Goal: Task Accomplishment & Management: Manage account settings

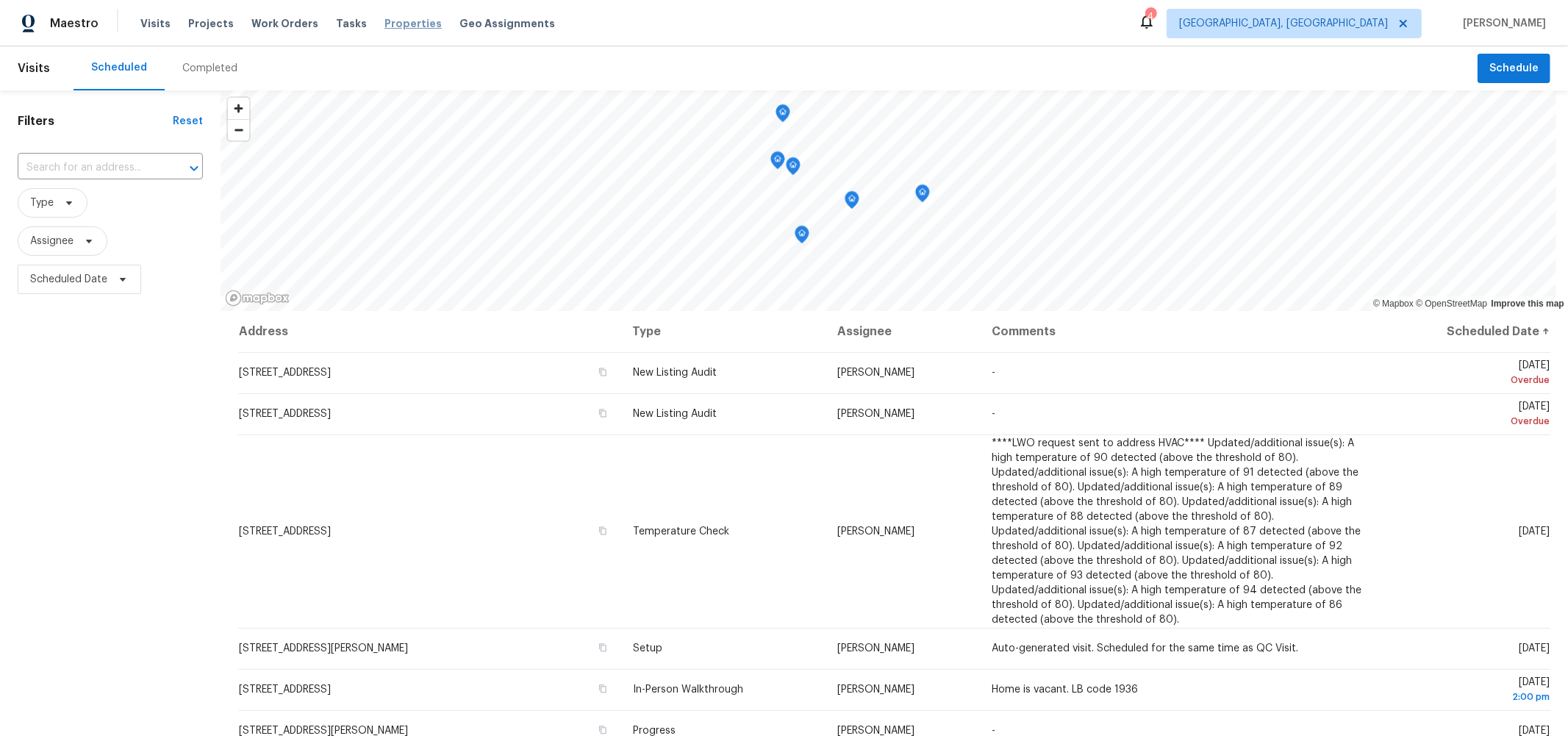
click at [384, 27] on span "Properties" at bounding box center [412, 23] width 57 height 15
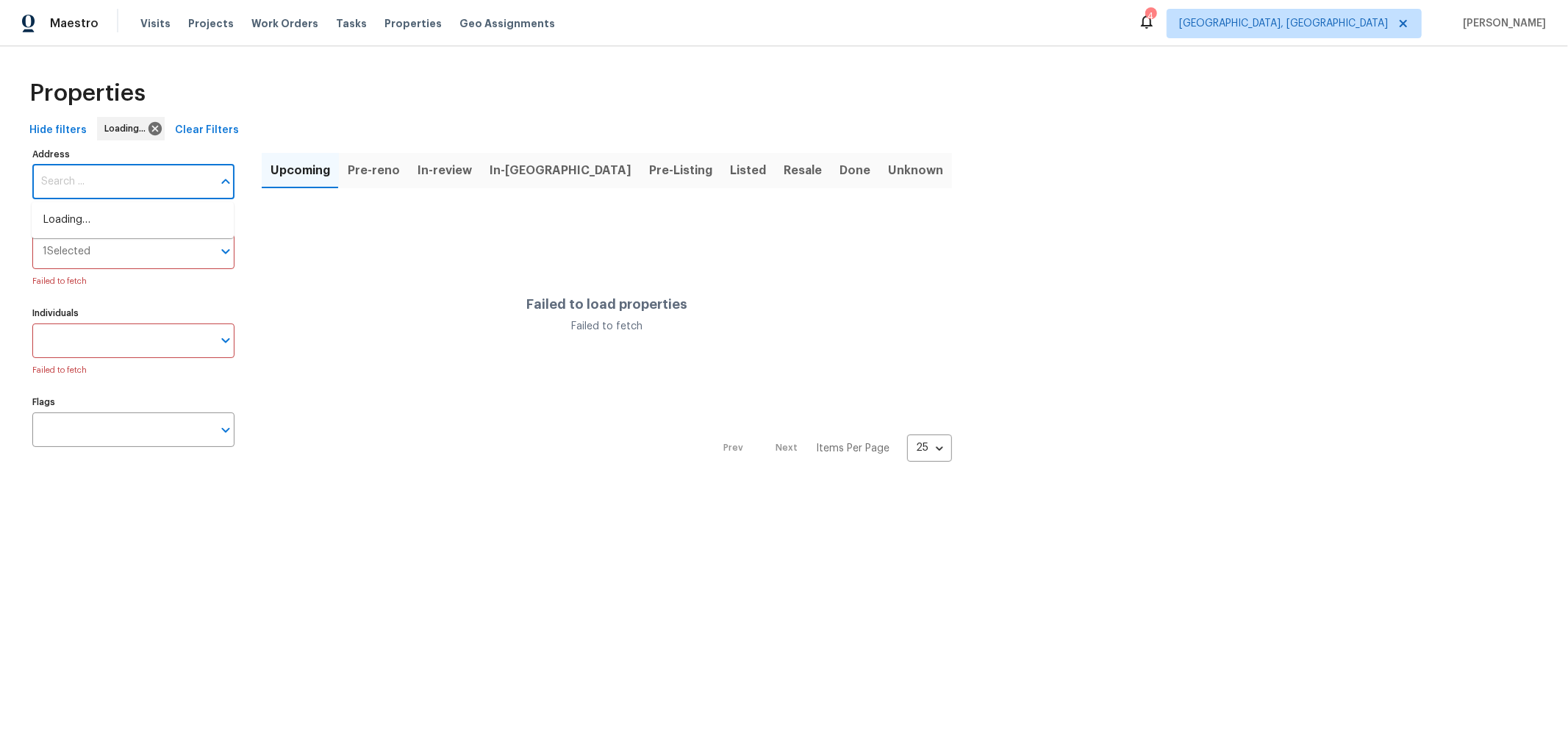
click at [71, 173] on input "Address" at bounding box center [122, 182] width 180 height 34
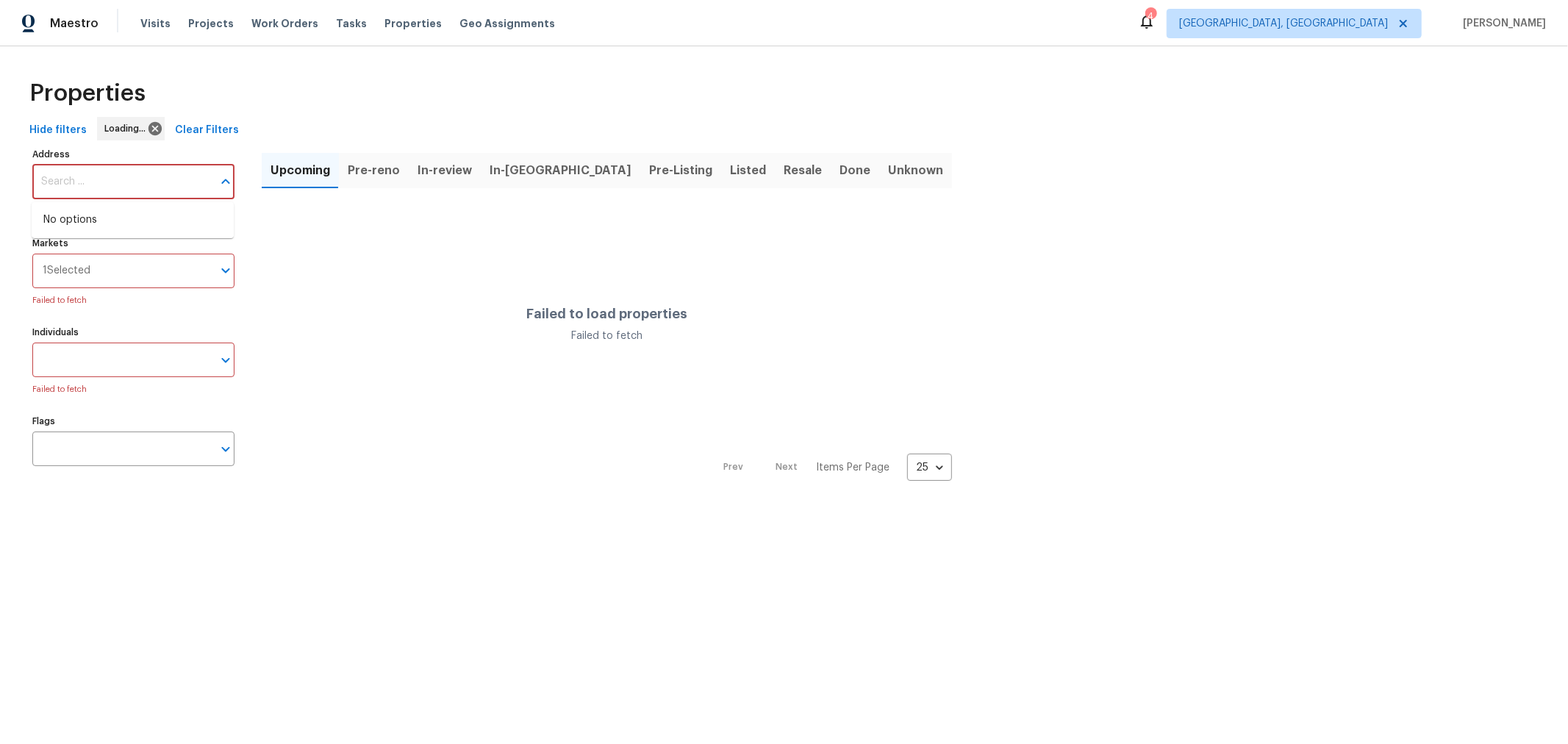
click at [313, 264] on div "Failed to load properties Failed to fetch" at bounding box center [607, 325] width 690 height 240
click at [160, 188] on input "Address" at bounding box center [122, 182] width 180 height 34
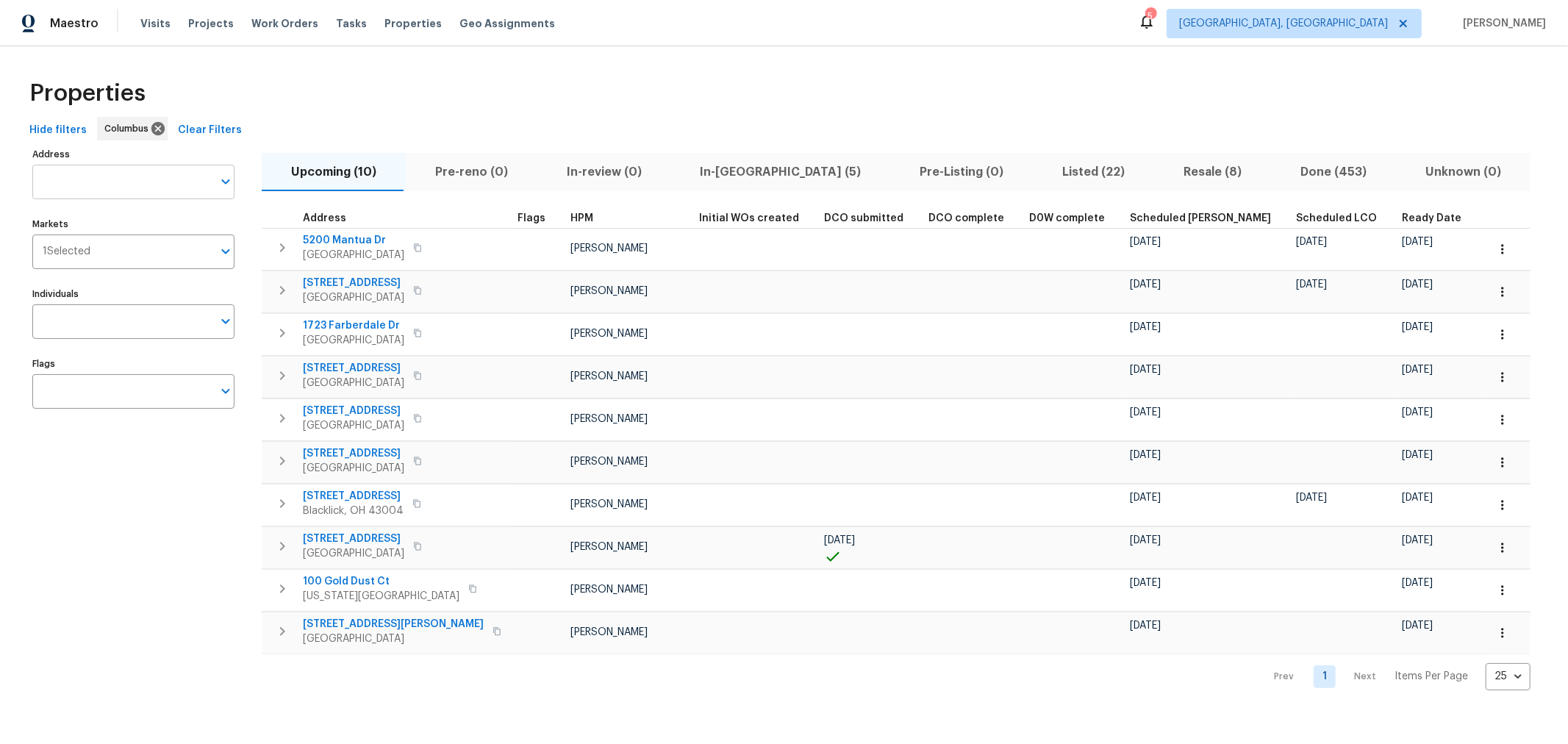
click at [154, 178] on input "Address" at bounding box center [122, 182] width 180 height 34
type input "3526"
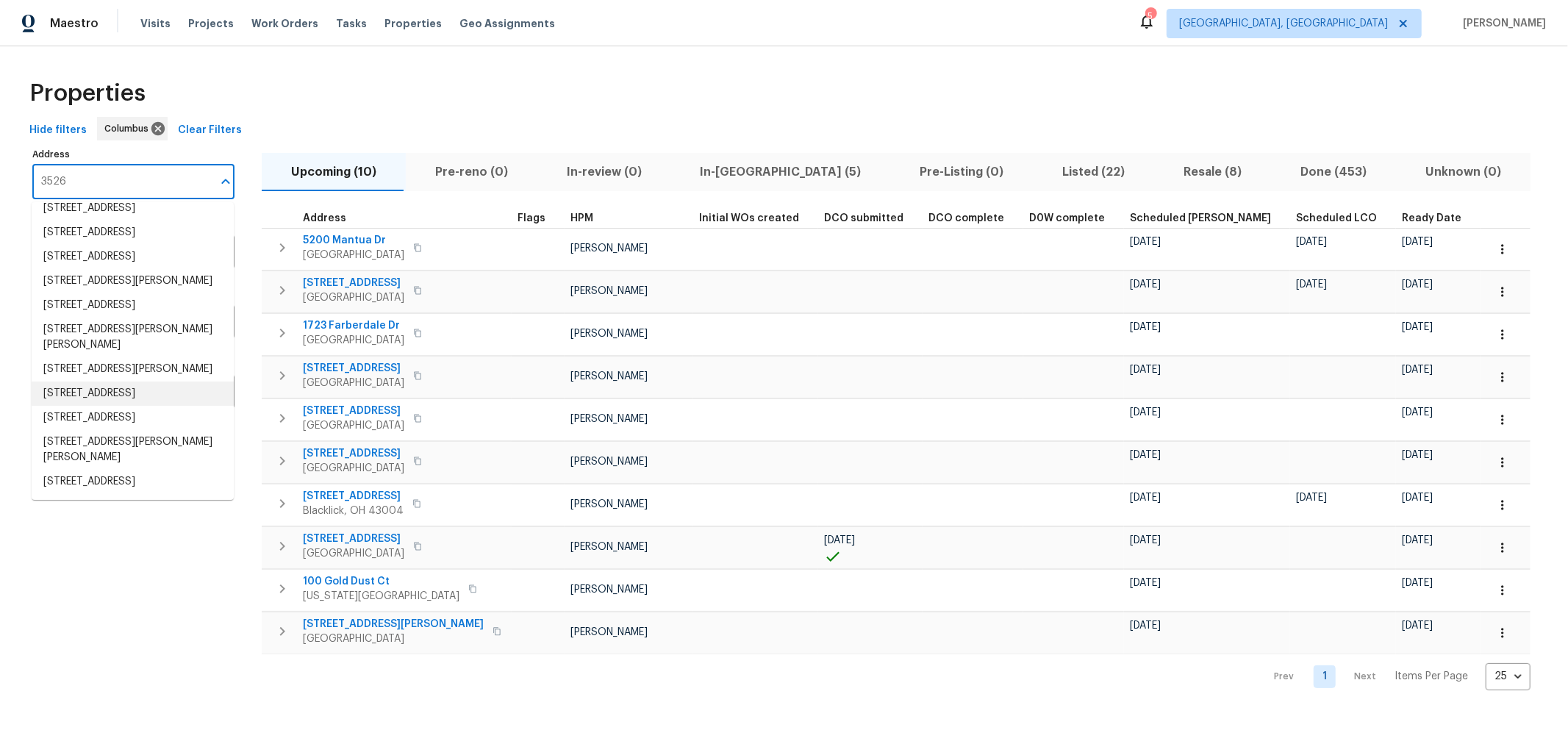
click at [103, 393] on li "3526 Rue De Fleur Columbus OH 43221" at bounding box center [132, 393] width 202 height 24
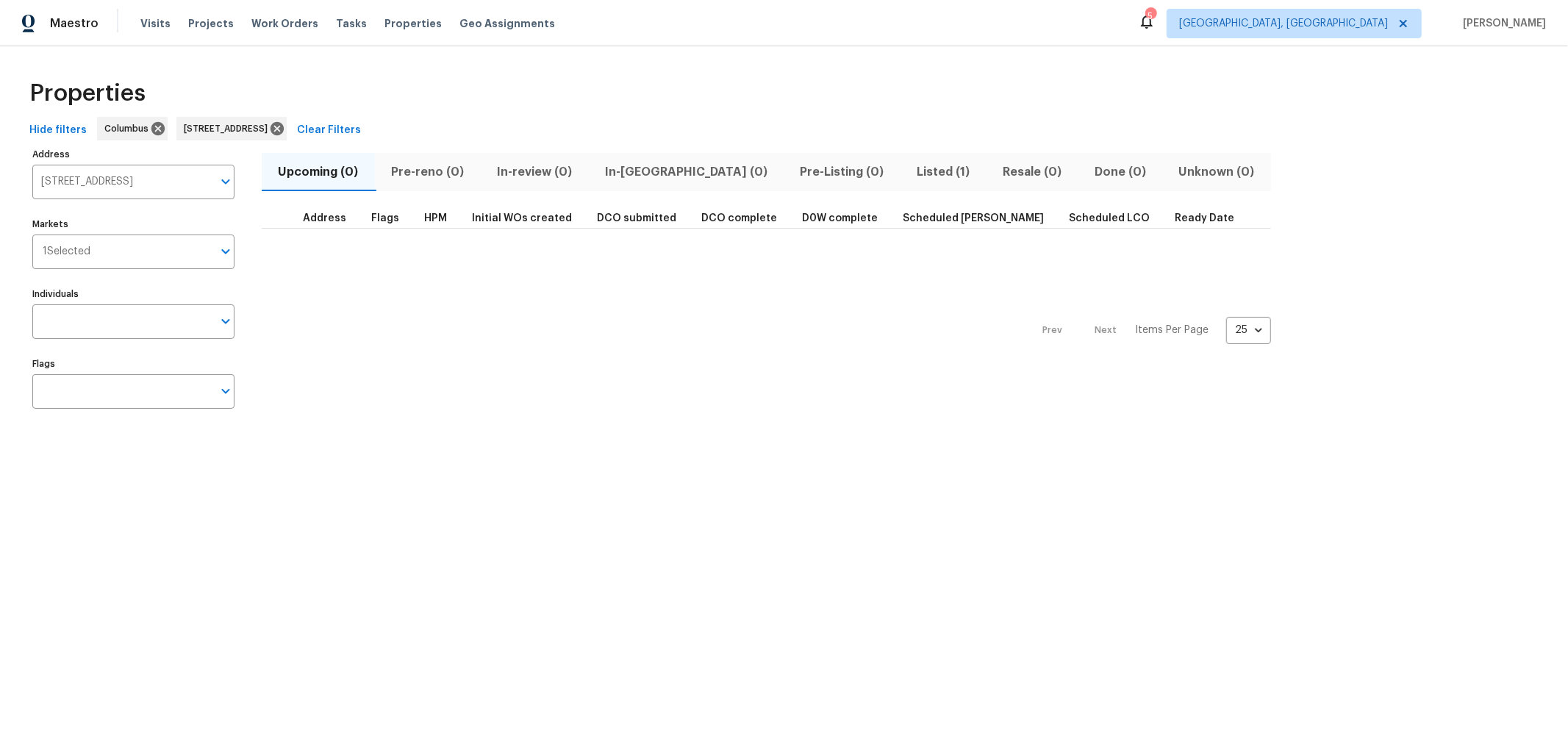
click at [909, 170] on span "Listed (1)" at bounding box center [942, 172] width 68 height 21
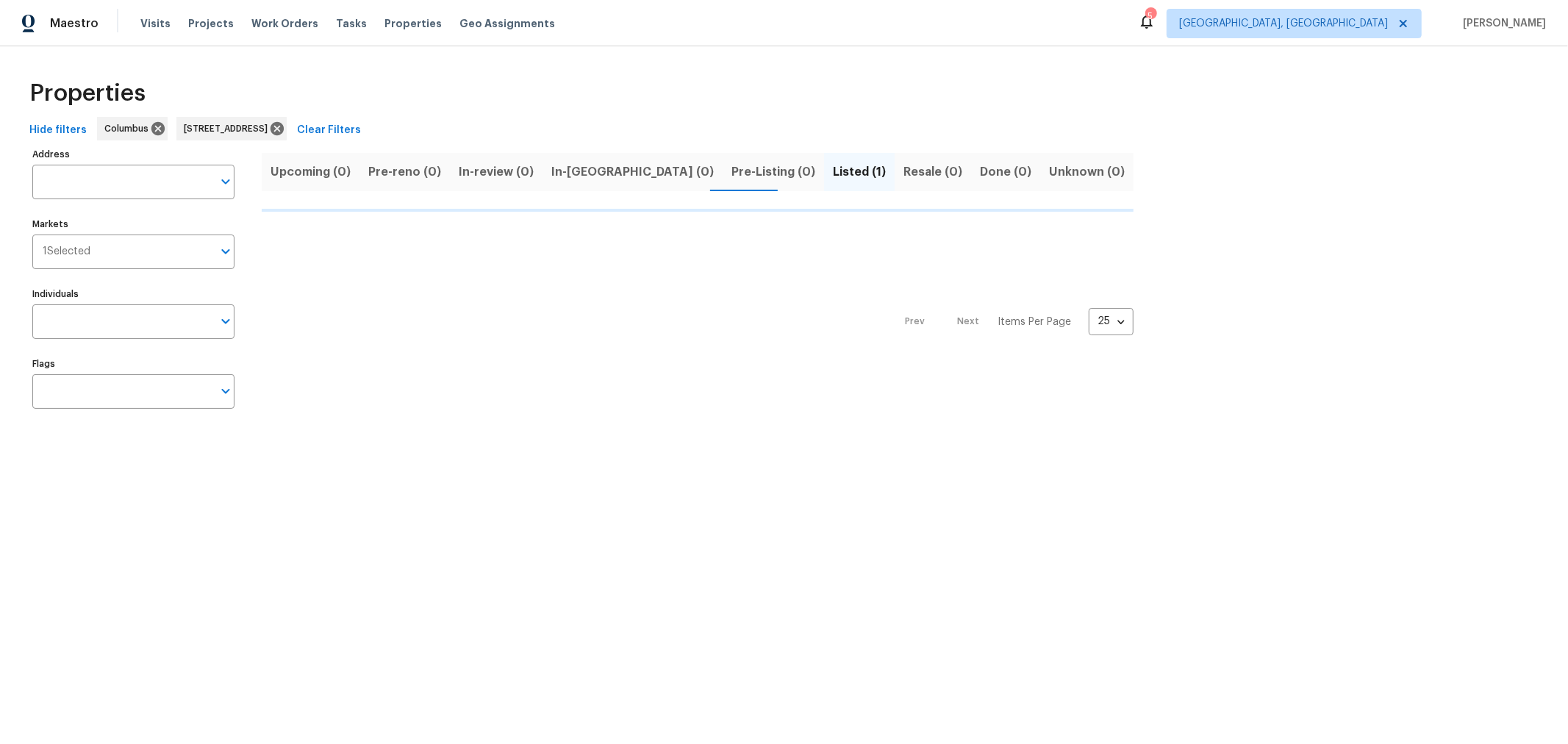
type input "3526 Rue De Fleur Columbus OH 43221"
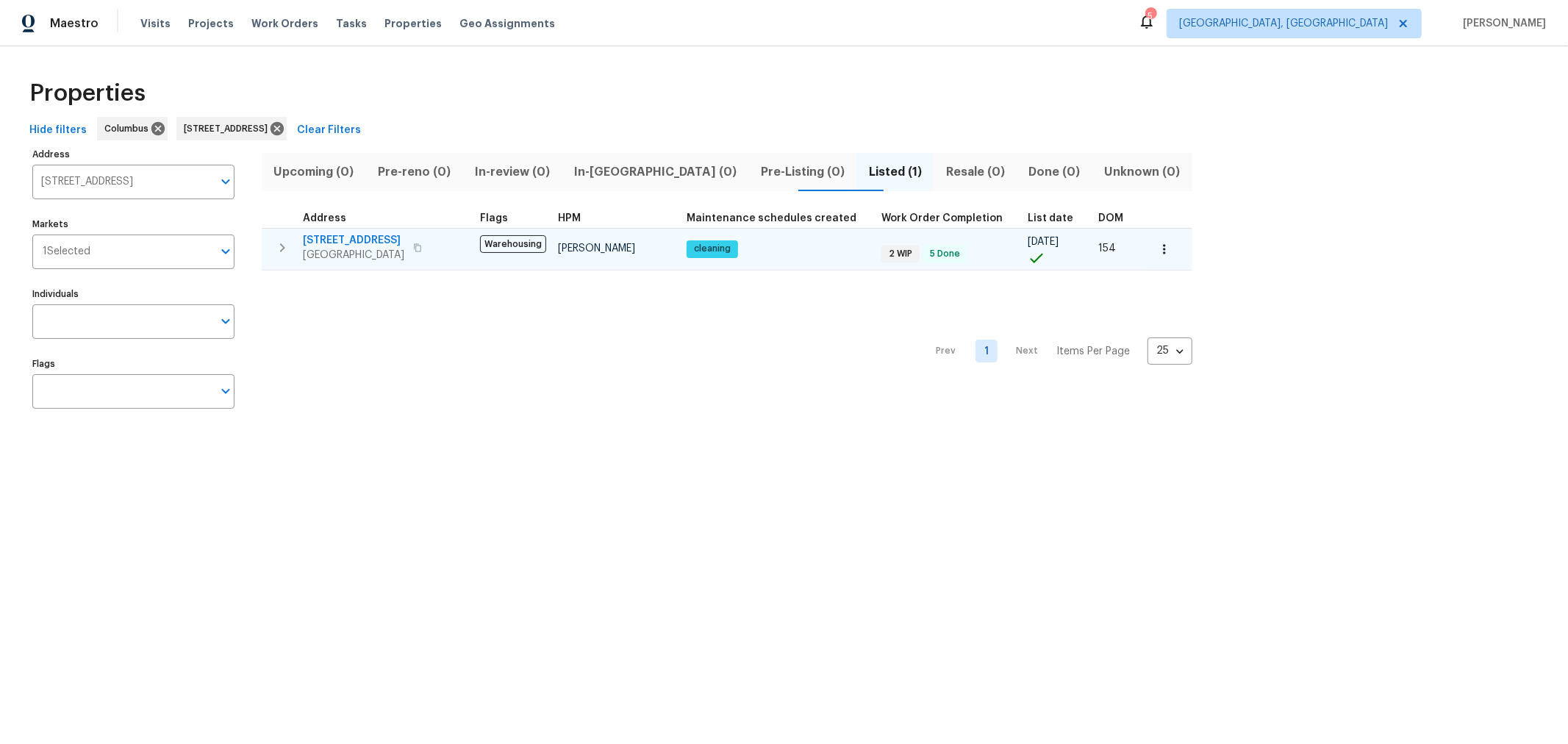
click at [344, 233] on span "[STREET_ADDRESS]" at bounding box center [353, 240] width 102 height 15
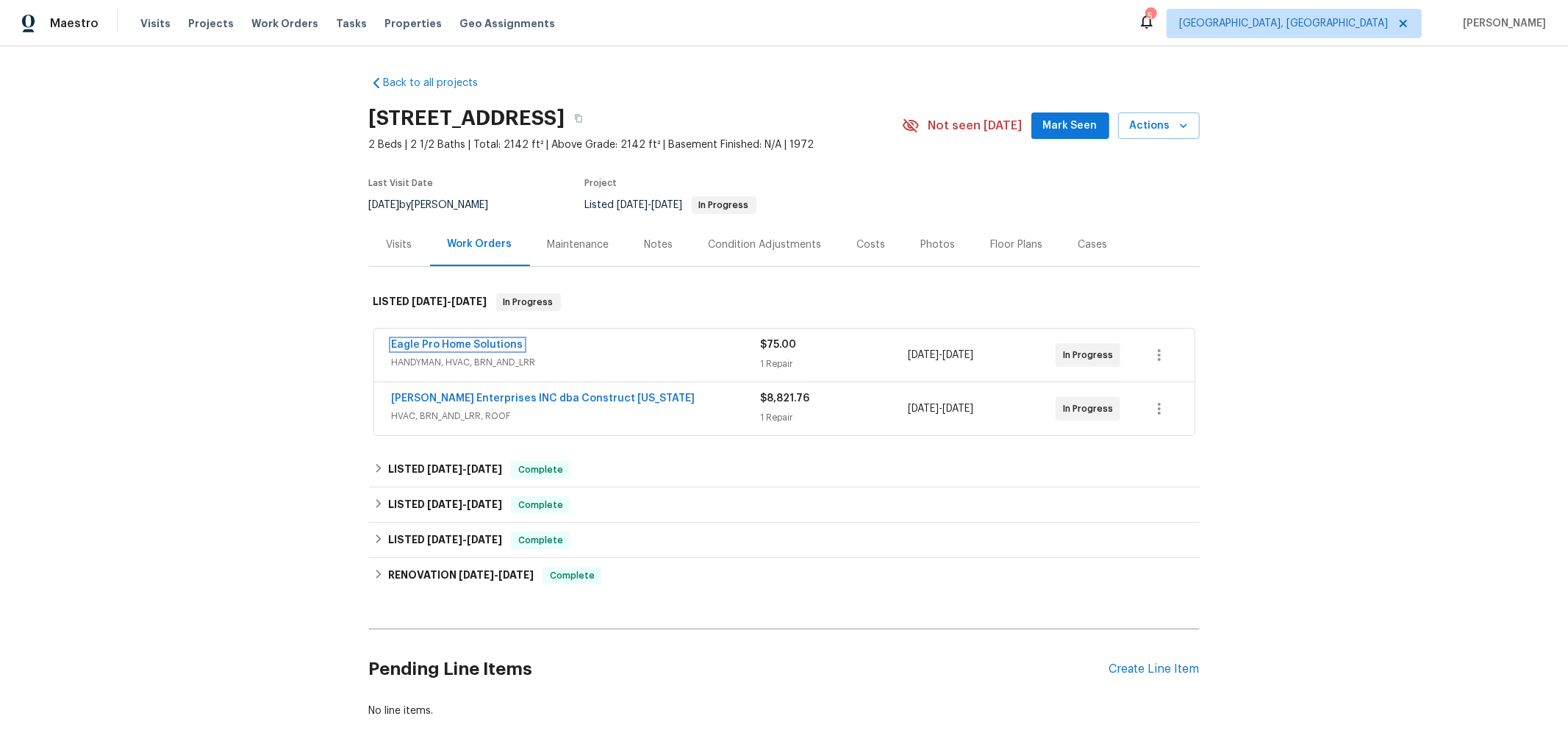
click at [482, 340] on link "Eagle Pro Home Solutions" at bounding box center [457, 345] width 131 height 10
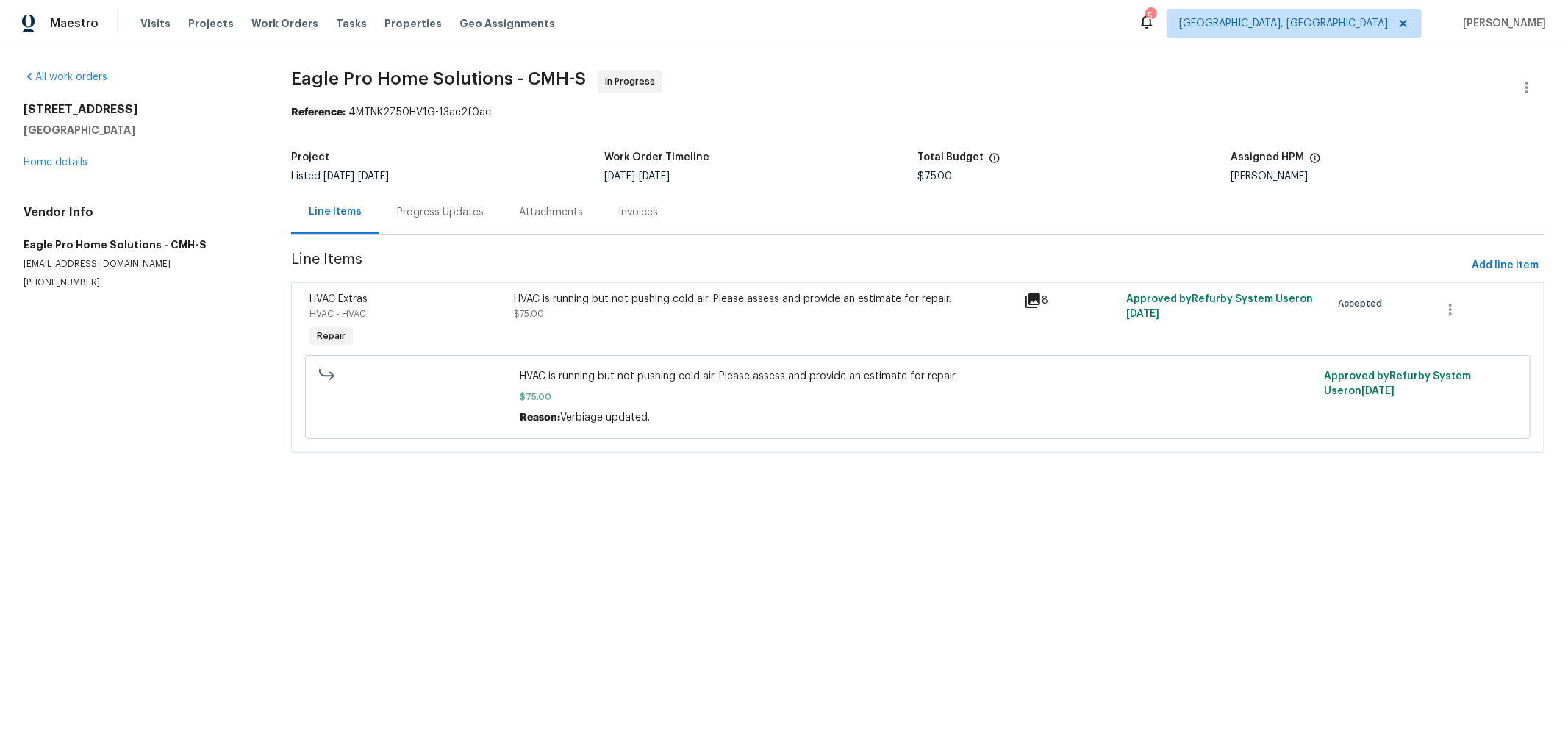
click at [425, 199] on div "Progress Updates" at bounding box center [441, 212] width 122 height 44
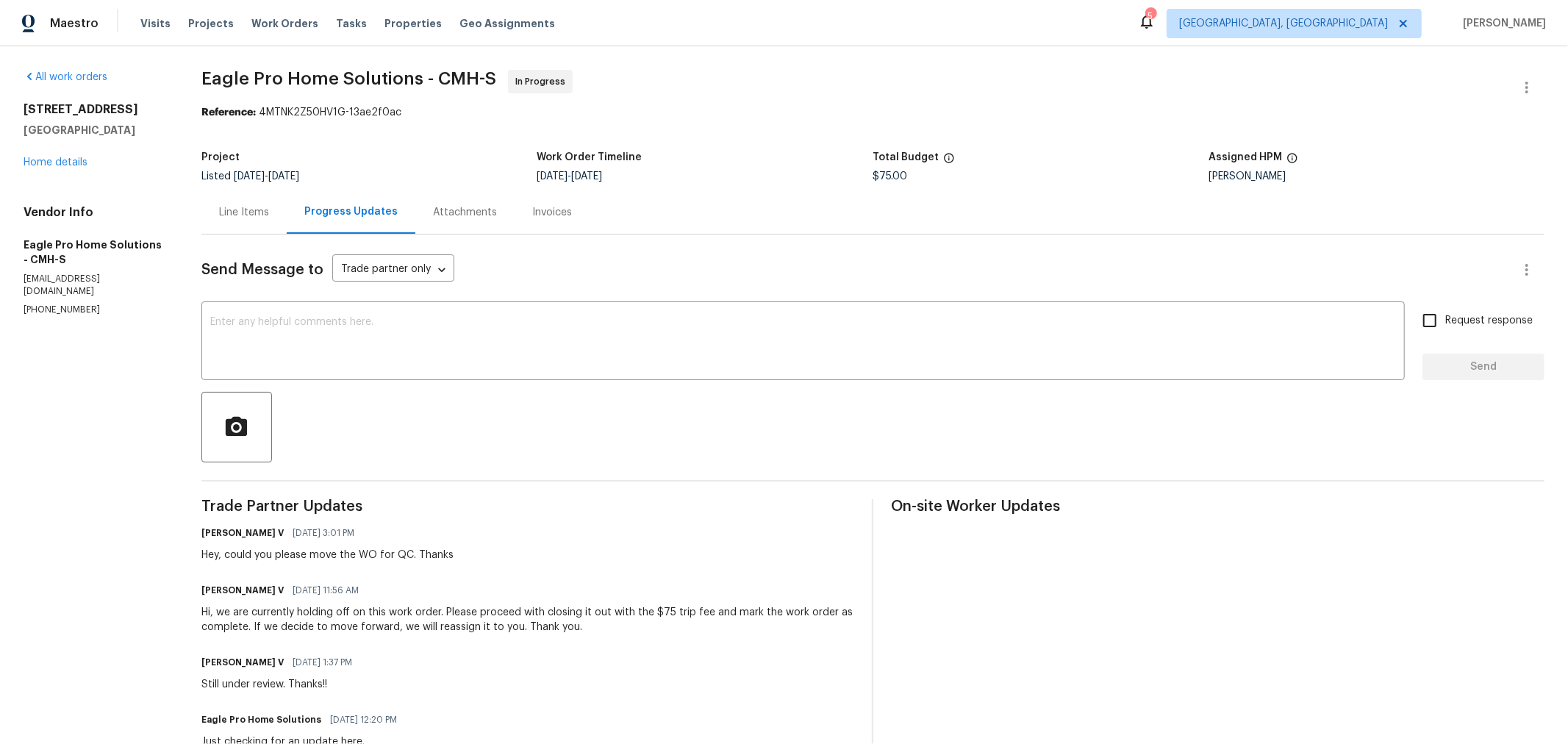
drag, startPoint x: 80, startPoint y: 169, endPoint x: 70, endPoint y: 163, distance: 11.7
click at [80, 168] on div "[STREET_ADDRESS] Home details" at bounding box center [95, 136] width 143 height 68
click at [69, 163] on link "Home details" at bounding box center [56, 162] width 64 height 10
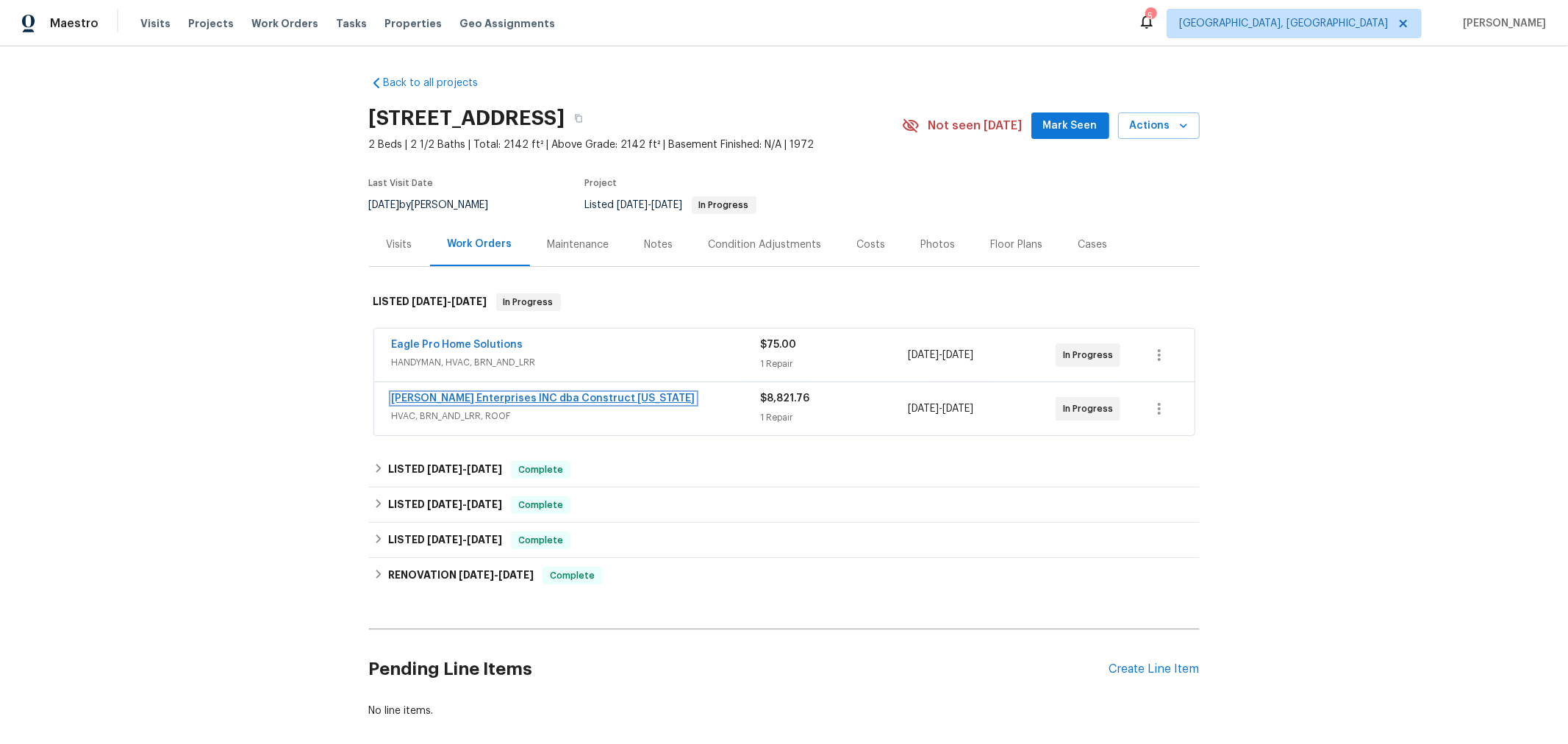
click at [454, 396] on link "[PERSON_NAME] Enterprises INC dba Construct [US_STATE]" at bounding box center [543, 398] width 303 height 10
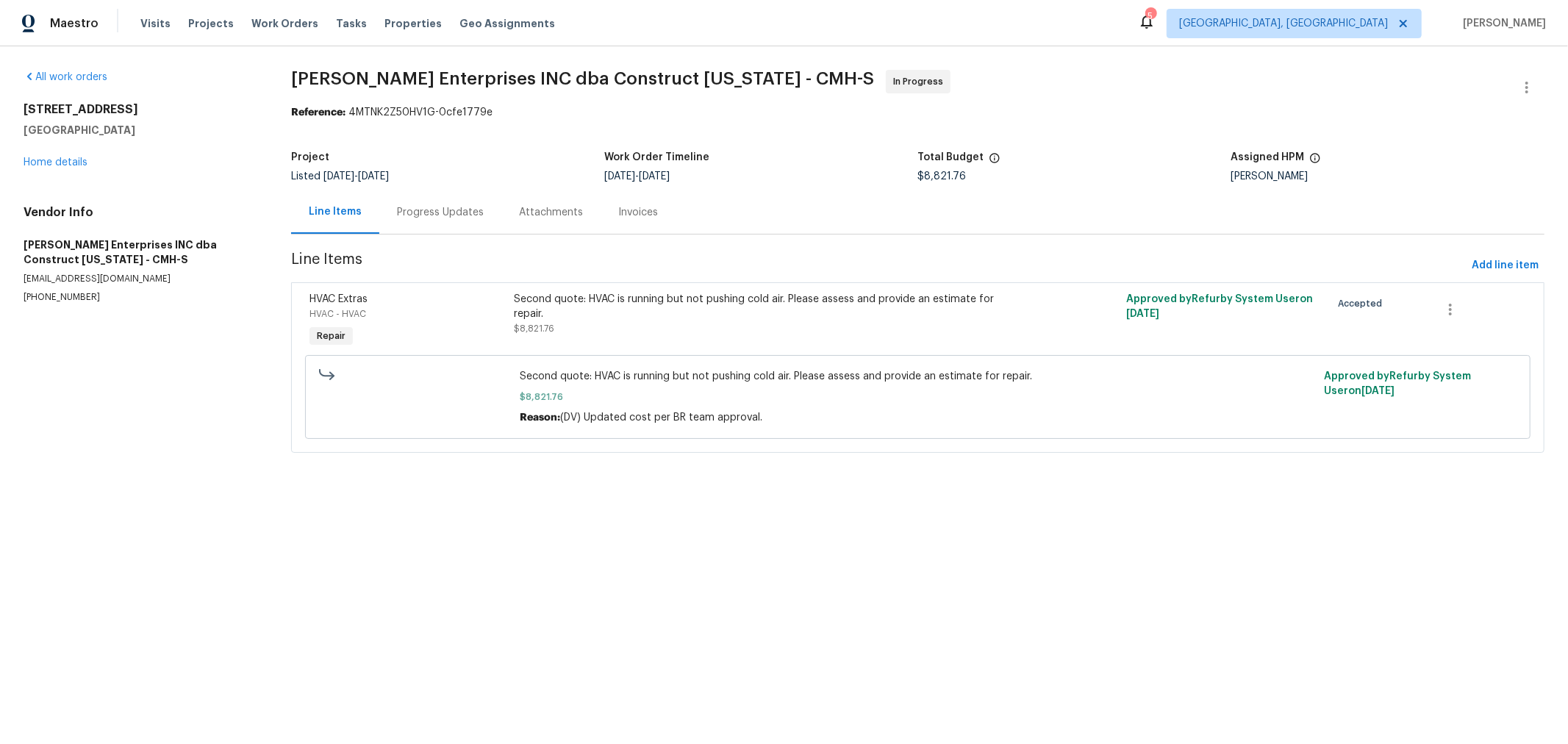
click at [445, 205] on div "Progress Updates" at bounding box center [441, 212] width 87 height 15
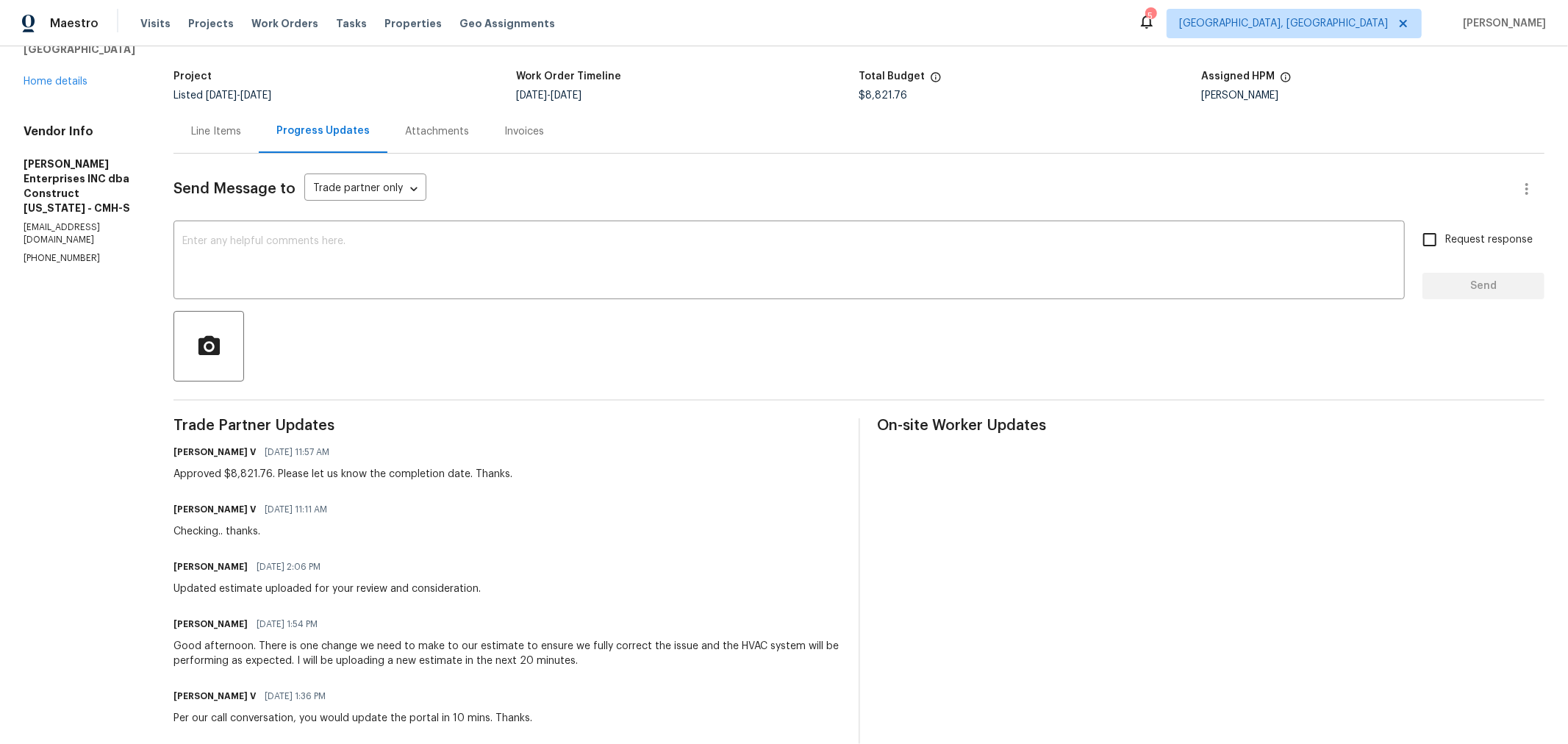
scroll to position [82, 0]
click at [70, 82] on link "Home details" at bounding box center [56, 80] width 64 height 10
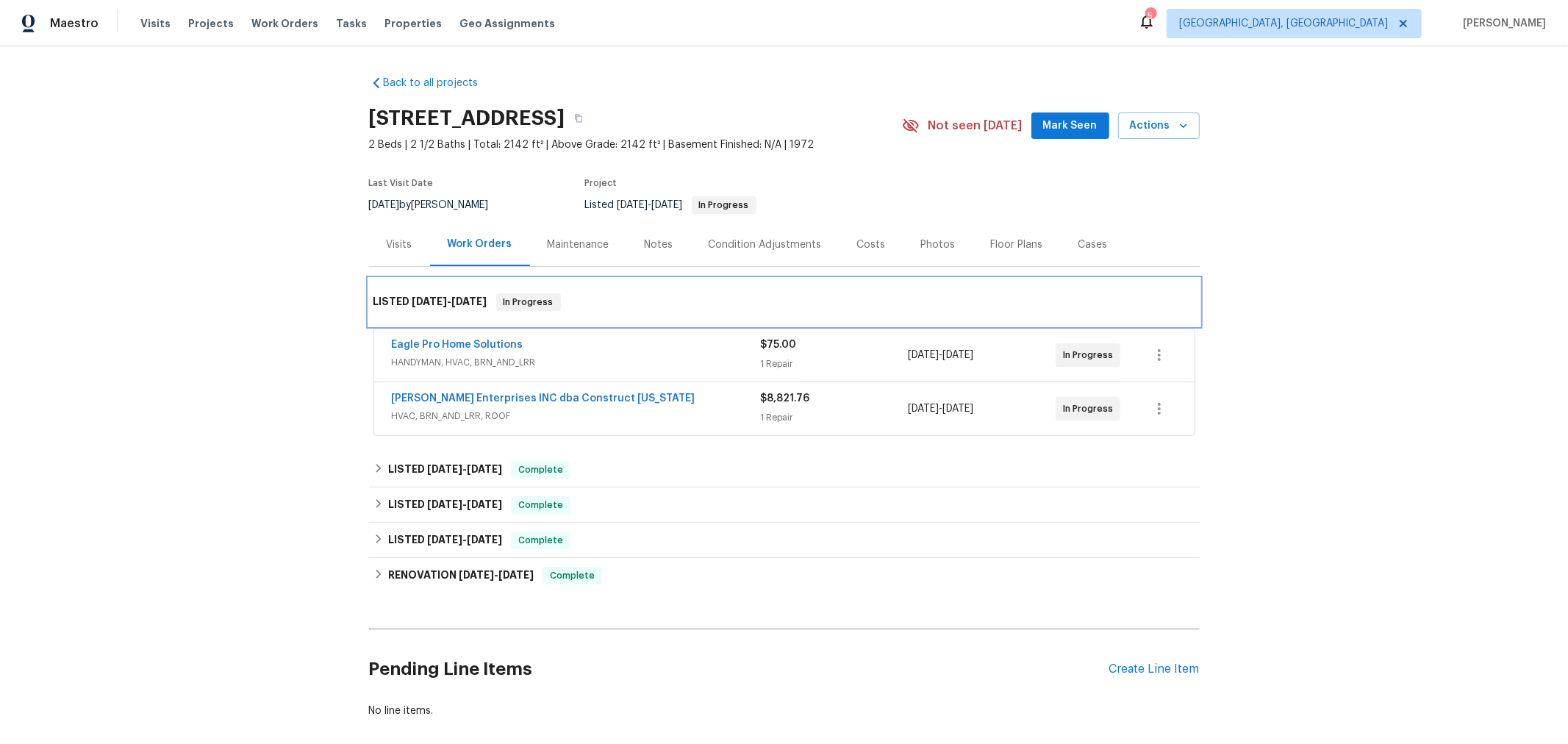
click at [674, 288] on div "LISTED 8/1/25 - 8/12/25 In Progress" at bounding box center [784, 302] width 830 height 47
click at [387, 17] on span "Properties" at bounding box center [412, 23] width 57 height 15
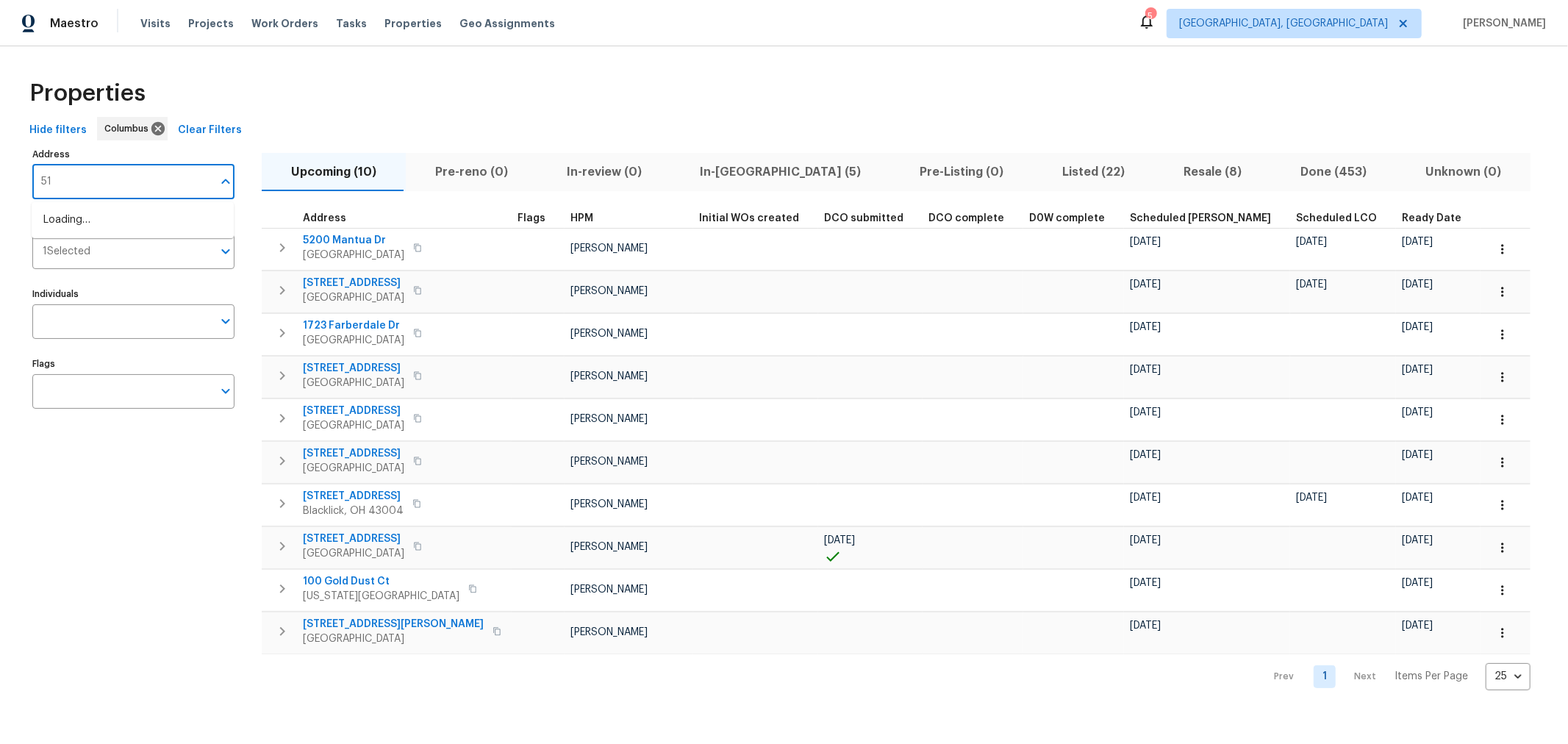
type input "51"
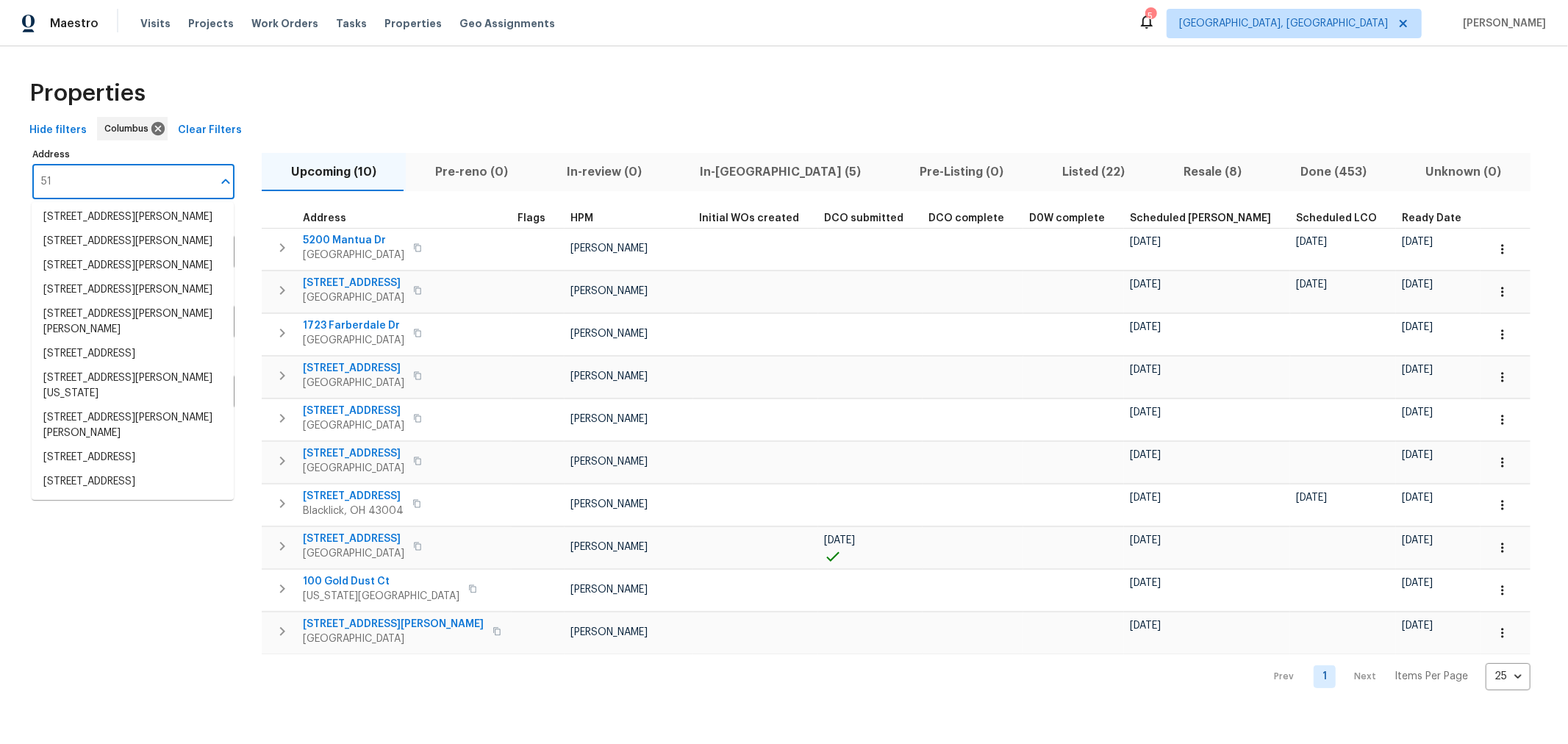
scroll to position [354, 0]
click at [131, 381] on li "[STREET_ADDRESS][PERSON_NAME][US_STATE]" at bounding box center [132, 386] width 202 height 40
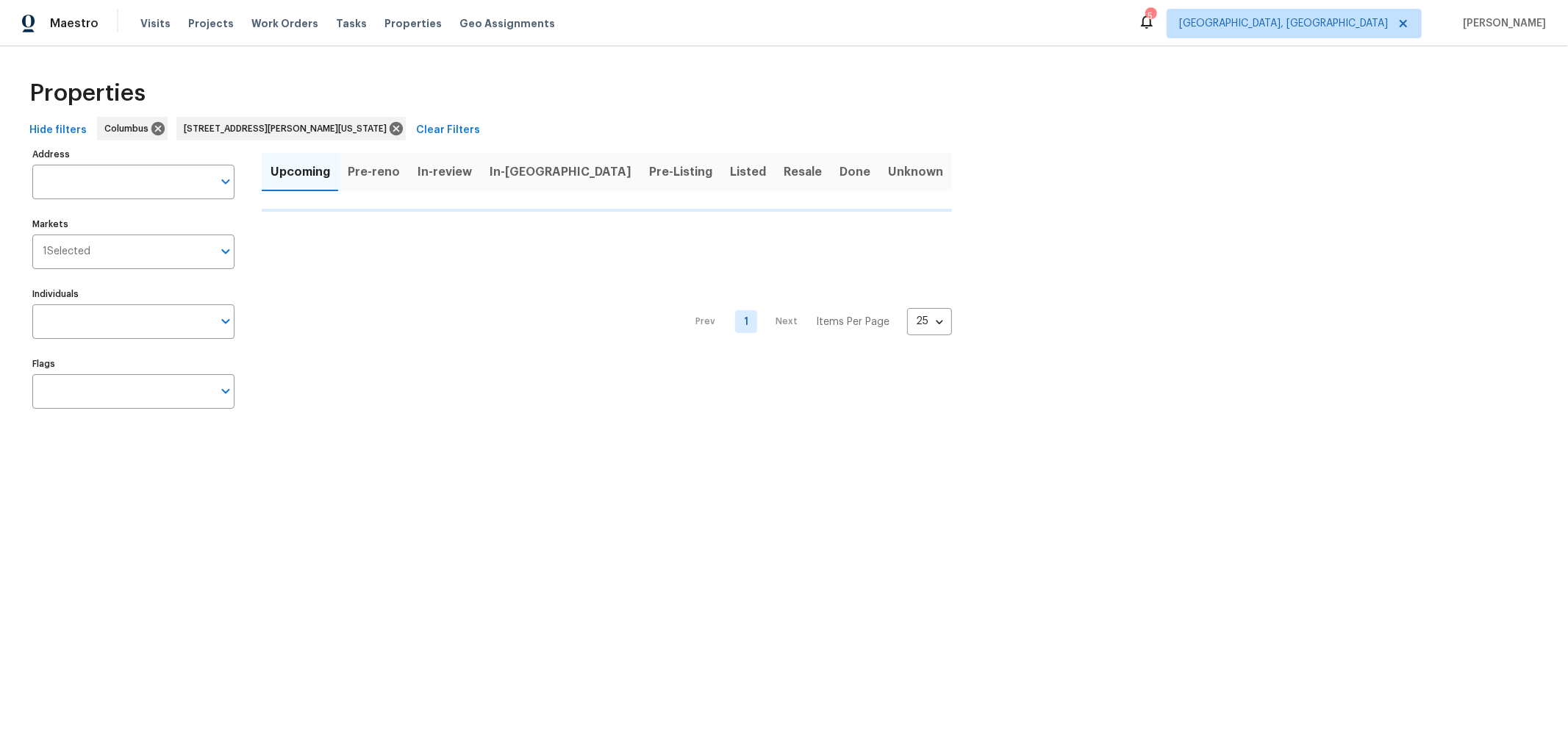
type input "[STREET_ADDRESS][PERSON_NAME][US_STATE]"
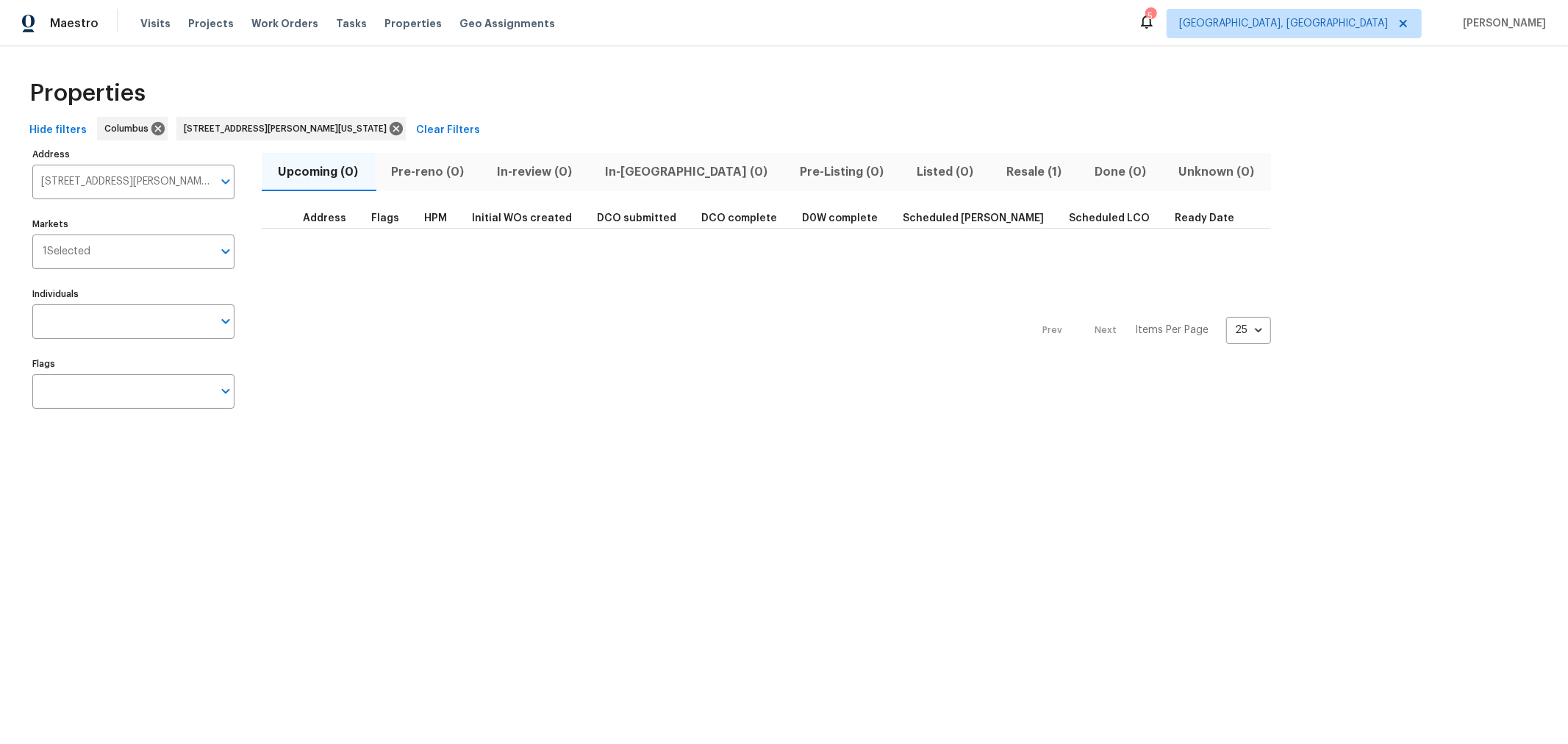
click at [999, 173] on span "Resale (1)" at bounding box center [1034, 172] width 70 height 21
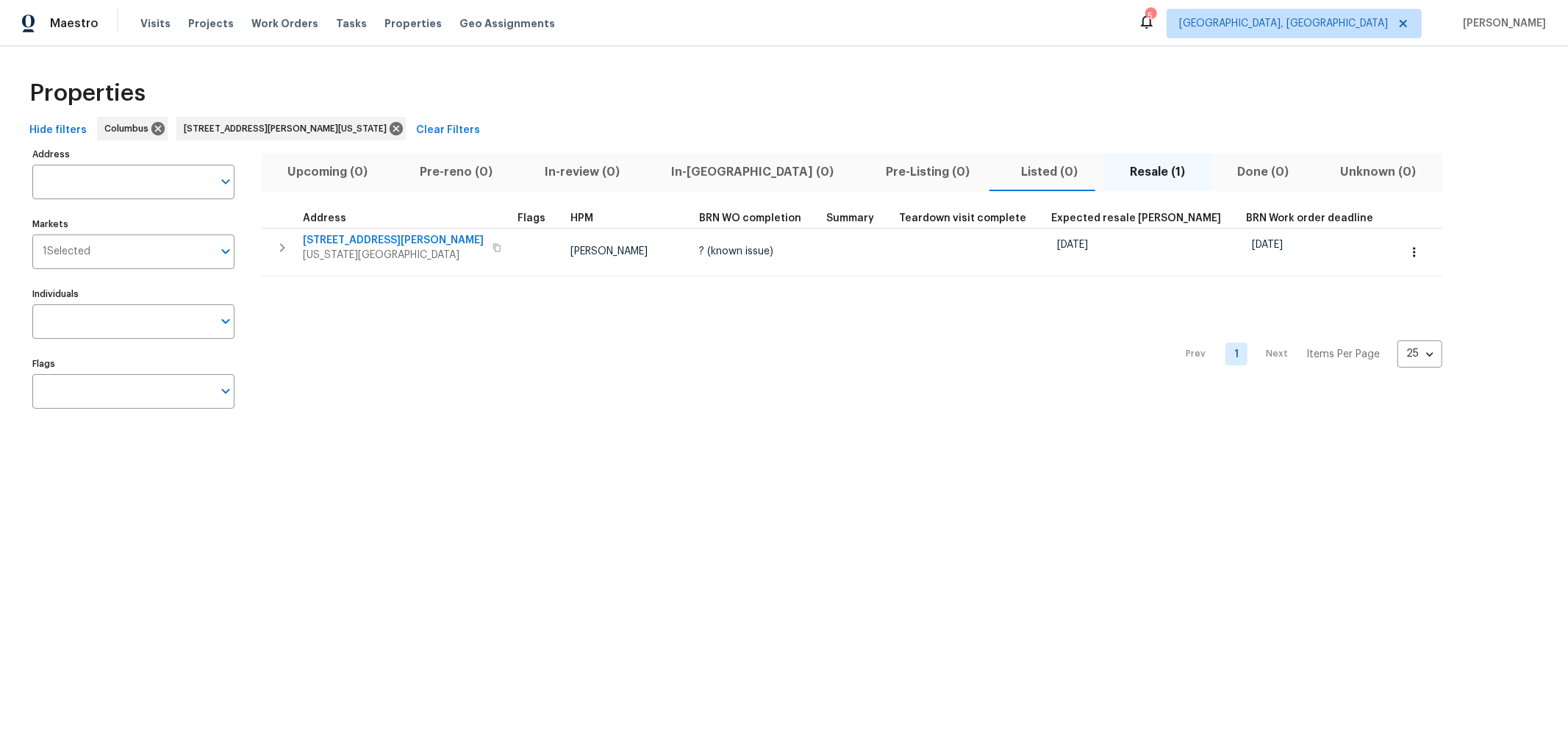
type input "[STREET_ADDRESS][PERSON_NAME][US_STATE]"
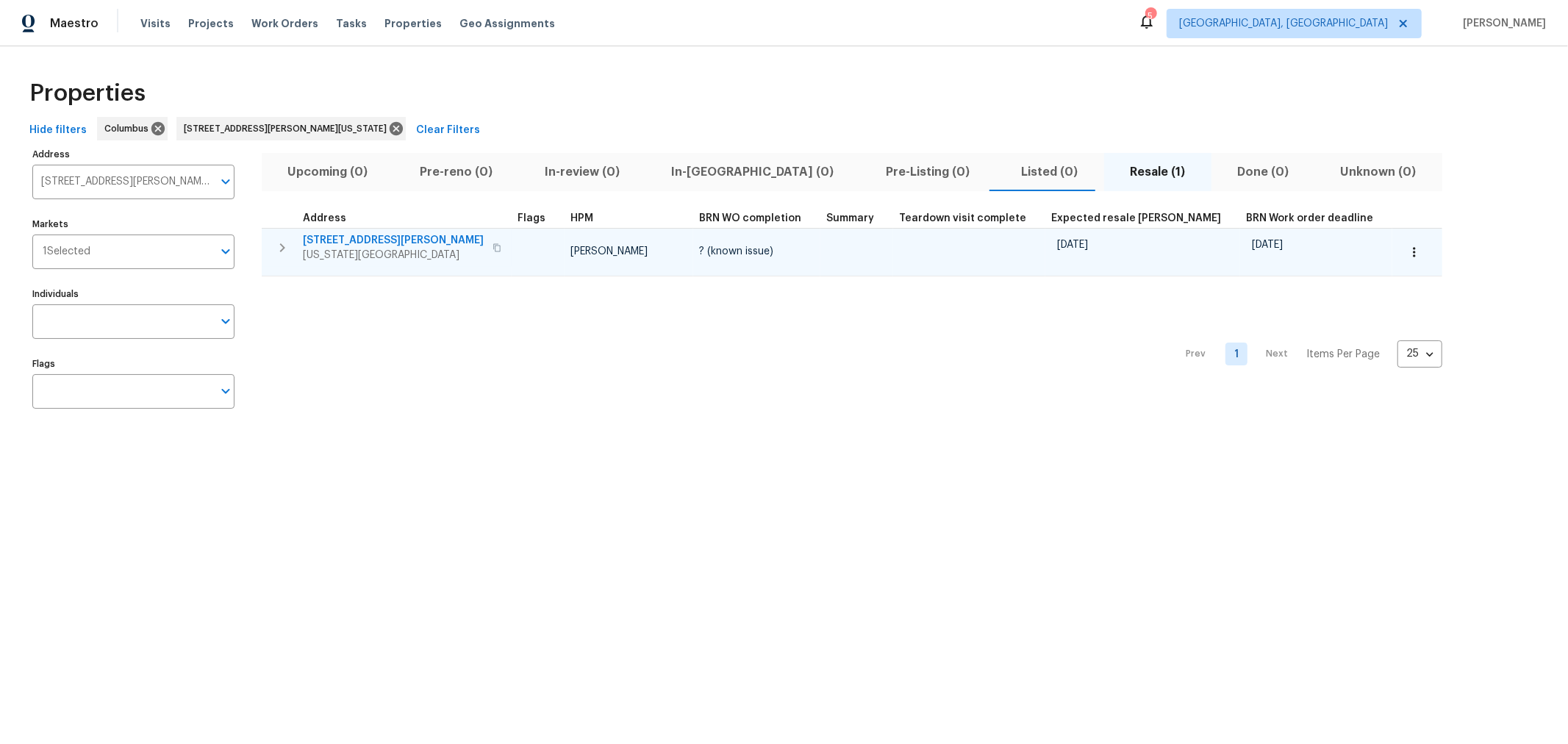
click at [321, 240] on span "[STREET_ADDRESS][PERSON_NAME]" at bounding box center [393, 240] width 181 height 15
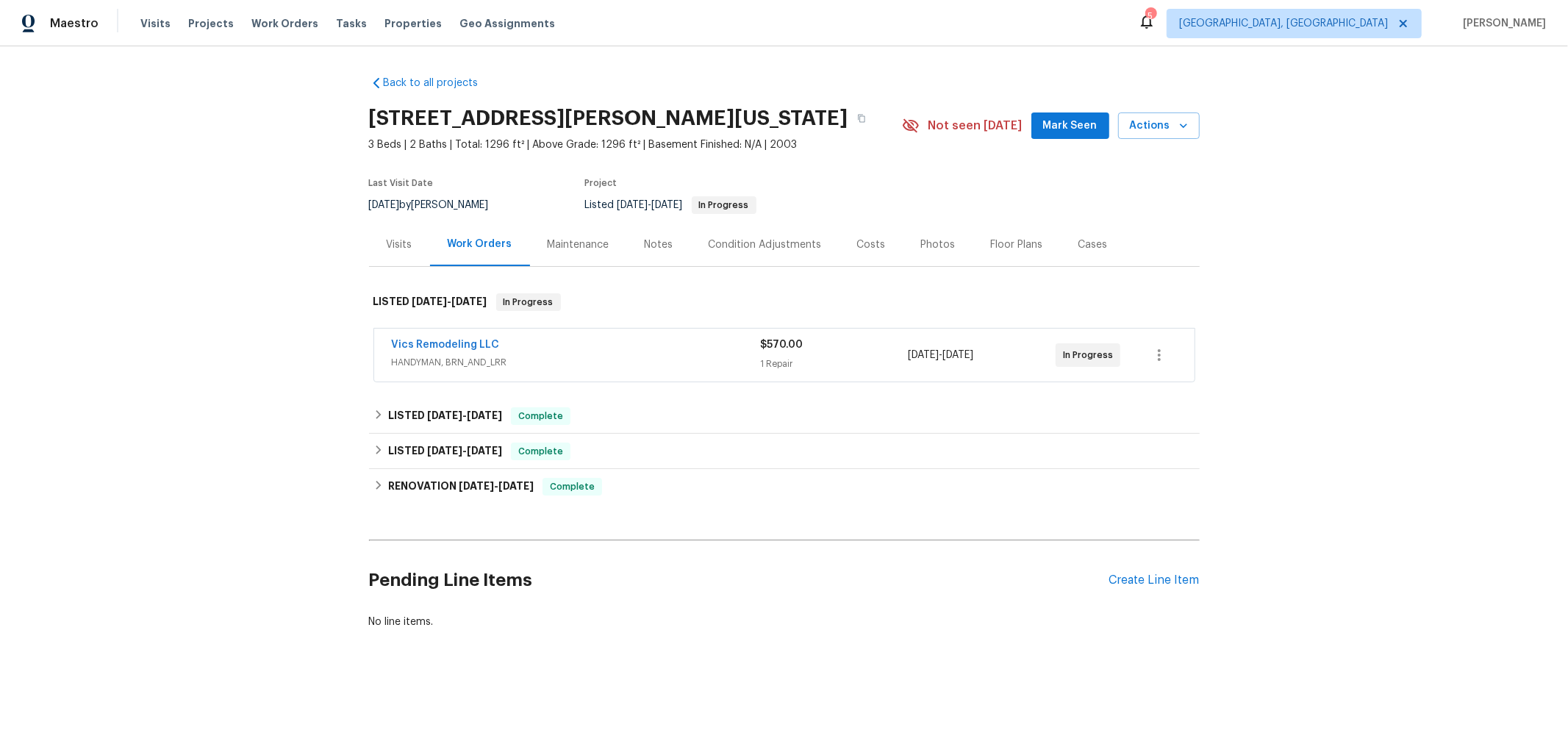
click at [460, 335] on div "Vics Remodeling LLC HANDYMAN, BRN_AND_LRR $570.00 1 Repair 8/15/2025 - 8/17/202…" at bounding box center [784, 354] width 820 height 53
click at [420, 340] on link "Vics Remodeling LLC" at bounding box center [445, 345] width 108 height 10
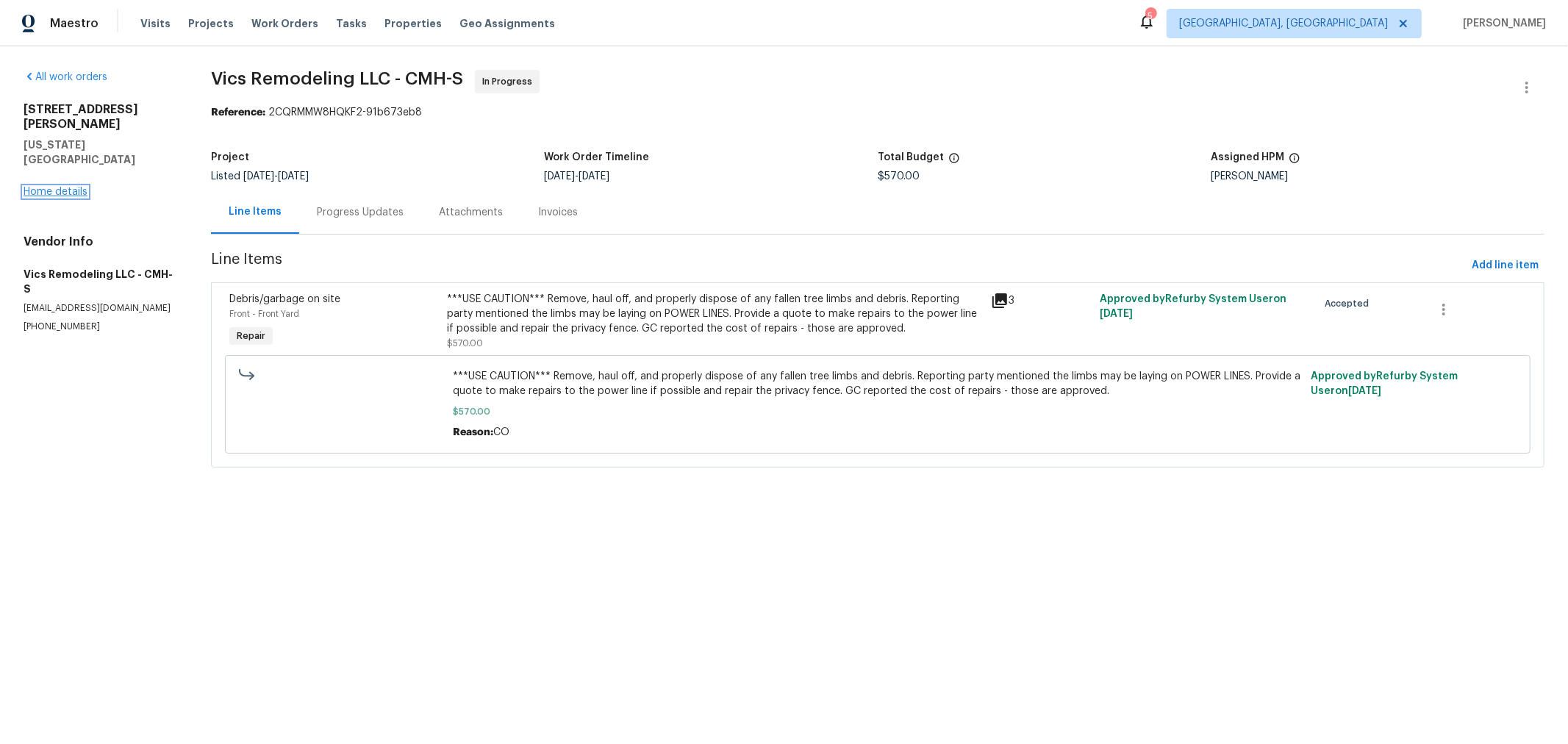
click at [74, 186] on link "Home details" at bounding box center [56, 191] width 64 height 10
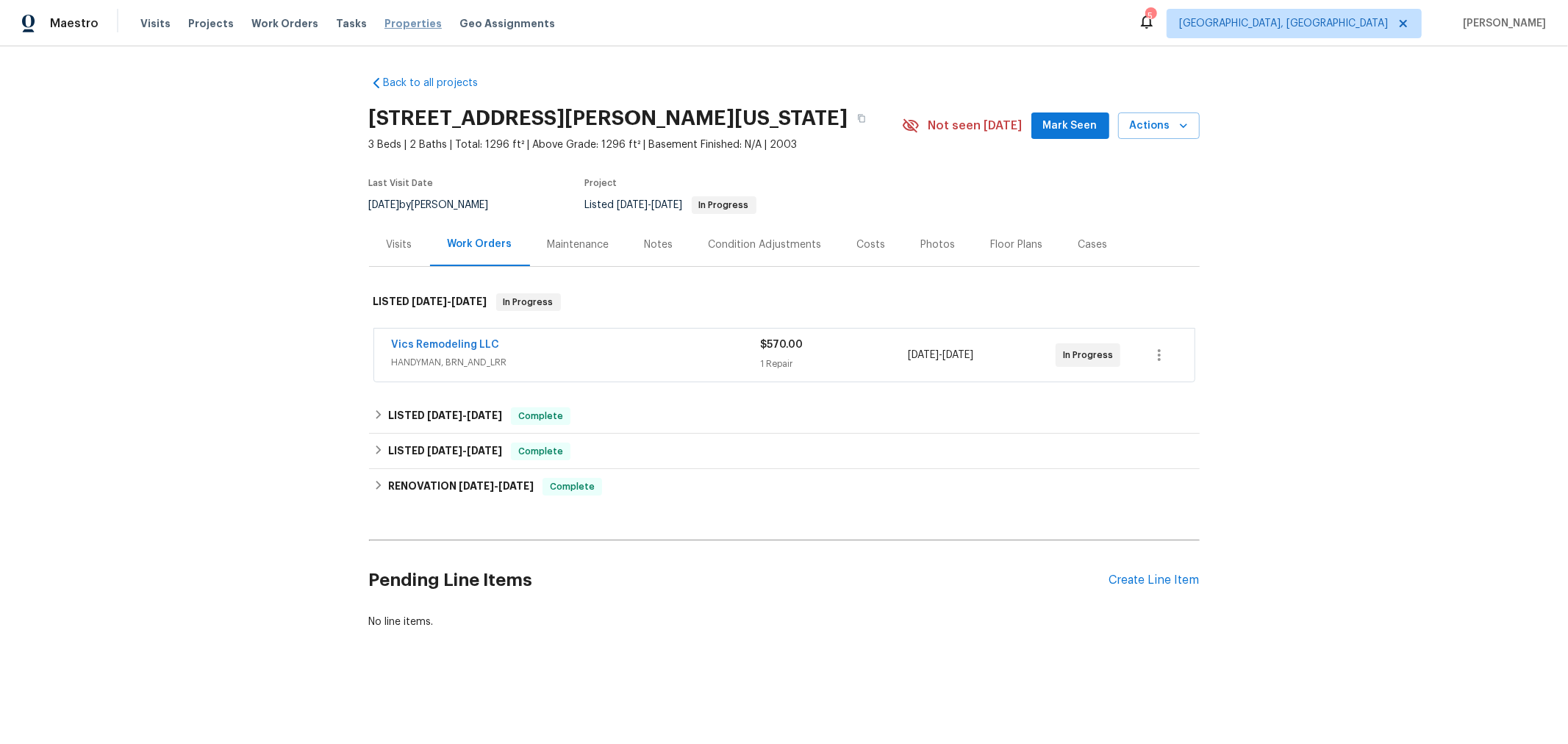
click at [384, 26] on span "Properties" at bounding box center [412, 23] width 57 height 15
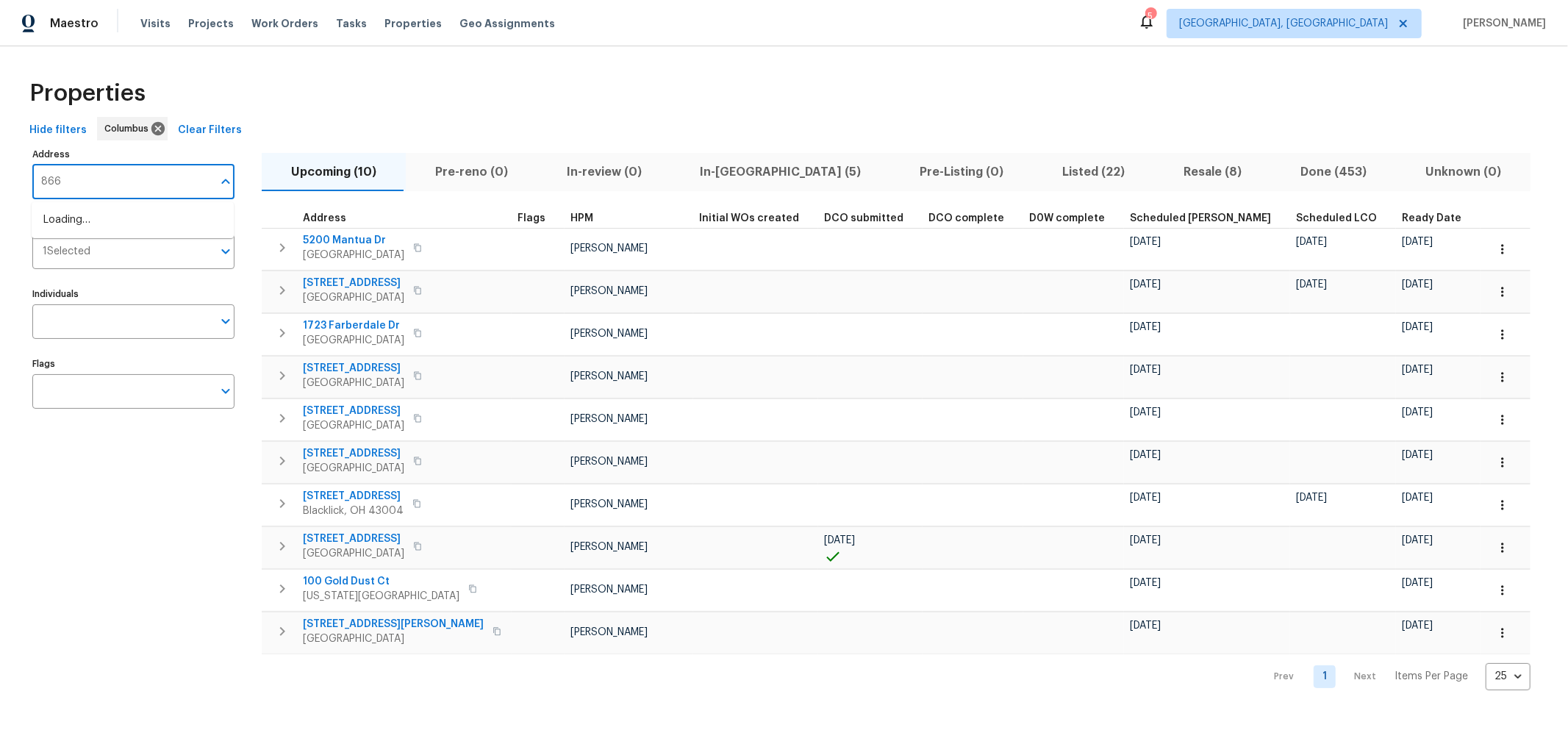
type input "8665"
click at [108, 217] on li "8665 Birch Brook Loop Pickerington OH 43147" at bounding box center [132, 220] width 202 height 24
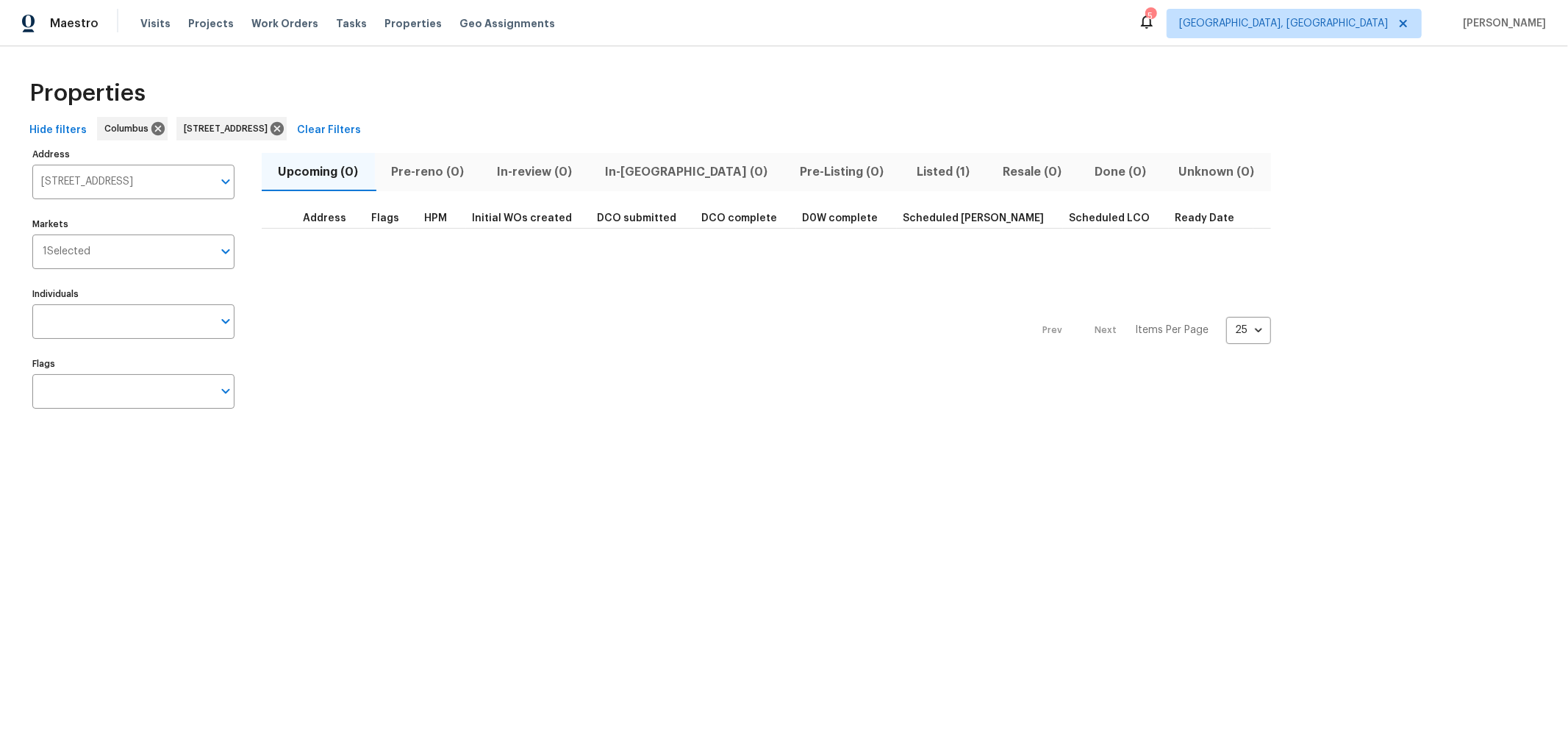
click at [909, 177] on span "Listed (1)" at bounding box center [942, 172] width 68 height 21
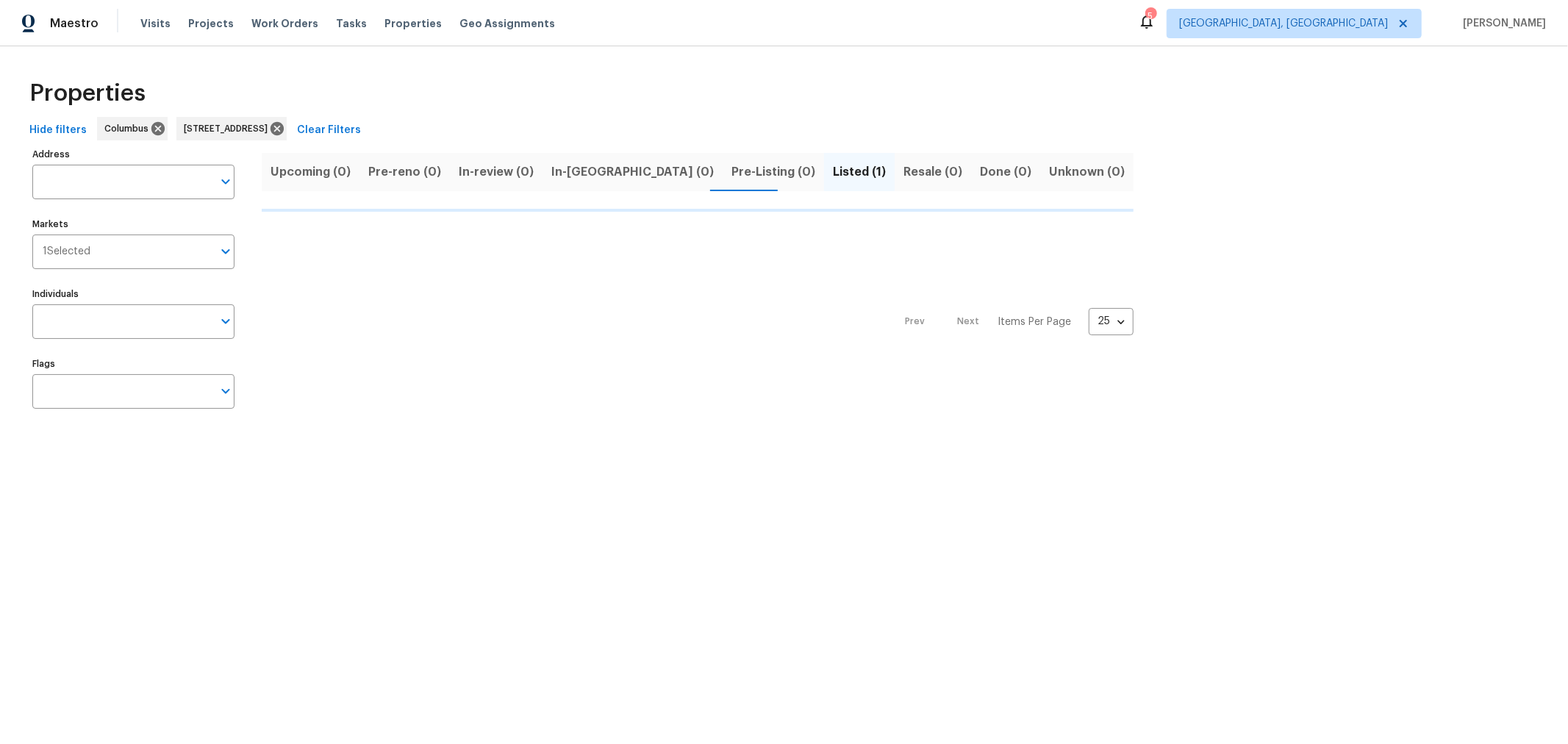
type input "8665 Birch Brook Loop Pickerington OH 43147"
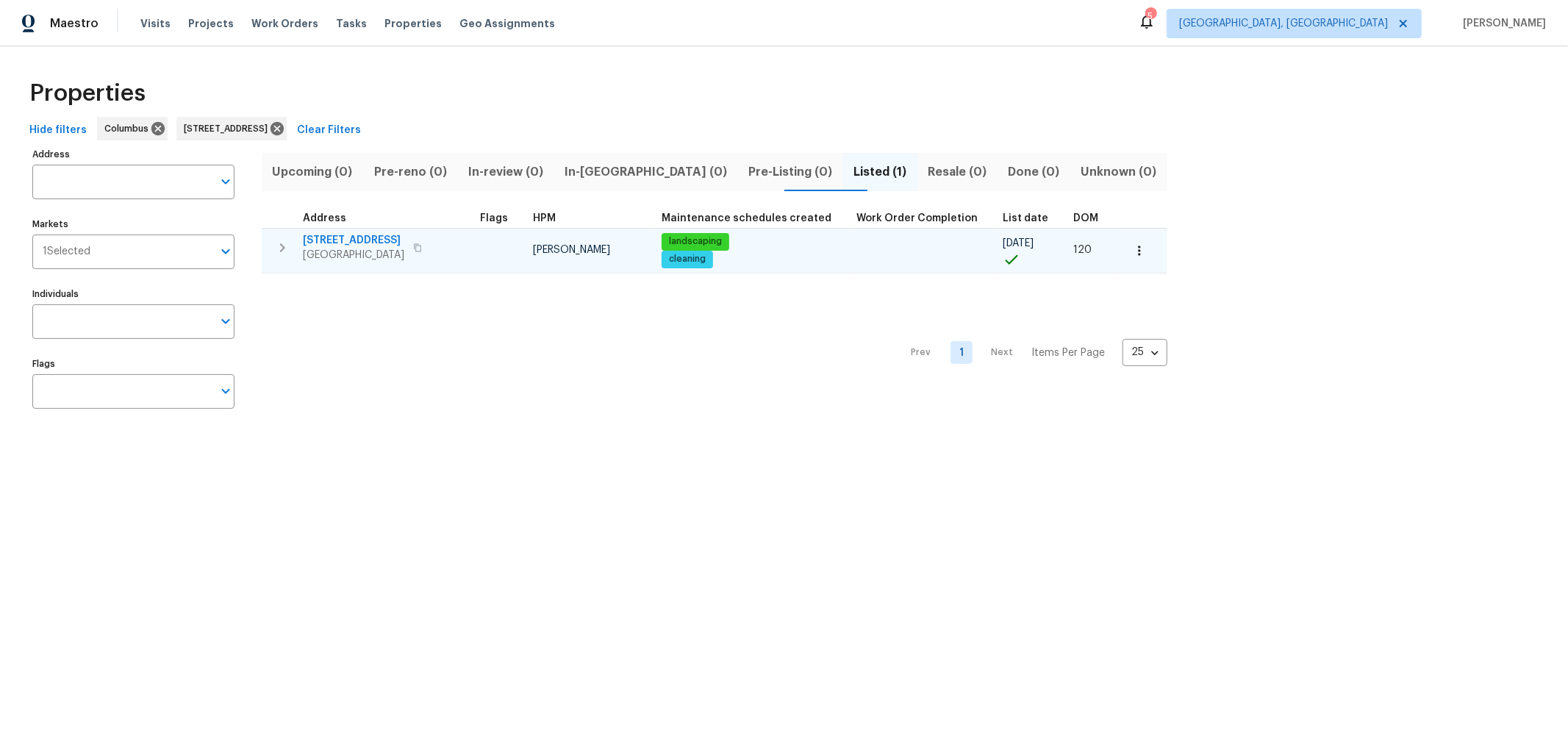
type input "8665 Birch Brook Loop Pickerington OH 43147"
click at [422, 246] on icon "button" at bounding box center [418, 248] width 9 height 9
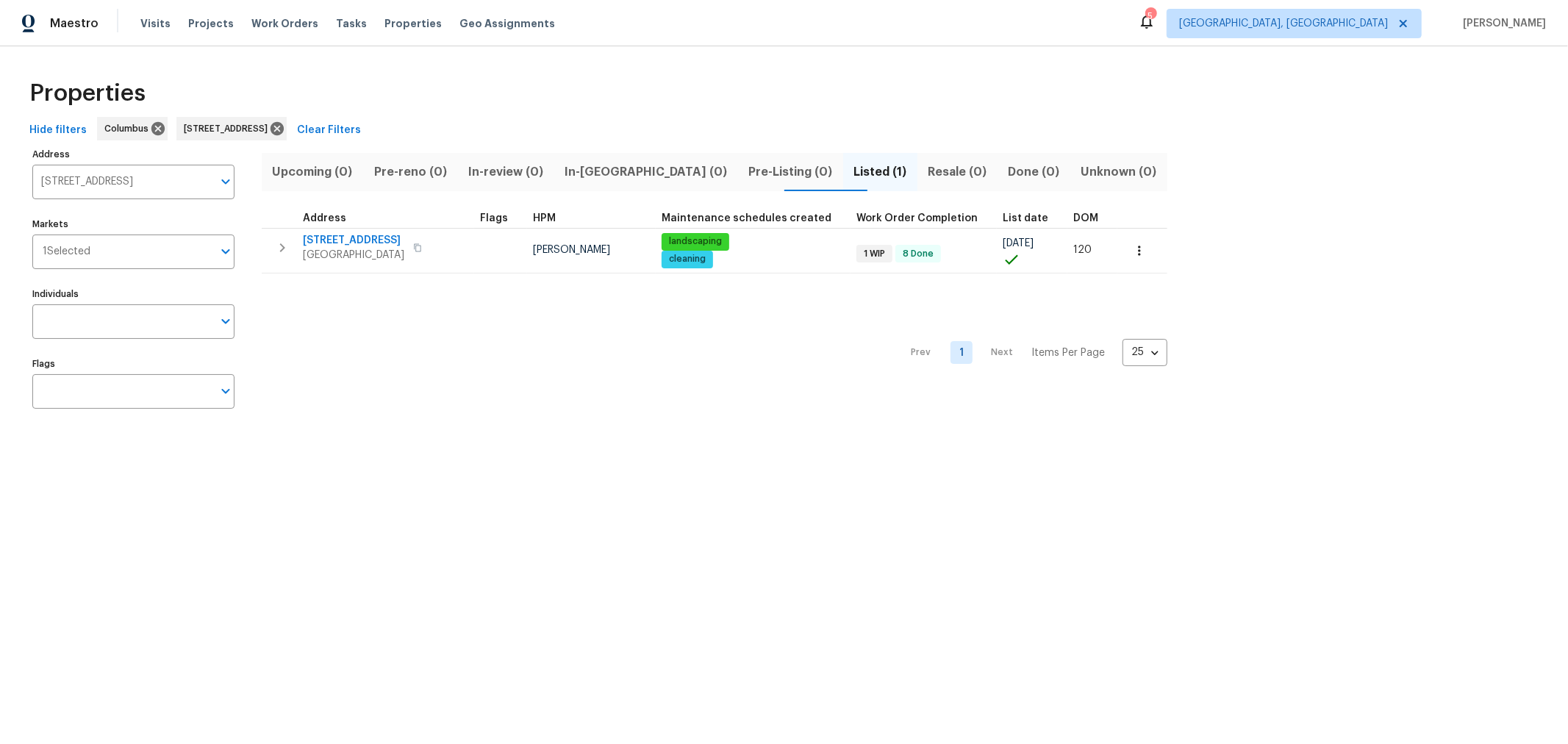
click at [287, 447] on html "Maestro Visits Projects Work Orders Tasks Properties Geo Assignments 5 Columbus…" at bounding box center [784, 223] width 1568 height 447
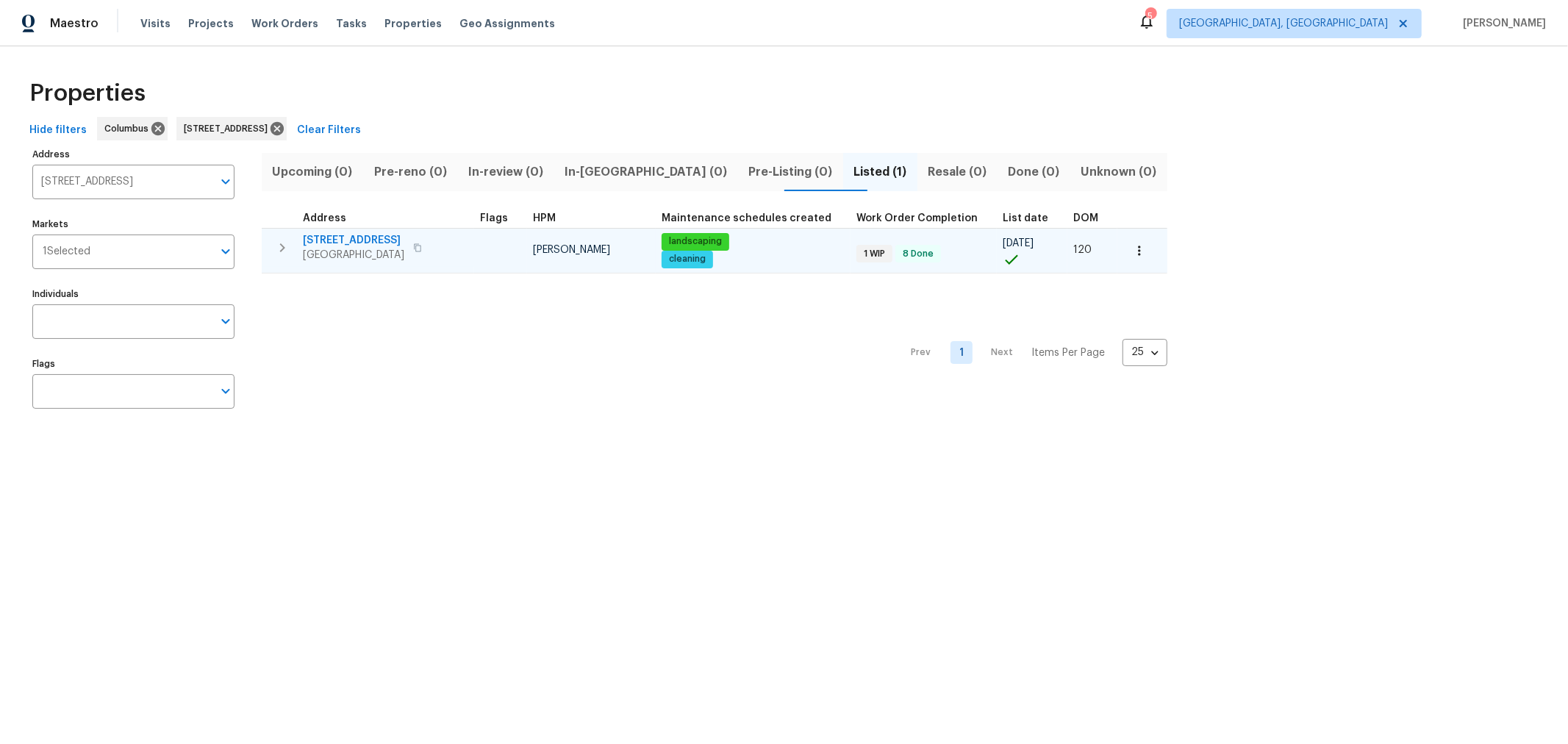
click at [333, 239] on span "8665 Birch Brook Loop" at bounding box center [353, 240] width 102 height 15
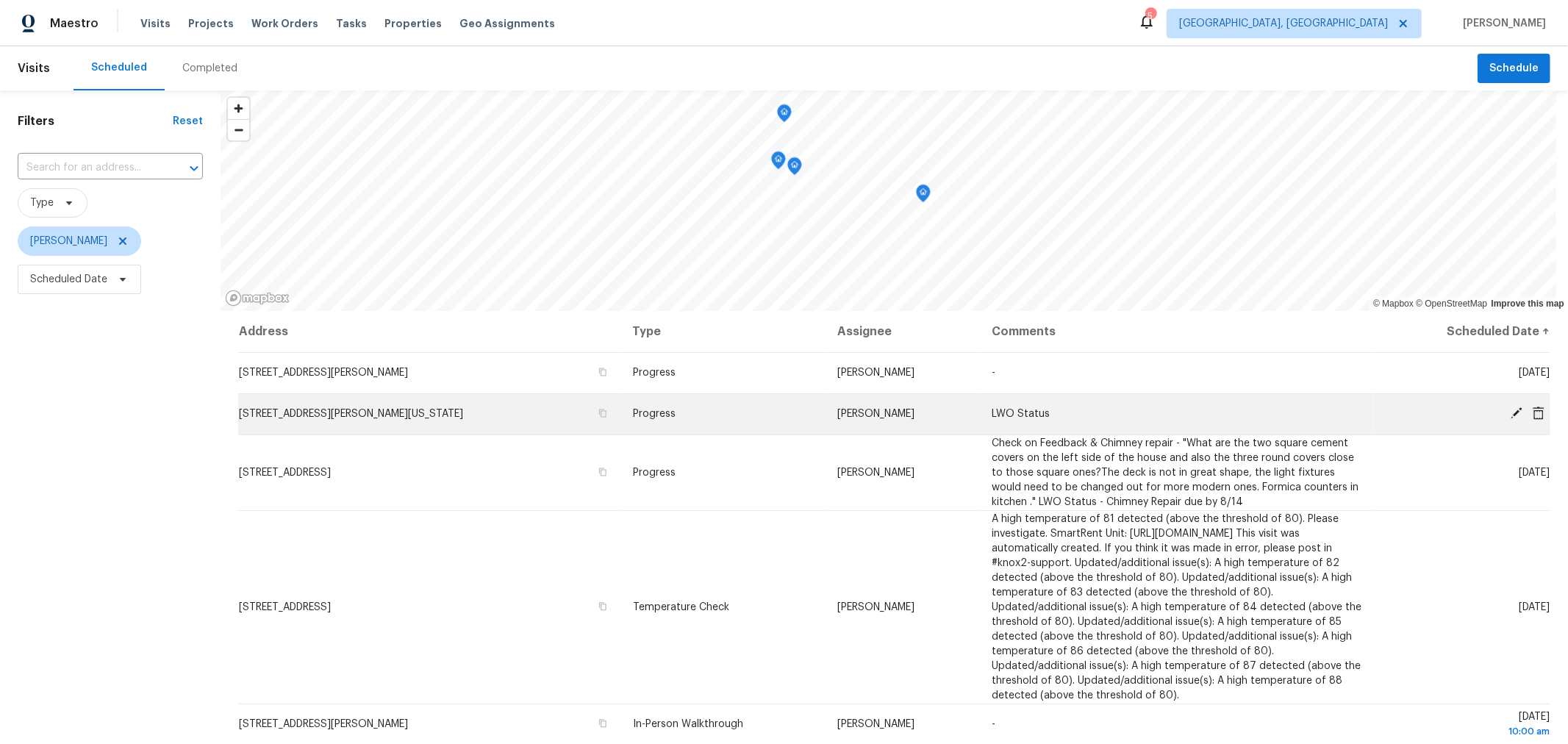
click at [1492, 404] on td "[DATE]" at bounding box center [1462, 414] width 176 height 41
click at [1510, 406] on icon at bounding box center [1516, 412] width 13 height 13
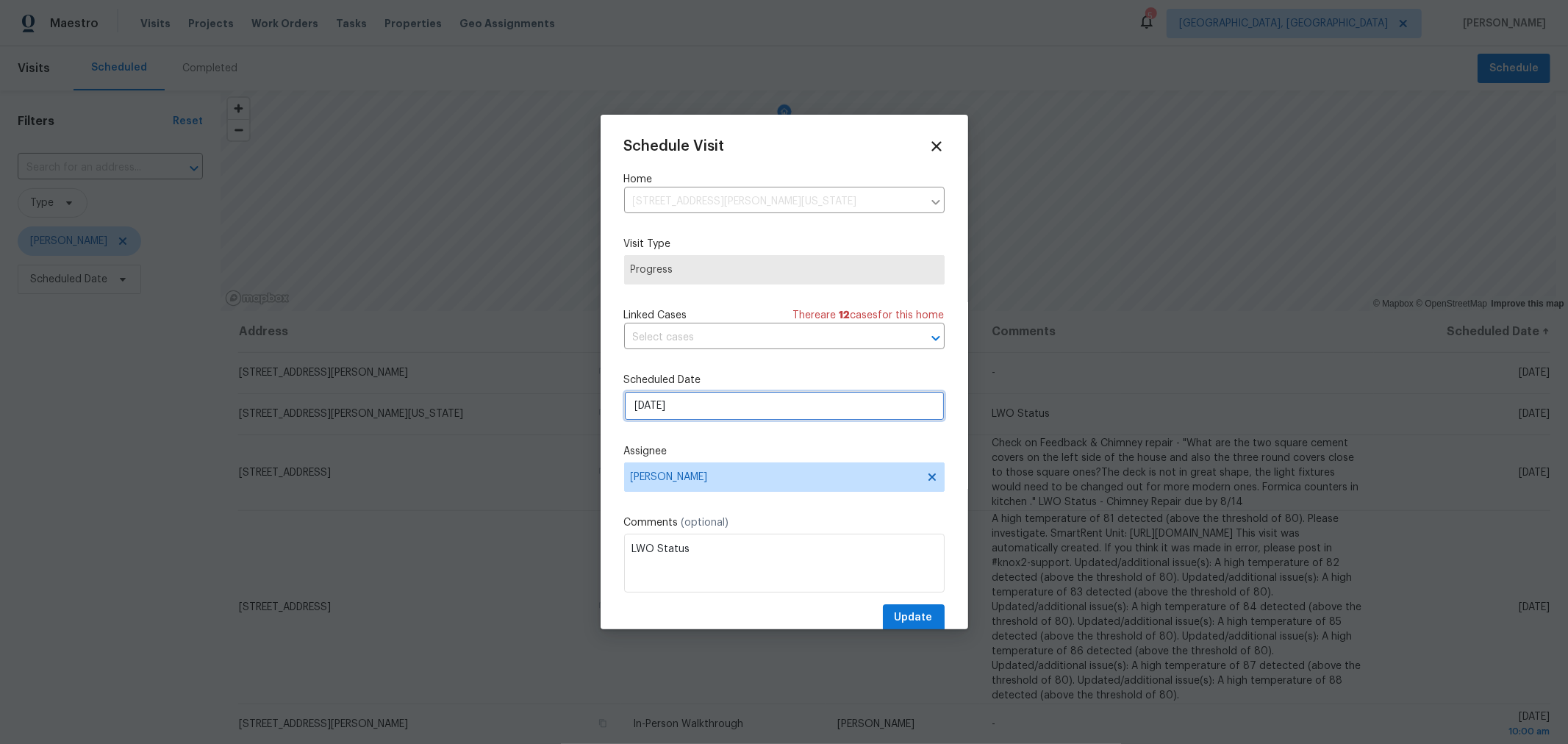
click at [766, 416] on input "[DATE]" at bounding box center [784, 406] width 321 height 29
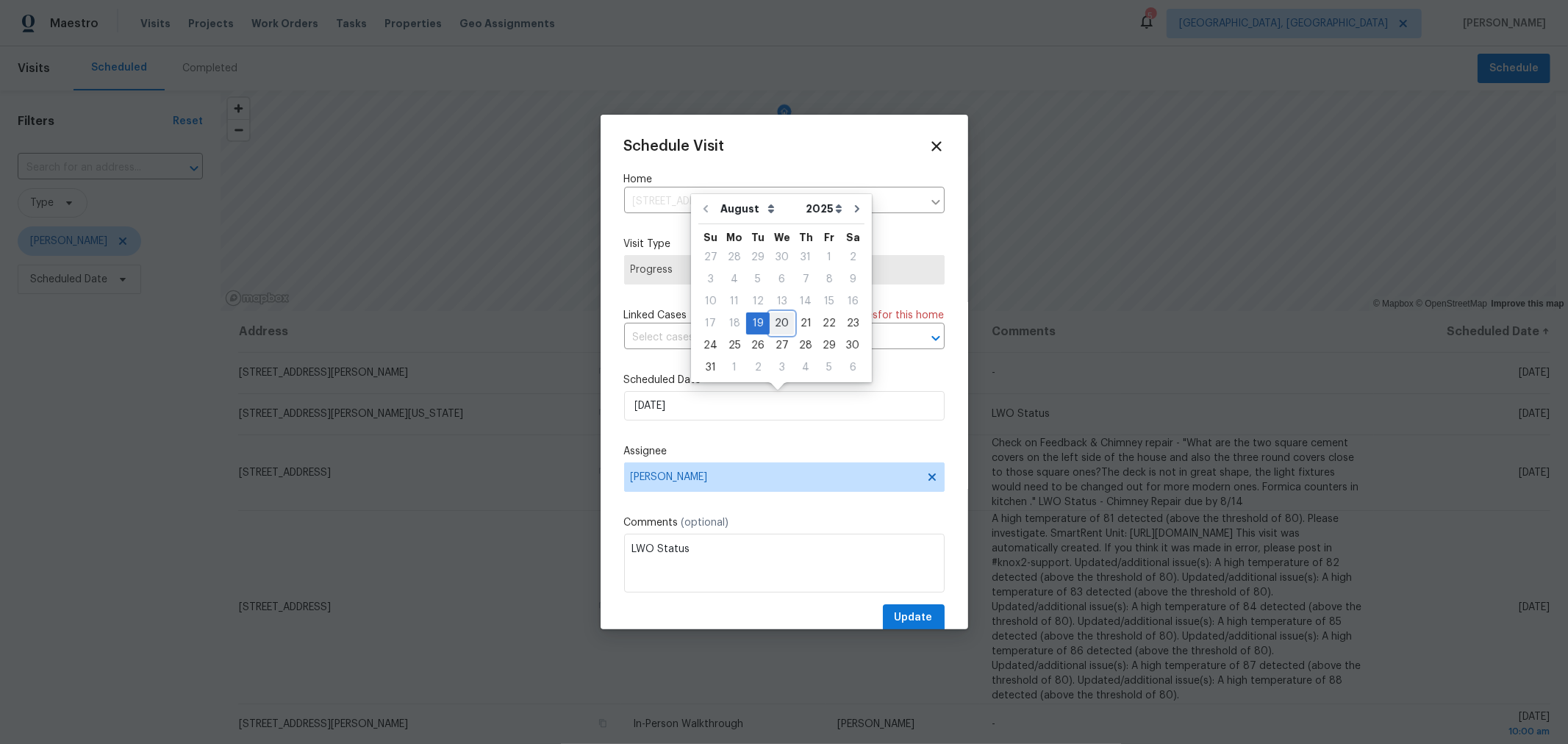
click at [780, 329] on div "20" at bounding box center [782, 323] width 24 height 21
type input "[DATE]"
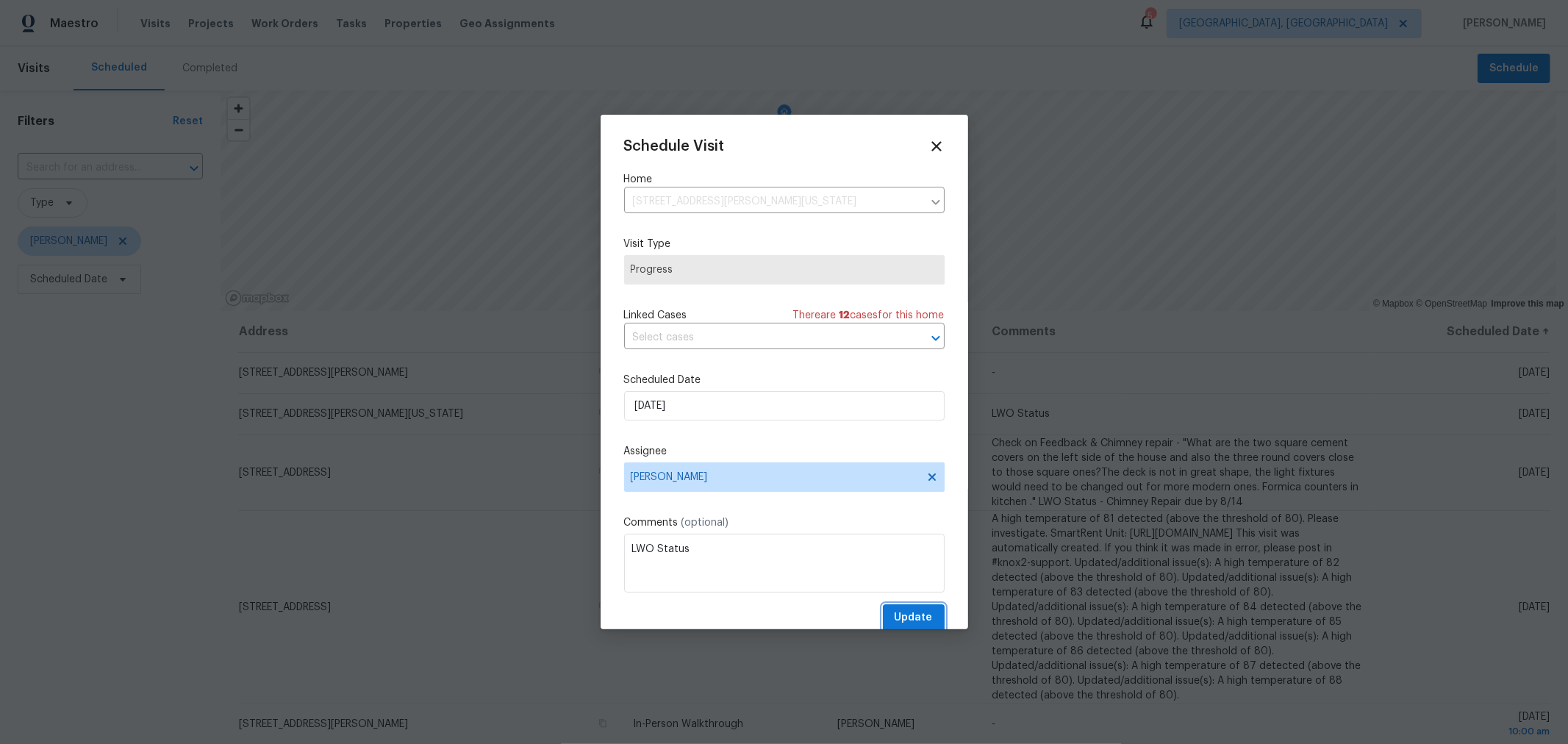
click at [908, 616] on span "Update" at bounding box center [913, 618] width 38 height 18
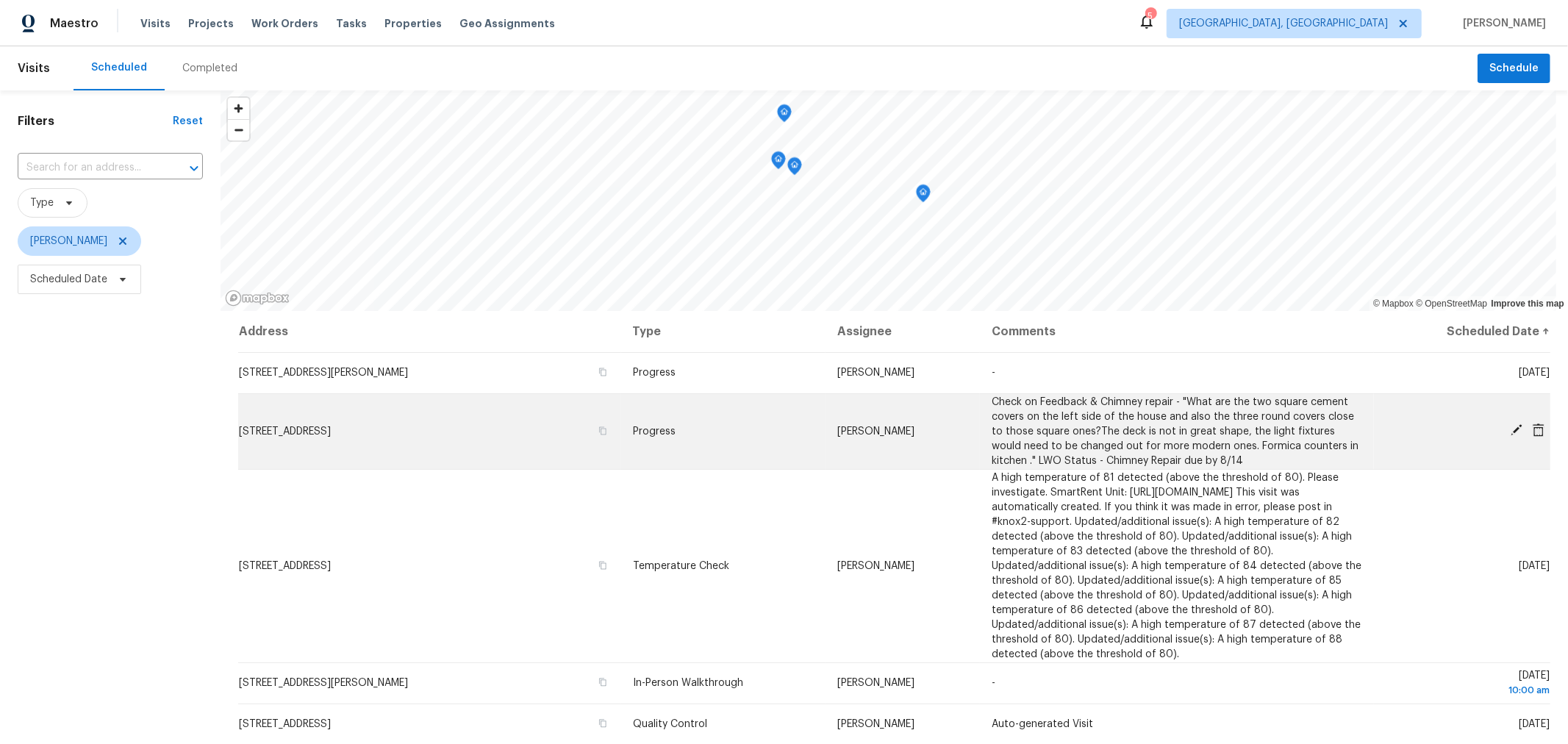
click at [1510, 431] on icon at bounding box center [1516, 429] width 13 height 13
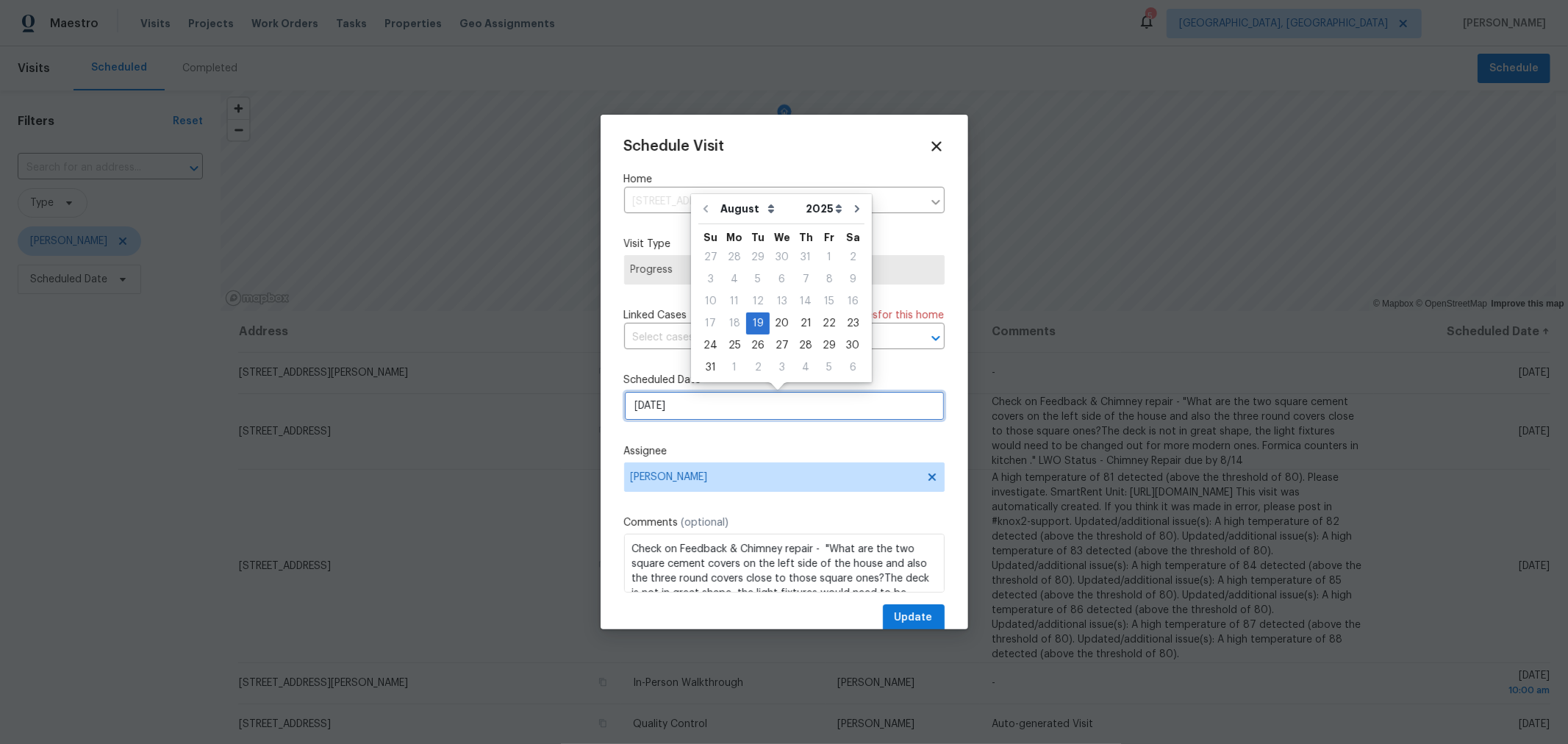
click at [705, 409] on input "[DATE]" at bounding box center [784, 406] width 321 height 29
click at [775, 319] on div "20" at bounding box center [782, 323] width 24 height 21
type input "8/20/2025"
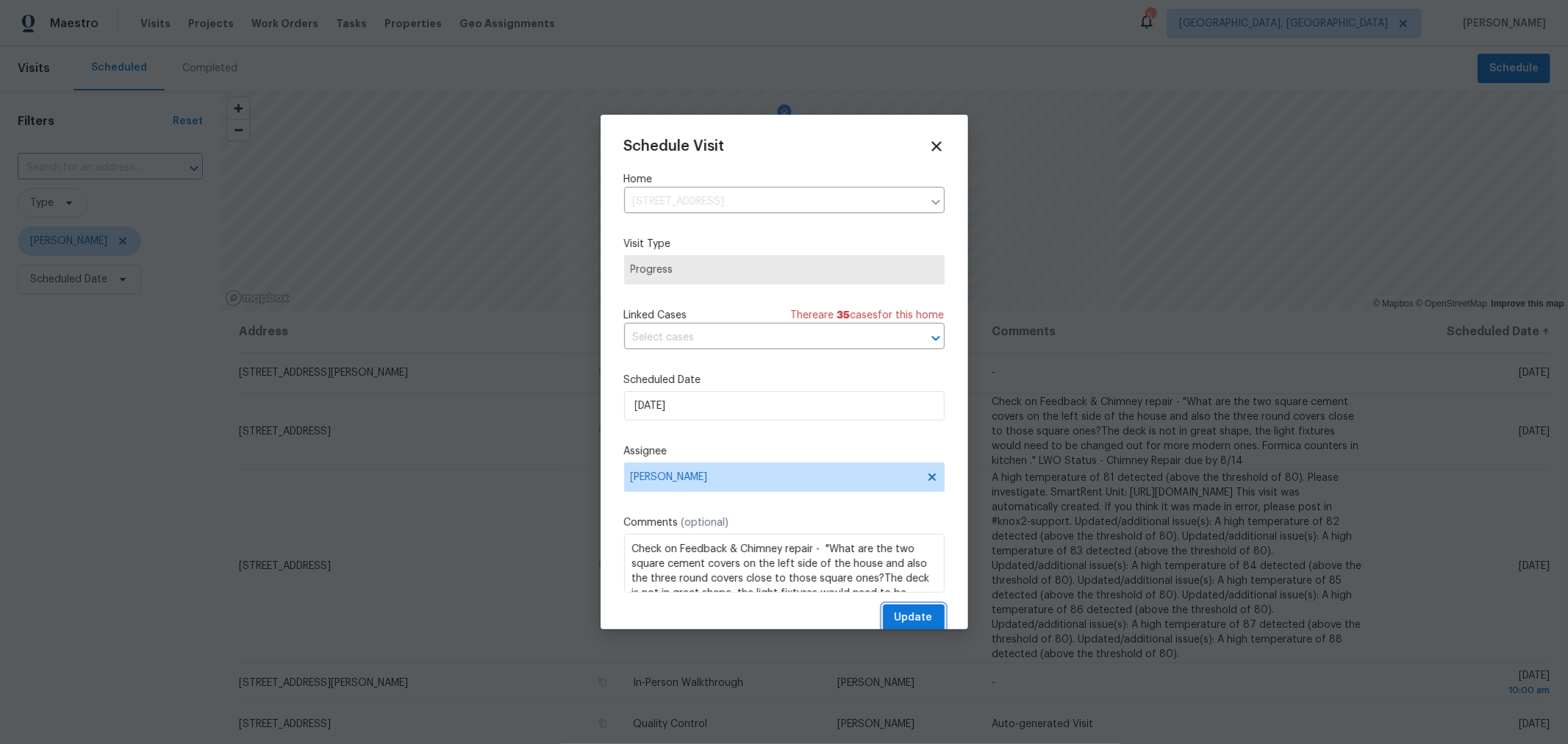
click at [894, 609] on button "Update" at bounding box center [913, 618] width 62 height 27
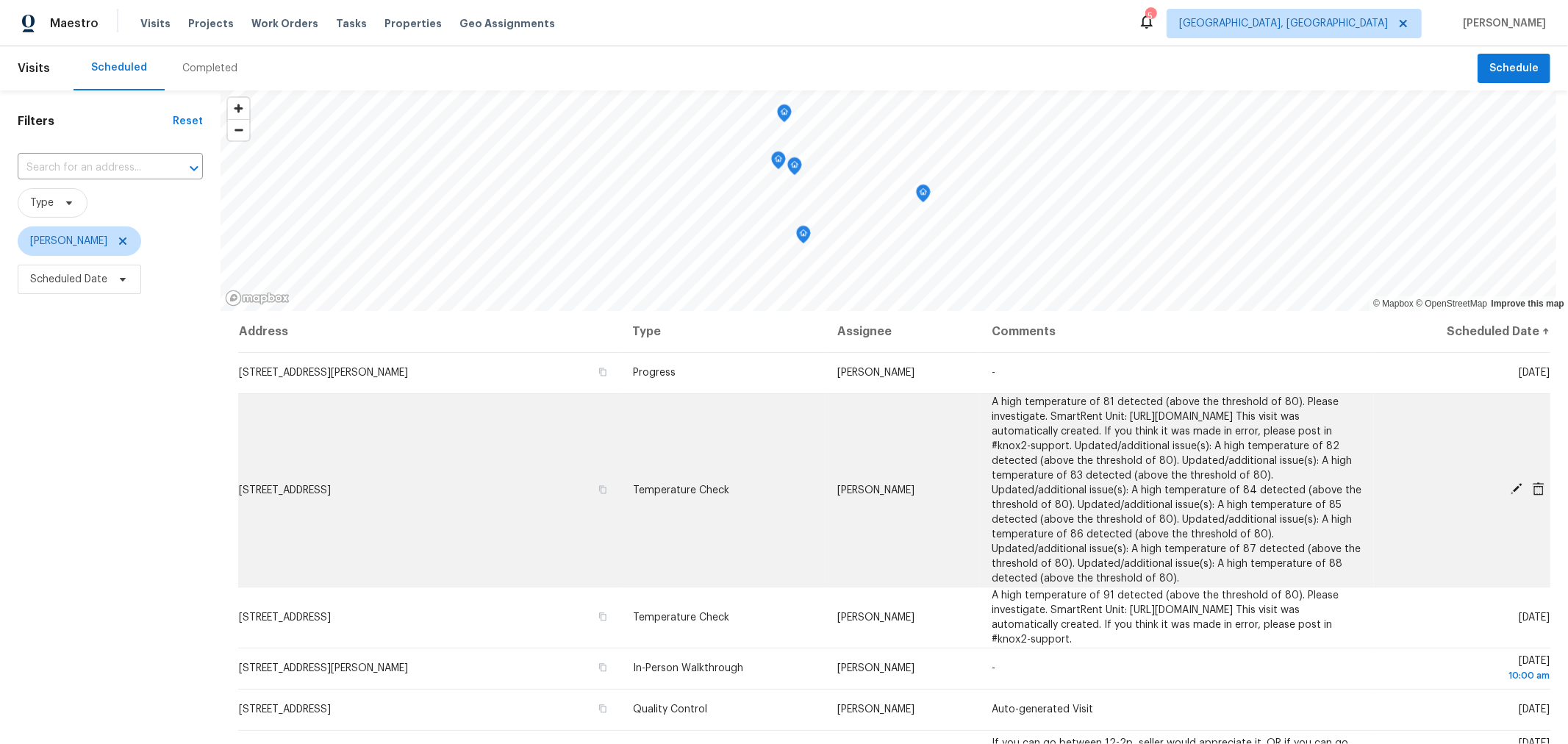
click at [1511, 492] on icon at bounding box center [1516, 488] width 11 height 11
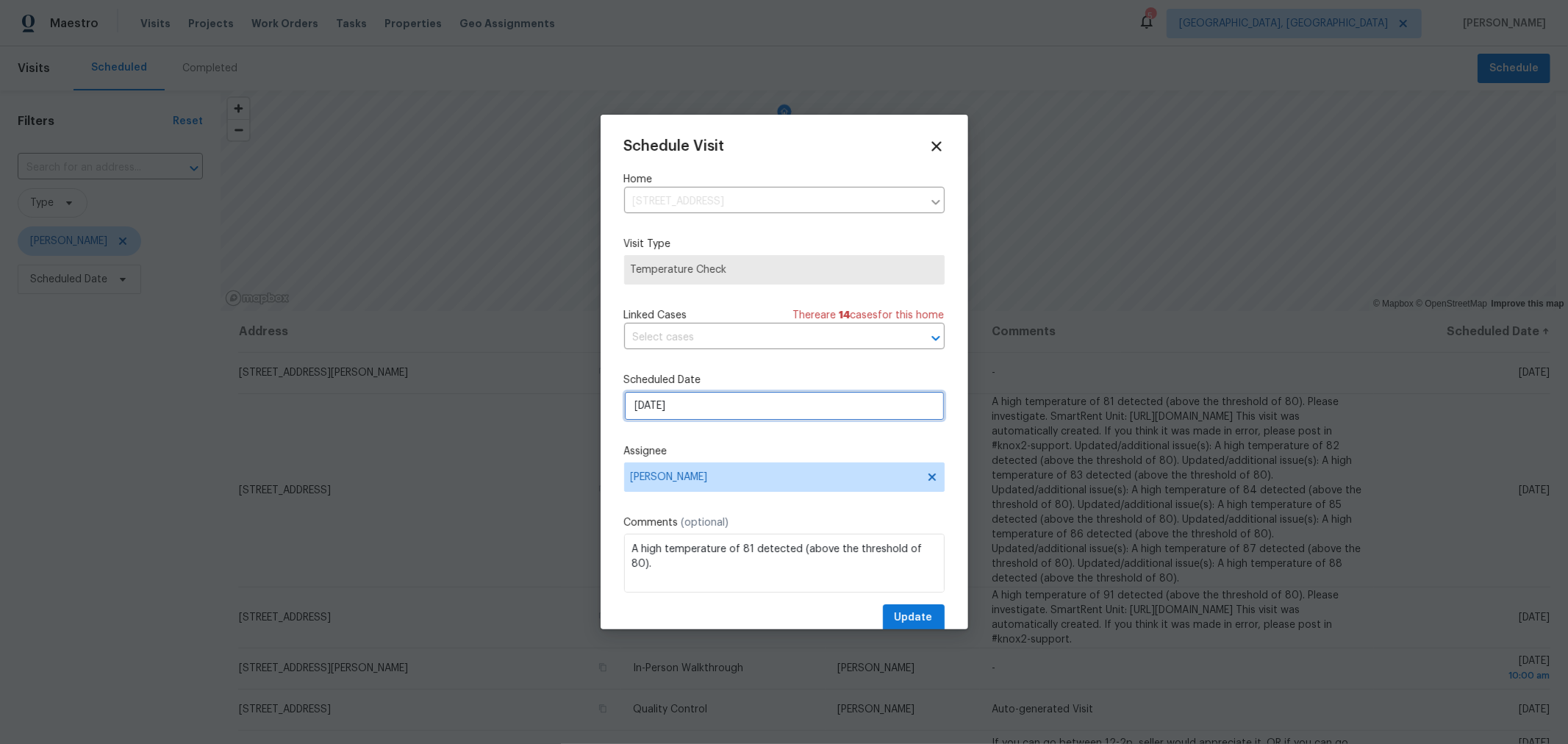
click at [677, 405] on input "8/20/2025" at bounding box center [784, 406] width 321 height 29
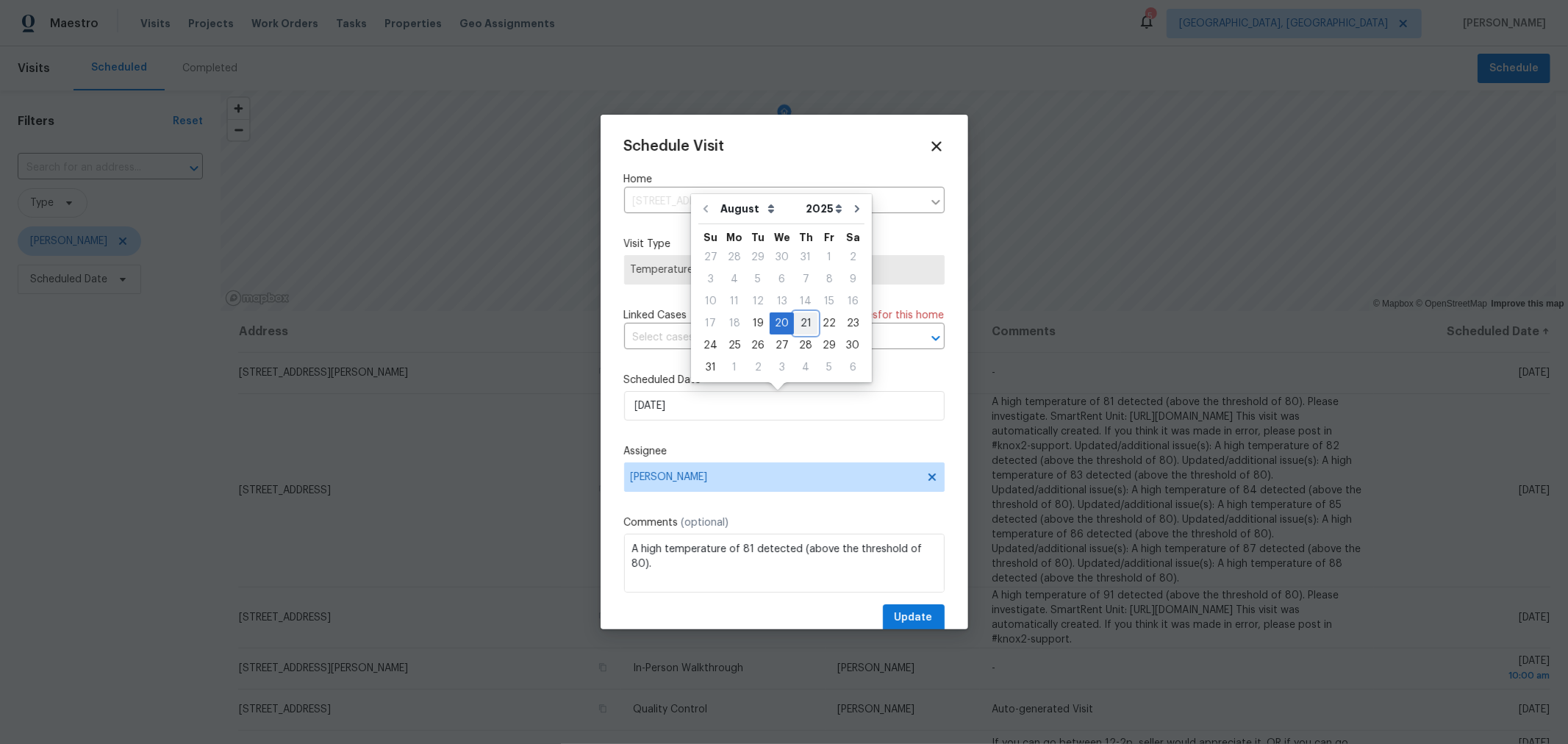
click at [797, 328] on div "21" at bounding box center [805, 323] width 24 height 21
click at [701, 418] on input "8/21/2025" at bounding box center [784, 406] width 321 height 29
click at [773, 324] on div "20" at bounding box center [782, 323] width 24 height 21
type input "8/20/2025"
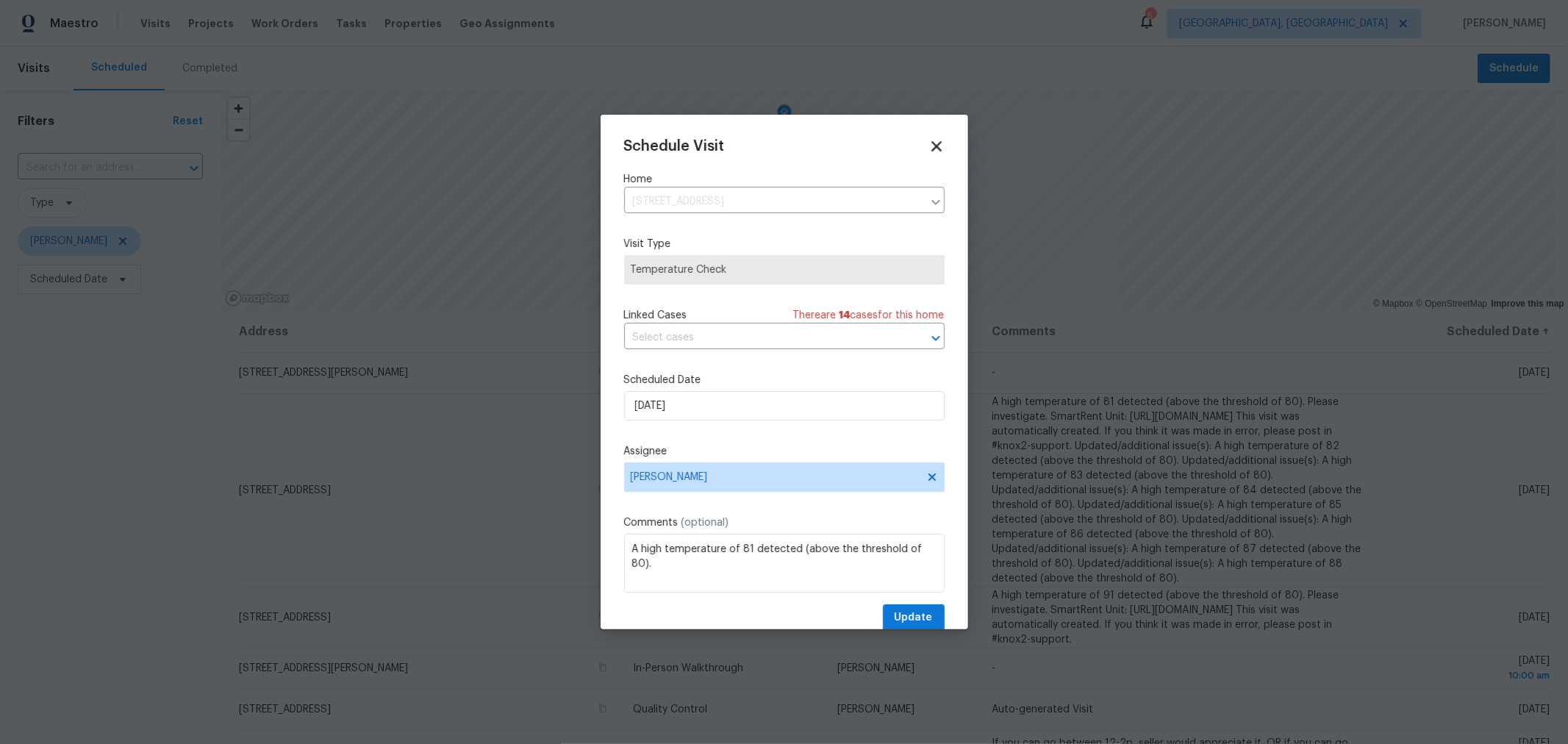
click at [927, 150] on icon at bounding box center [936, 146] width 17 height 17
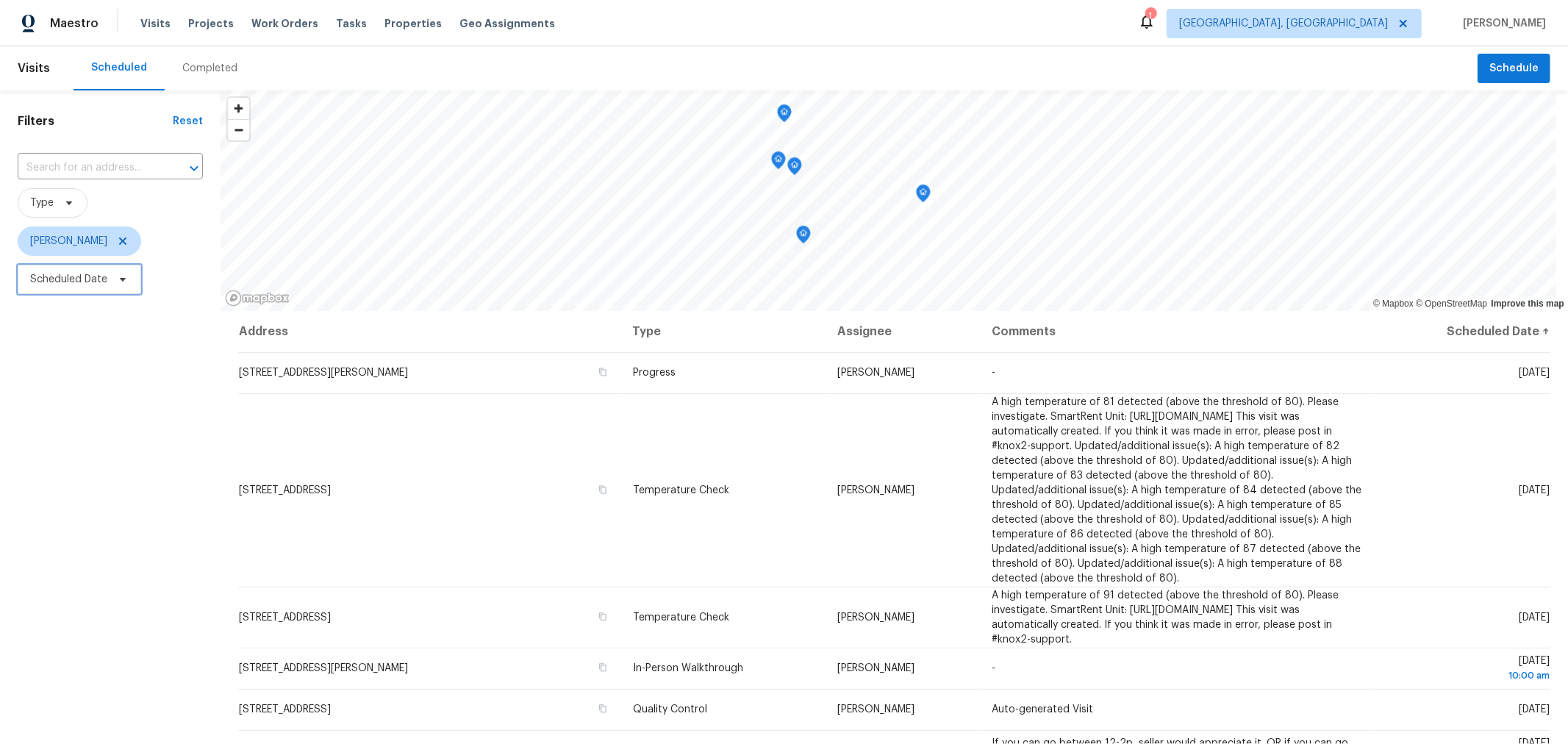
click at [105, 285] on span "Scheduled Date" at bounding box center [68, 279] width 77 height 15
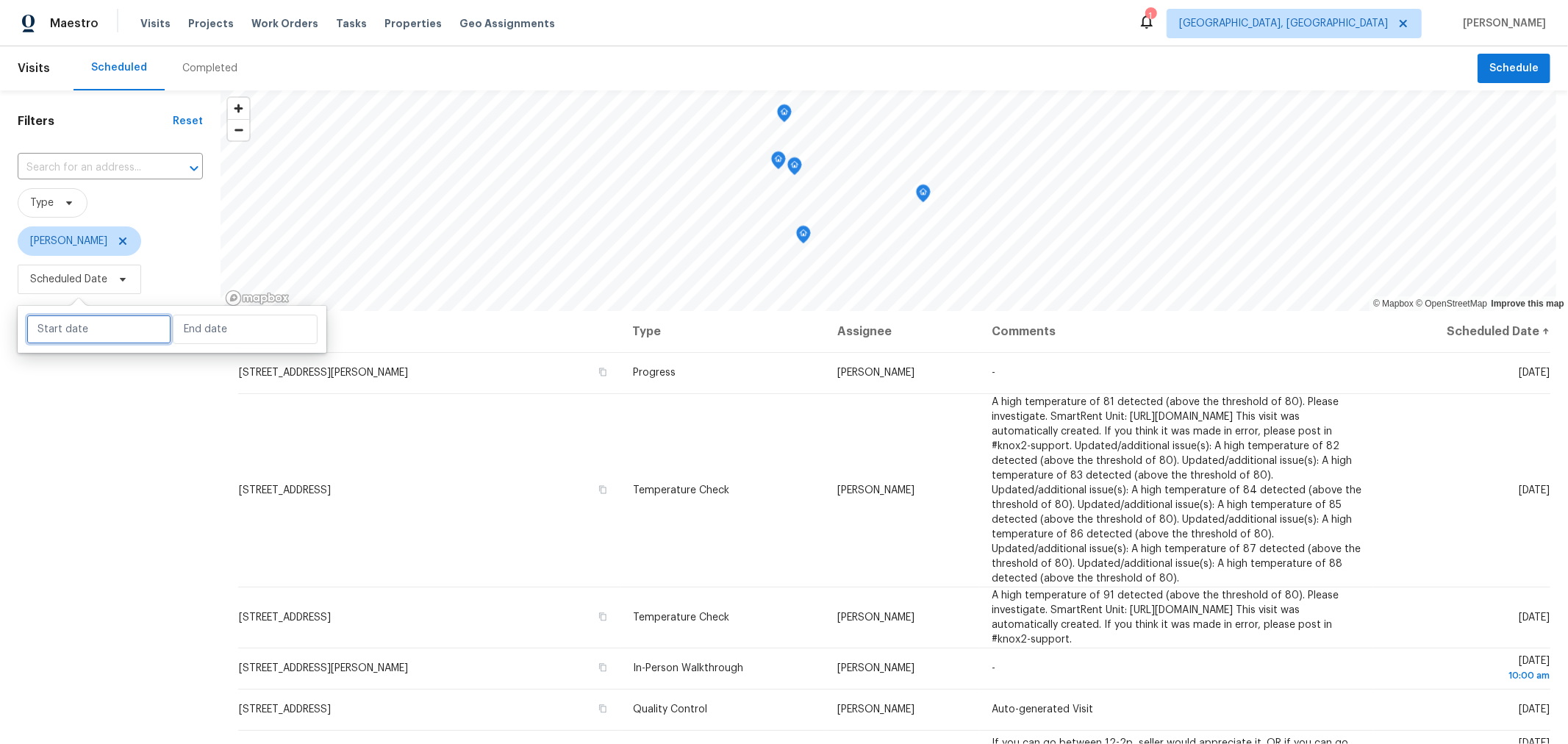
click at [108, 330] on input "text" at bounding box center [99, 329] width 145 height 29
select select "7"
select select "2025"
select select "8"
select select "2025"
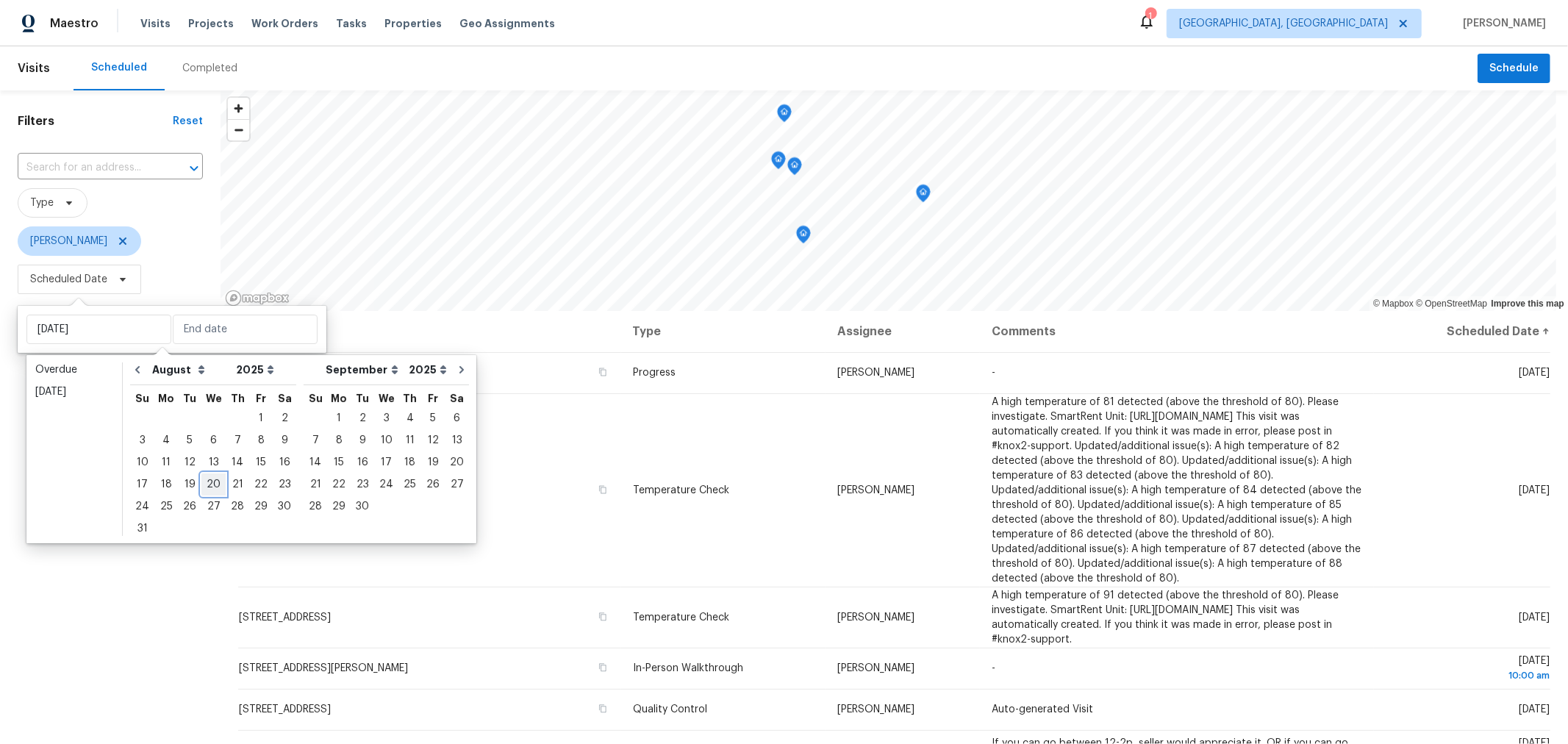
click at [204, 485] on div "20" at bounding box center [214, 484] width 24 height 21
type input "Wed, Aug 20"
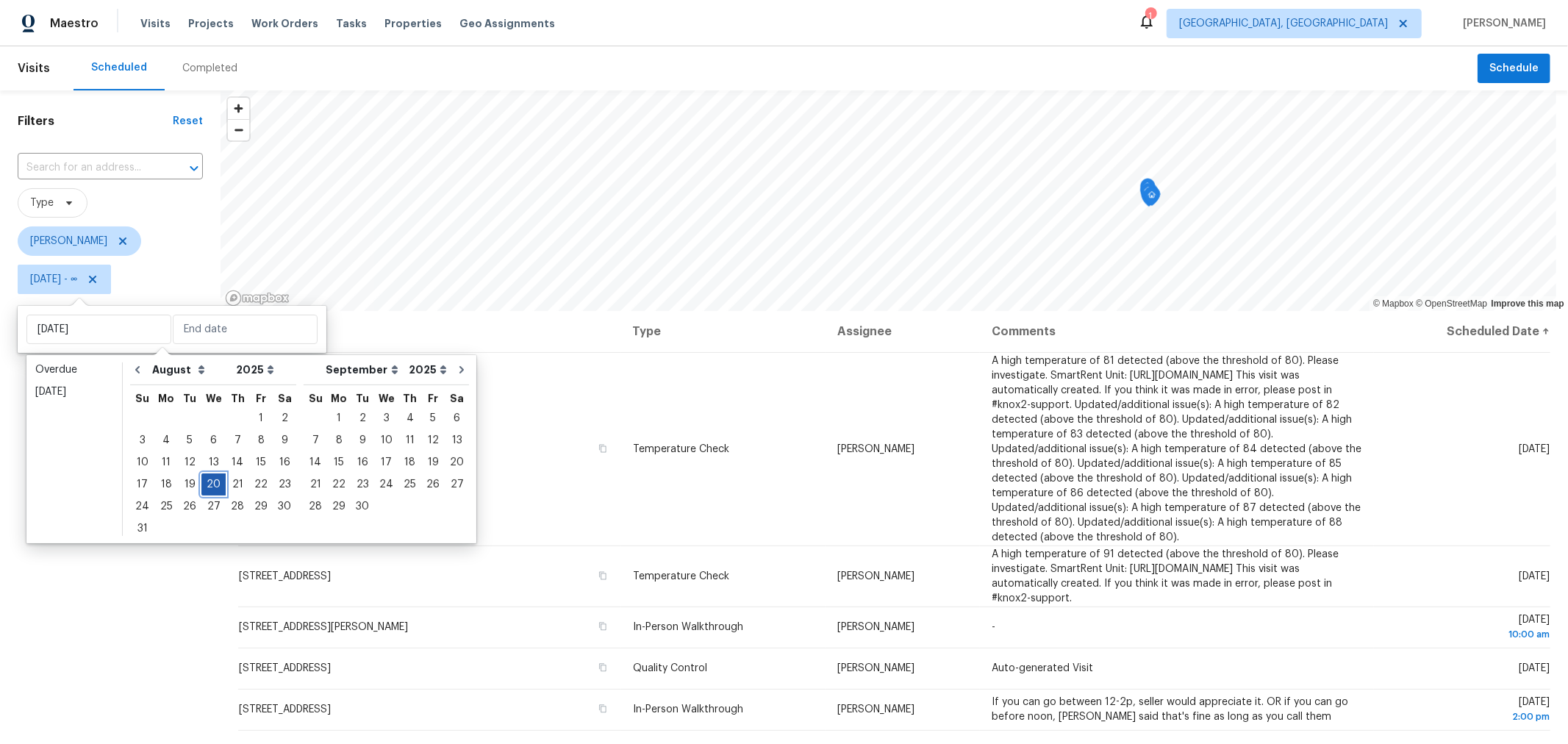
click at [204, 485] on div "20" at bounding box center [214, 484] width 24 height 21
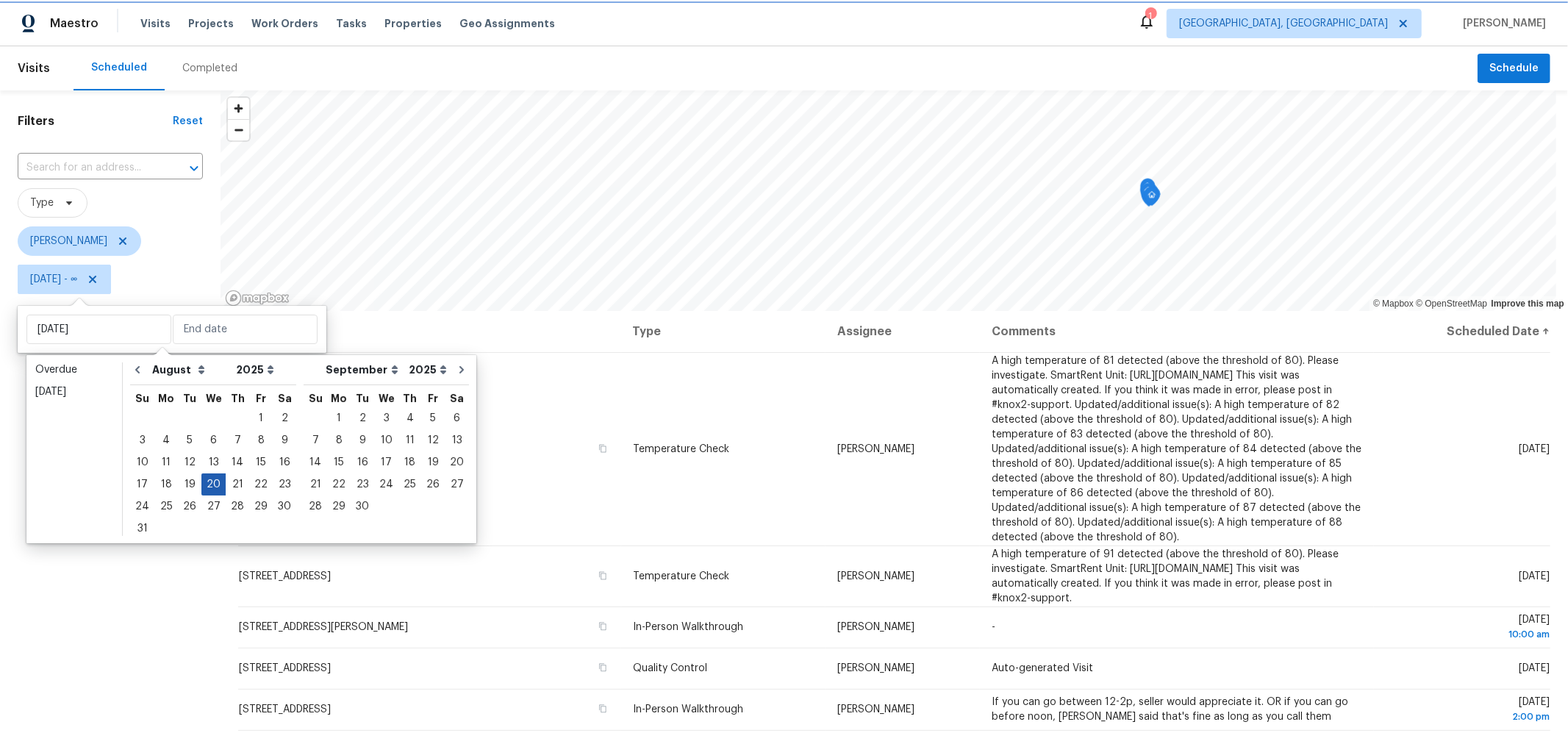
type input "Wed, Aug 20"
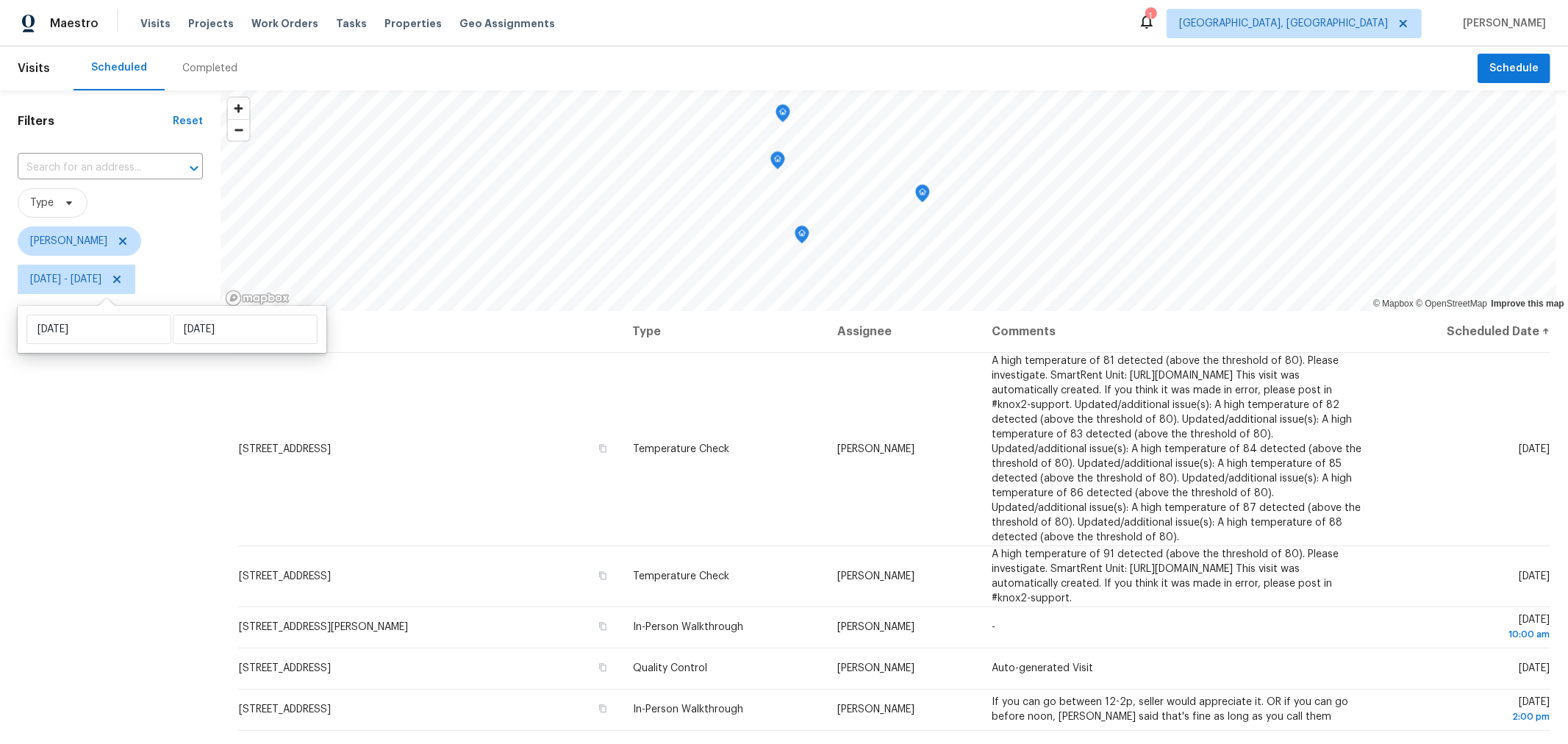
click at [114, 583] on div "Filters Reset ​ Type Keith Hollingsworth Wed, Aug 20 - Wed, Aug 20" at bounding box center [110, 498] width 221 height 816
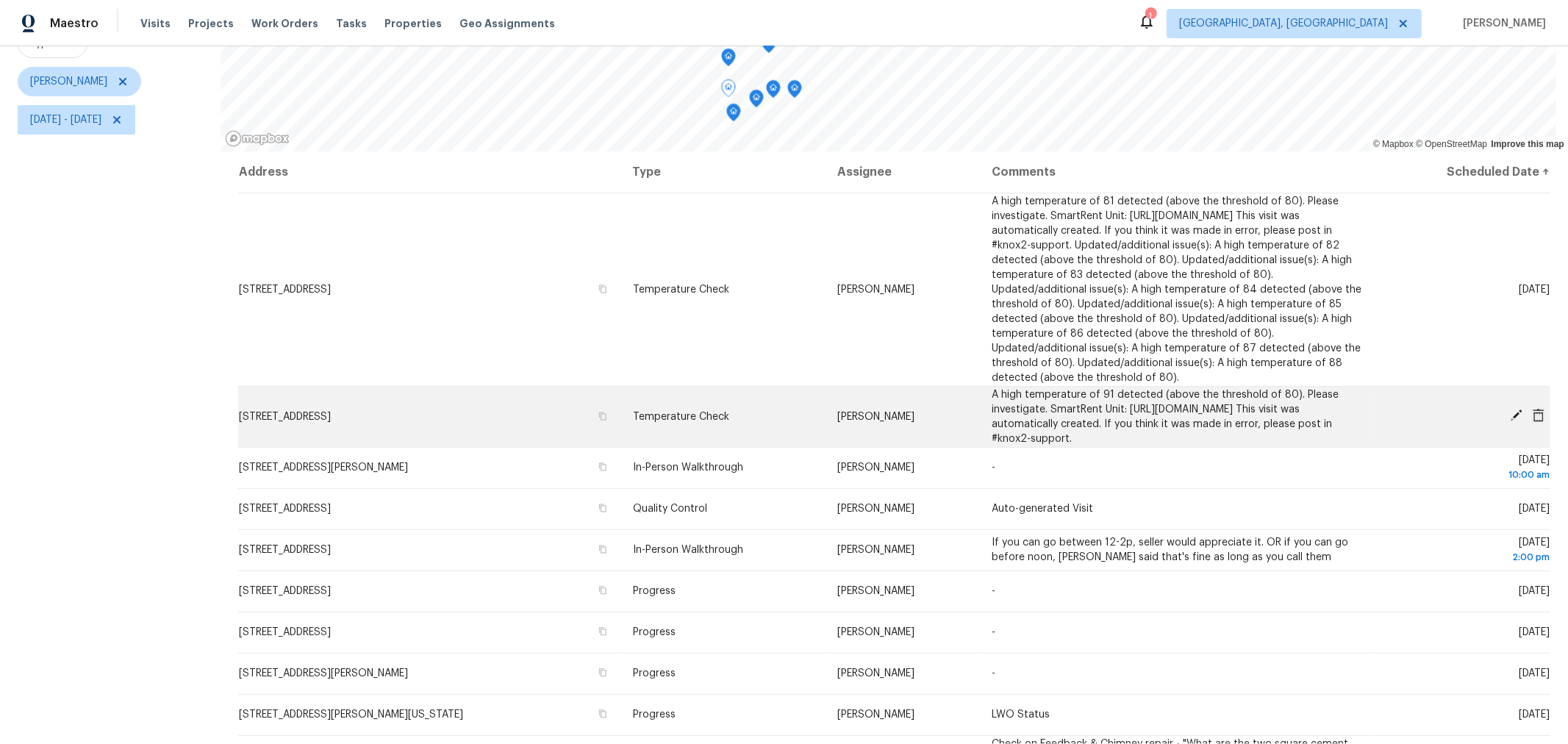
scroll to position [159, 0]
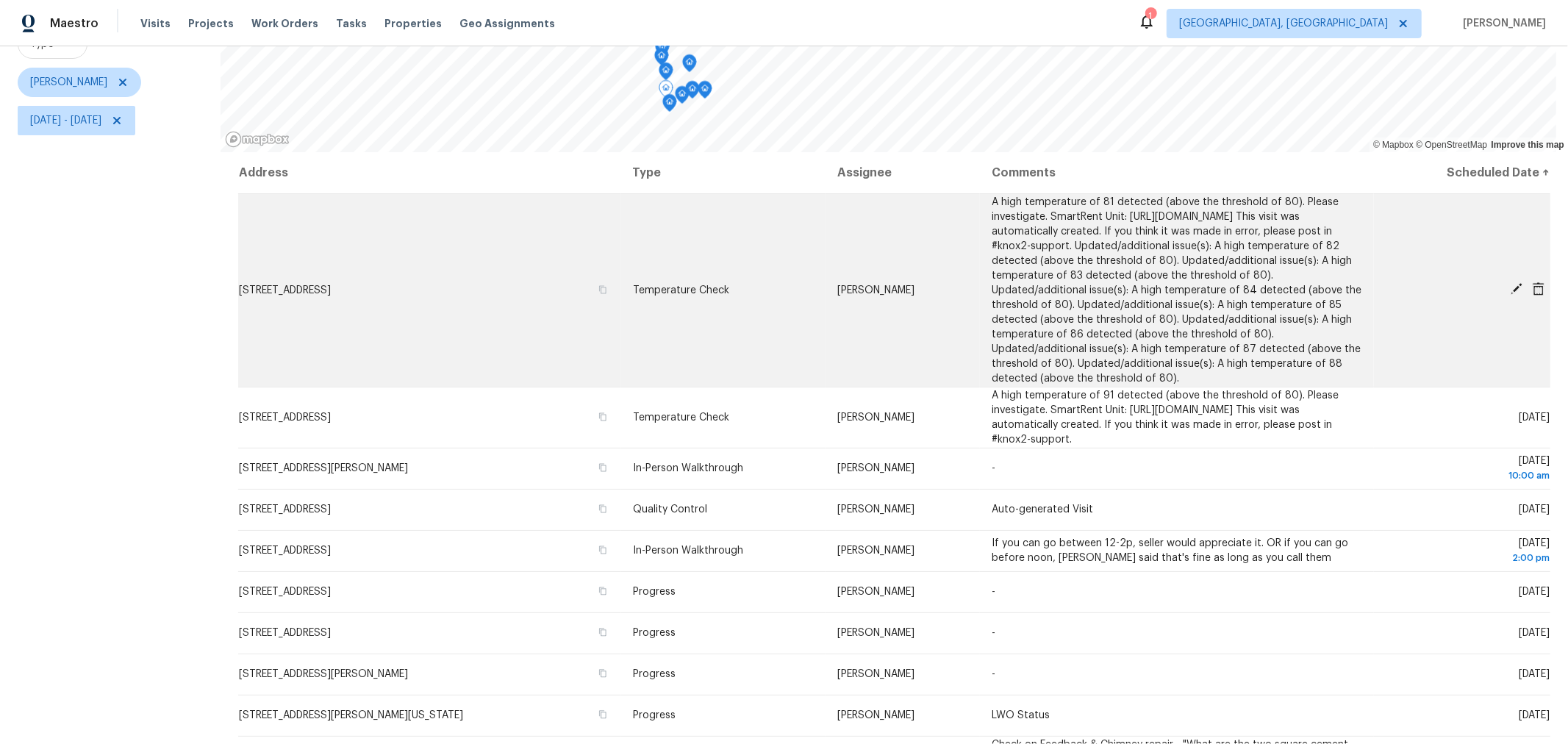
click at [1511, 295] on icon at bounding box center [1516, 289] width 11 height 11
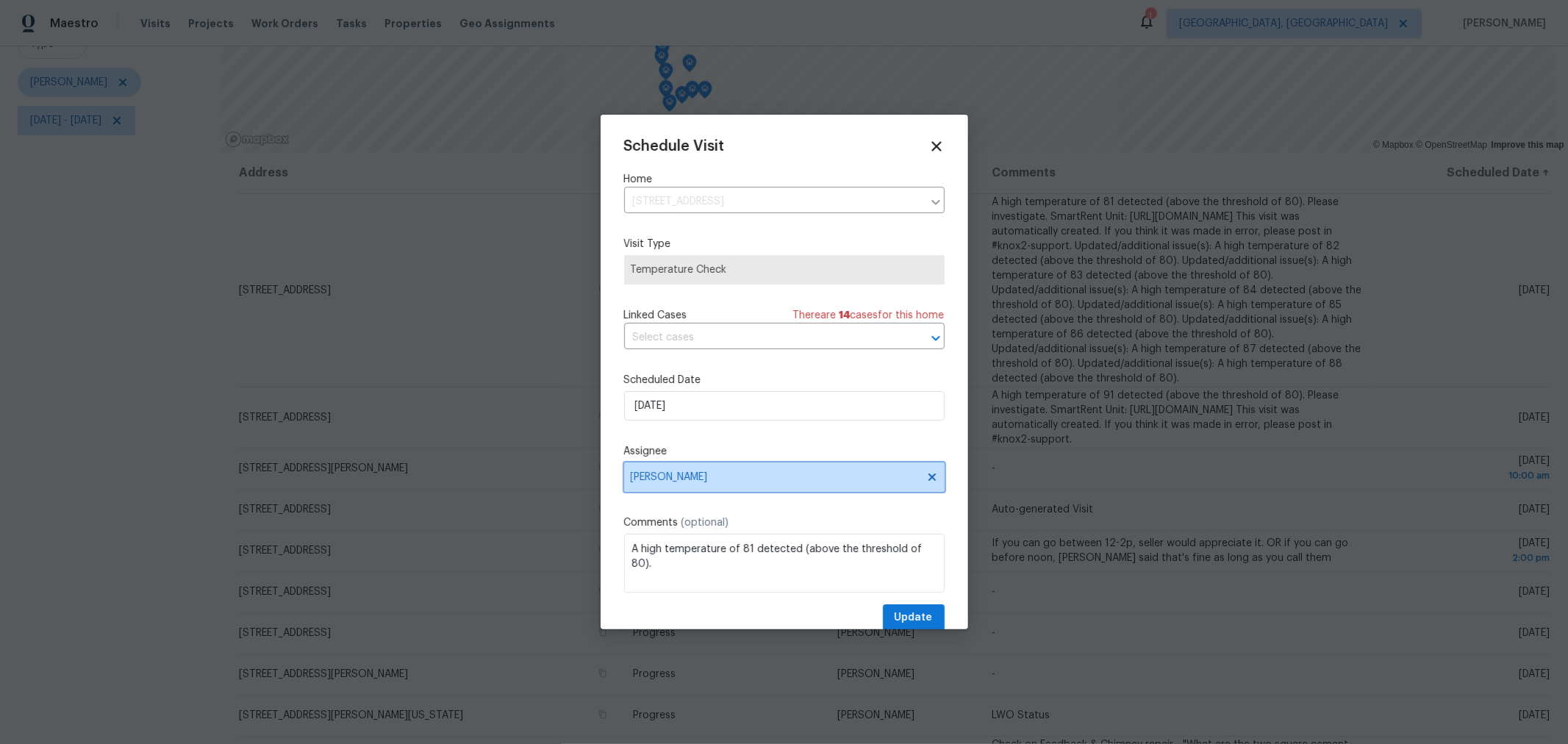
click at [773, 476] on span "[PERSON_NAME]" at bounding box center [774, 477] width 288 height 11
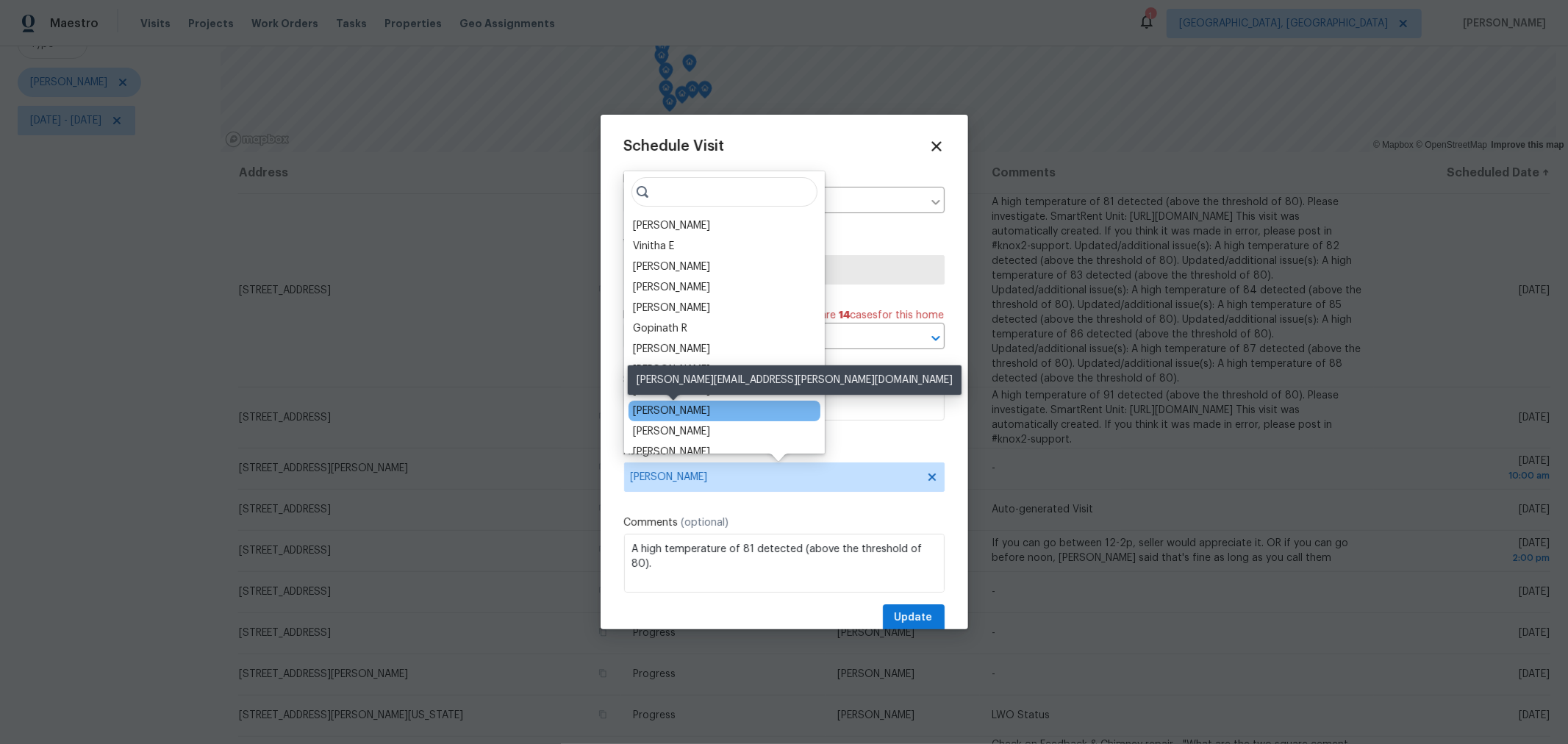
click at [703, 409] on div "[PERSON_NAME]" at bounding box center [671, 410] width 77 height 15
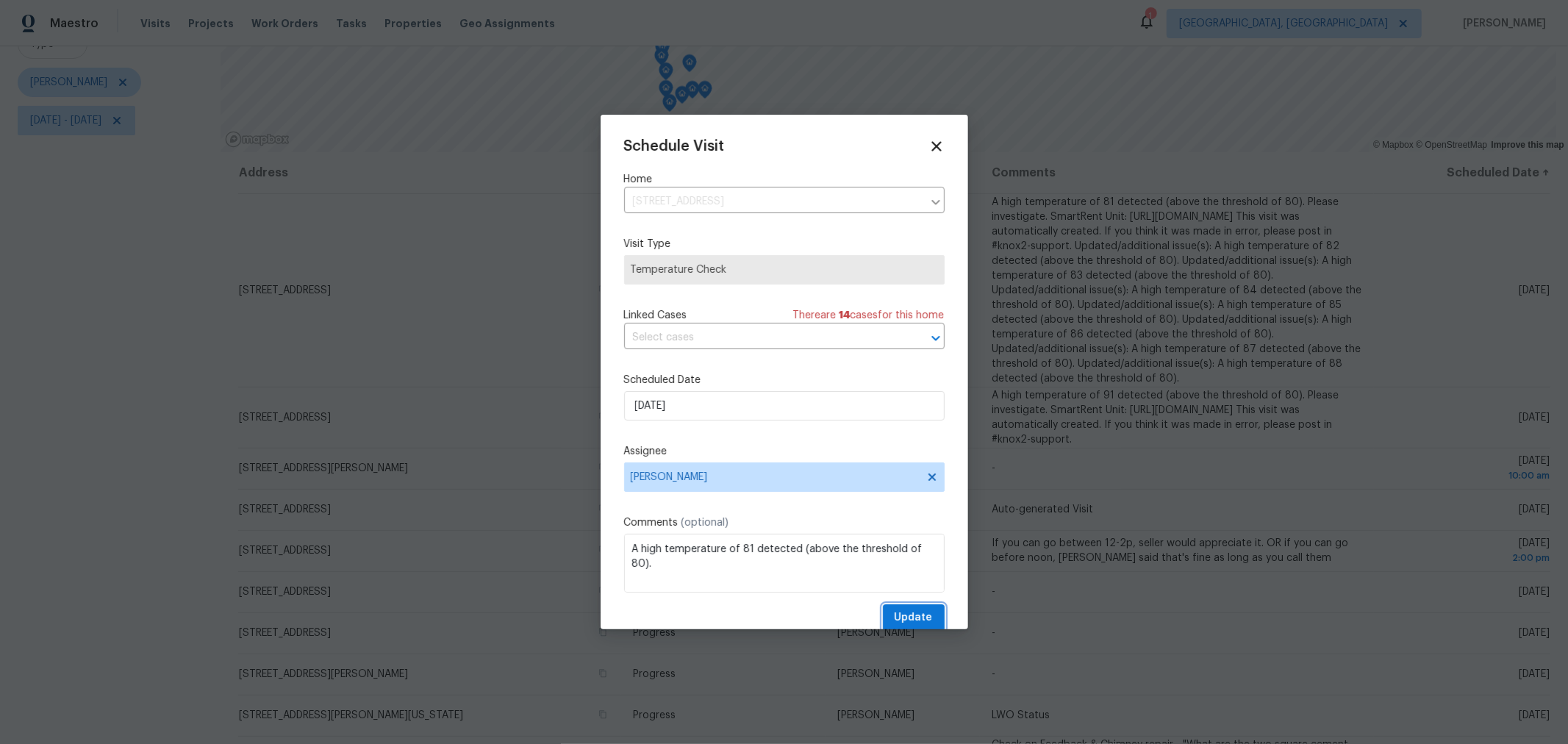
click at [908, 608] on button "Update" at bounding box center [913, 618] width 62 height 27
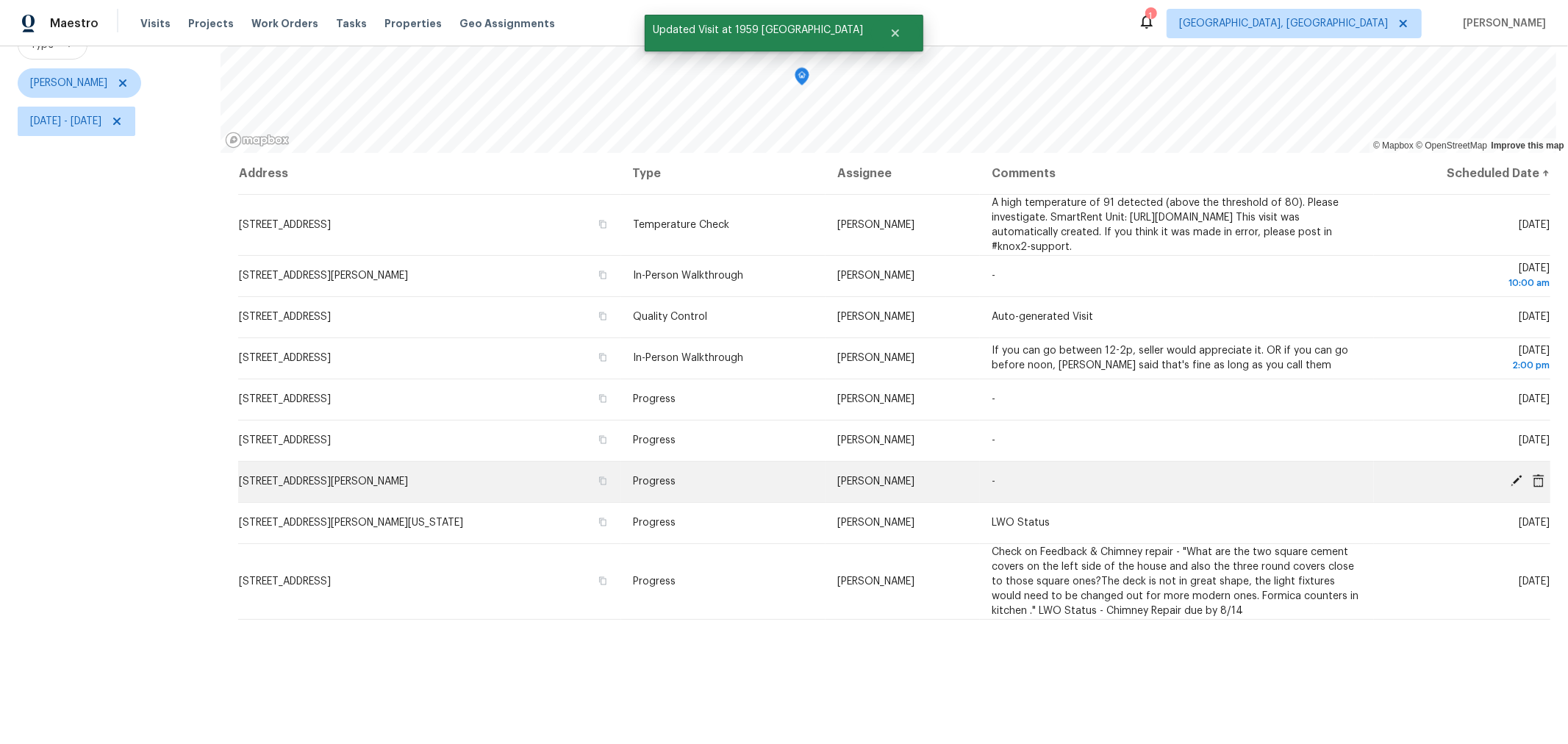
scroll to position [158, 0]
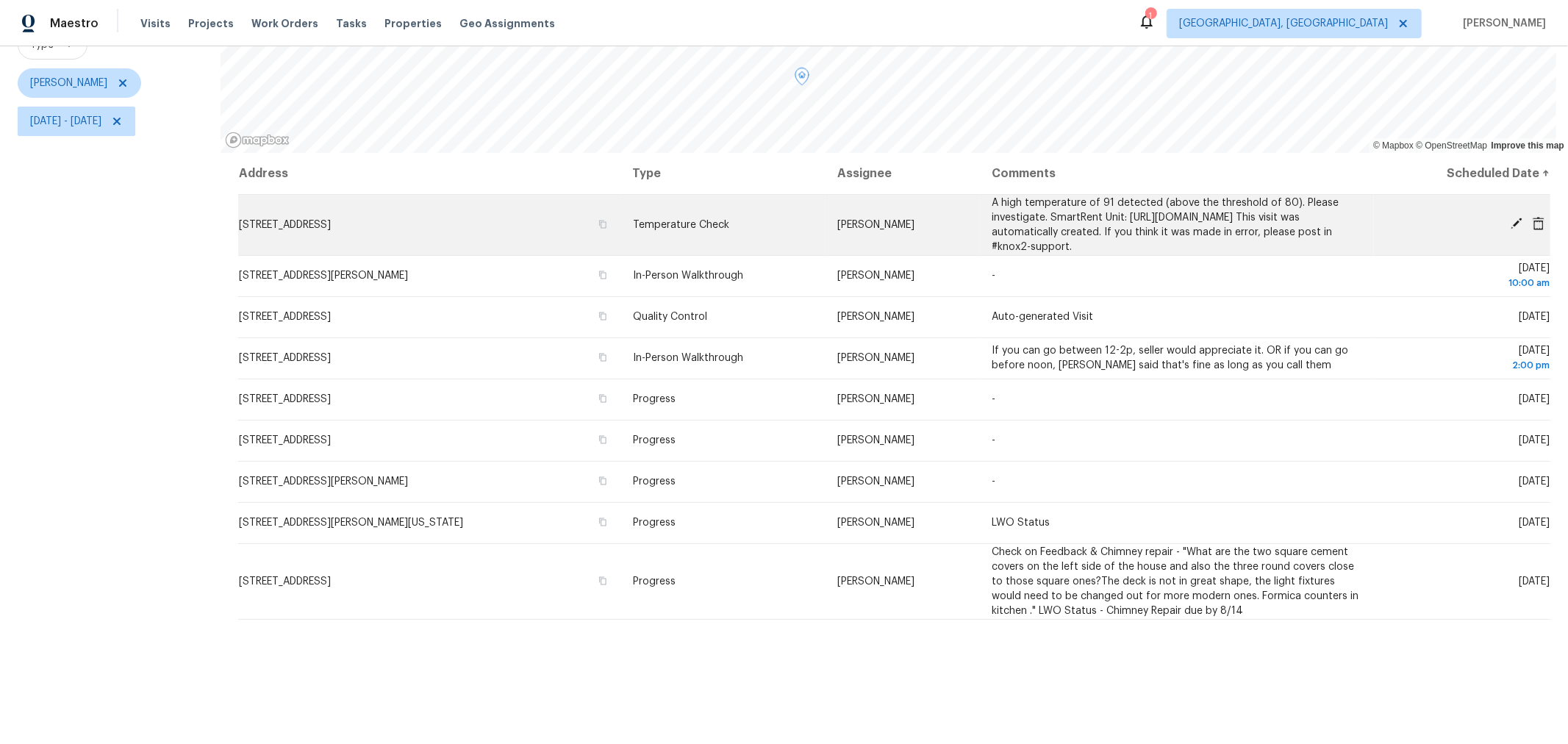
click at [1533, 229] on icon at bounding box center [1538, 223] width 11 height 13
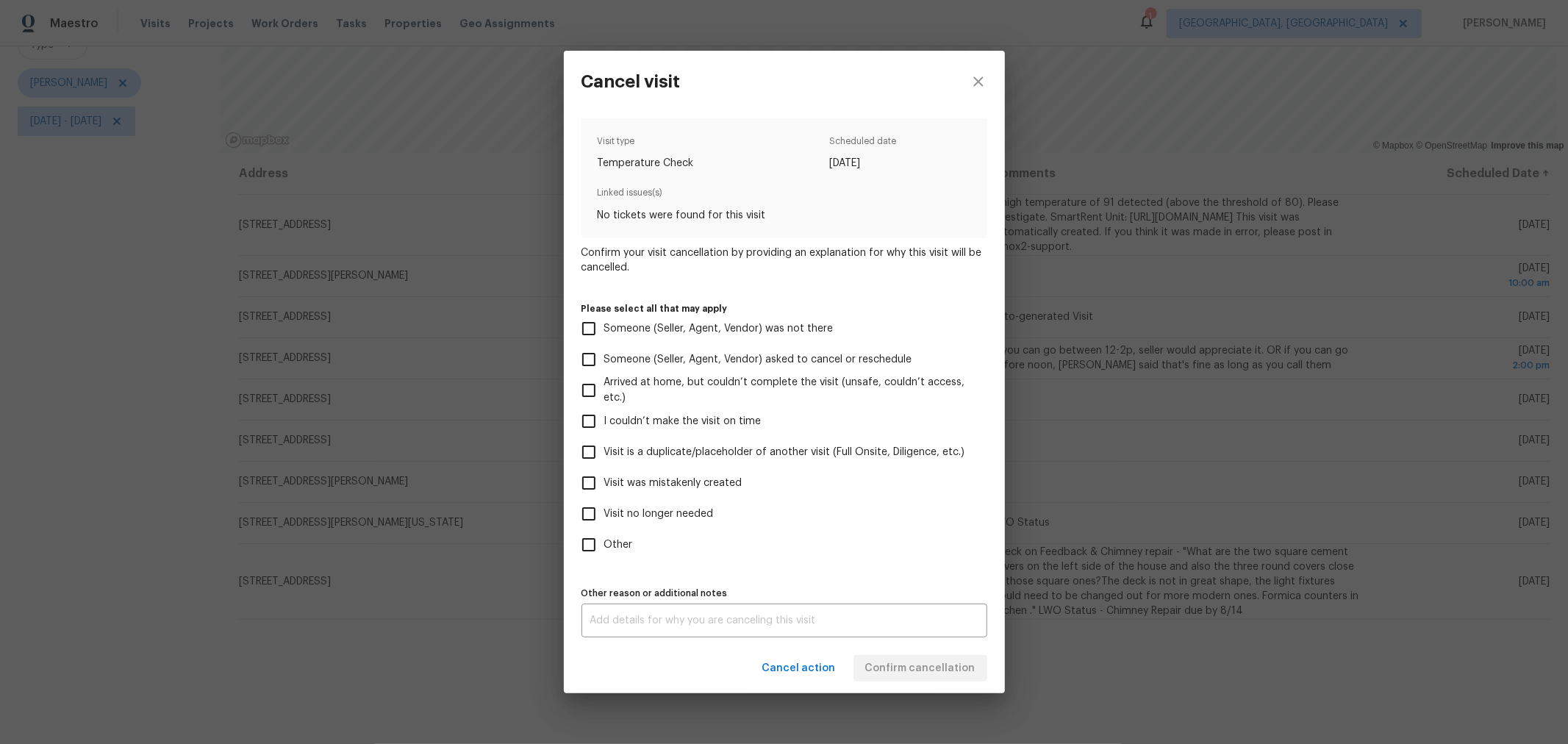
click at [677, 487] on span "Visit was mistakenly created" at bounding box center [673, 484] width 138 height 15
click at [604, 487] on input "Visit was mistakenly created" at bounding box center [589, 483] width 31 height 31
checkbox input "true"
click at [933, 674] on span "Confirm cancellation" at bounding box center [920, 668] width 110 height 18
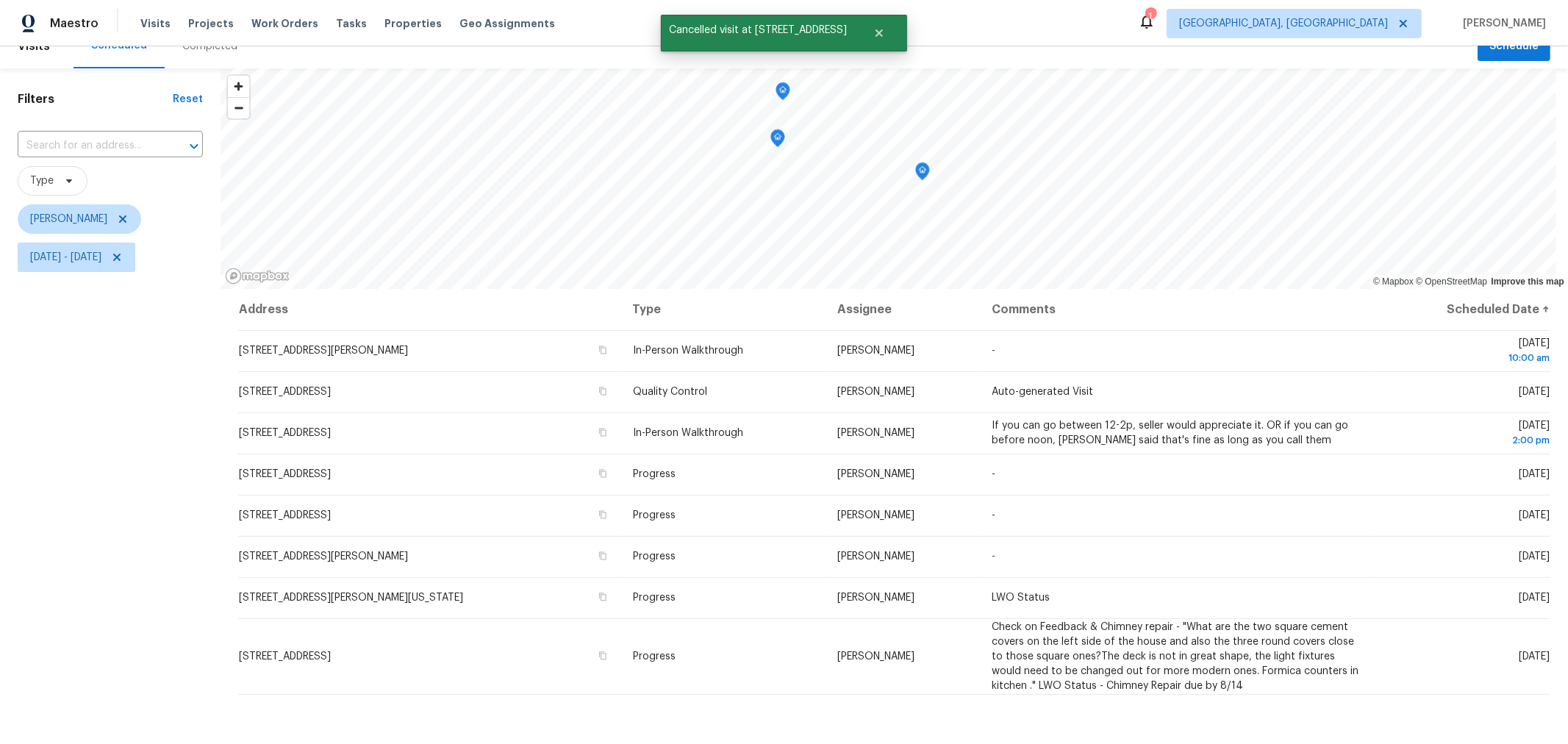
scroll to position [0, 0]
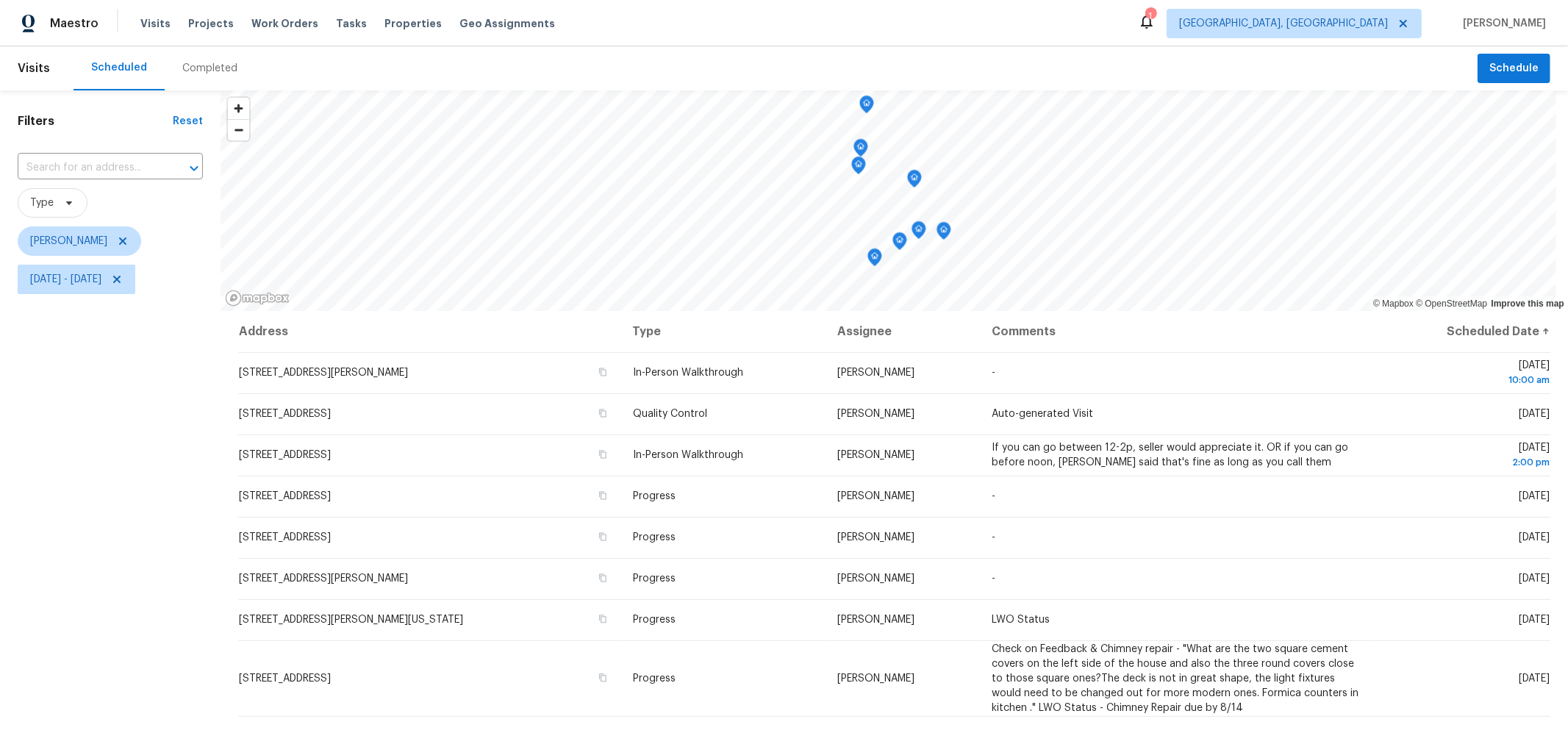
click at [875, 266] on div "Map marker" at bounding box center [875, 260] width 15 height 23
click at [871, 258] on icon "Map marker" at bounding box center [875, 257] width 15 height 18
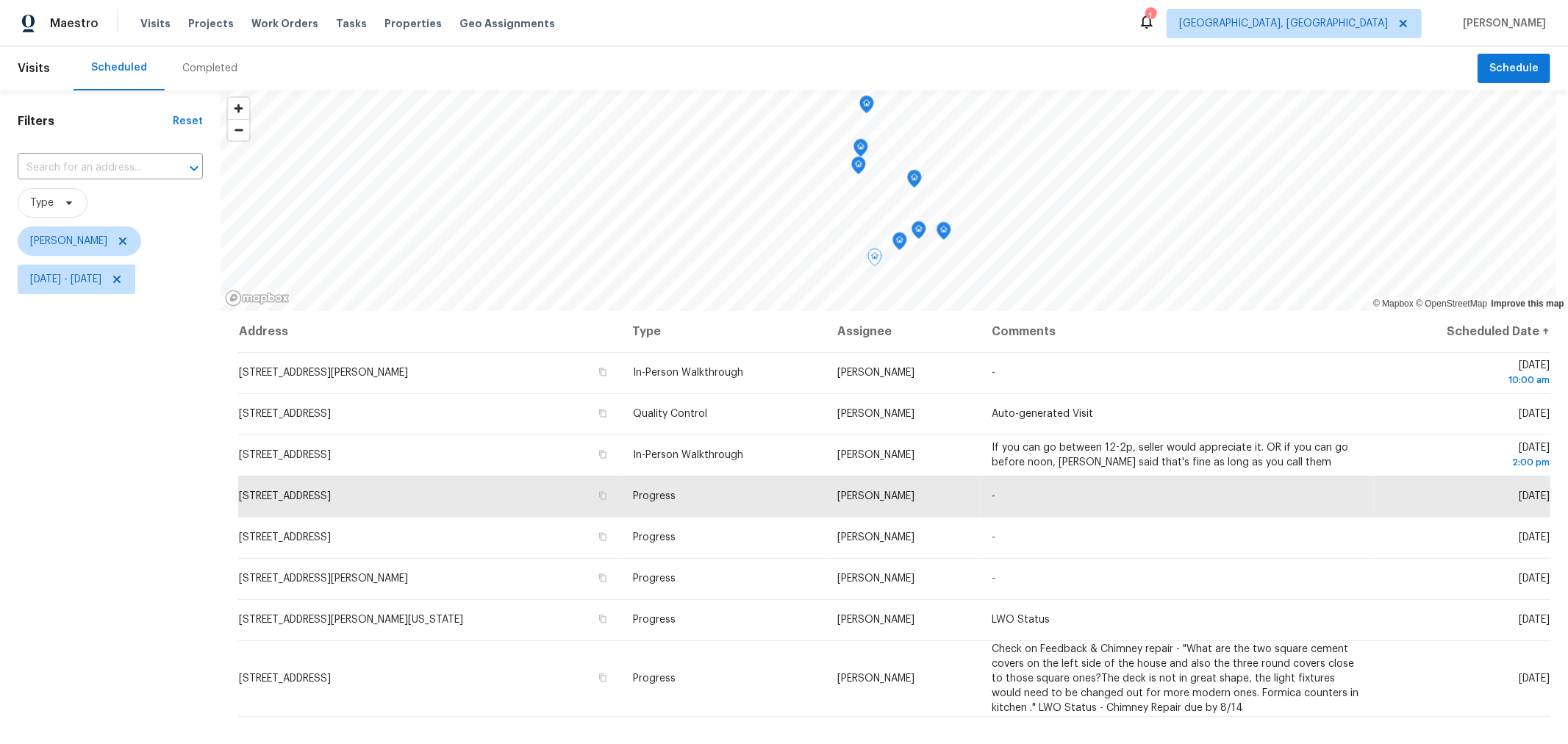
click at [899, 244] on icon "Map marker" at bounding box center [899, 241] width 13 height 17
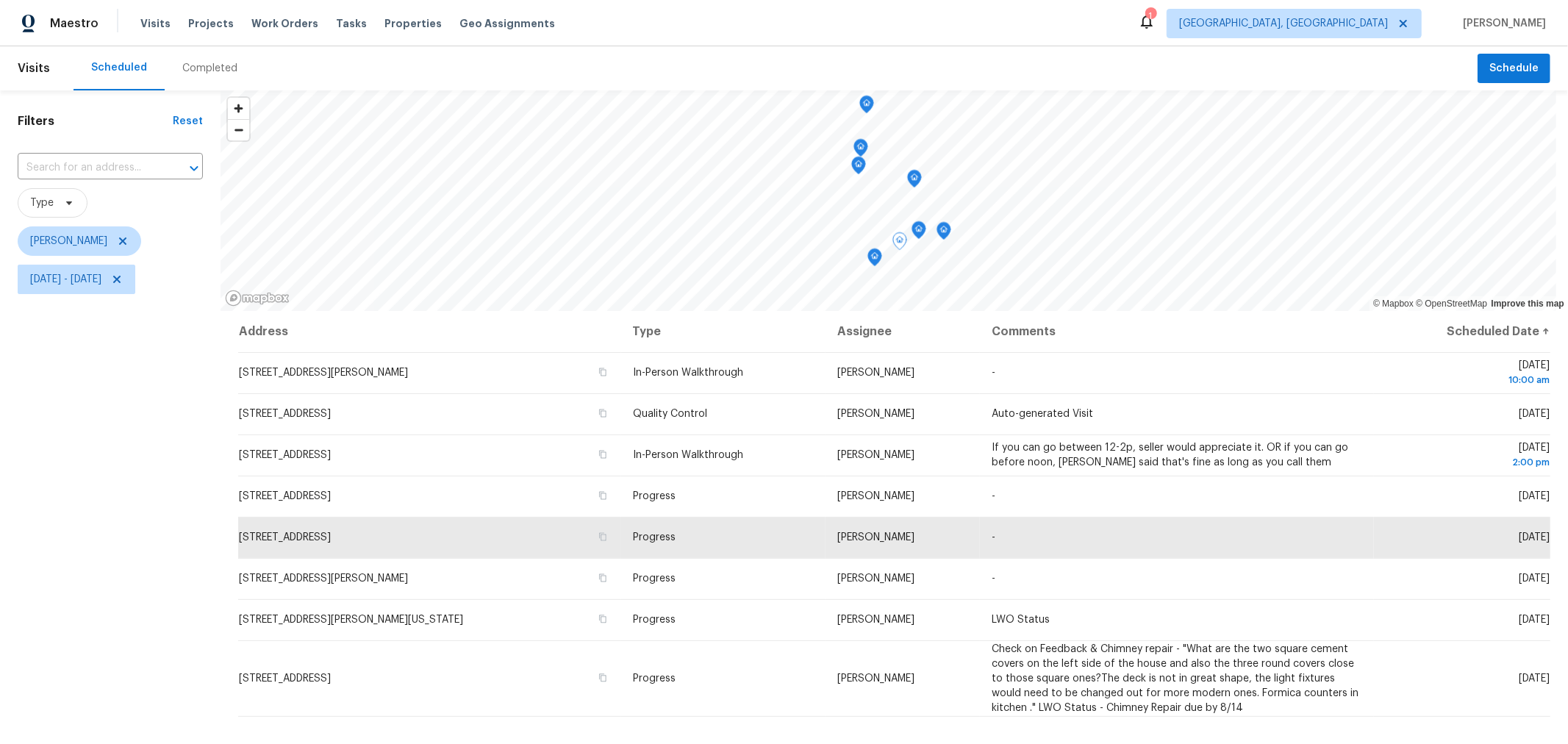
click at [916, 235] on icon "Map marker" at bounding box center [918, 231] width 13 height 17
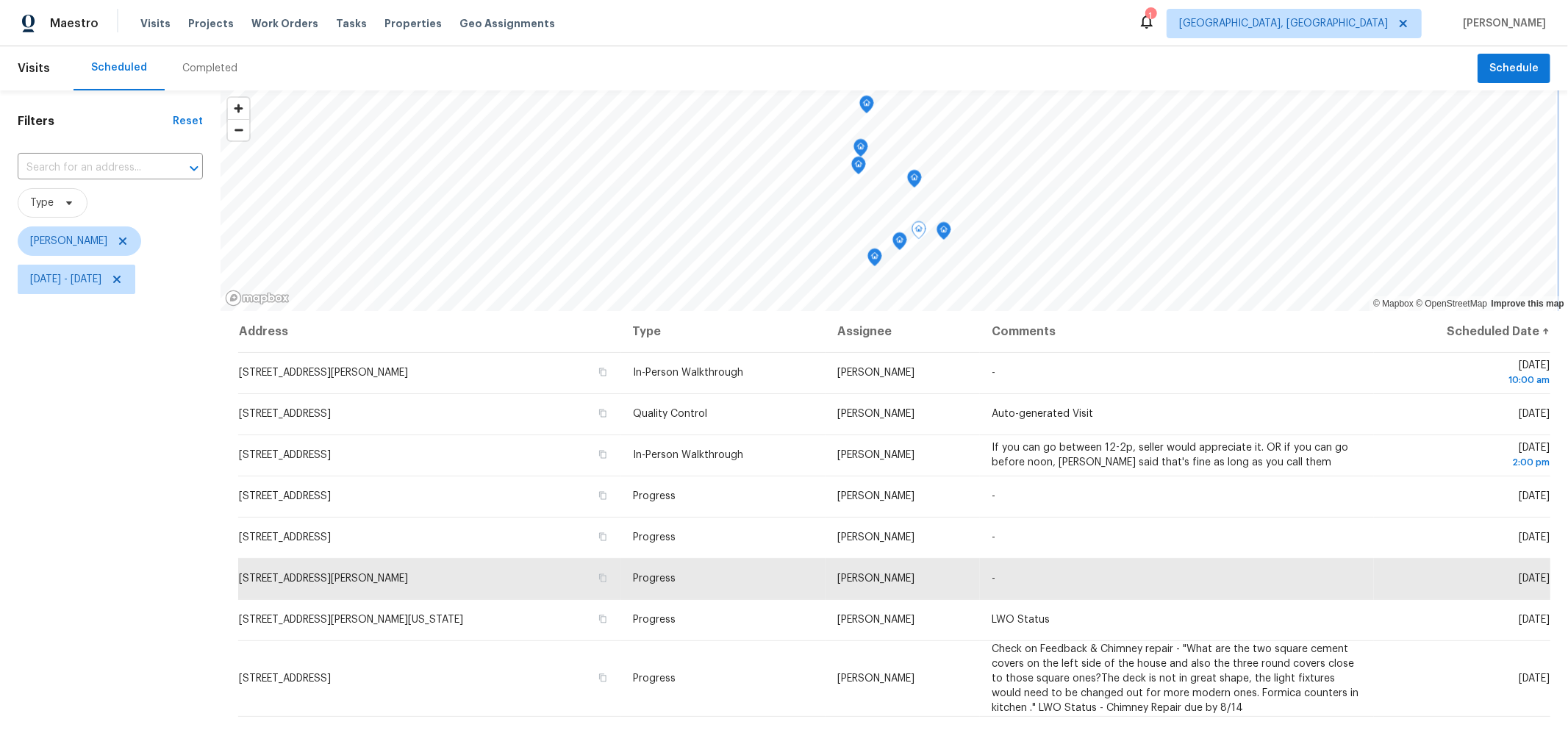
click at [943, 233] on icon "Map marker" at bounding box center [943, 231] width 13 height 17
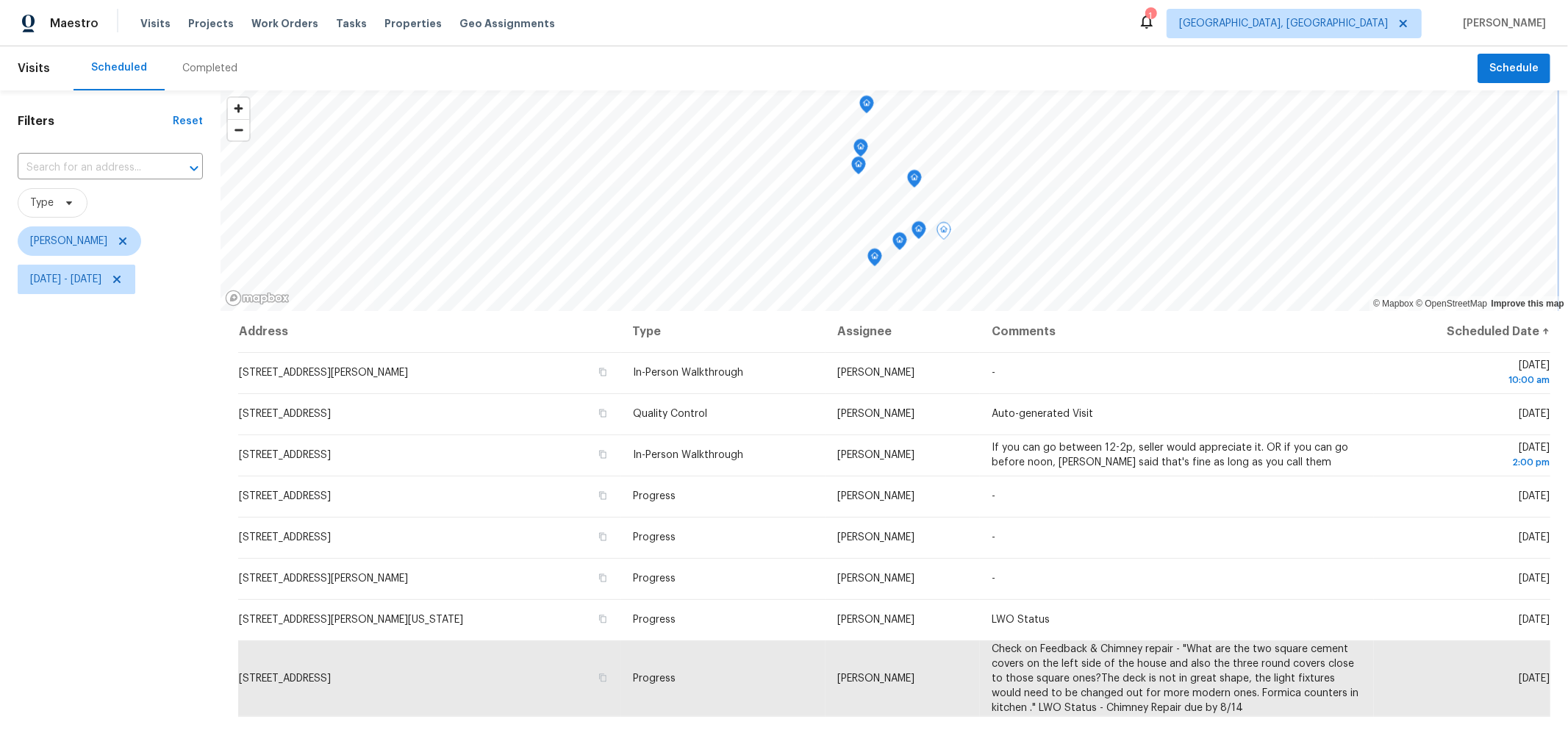
click at [915, 184] on icon "Map marker" at bounding box center [914, 179] width 13 height 17
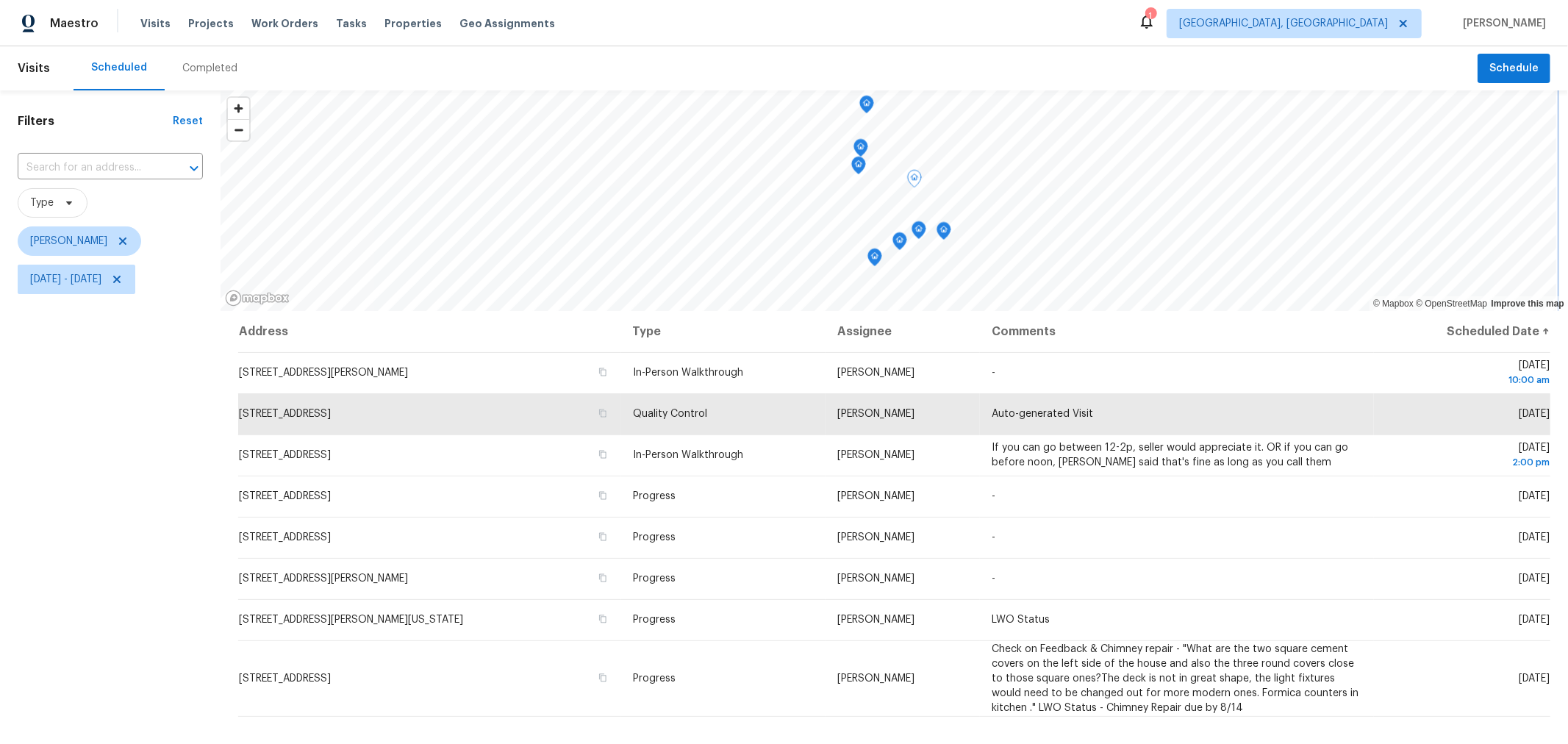
click at [865, 108] on icon "Map marker" at bounding box center [866, 105] width 13 height 17
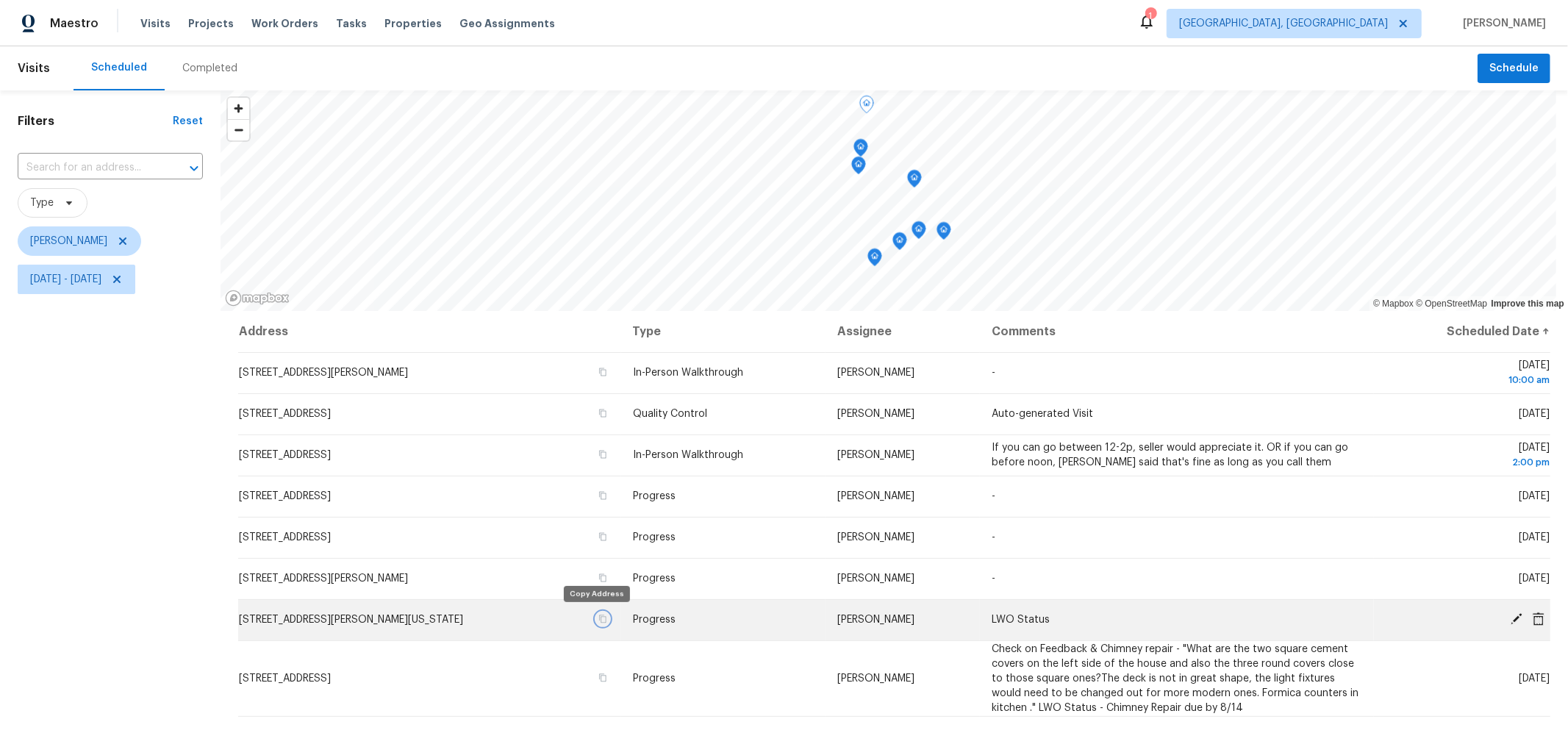
click at [599, 617] on icon "button" at bounding box center [603, 619] width 8 height 8
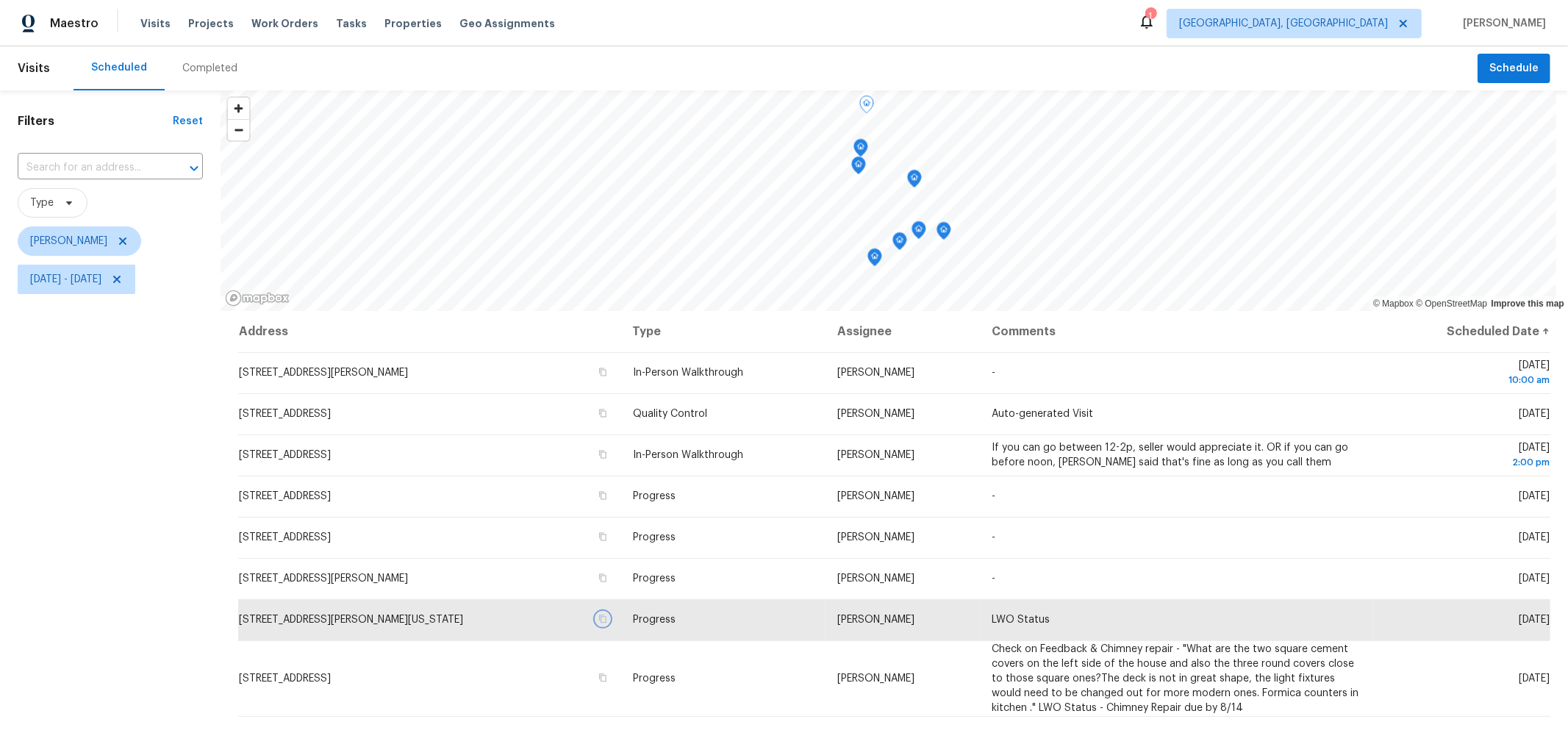
click at [862, 149] on icon "Map marker" at bounding box center [860, 148] width 13 height 17
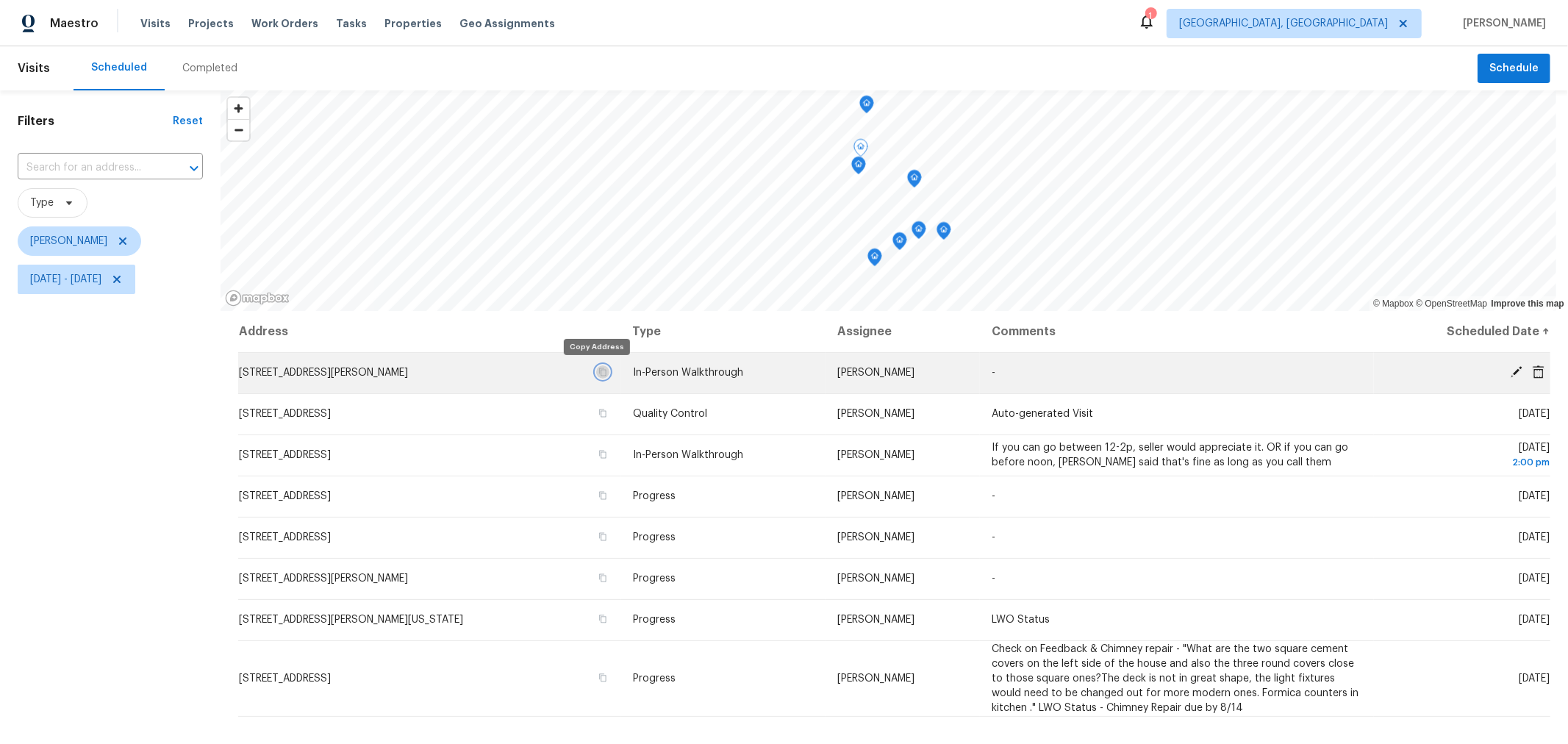
click at [598, 367] on icon "button" at bounding box center [603, 372] width 9 height 9
click at [860, 173] on icon "Map marker" at bounding box center [858, 166] width 15 height 18
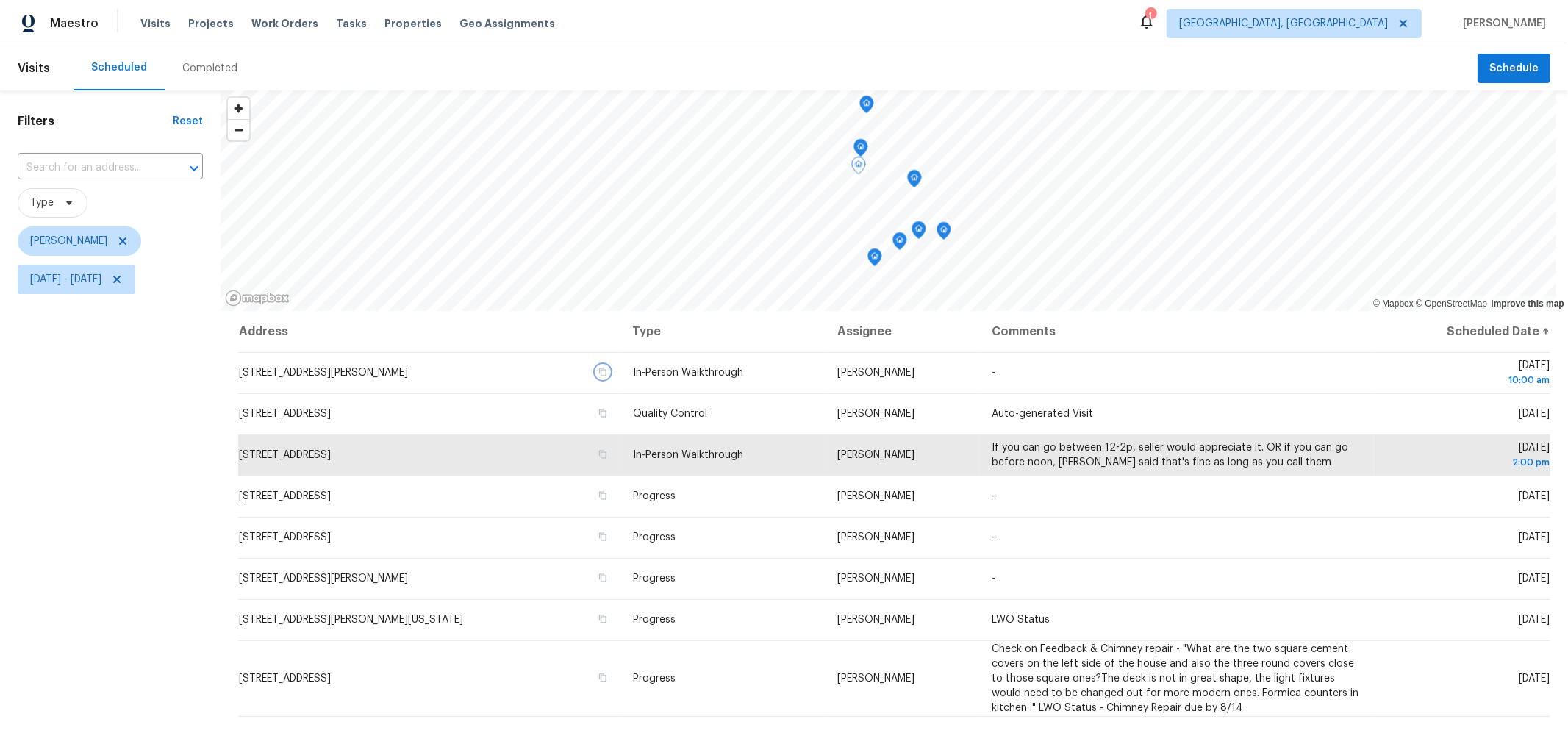
click at [916, 183] on icon "Map marker" at bounding box center [914, 179] width 13 height 17
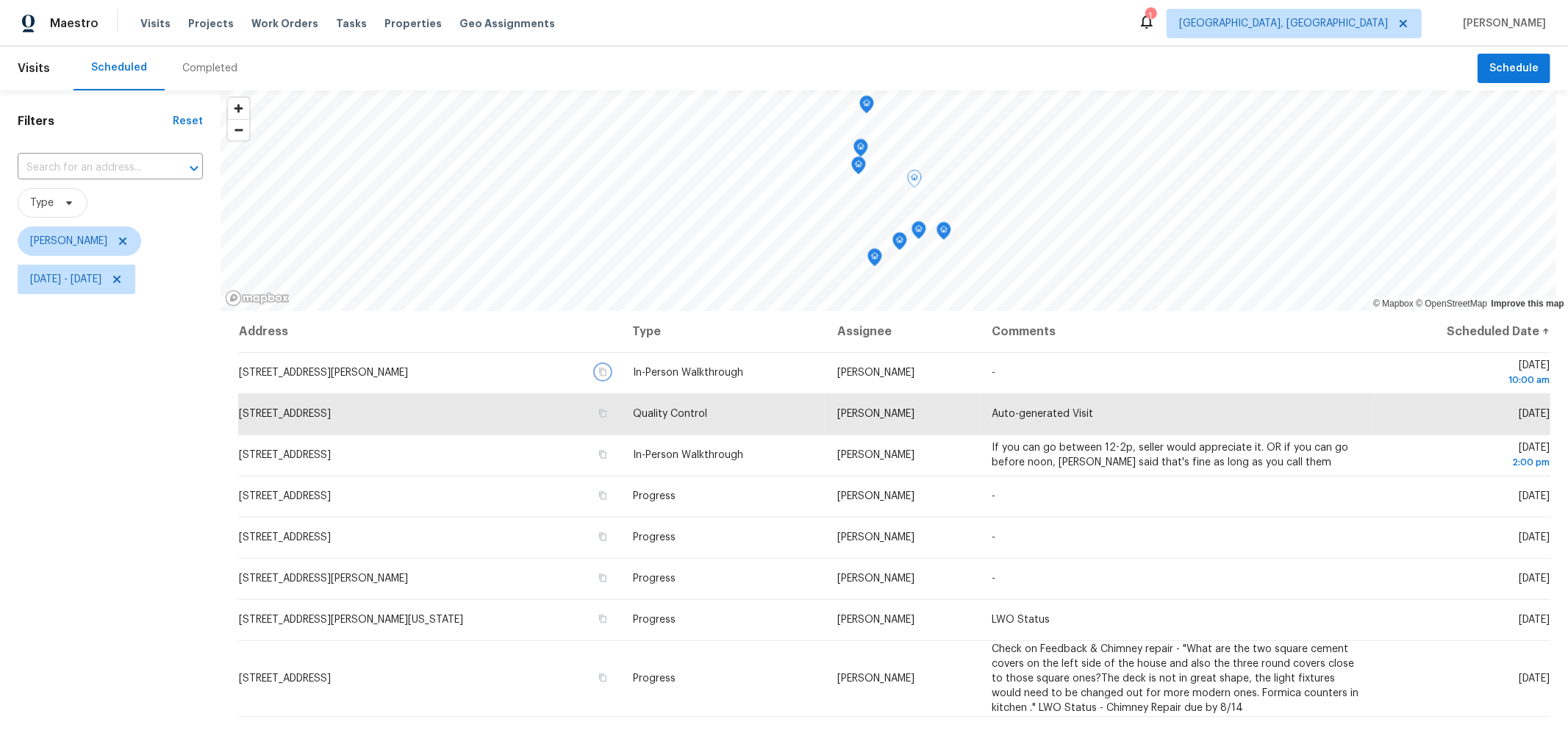
click at [923, 236] on icon "Map marker" at bounding box center [918, 231] width 15 height 18
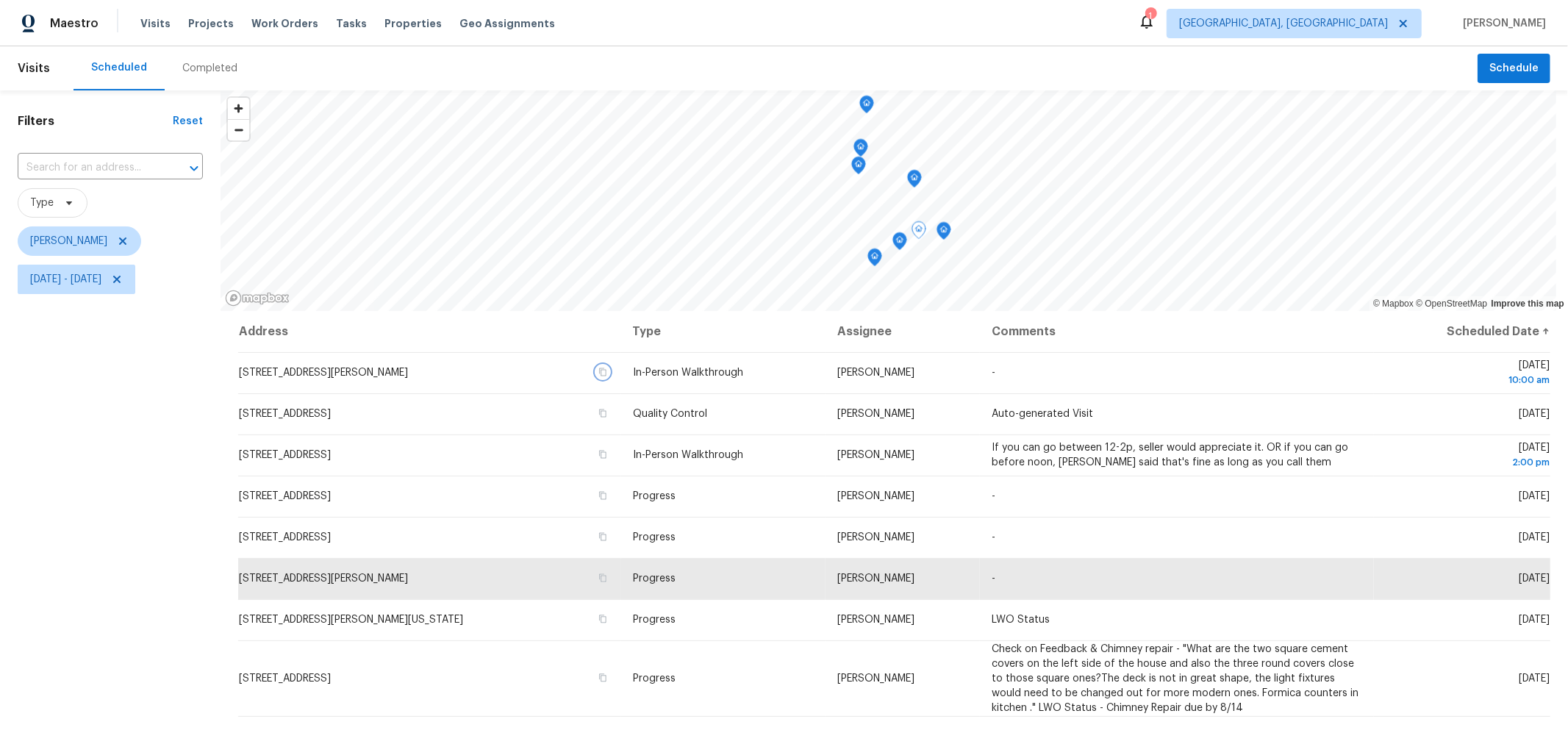
click at [857, 171] on icon "Map marker" at bounding box center [858, 166] width 13 height 17
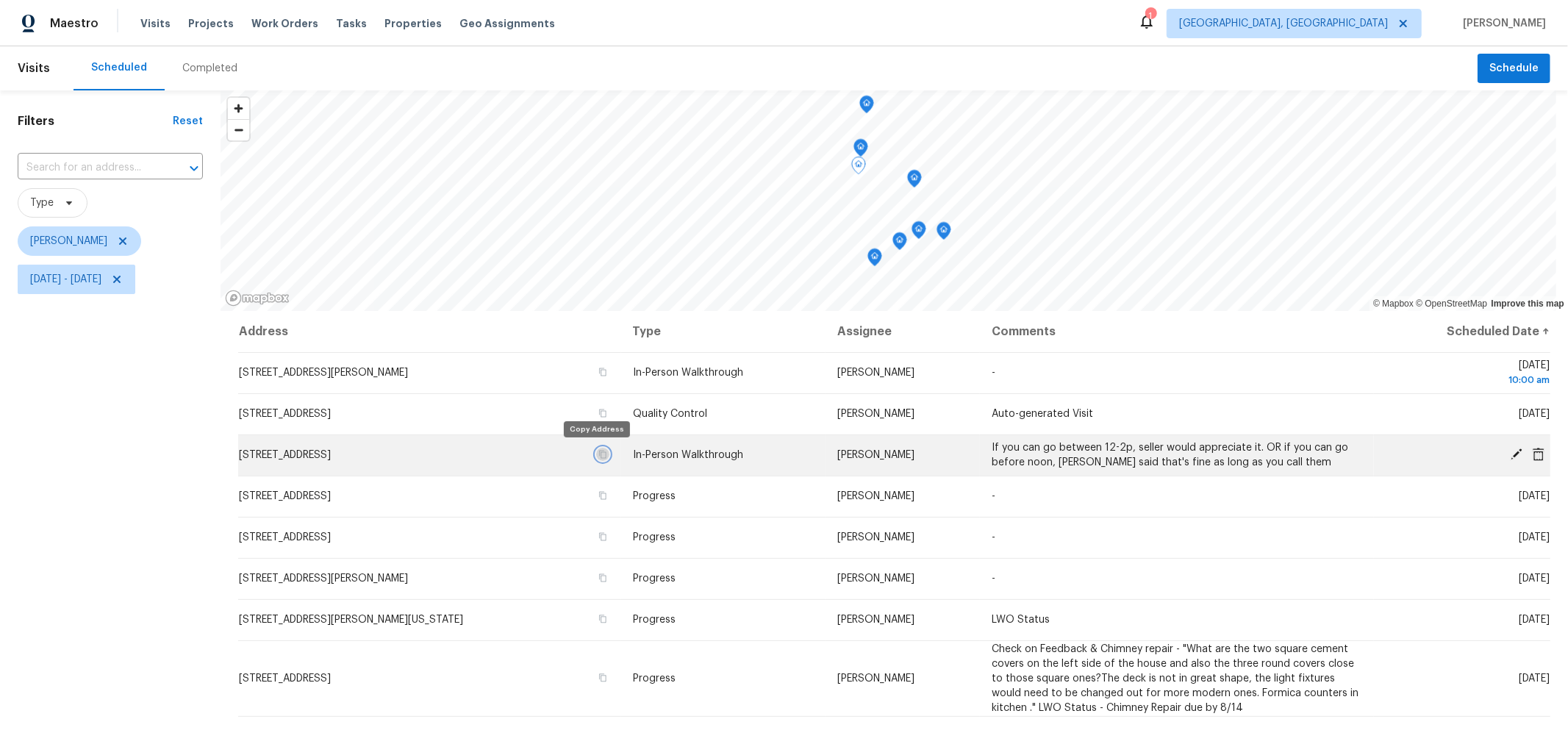
click at [599, 451] on icon "button" at bounding box center [603, 454] width 8 height 8
click at [913, 183] on icon "Map marker" at bounding box center [914, 179] width 13 height 17
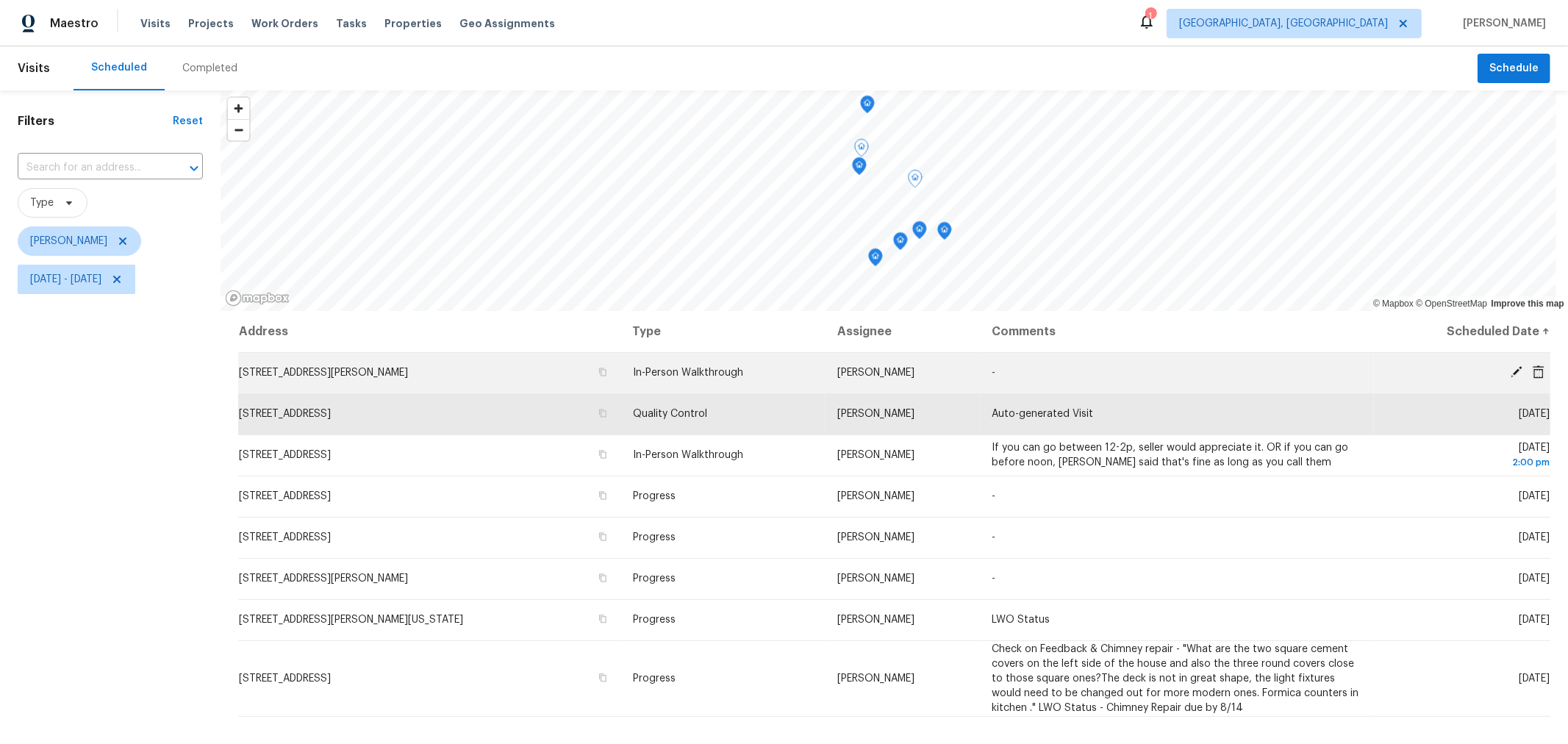
scroll to position [1, 0]
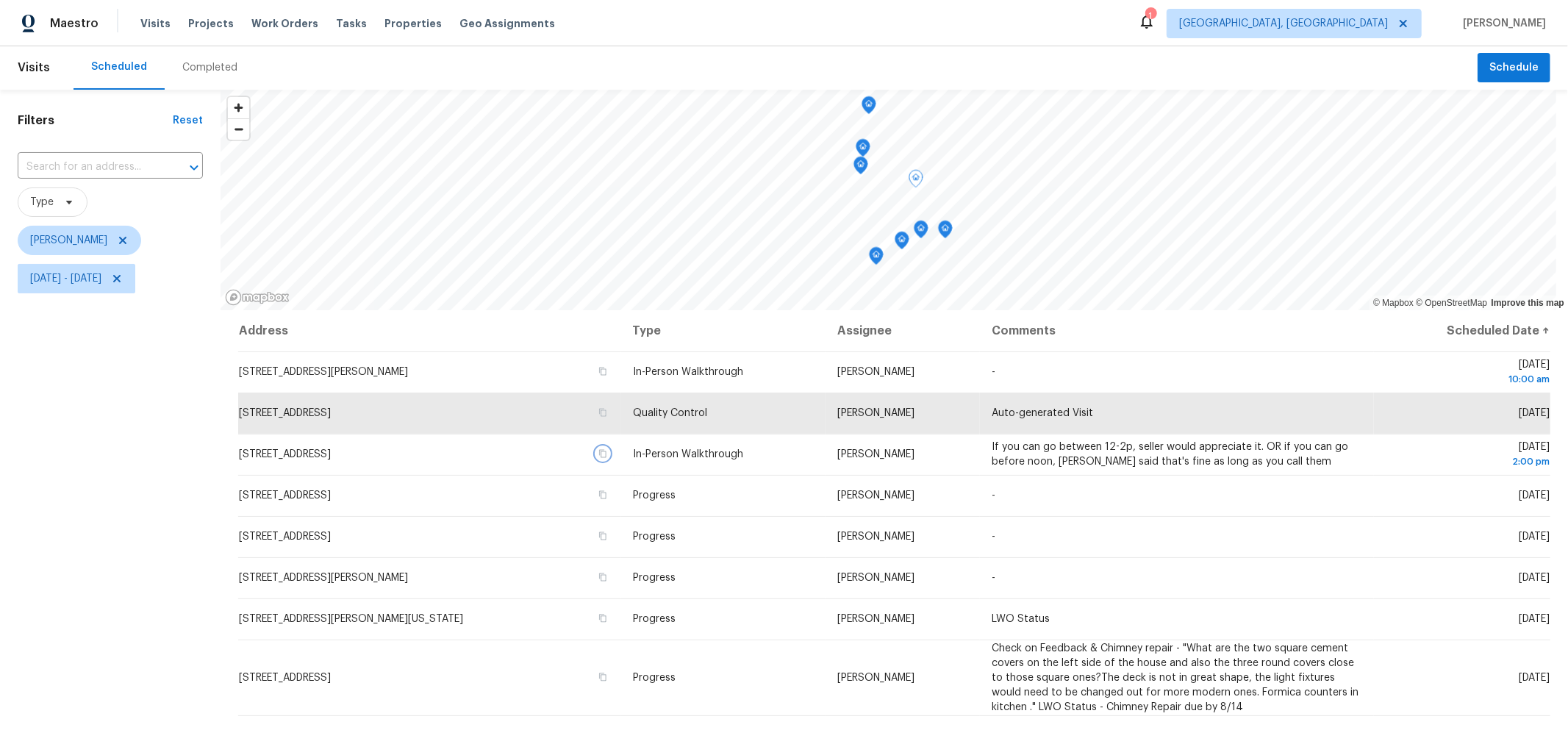
click at [920, 236] on icon "Map marker" at bounding box center [920, 230] width 13 height 17
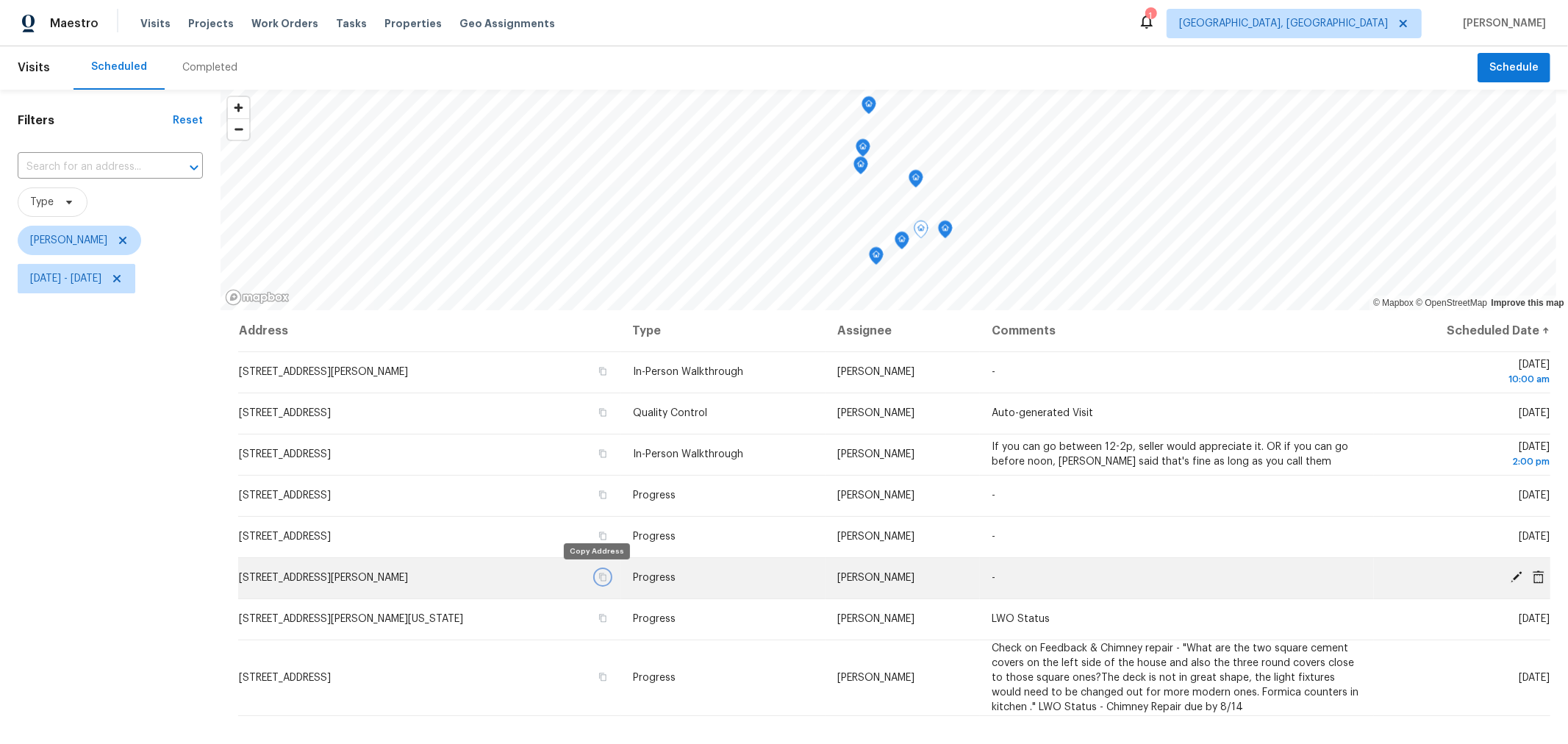
click at [598, 573] on icon "button" at bounding box center [603, 577] width 9 height 9
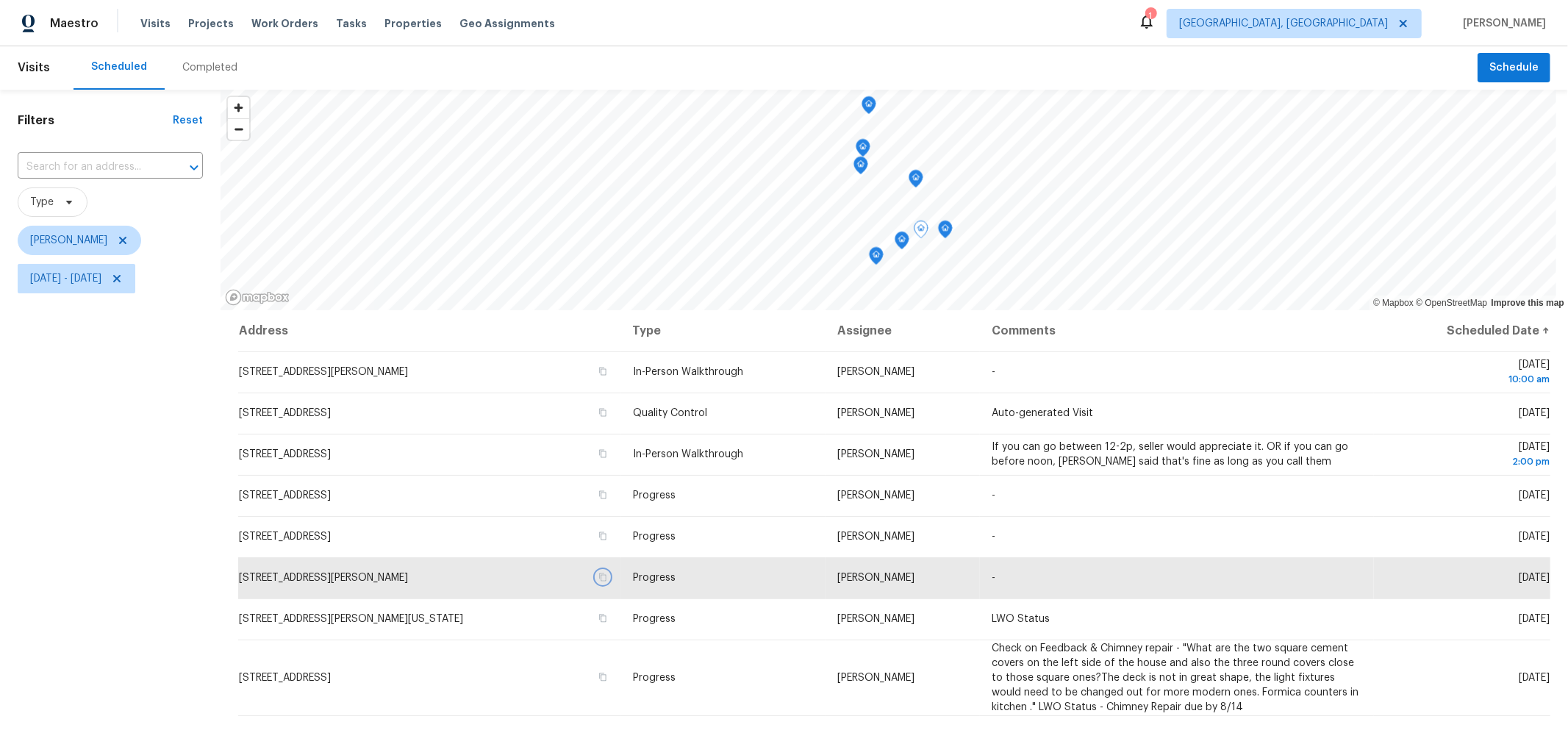
click at [902, 246] on icon "Map marker" at bounding box center [901, 241] width 13 height 17
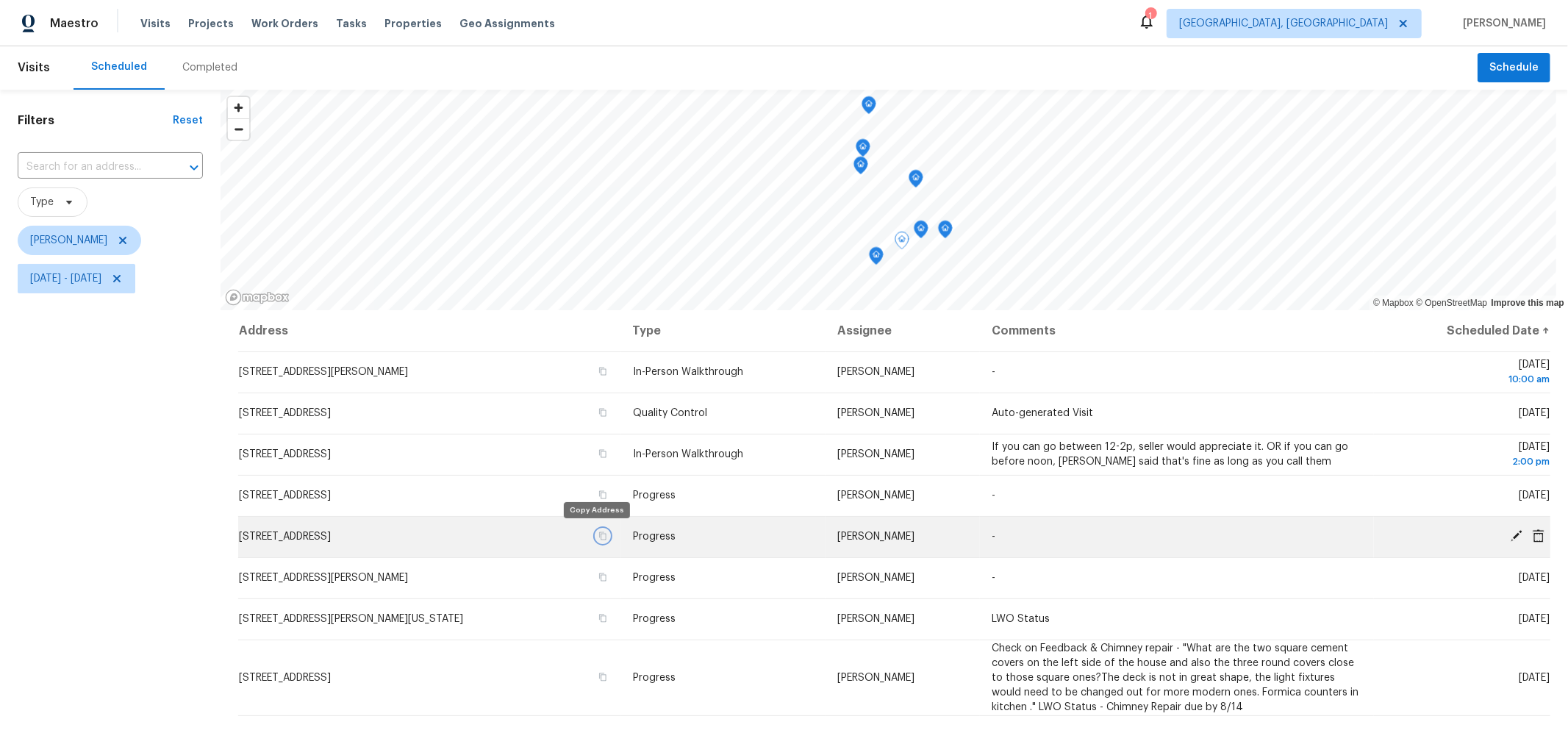
click at [598, 535] on icon "button" at bounding box center [603, 536] width 9 height 9
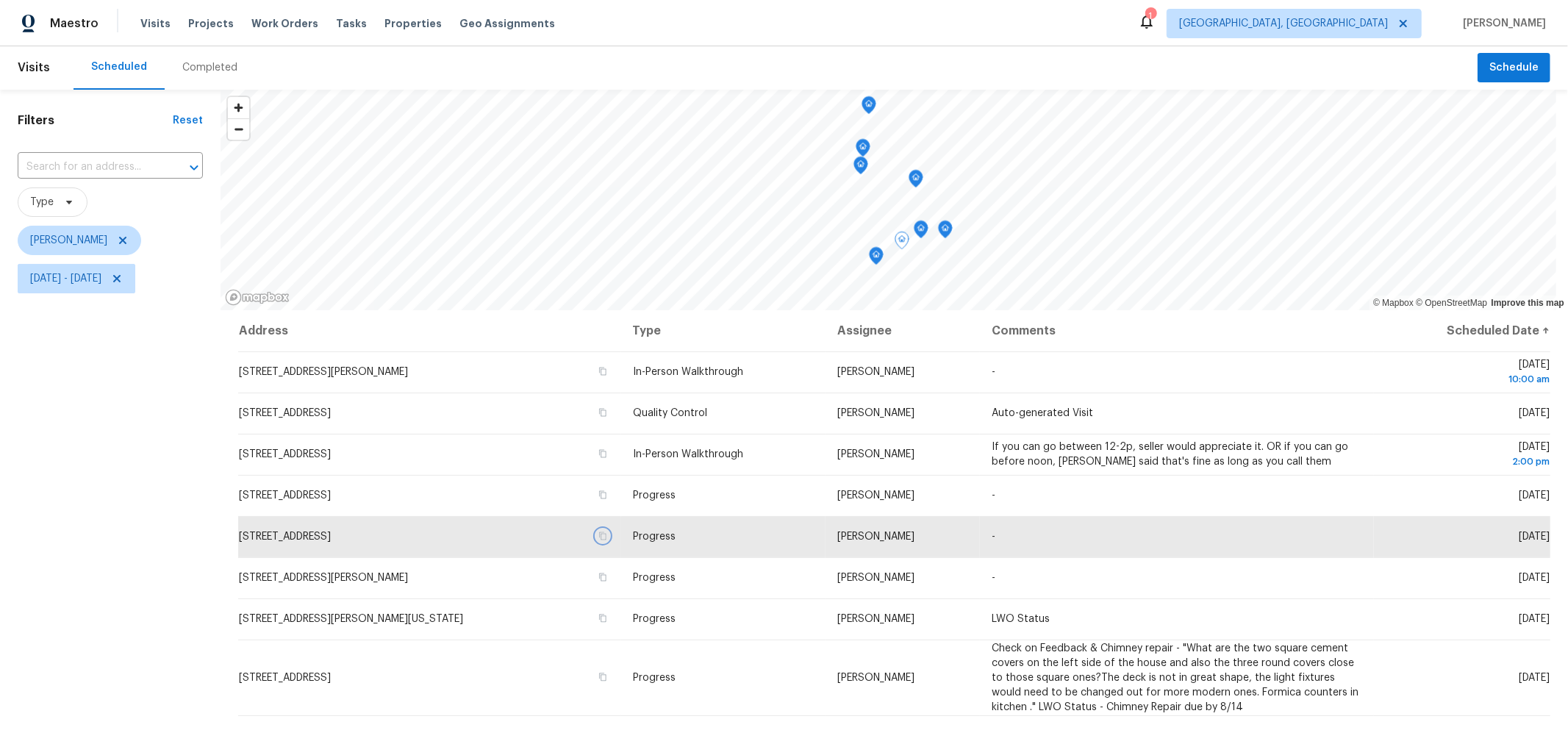
click at [875, 261] on icon "Map marker" at bounding box center [875, 256] width 13 height 17
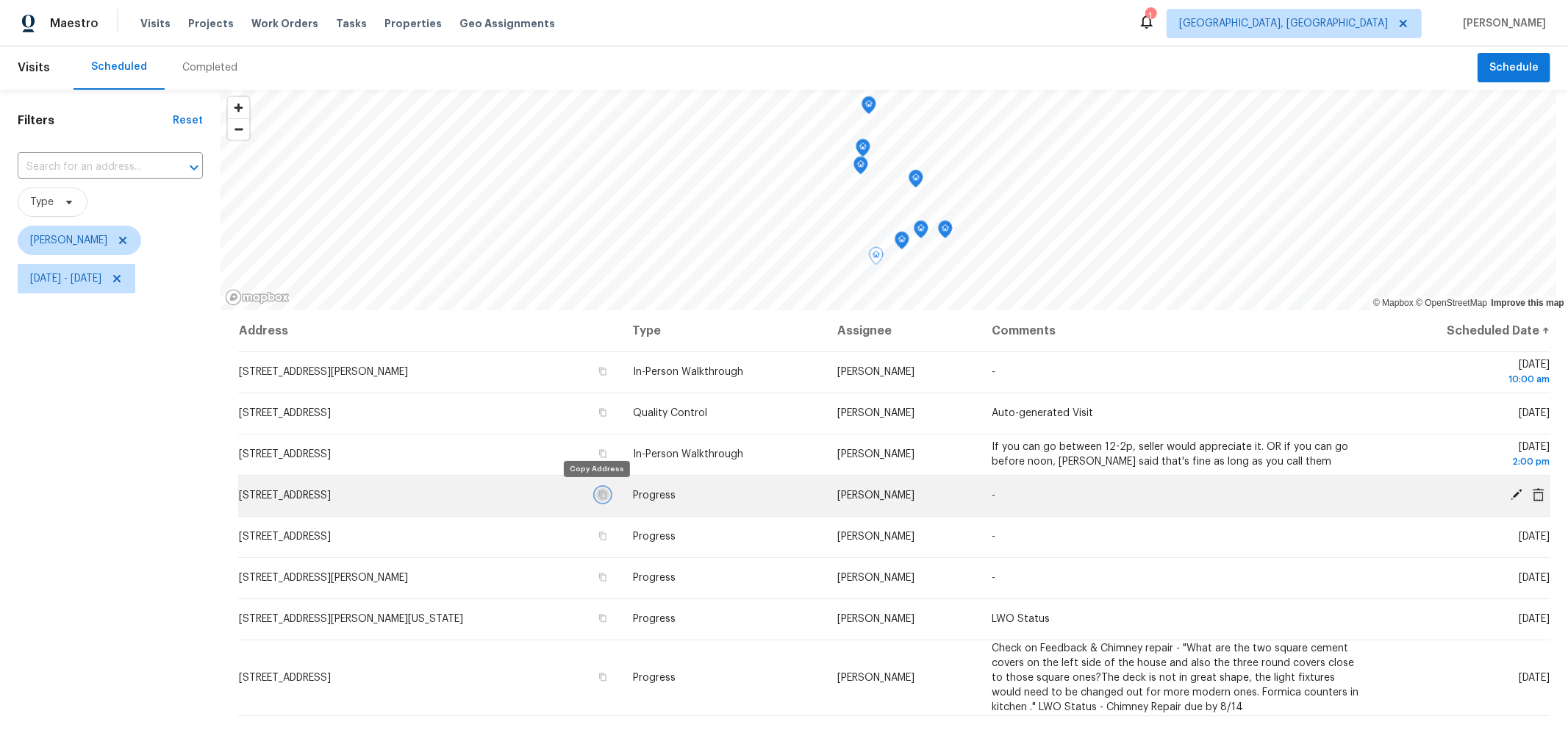
click at [598, 490] on icon "button" at bounding box center [603, 495] width 9 height 9
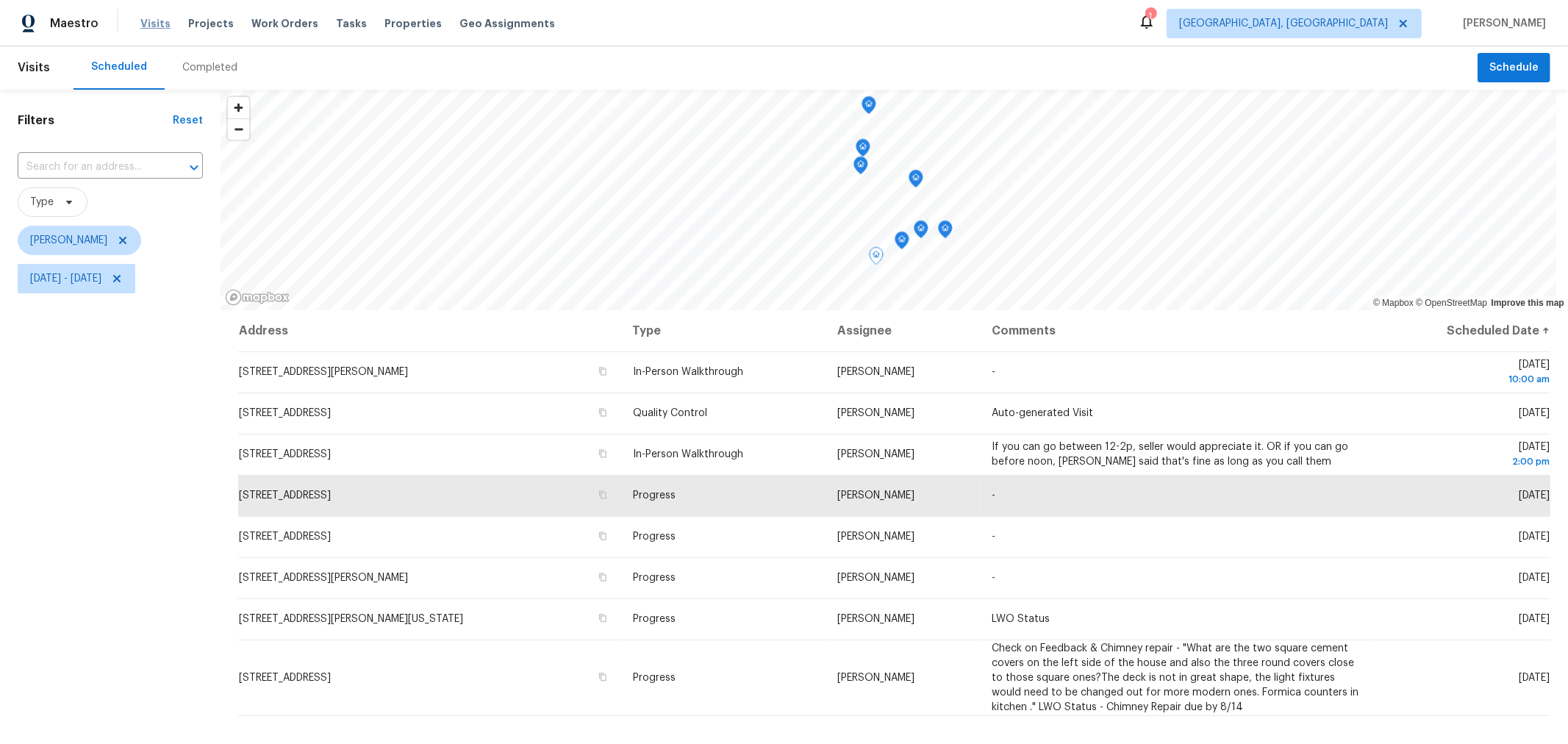
click at [153, 28] on span "Visits" at bounding box center [155, 23] width 30 height 15
click at [183, 63] on div "Completed" at bounding box center [210, 67] width 55 height 15
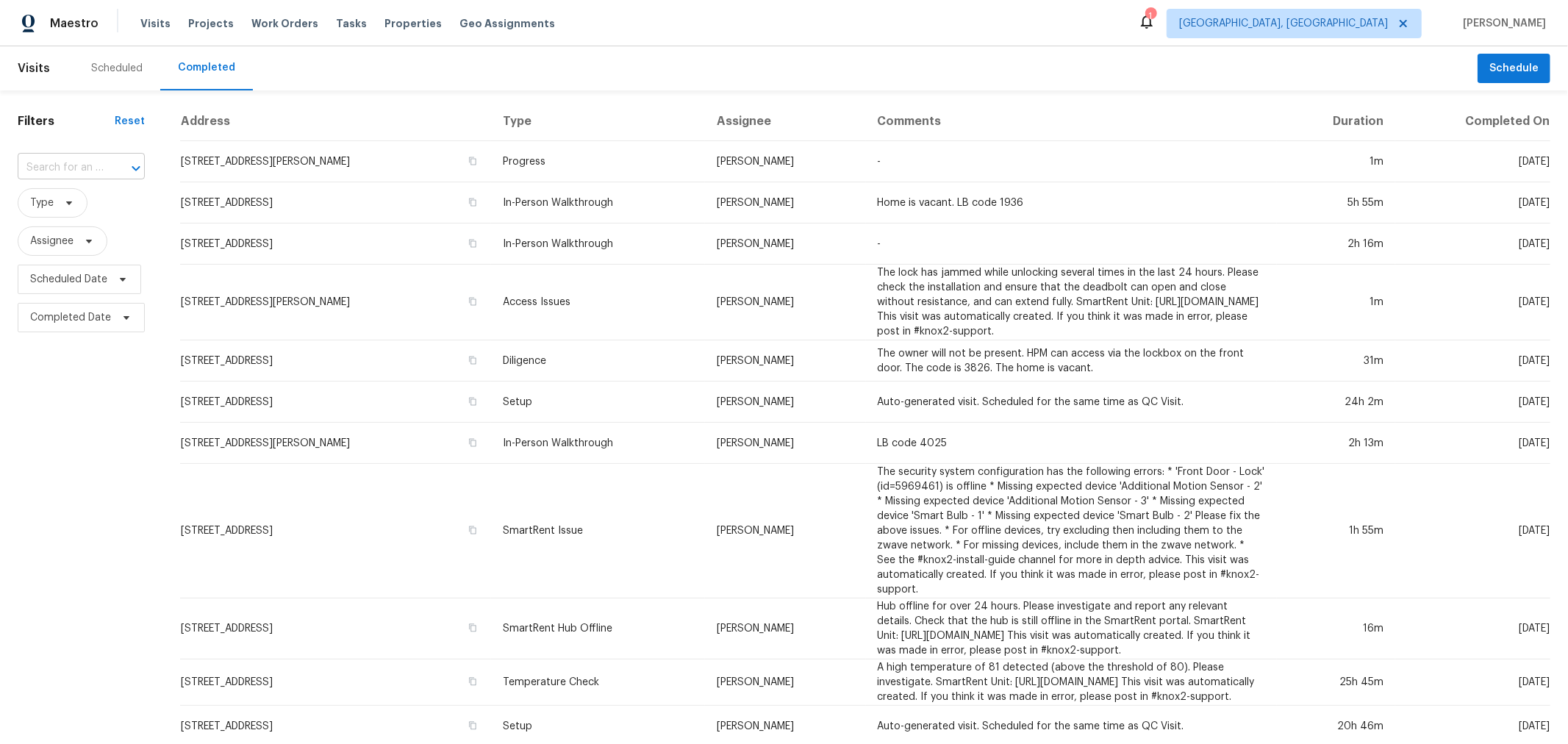
click at [103, 169] on div "​" at bounding box center [81, 168] width 127 height 23
type input "5200 mantu"
click at [52, 213] on li "5200 Mantua Dr, Canal Winchester, OH 43110" at bounding box center [79, 201] width 124 height 24
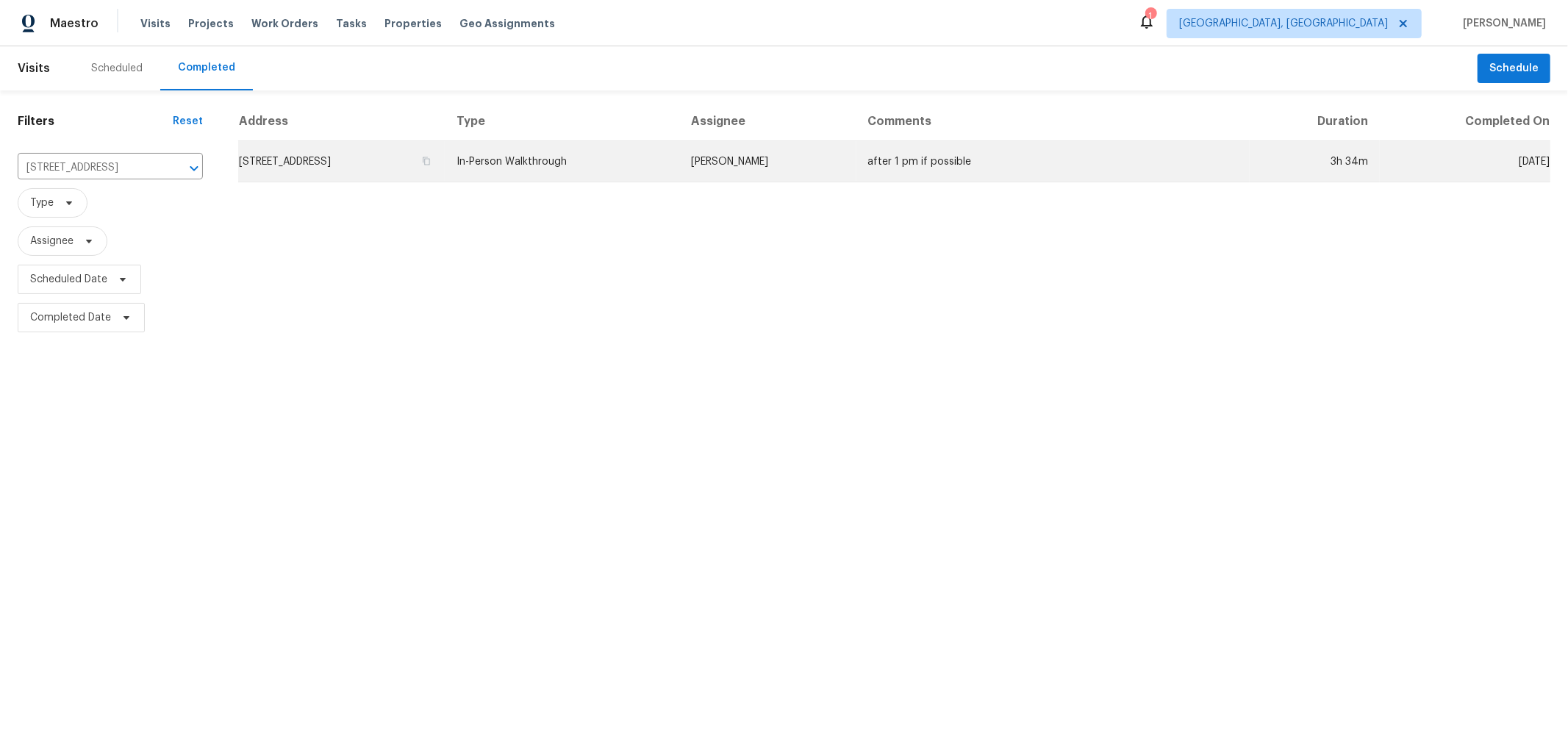
click at [324, 157] on td "5200 Mantua Dr, Canal Winchester, OH 43110" at bounding box center [341, 162] width 206 height 41
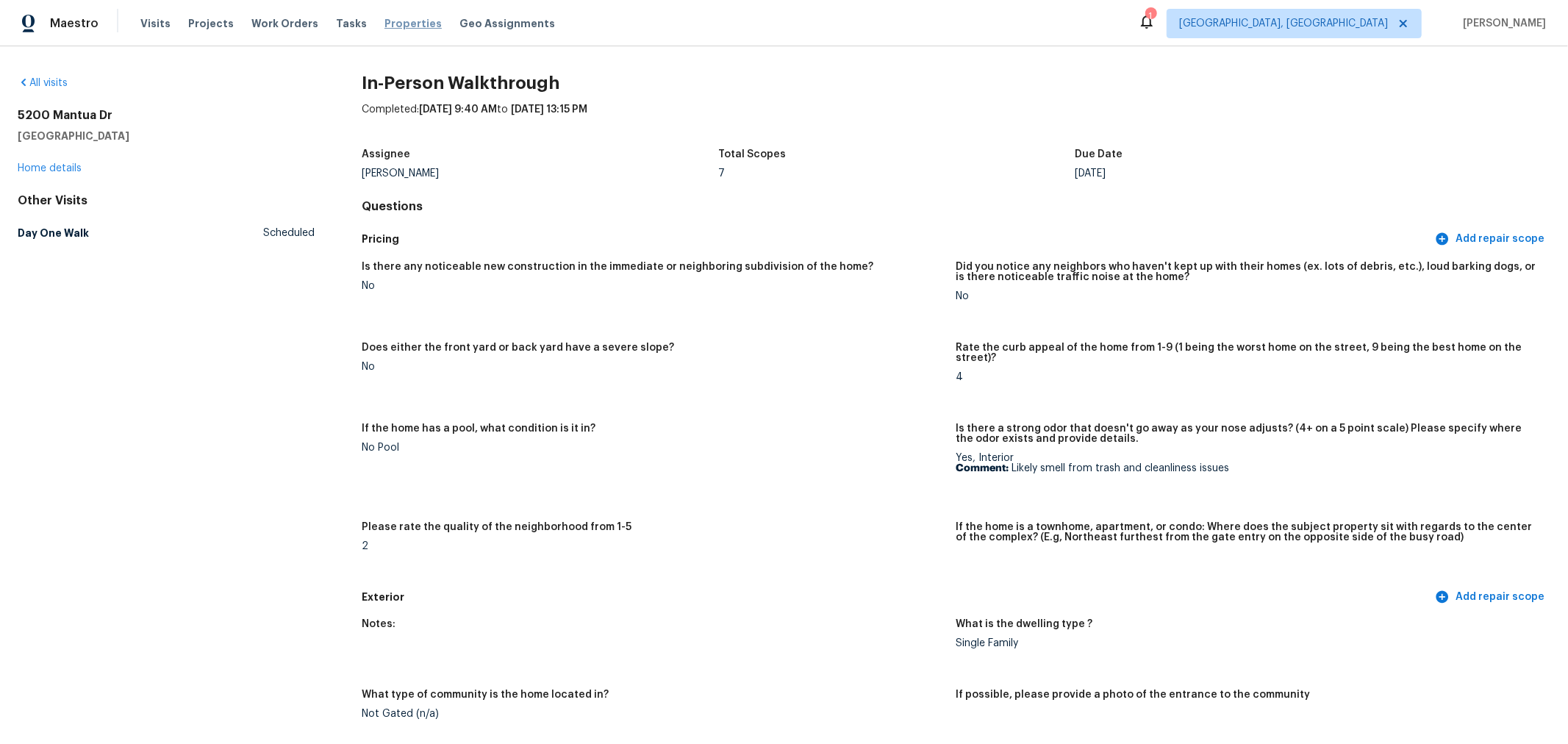
click at [386, 18] on span "Properties" at bounding box center [412, 23] width 57 height 15
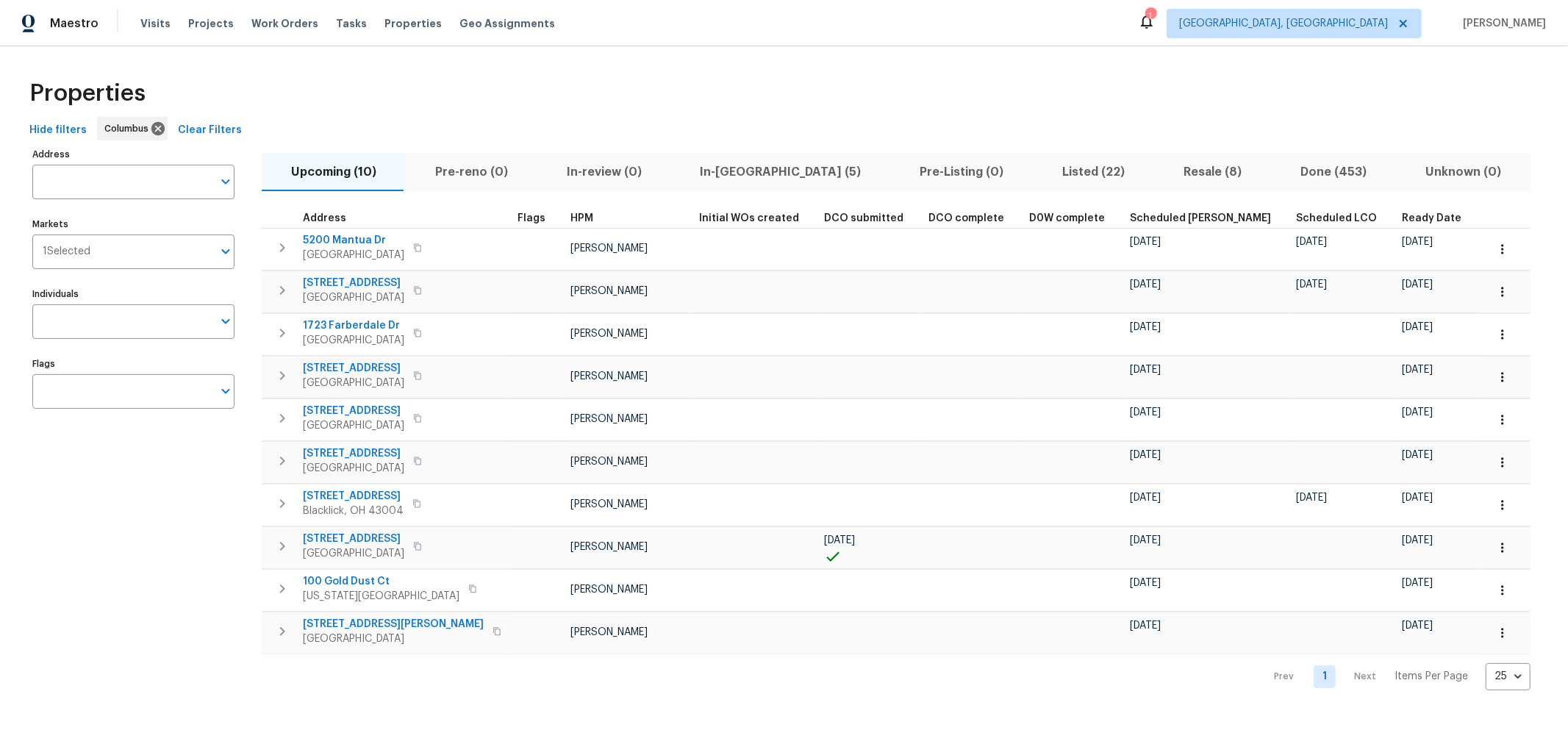
click at [581, 104] on div "Properties" at bounding box center [784, 93] width 1521 height 47
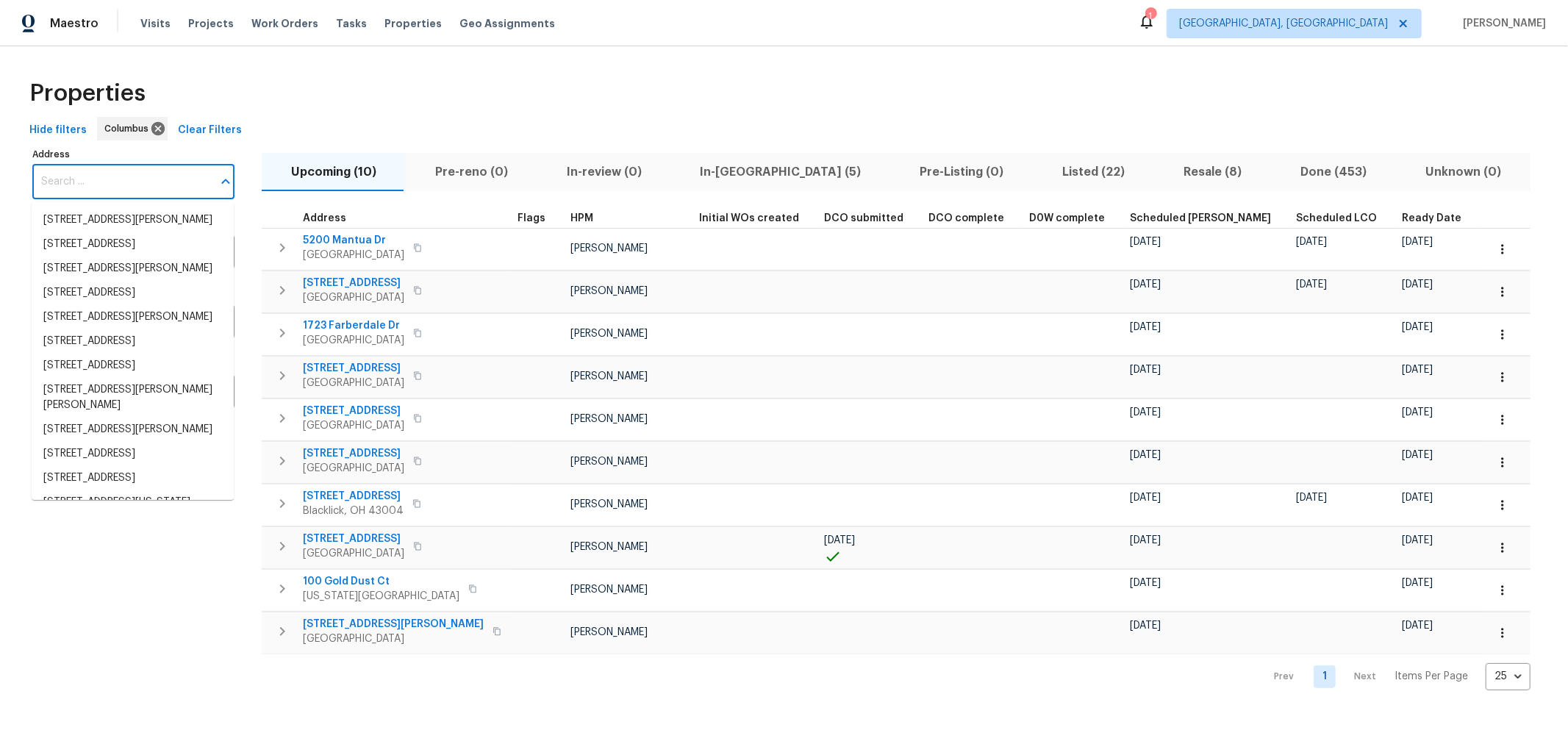
click at [140, 189] on input "Address" at bounding box center [122, 182] width 180 height 34
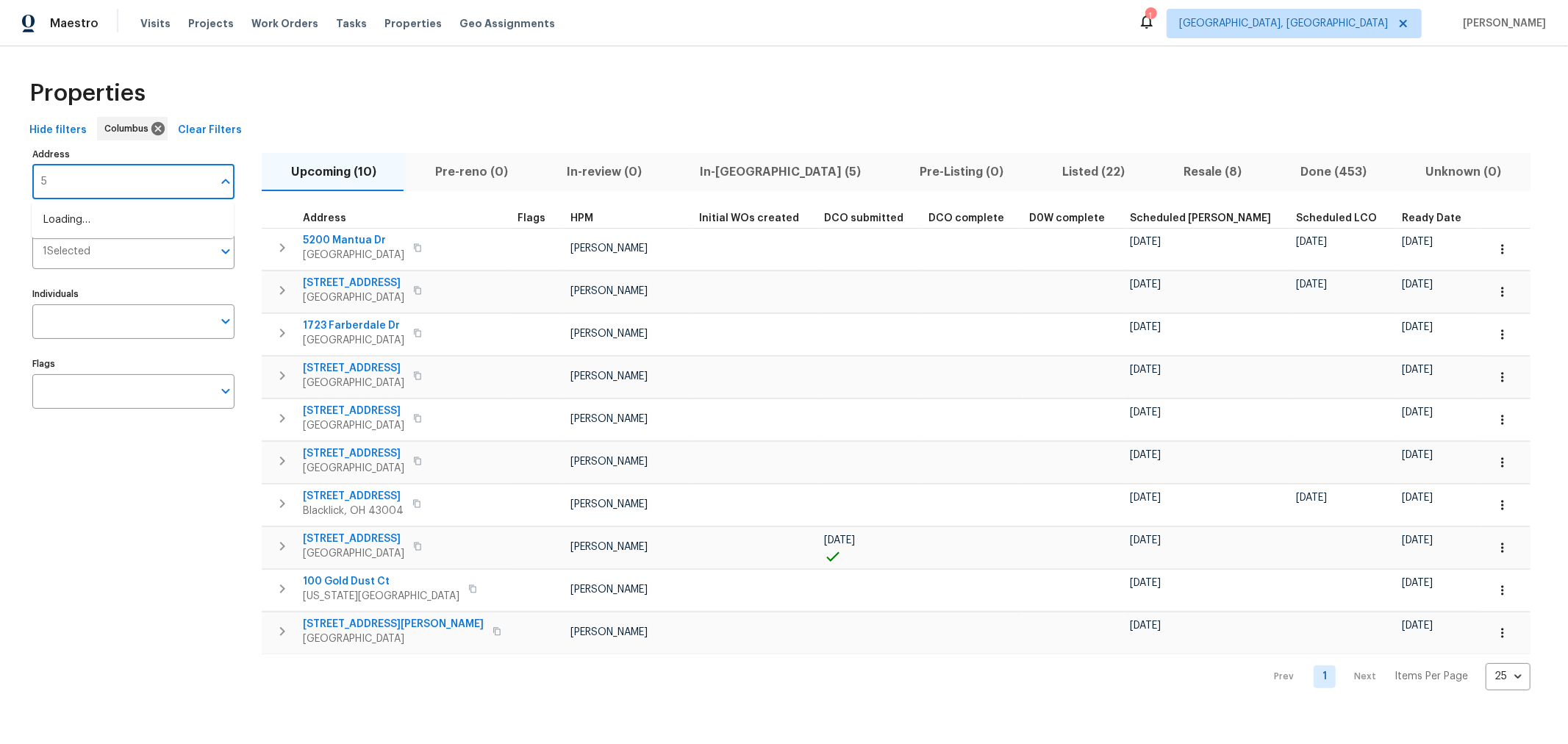
type input "51"
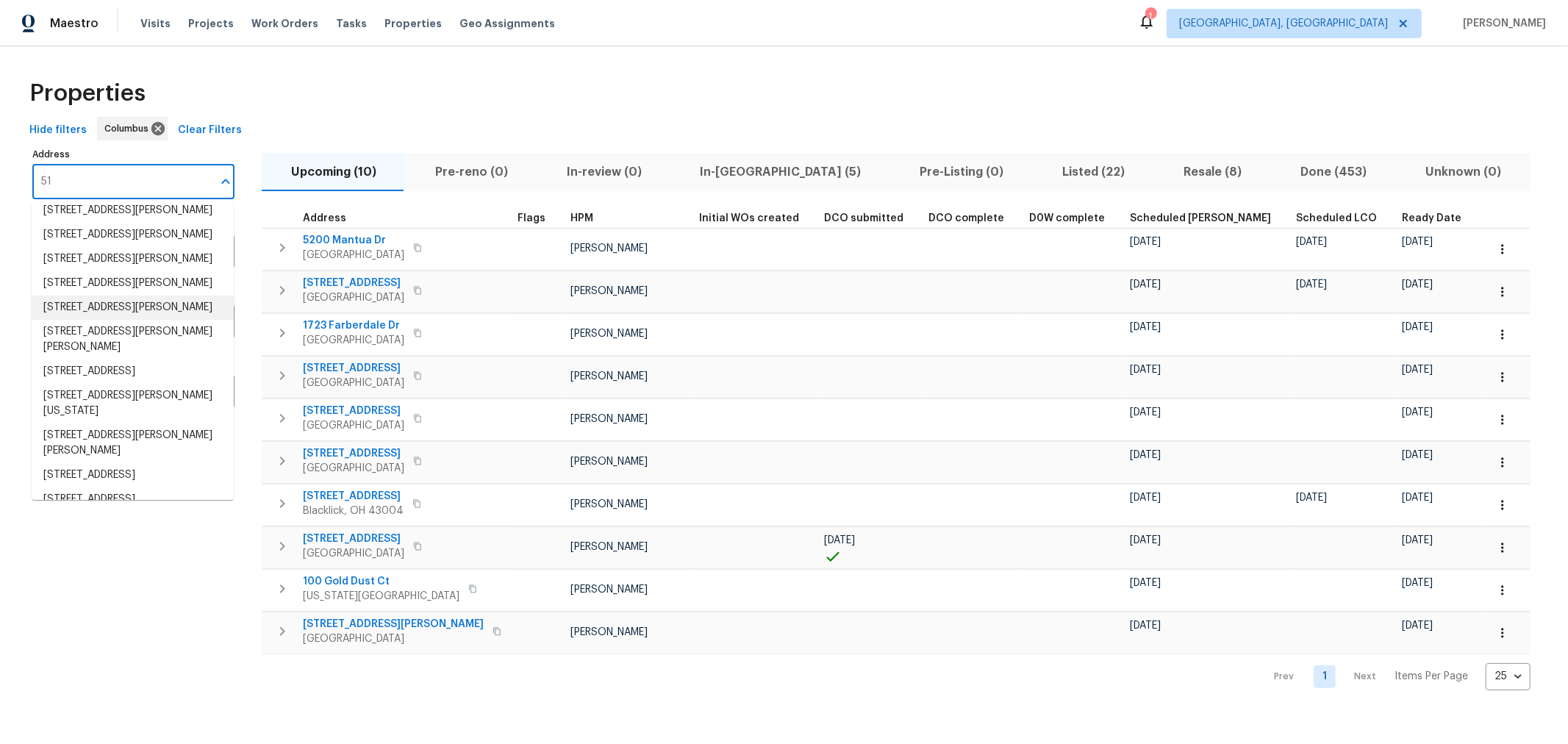
scroll to position [244, 0]
click at [111, 422] on li "51 Reid St Delaware OH 43015" at bounding box center [132, 403] width 202 height 40
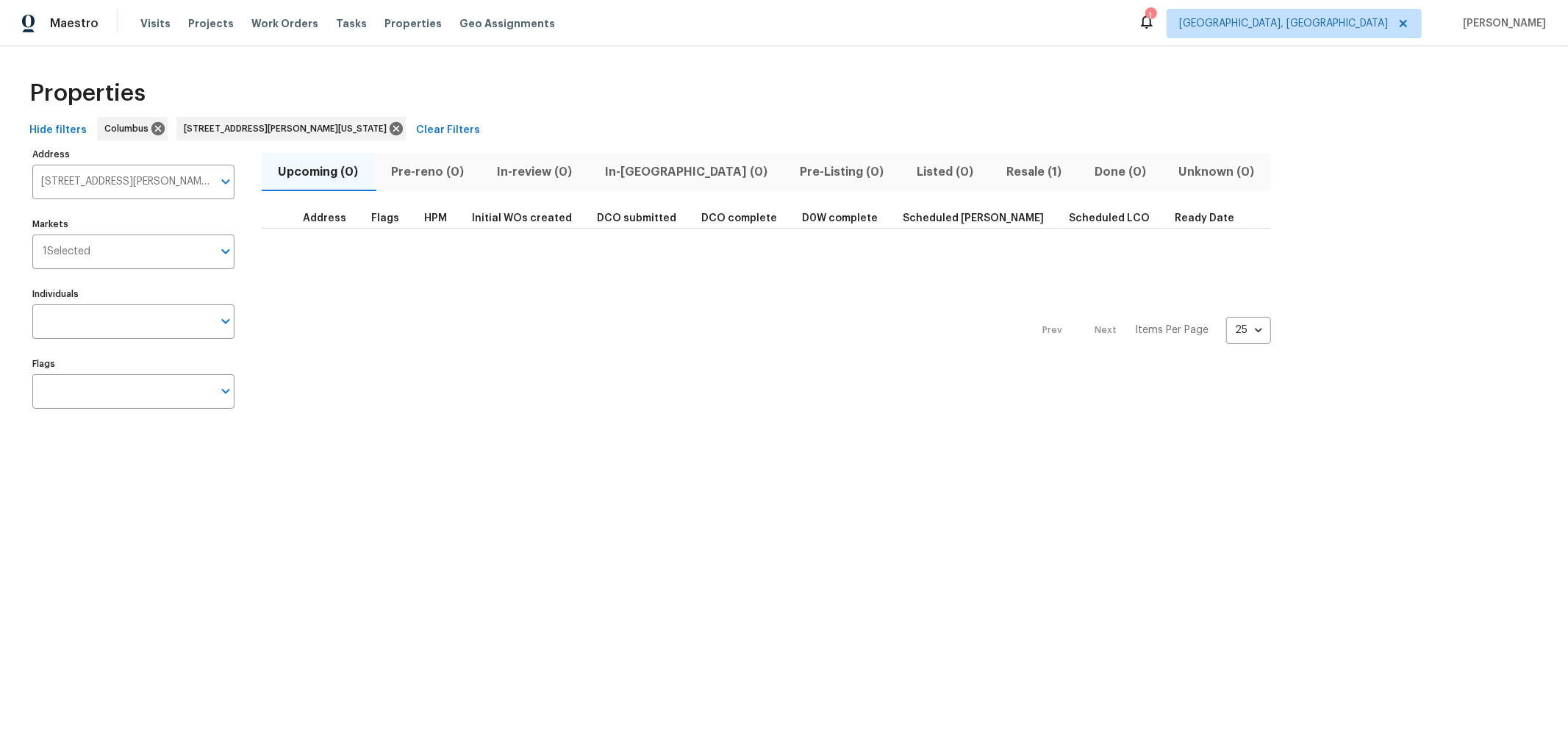
click at [999, 170] on span "Resale (1)" at bounding box center [1034, 172] width 70 height 21
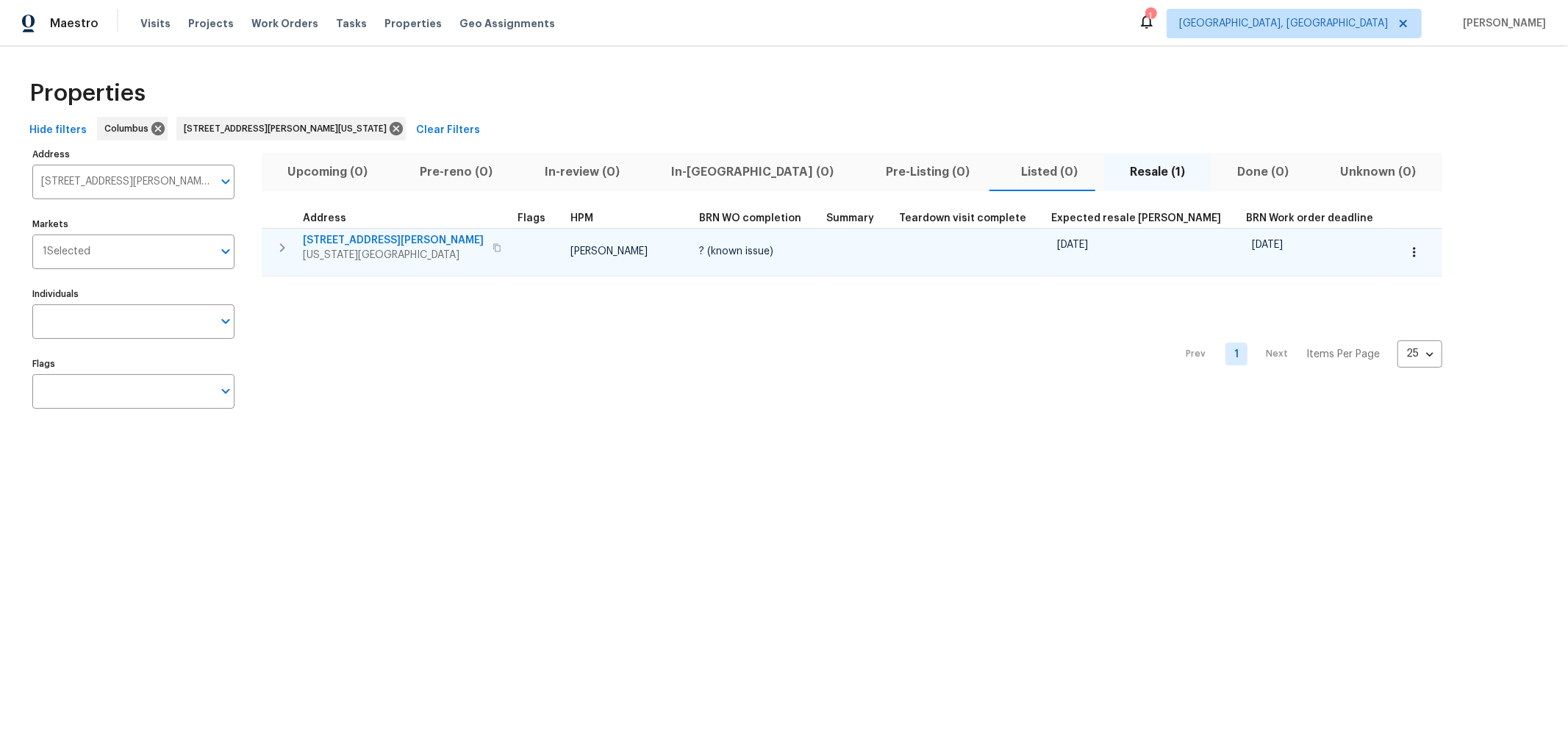
click at [318, 240] on span "51 Reid St" at bounding box center [393, 240] width 181 height 15
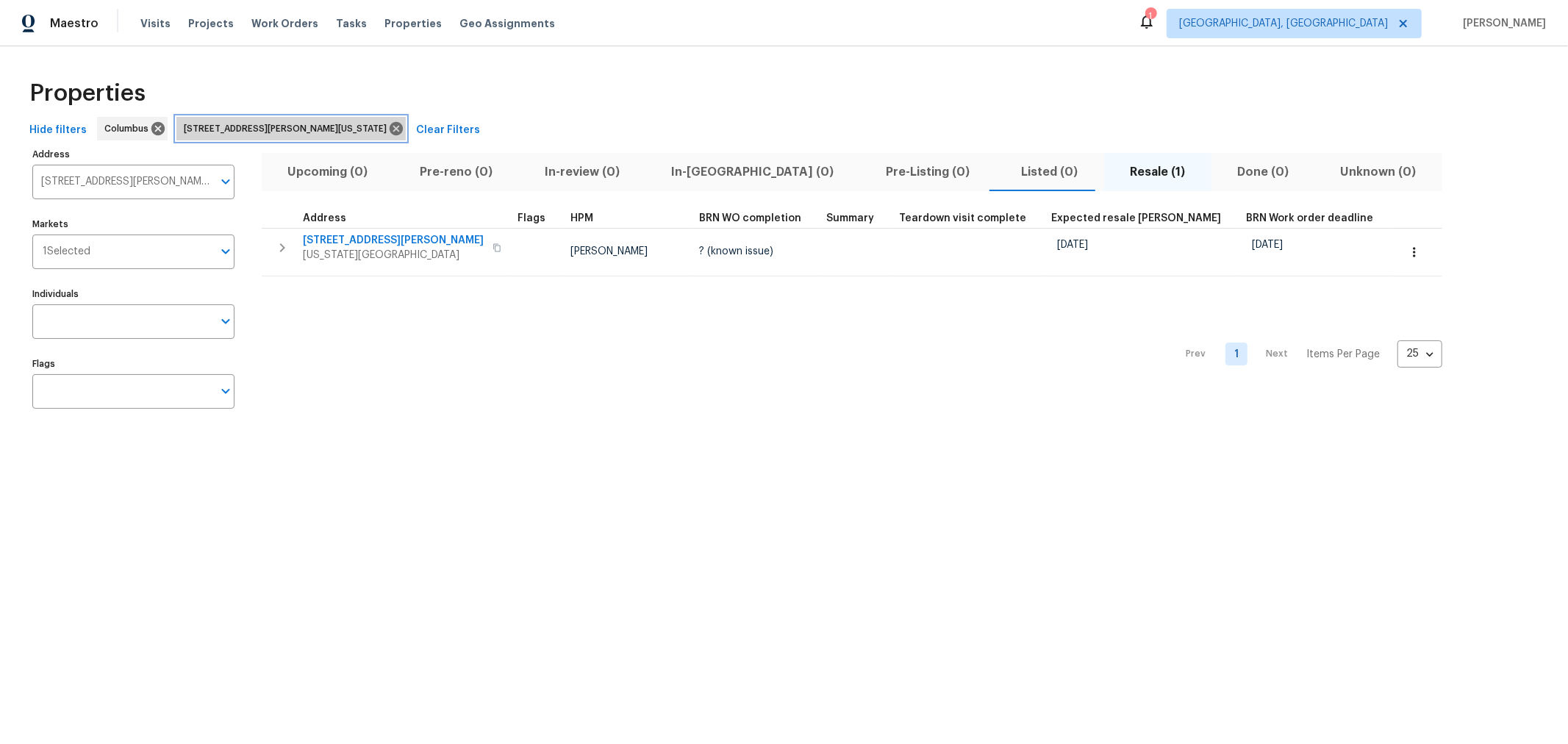
click at [390, 130] on icon at bounding box center [396, 128] width 13 height 13
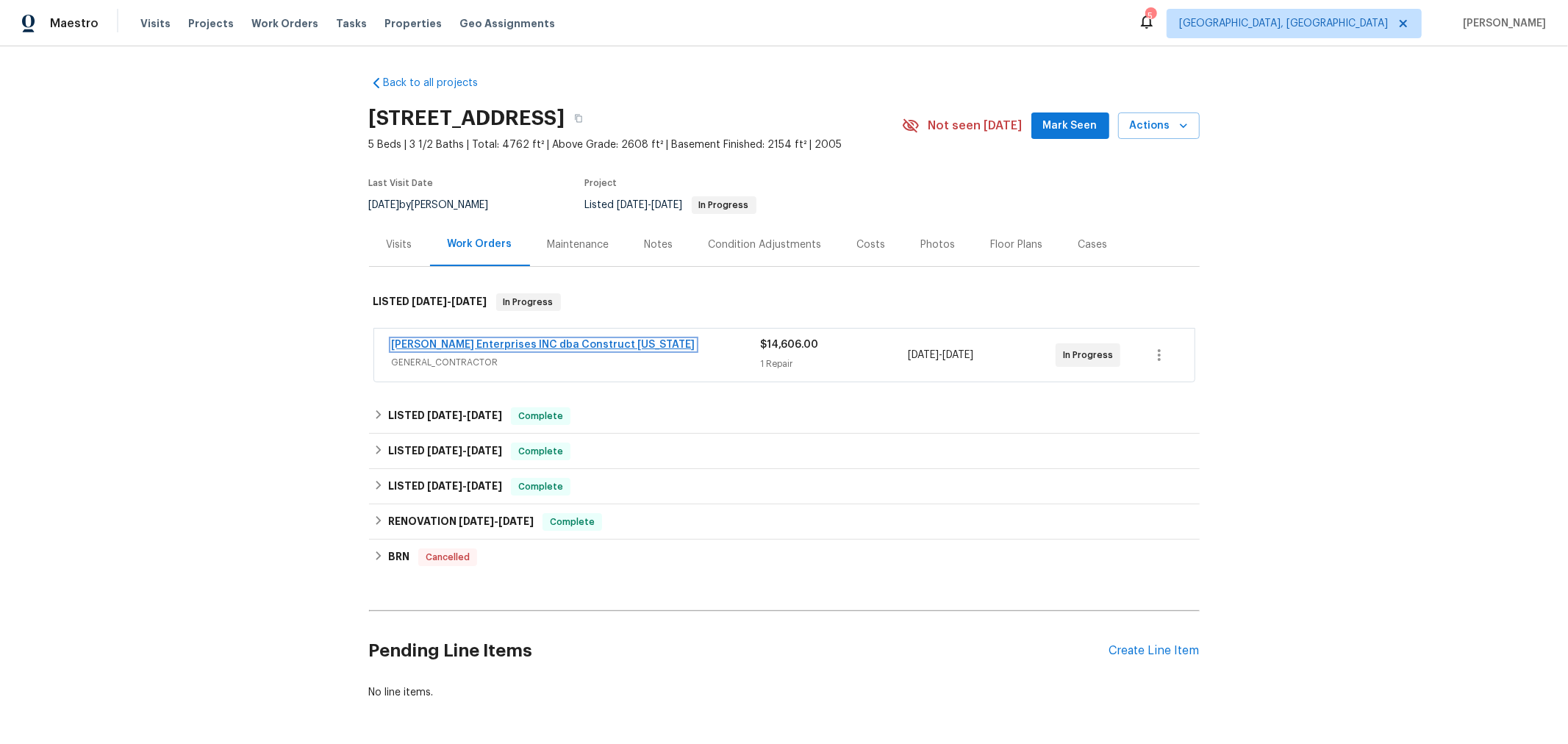
click at [503, 342] on link "[PERSON_NAME] Enterprises INC dba Construct [US_STATE]" at bounding box center [543, 345] width 303 height 10
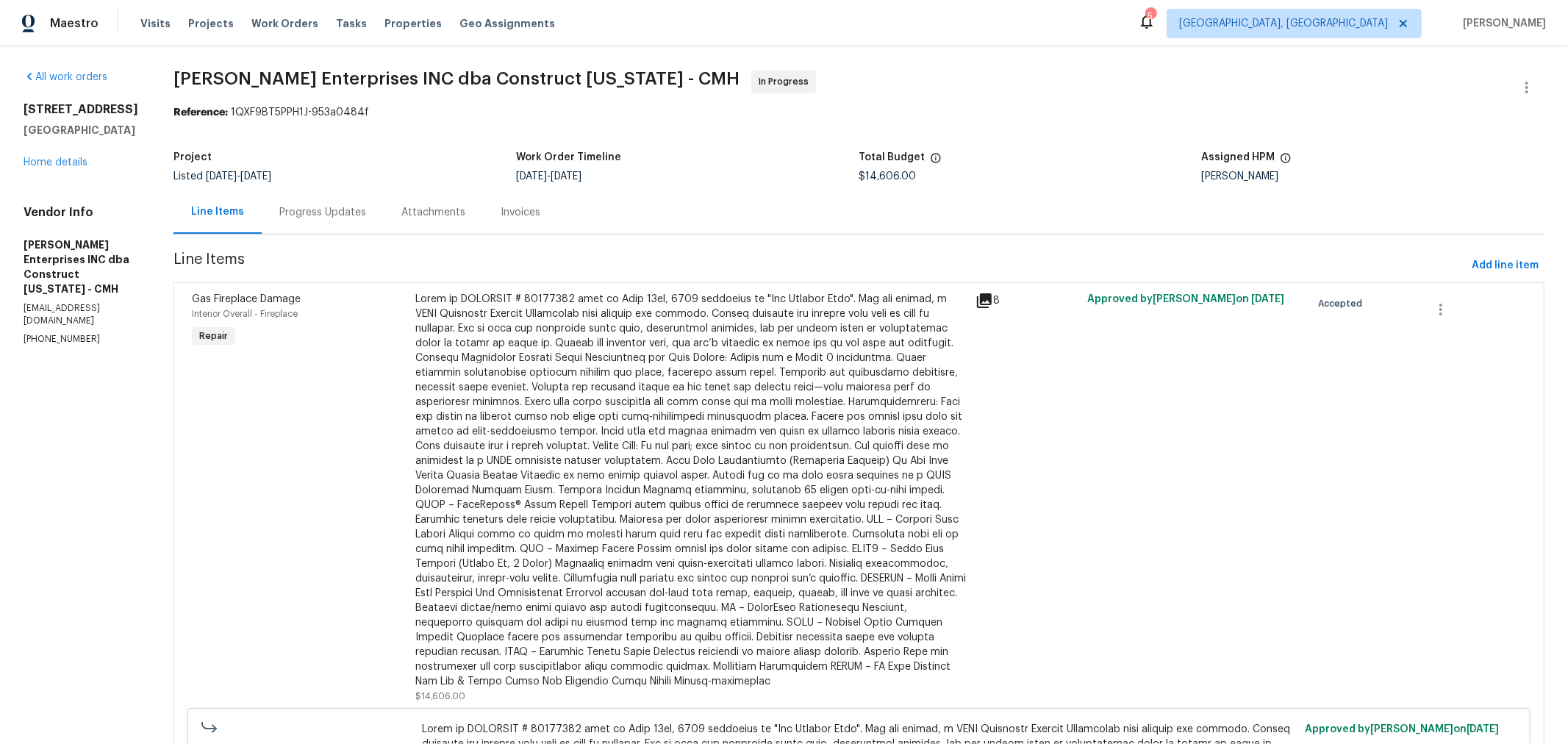
click at [315, 212] on div "Progress Updates" at bounding box center [323, 212] width 87 height 15
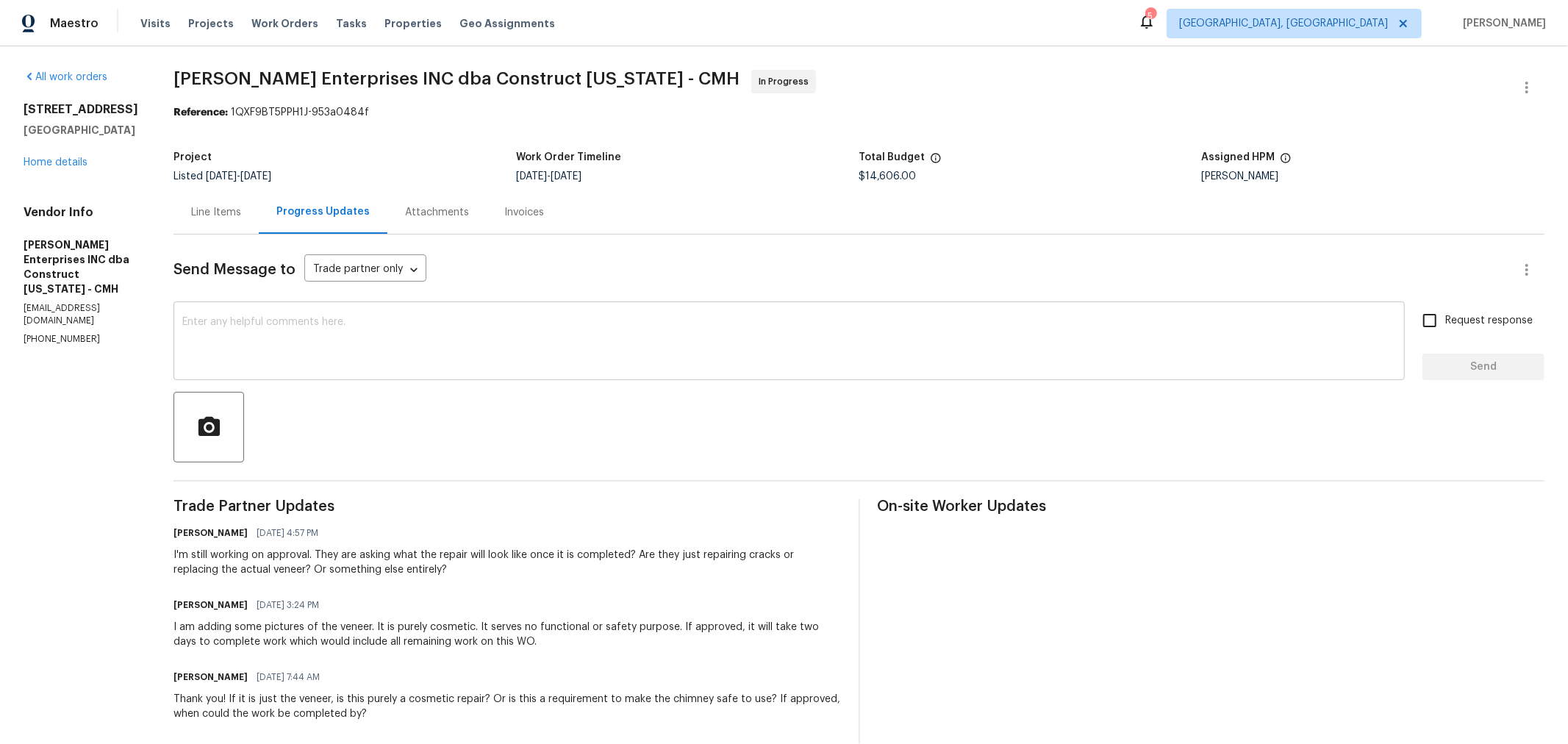
click at [459, 345] on textarea at bounding box center [789, 342] width 1214 height 51
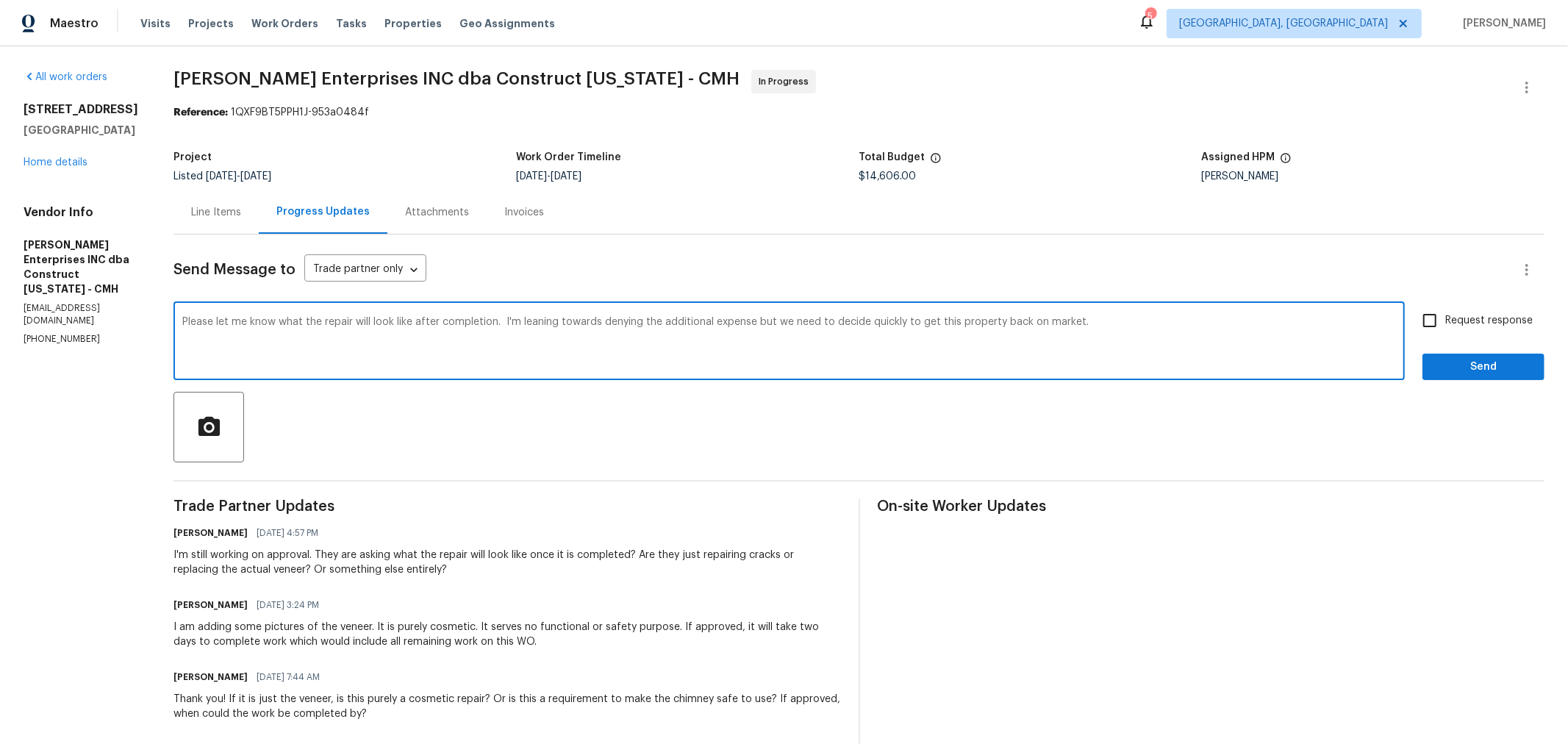
type textarea "Please let me know what the repair will look like after completion. I'm leaning…"
drag, startPoint x: 1421, startPoint y: 314, endPoint x: 1424, endPoint y: 333, distance: 19.2
click at [1421, 315] on input "Request response" at bounding box center [1430, 320] width 31 height 31
checkbox input "true"
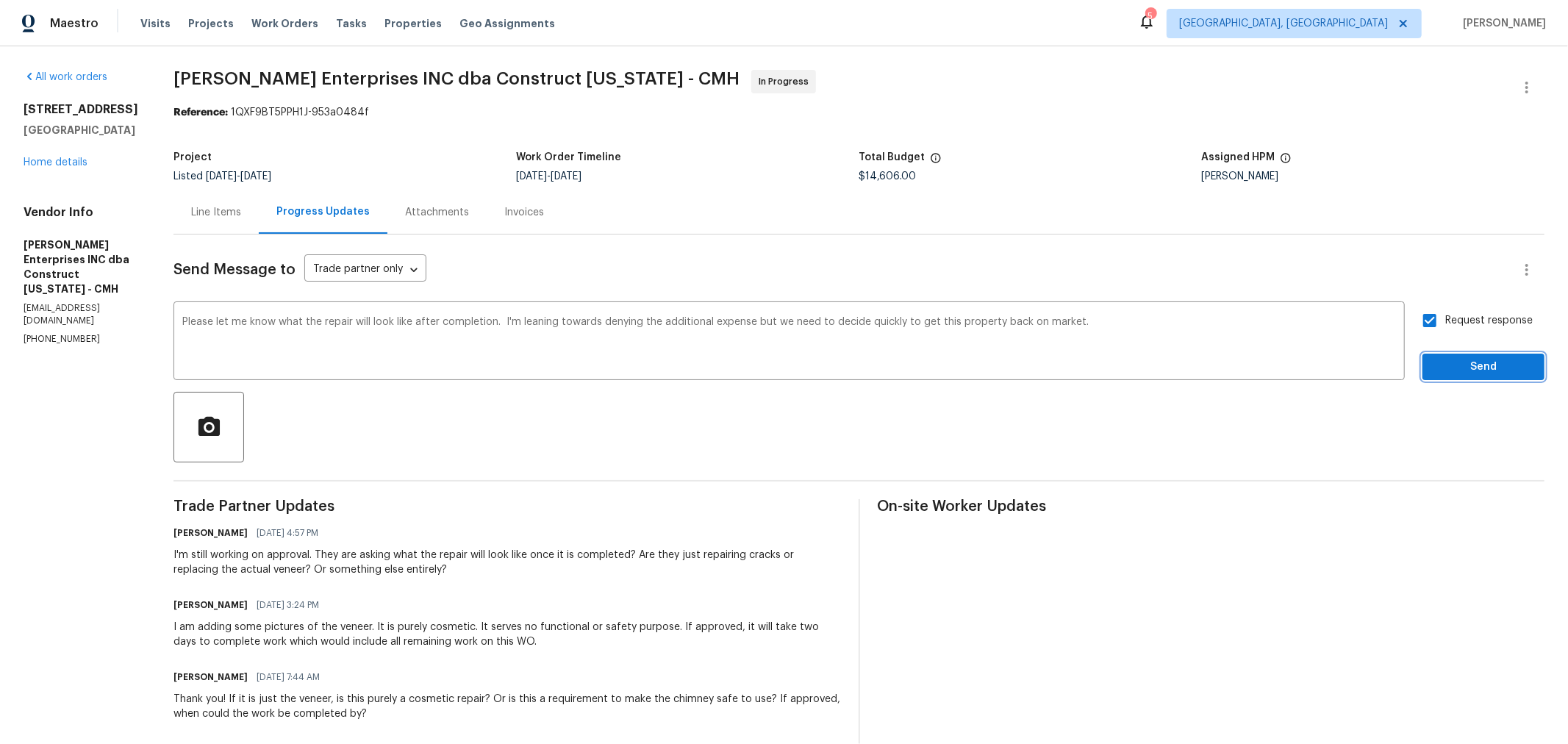
click at [1434, 360] on span "Send" at bounding box center [1483, 367] width 99 height 18
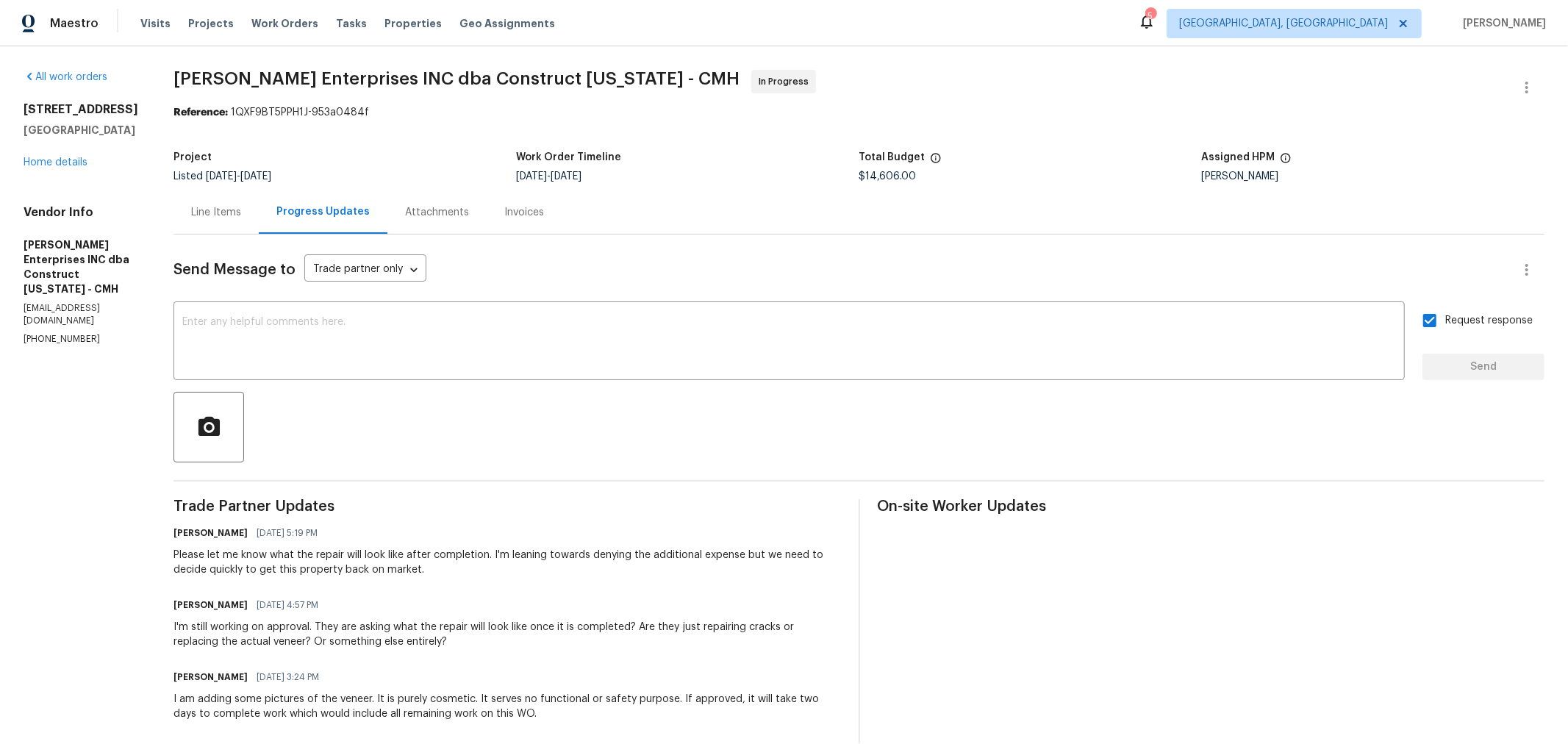
click at [132, 205] on div "All work orders [STREET_ADDRESS] Home details Vendor Info [PERSON_NAME] Enterpr…" at bounding box center [81, 207] width 115 height 276
click at [387, 27] on span "Properties" at bounding box center [412, 23] width 57 height 15
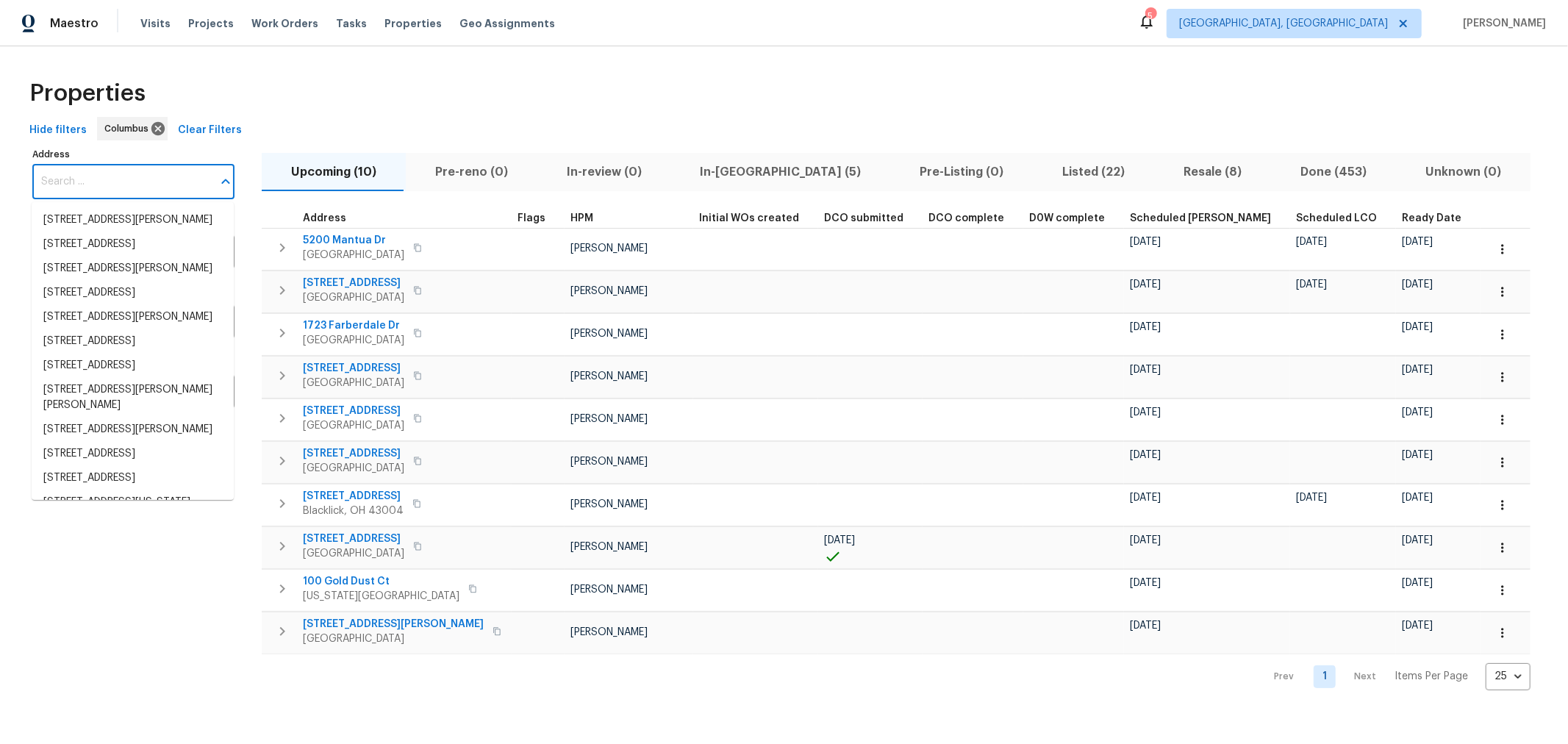
click at [118, 179] on input "Address" at bounding box center [122, 182] width 180 height 34
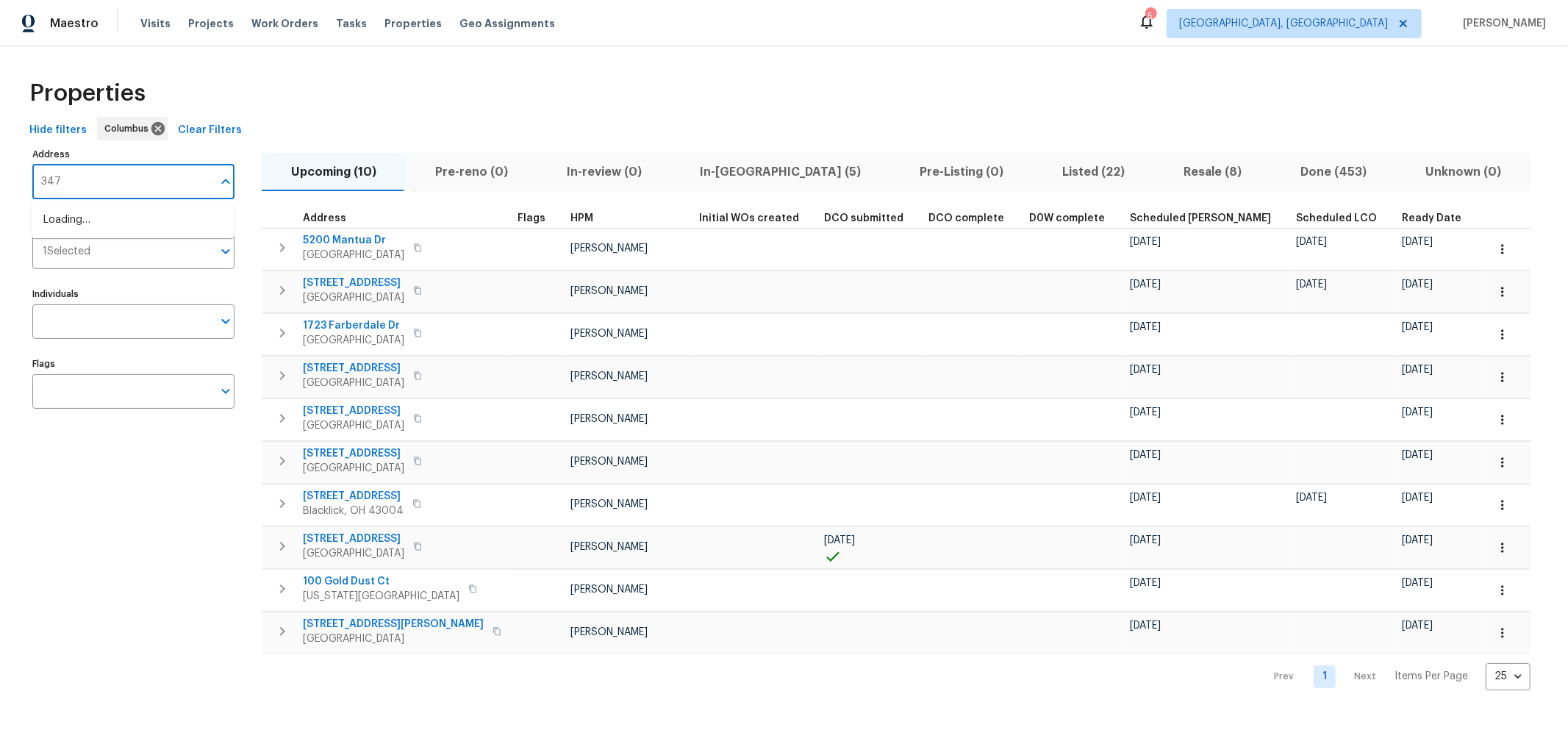
type input "3471"
click at [145, 218] on li "3471 Marlin Dr Columbus OH 43232" at bounding box center [132, 228] width 202 height 40
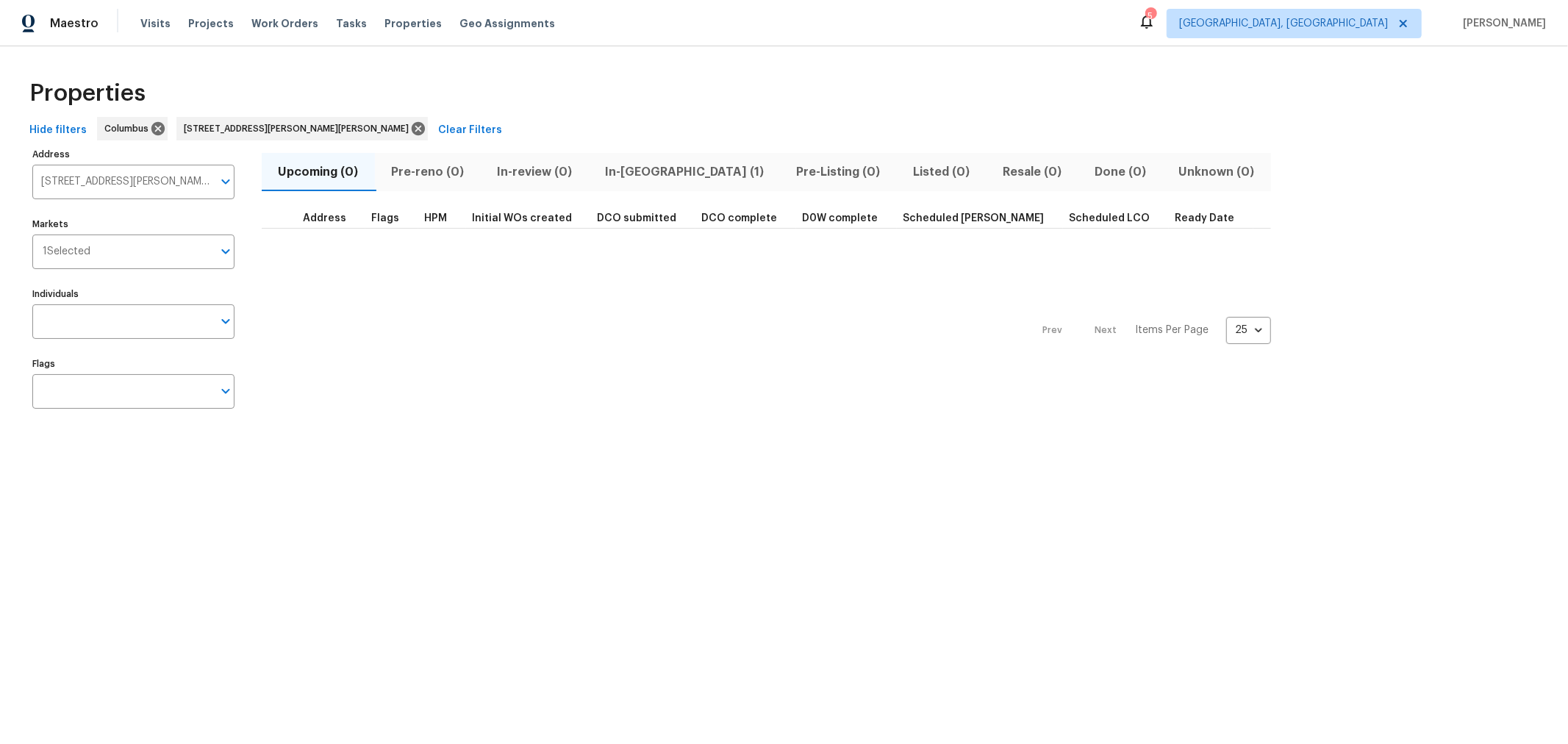
click at [621, 175] on span "In-reno (1)" at bounding box center [684, 172] width 174 height 21
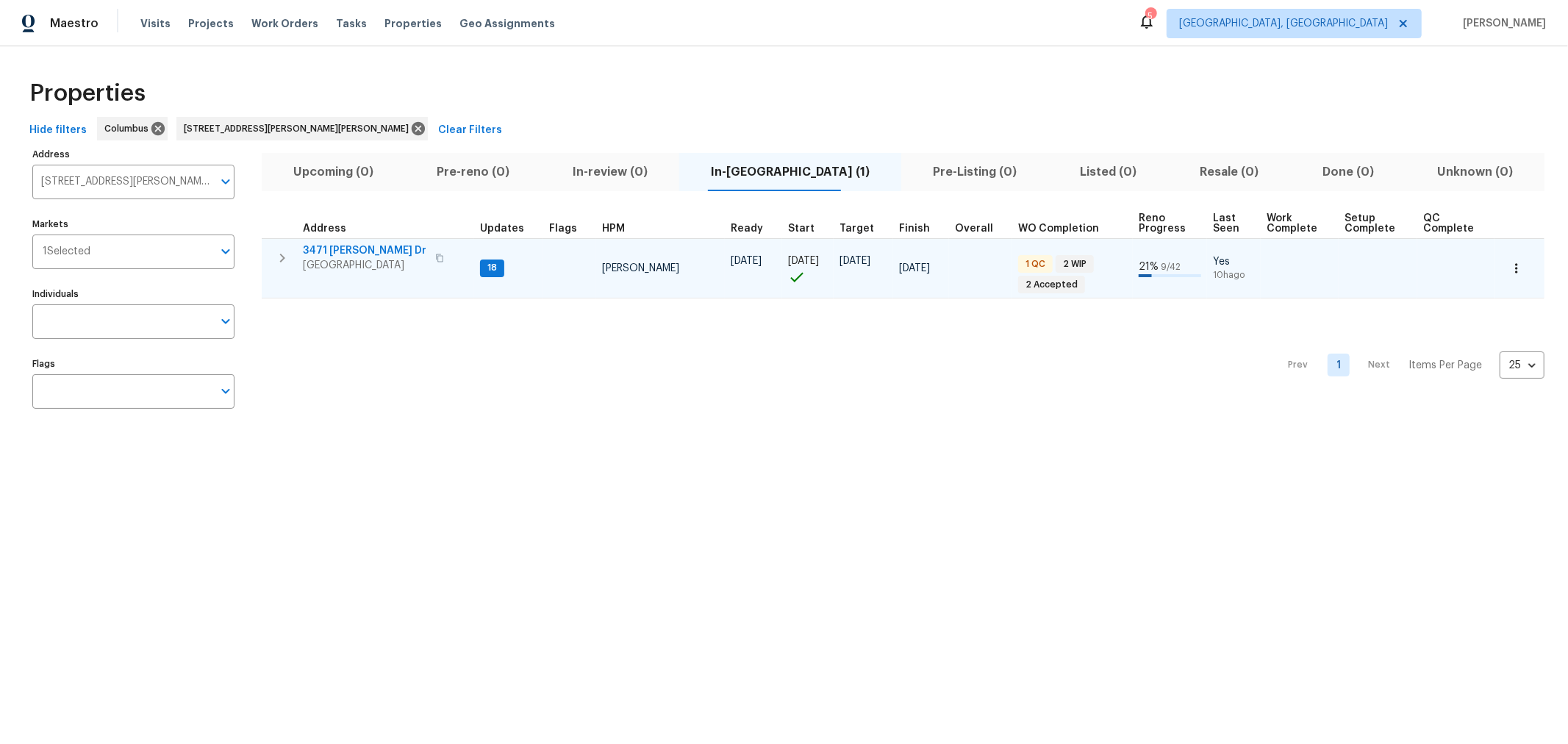
click at [328, 244] on span "3471 Marlin Dr" at bounding box center [364, 251] width 124 height 15
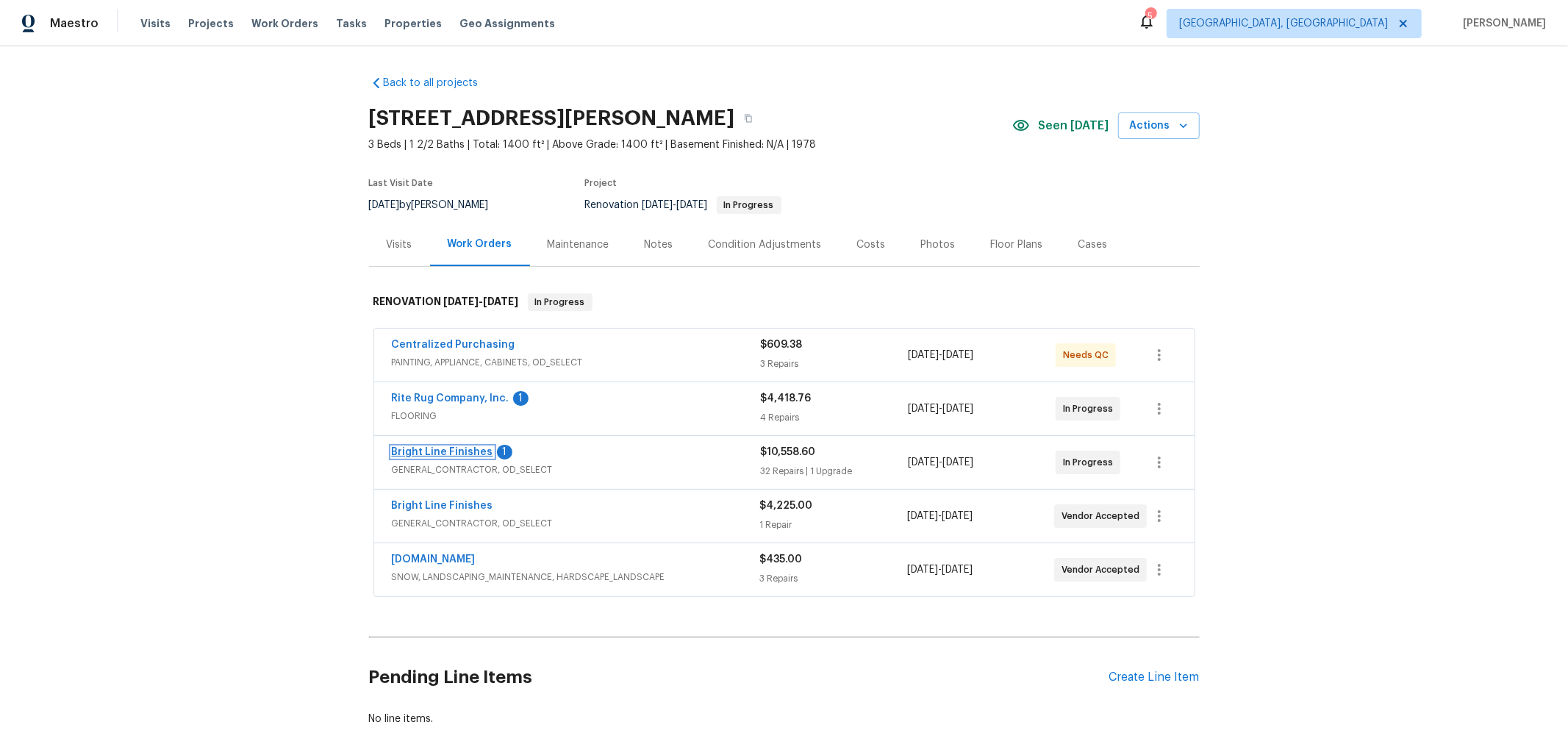
click at [441, 448] on link "Bright Line Finishes" at bounding box center [442, 451] width 102 height 10
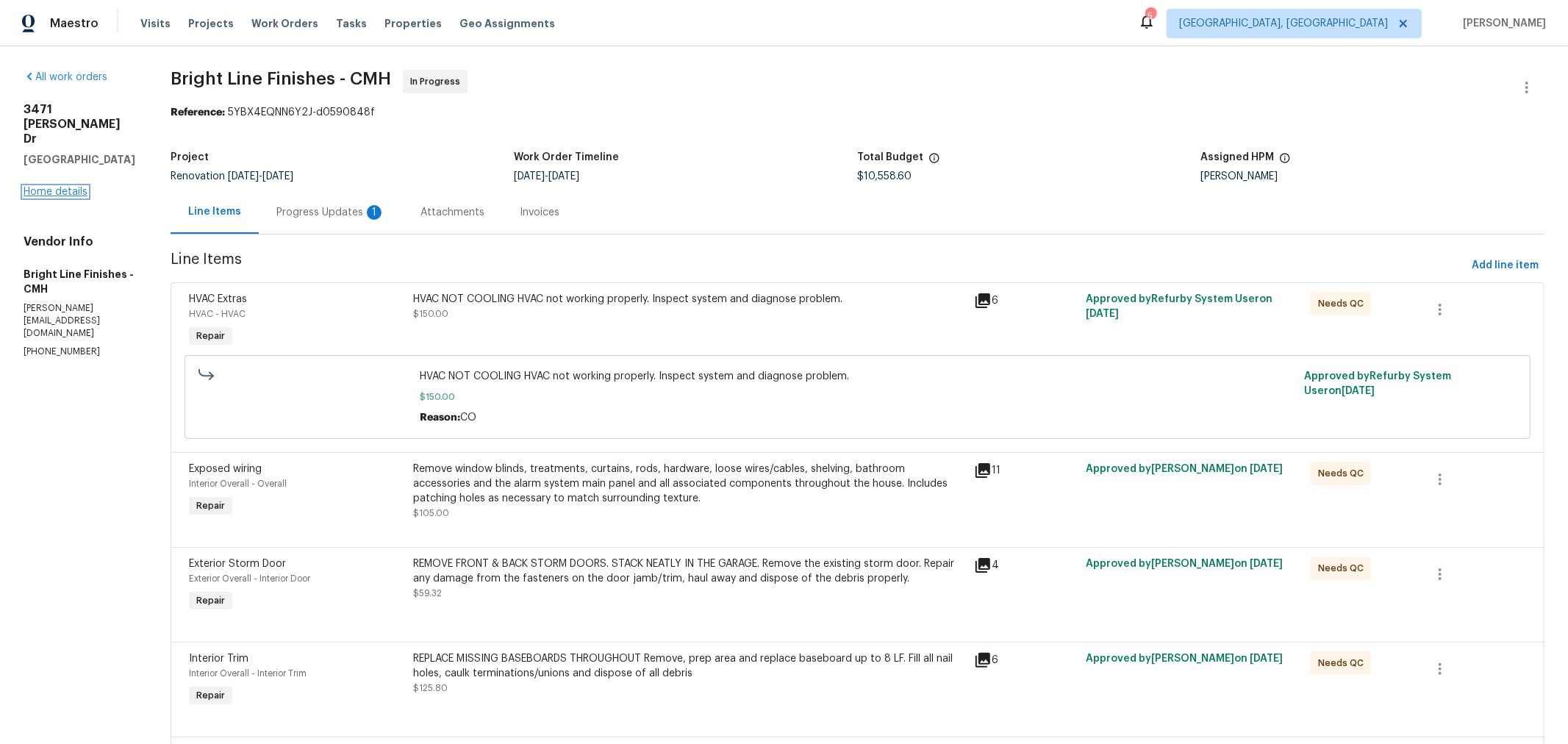
click at [70, 186] on link "Home details" at bounding box center [56, 191] width 64 height 10
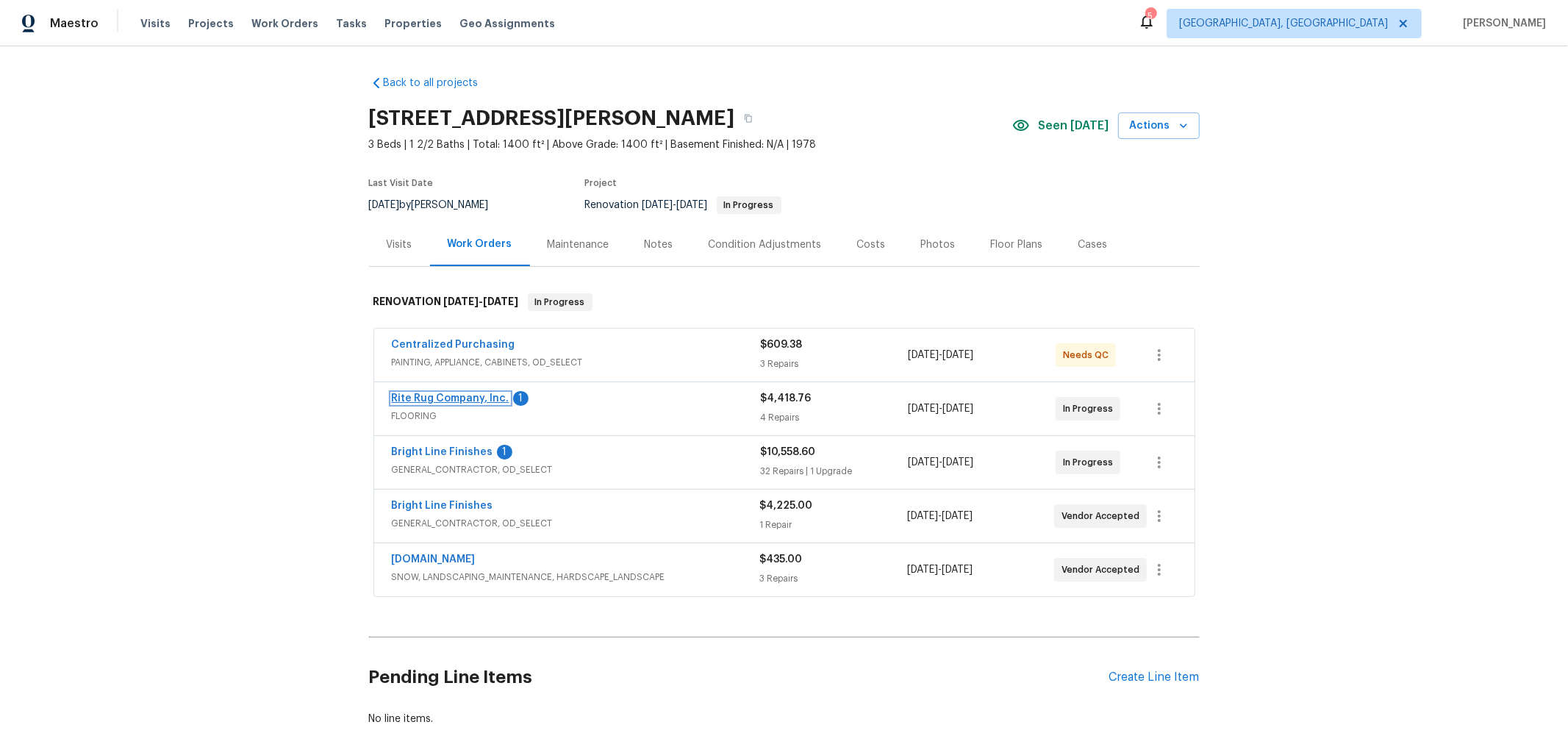
click at [448, 399] on link "Rite Rug Company, Inc." at bounding box center [451, 398] width 118 height 10
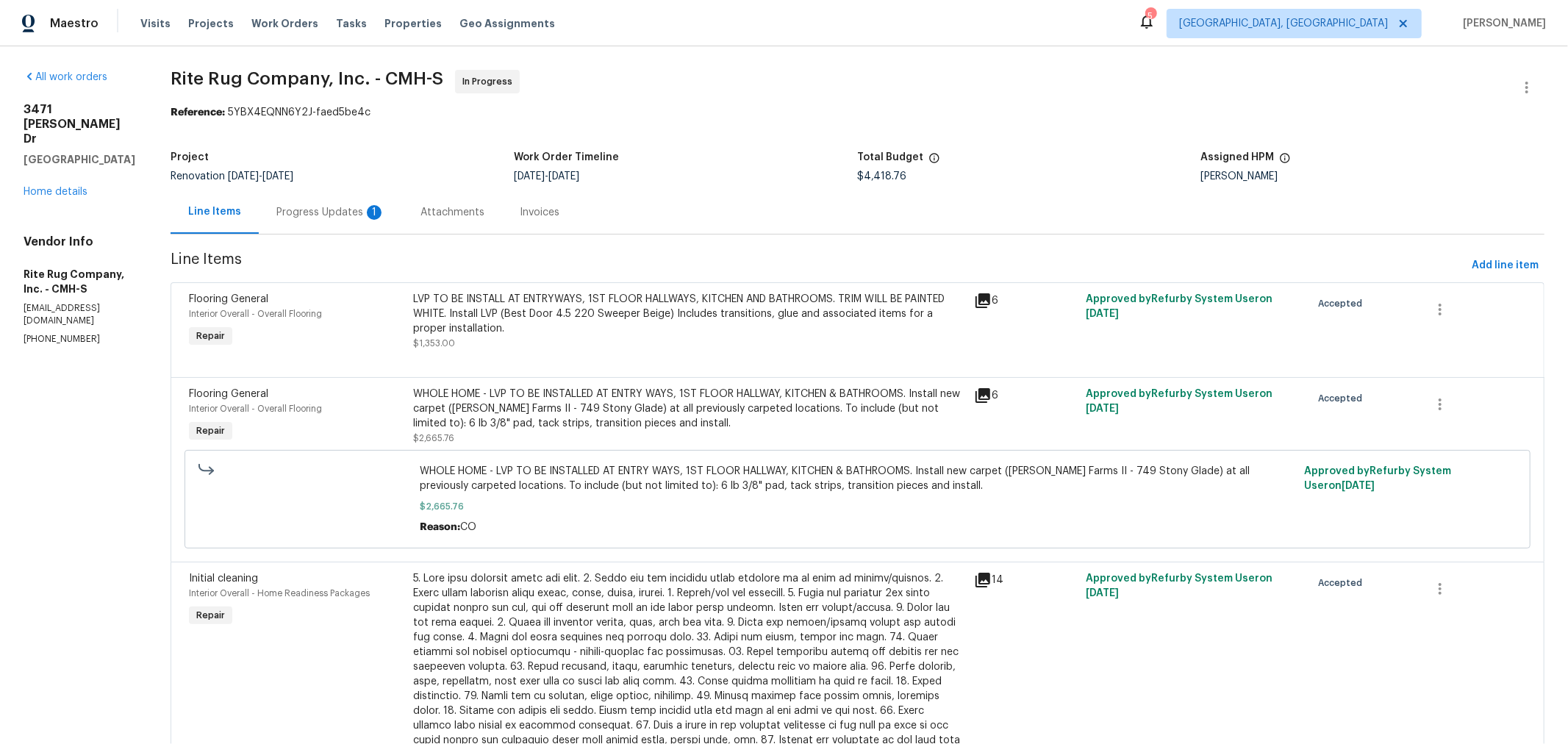
click at [353, 211] on div "Progress Updates 1" at bounding box center [331, 212] width 108 height 15
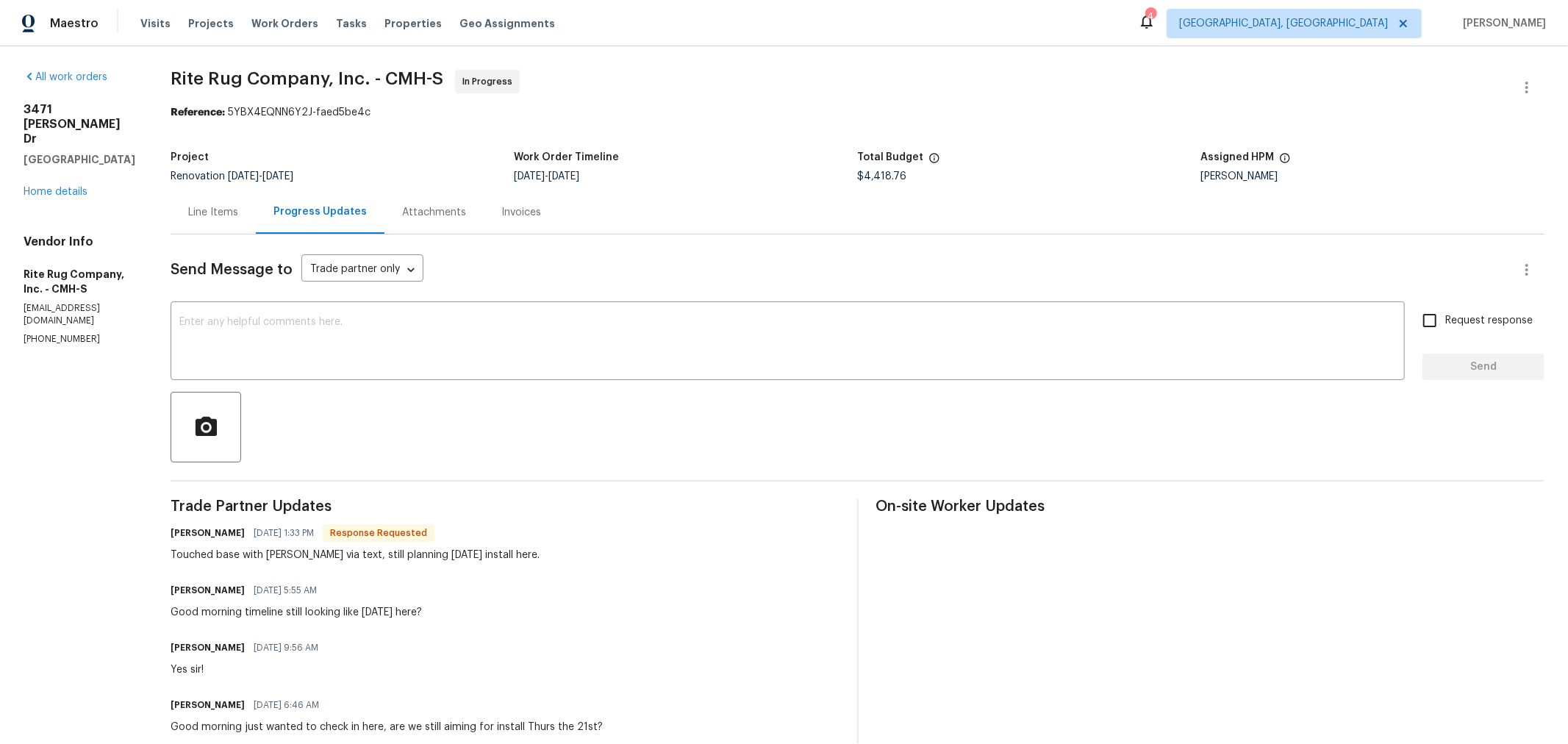
click at [237, 221] on div "Line Items" at bounding box center [213, 212] width 86 height 44
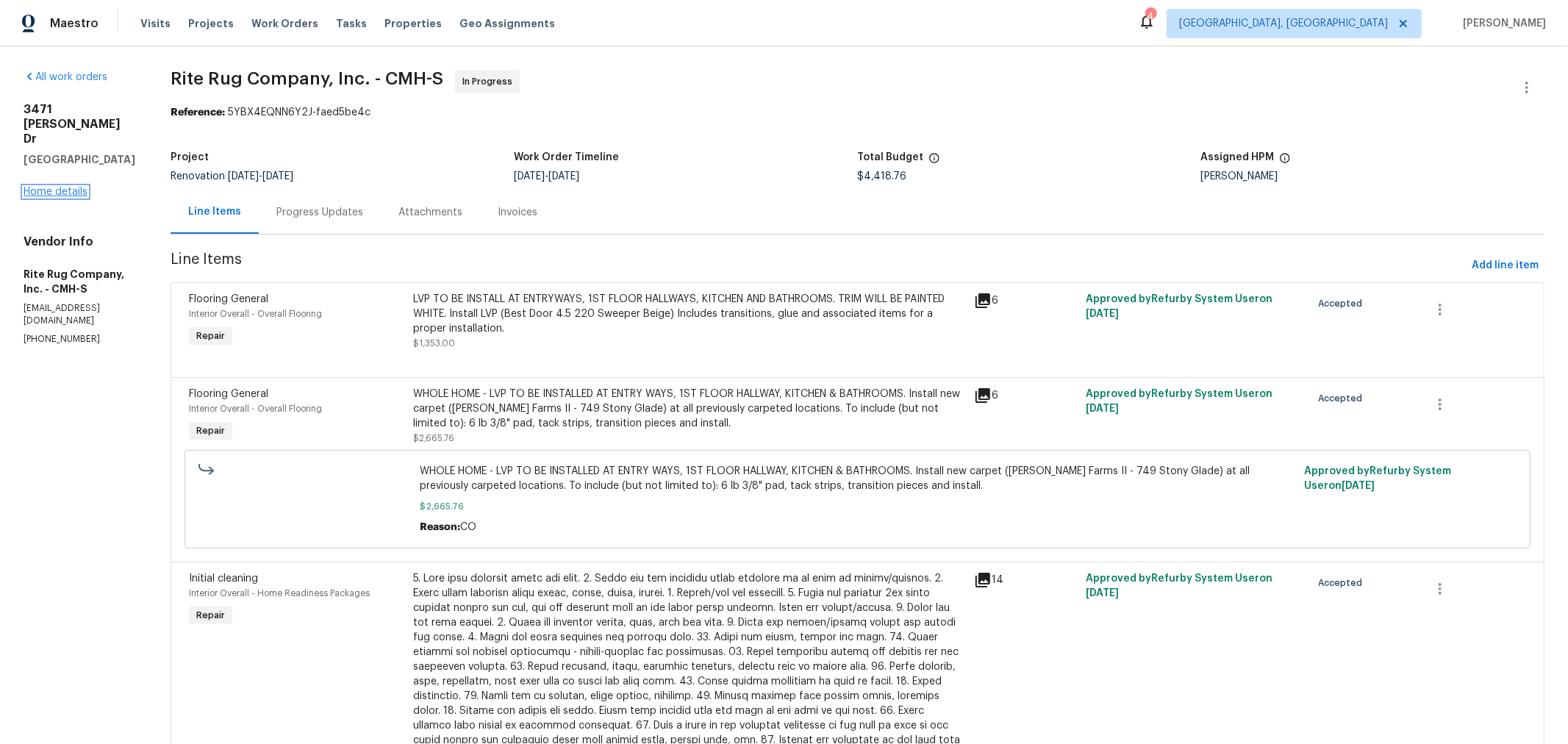
click at [63, 186] on link "Home details" at bounding box center [56, 191] width 64 height 10
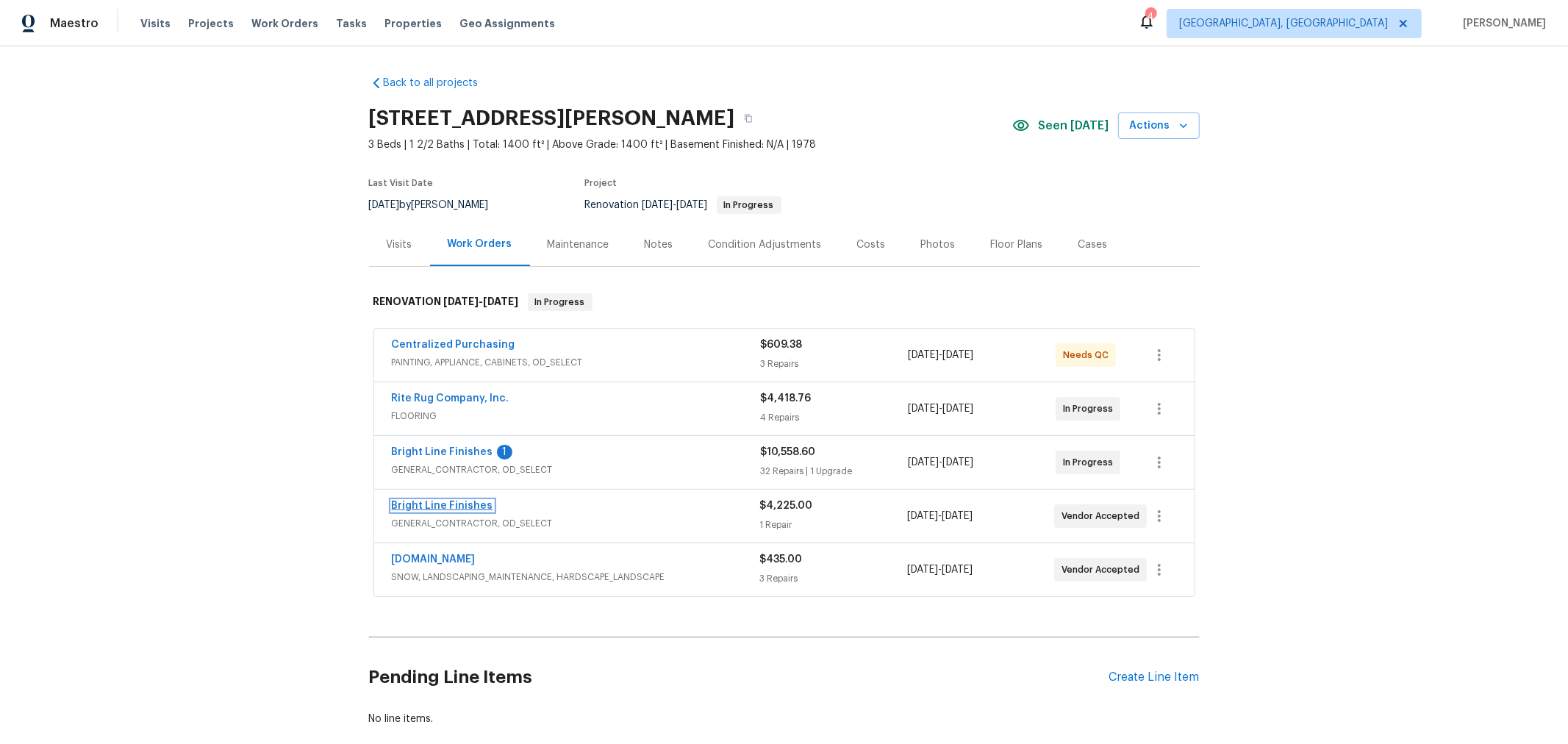
click at [450, 500] on link "Bright Line Finishes" at bounding box center [442, 505] width 102 height 10
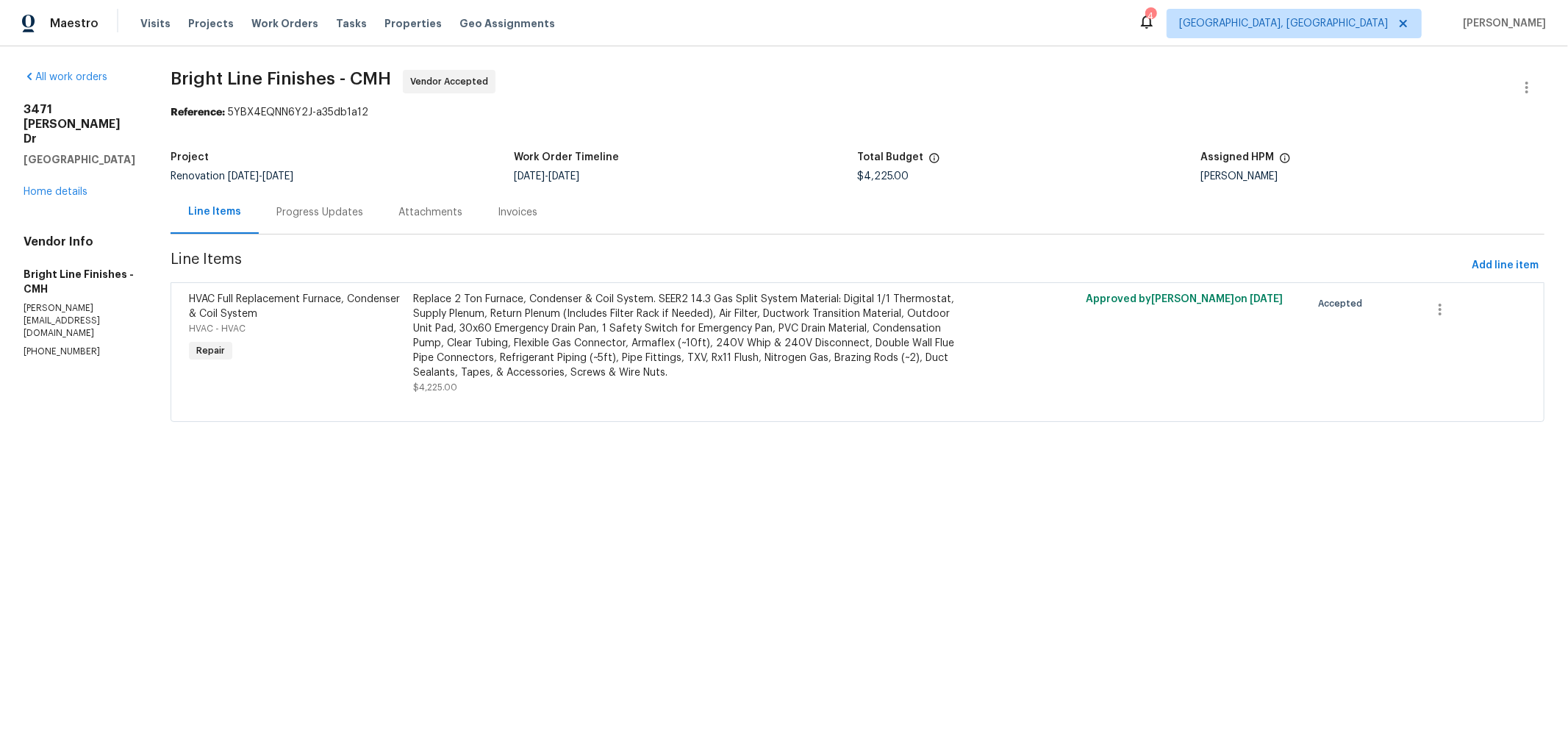
click at [415, 287] on div "Replace 2 Ton Furnace, Condenser & Coil System. SEER2 14.3 Gas Split System Mat…" at bounding box center [689, 343] width 561 height 112
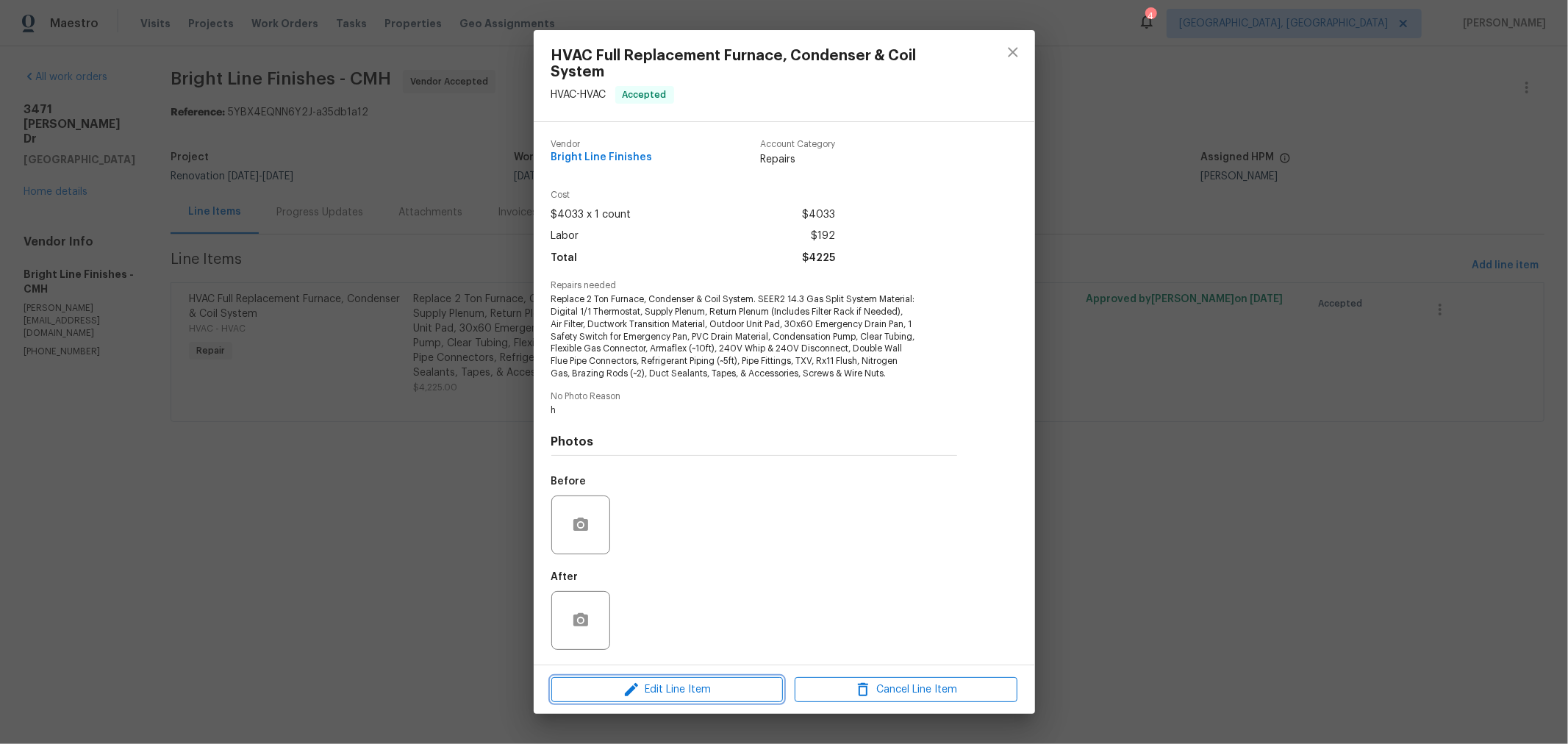
click at [648, 692] on span "Edit Line Item" at bounding box center [668, 690] width 223 height 18
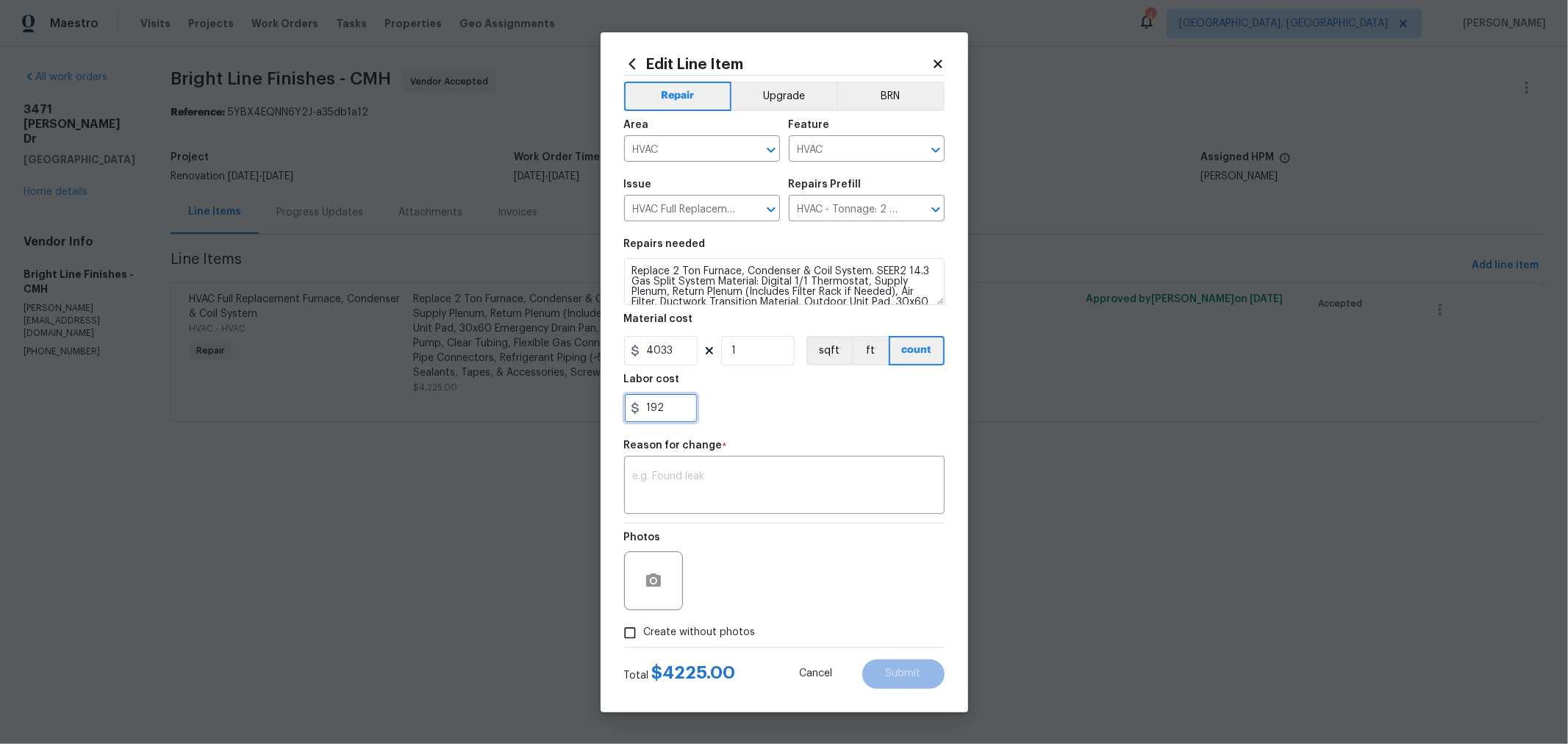
drag, startPoint x: 685, startPoint y: 407, endPoint x: 555, endPoint y: 406, distance: 130.0
click at [555, 406] on div "Edit Line Item Repair Upgrade BRN Area HVAC ​ Feature HVAC ​ Issue HVAC Full Re…" at bounding box center [784, 372] width 1568 height 744
type input "614"
click at [673, 474] on textarea at bounding box center [784, 487] width 302 height 31
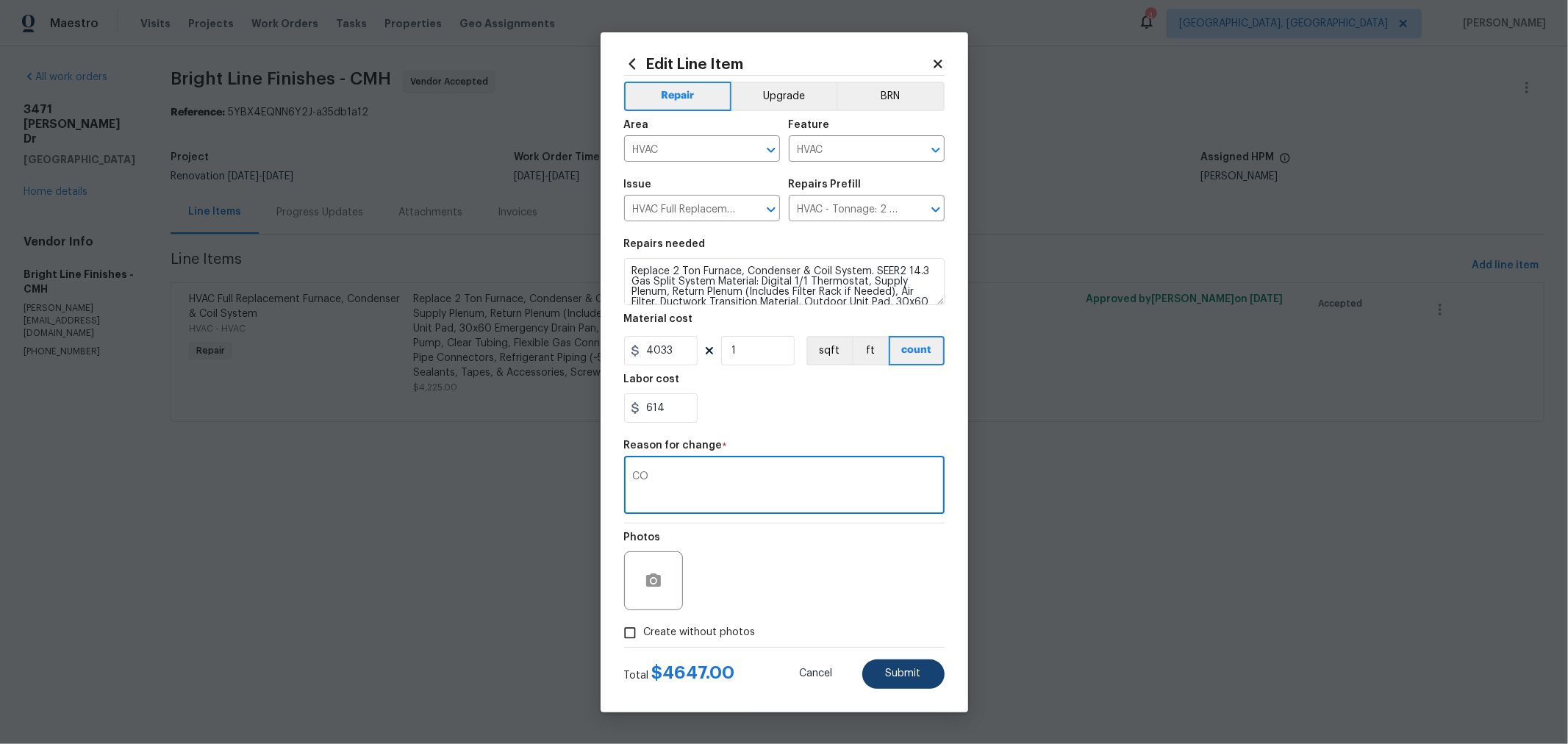
type textarea "CO"
click at [871, 665] on button "Submit" at bounding box center [904, 674] width 82 height 29
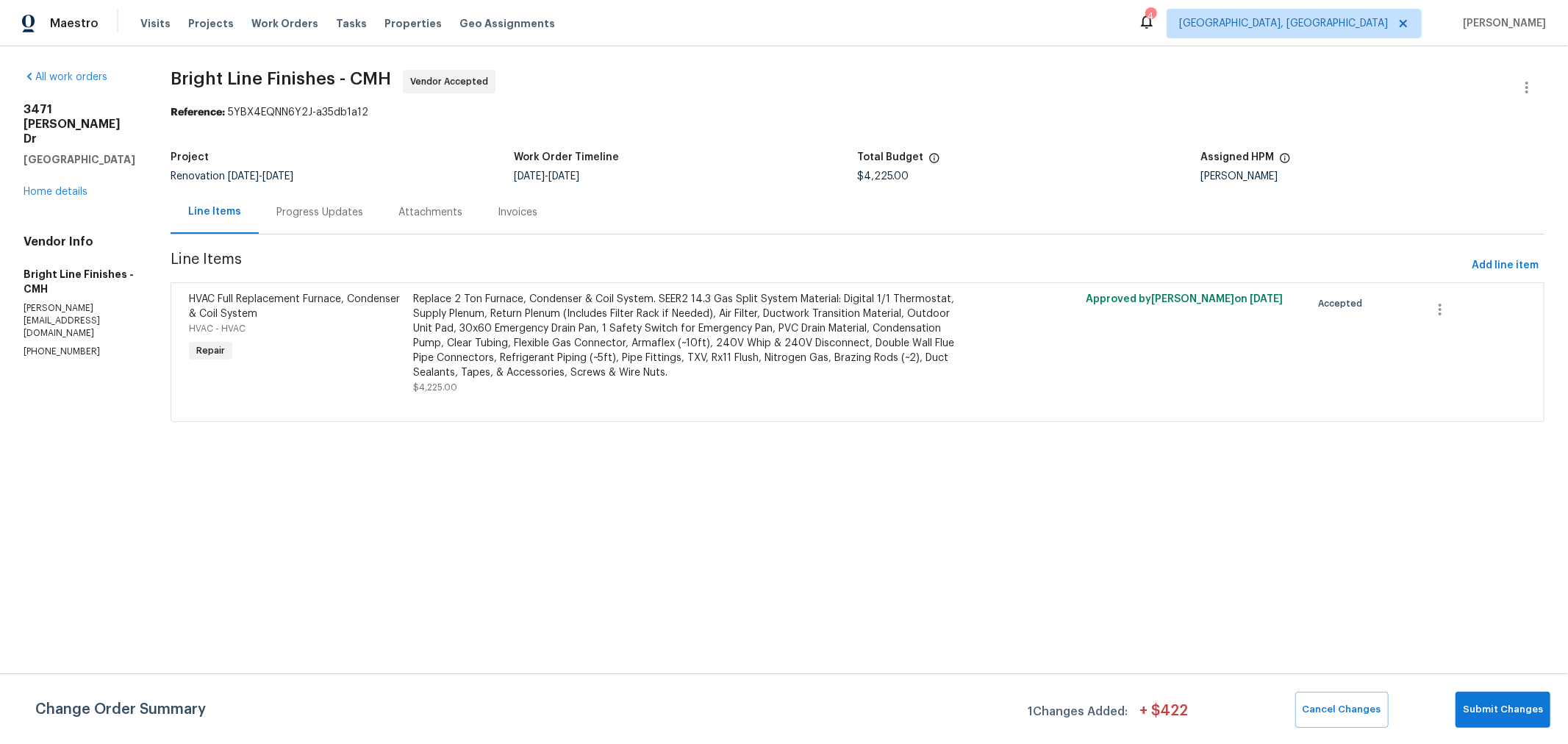
click at [303, 463] on html "Maestro Visits Projects Work Orders Tasks Properties Geo Assignments 4 [GEOGRAP…" at bounding box center [784, 231] width 1568 height 463
click at [70, 186] on link "Home details" at bounding box center [56, 191] width 64 height 10
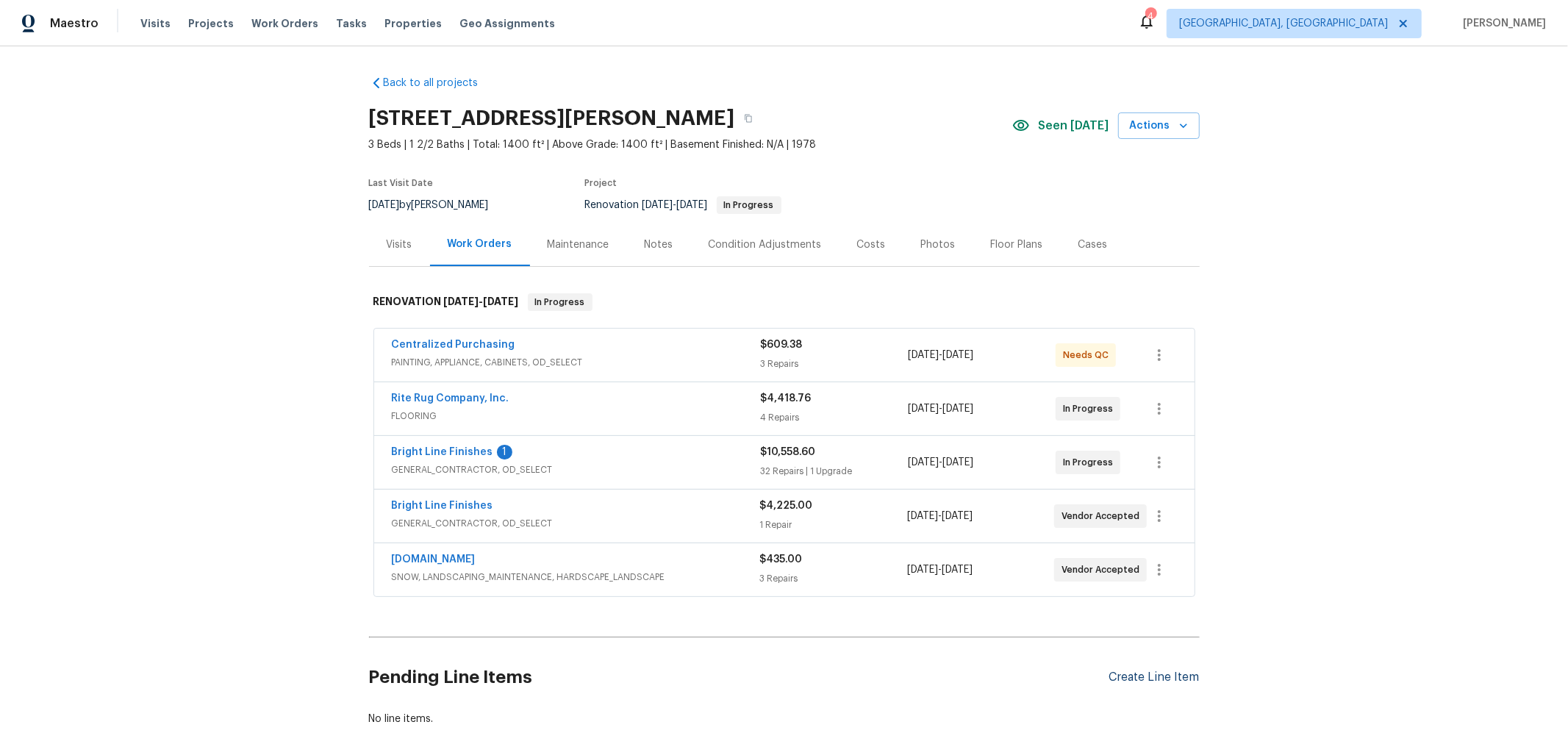
click at [1173, 674] on div "Create Line Item" at bounding box center [1154, 678] width 90 height 14
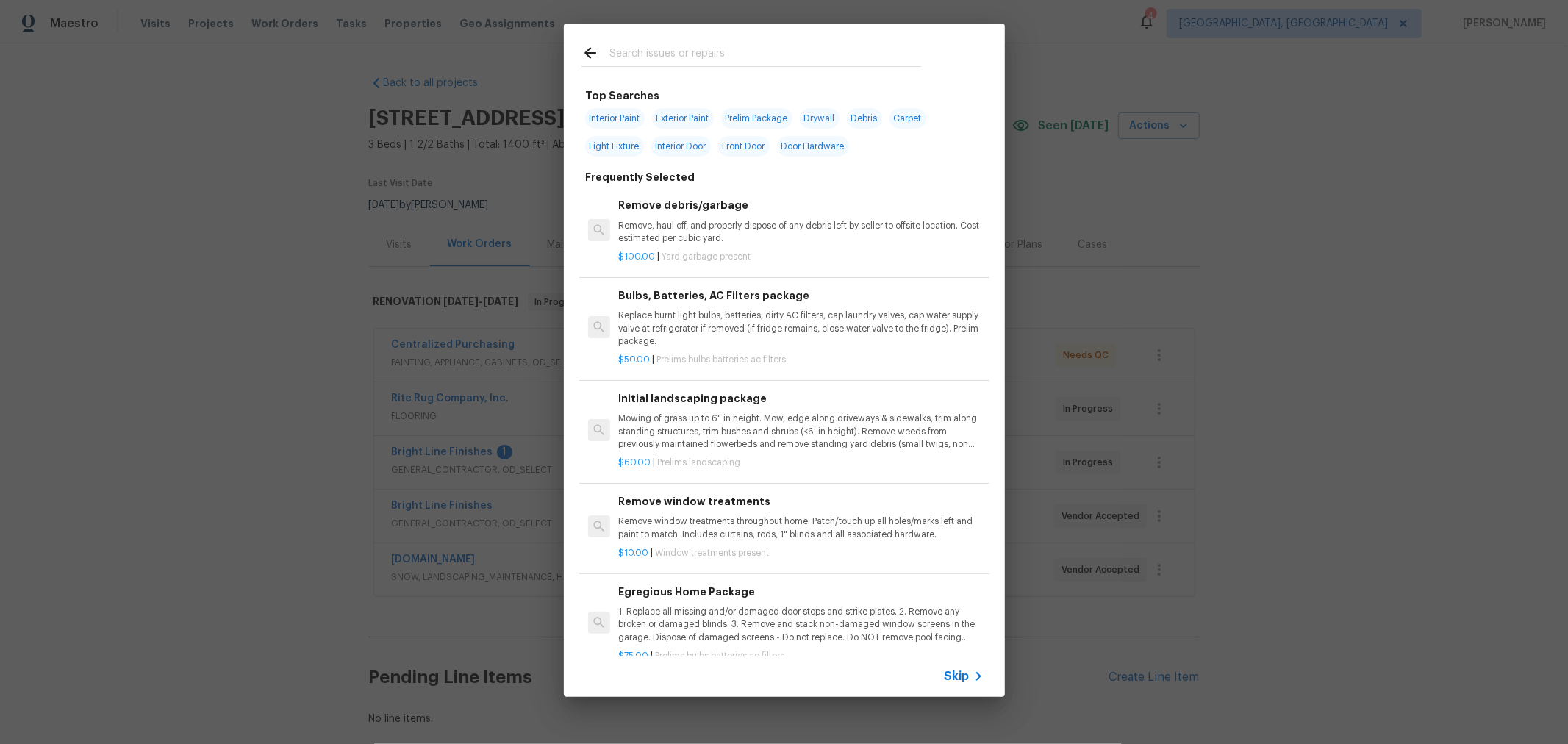
click at [725, 60] on input "text" at bounding box center [765, 55] width 312 height 22
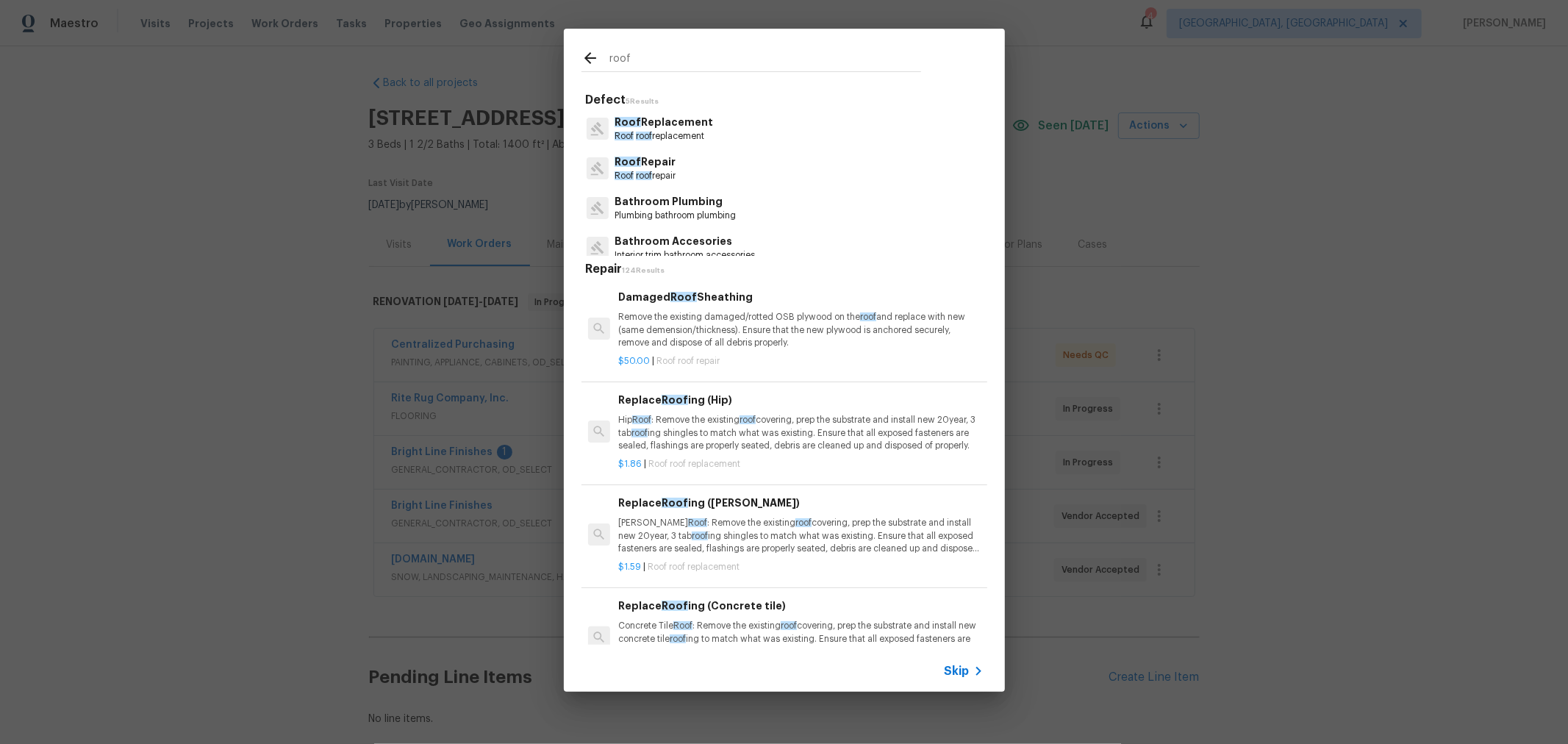
type input "roof"
click at [816, 537] on p "[PERSON_NAME] Roof : Remove the existing roof covering, prep the substrate and …" at bounding box center [800, 535] width 364 height 37
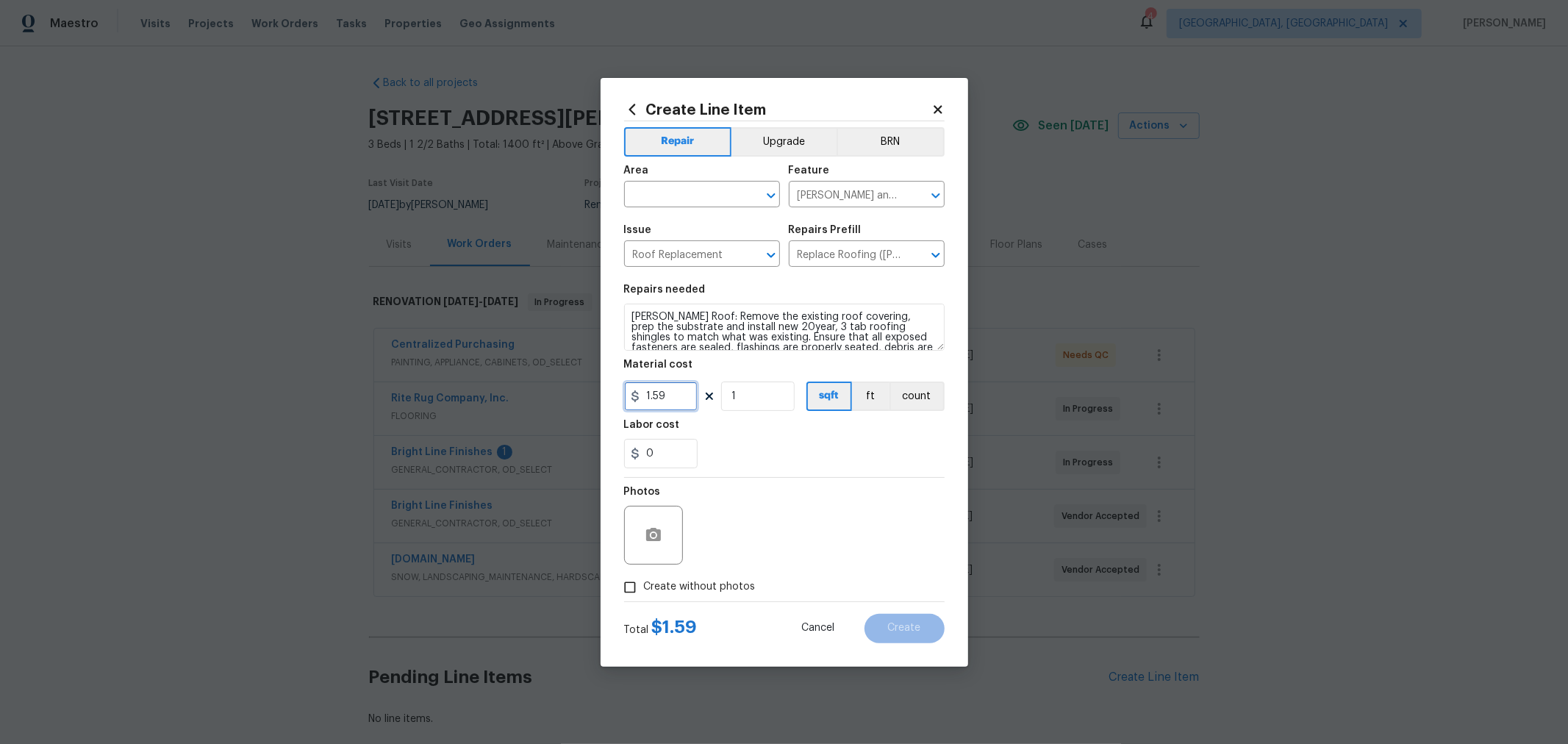
drag, startPoint x: 669, startPoint y: 395, endPoint x: 621, endPoint y: 381, distance: 50.0
click at [596, 383] on div "Create Line Item Repair Upgrade BRN Area ​ Feature [PERSON_NAME] and Trim ​ Iss…" at bounding box center [784, 372] width 1568 height 744
type input "0"
type input "6145"
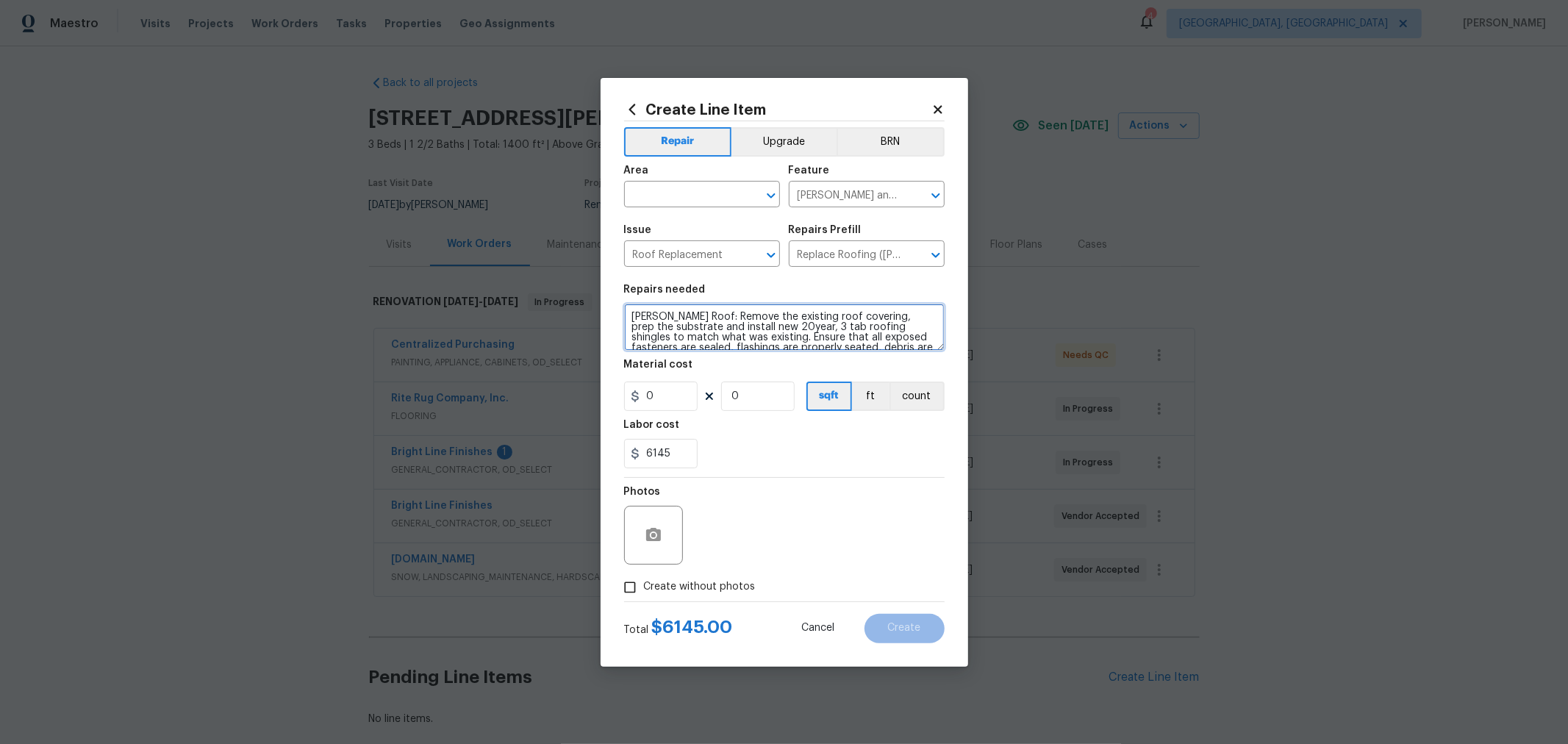
click at [632, 316] on textarea "Gable Roof: Remove the existing roof covering, prep the substrate and install n…" at bounding box center [784, 327] width 321 height 47
type textarea "New roof overlay, new vent caps and roof cap. Gable Roof: Remove the existing r…"
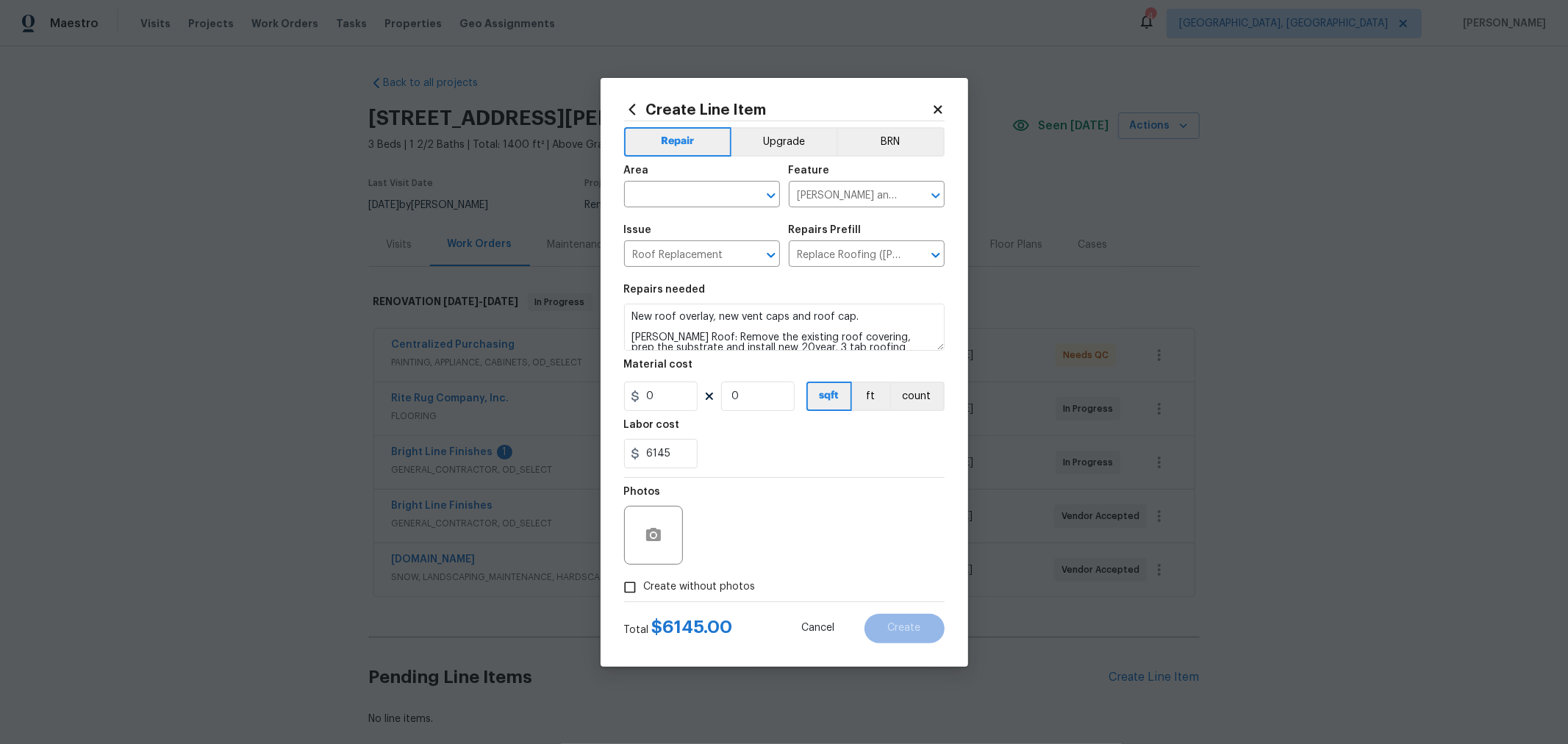
click at [797, 496] on div "Photos" at bounding box center [784, 526] width 321 height 95
click at [728, 587] on span "Create without photos" at bounding box center [700, 587] width 112 height 15
click at [644, 587] on input "Create without photos" at bounding box center [629, 587] width 28 height 28
checkbox input "true"
click at [818, 537] on textarea at bounding box center [819, 535] width 250 height 59
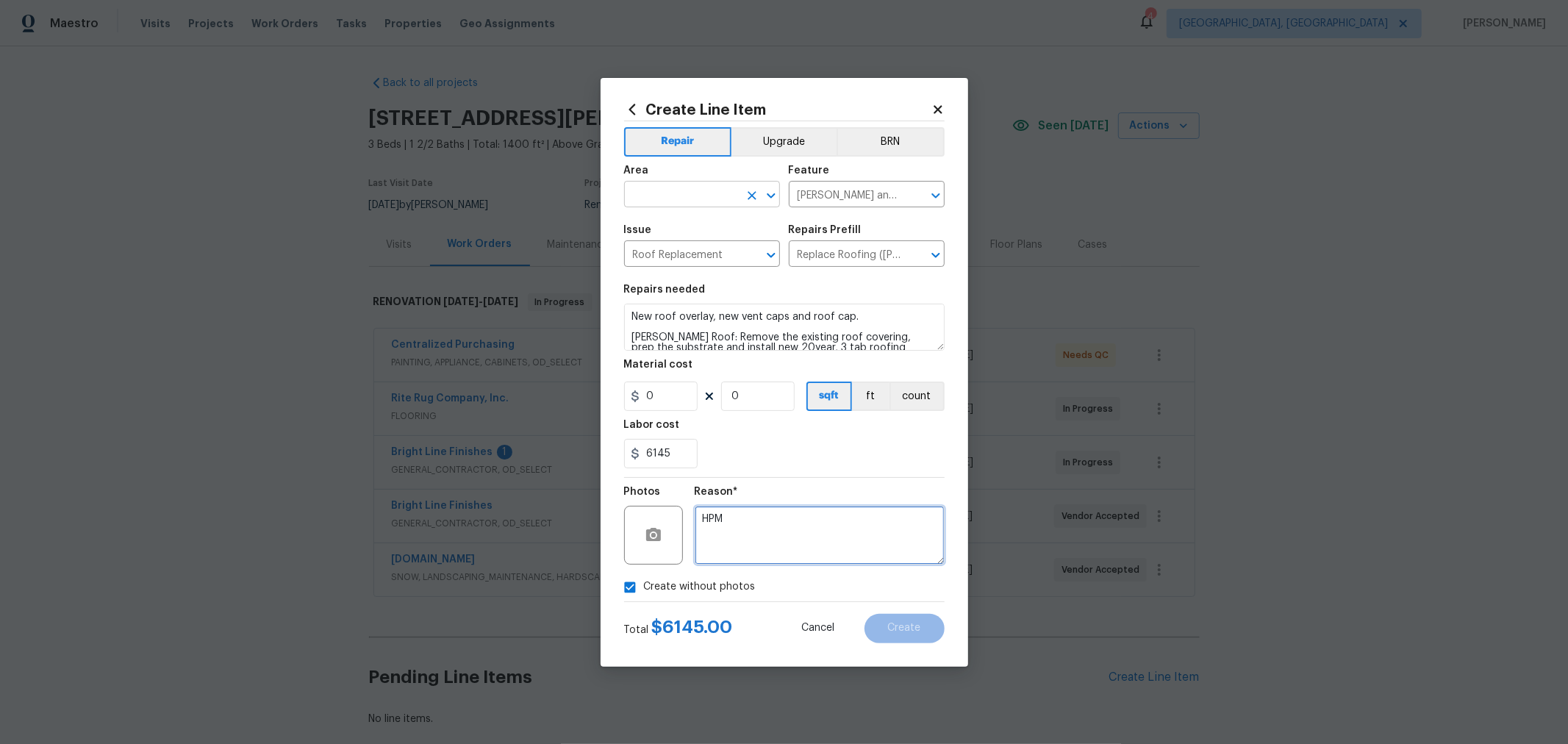
type textarea "HPM"
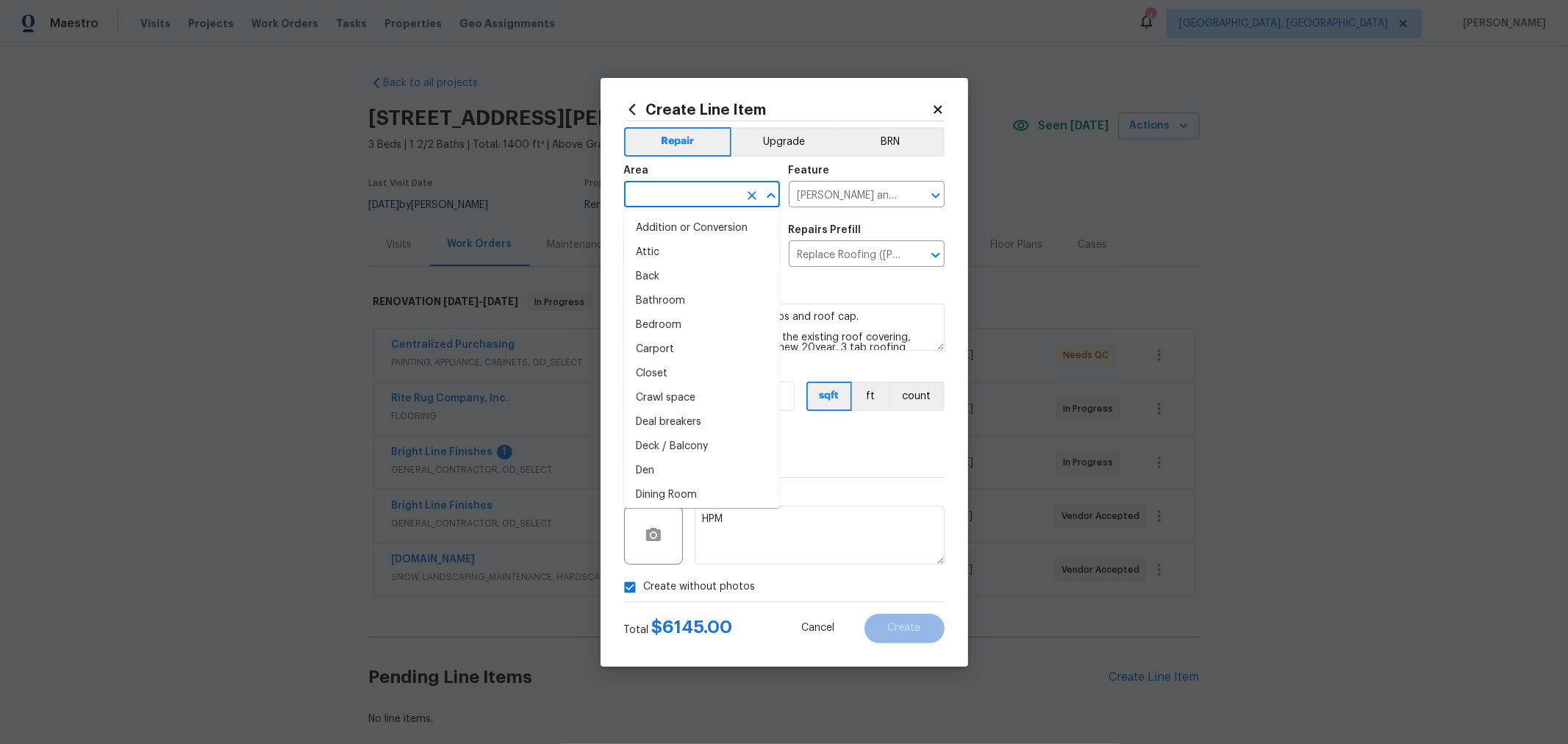
click at [686, 201] on input "text" at bounding box center [681, 196] width 115 height 23
click at [663, 413] on li "Roof" at bounding box center [702, 418] width 156 height 24
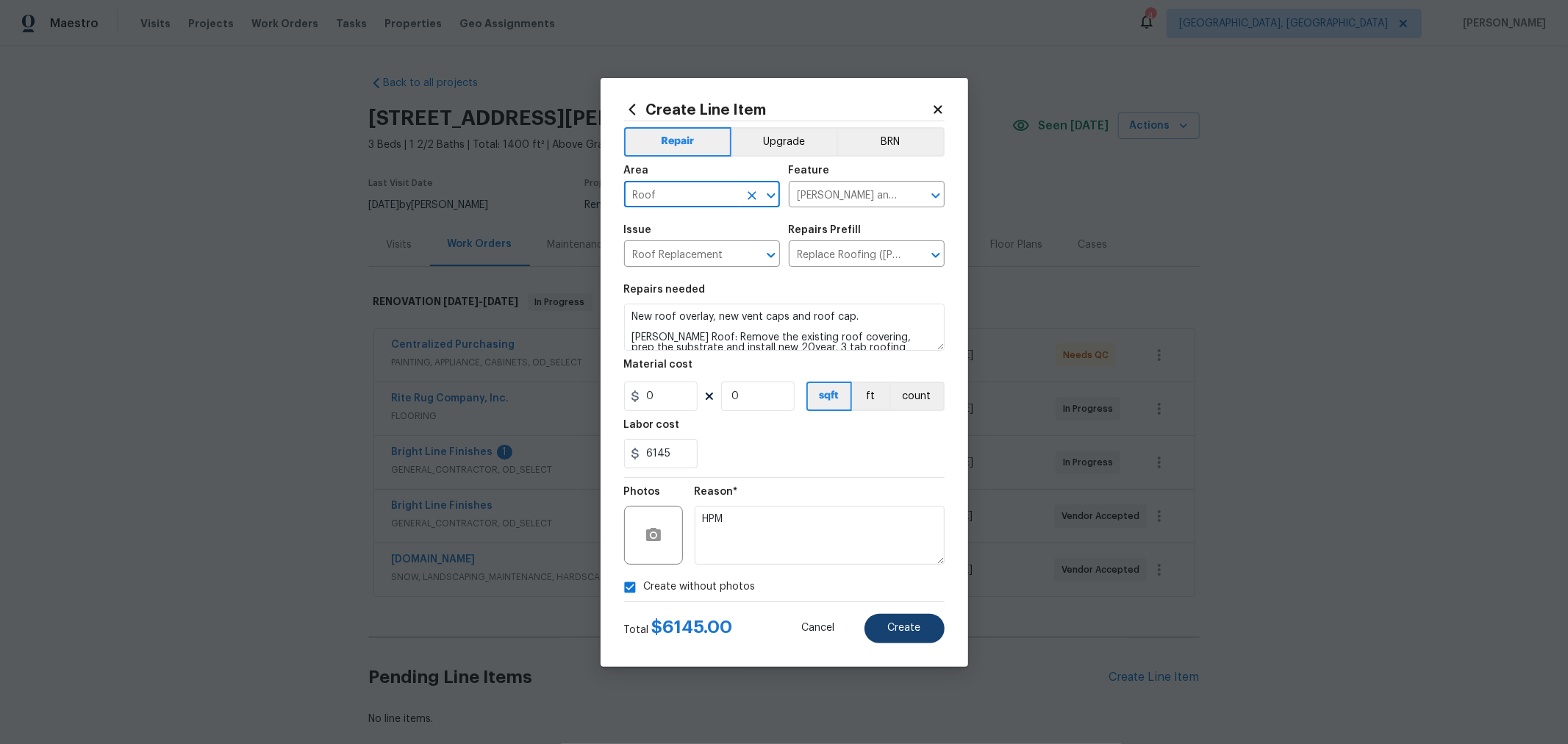
type input "Roof"
click at [907, 631] on span "Create" at bounding box center [904, 628] width 33 height 11
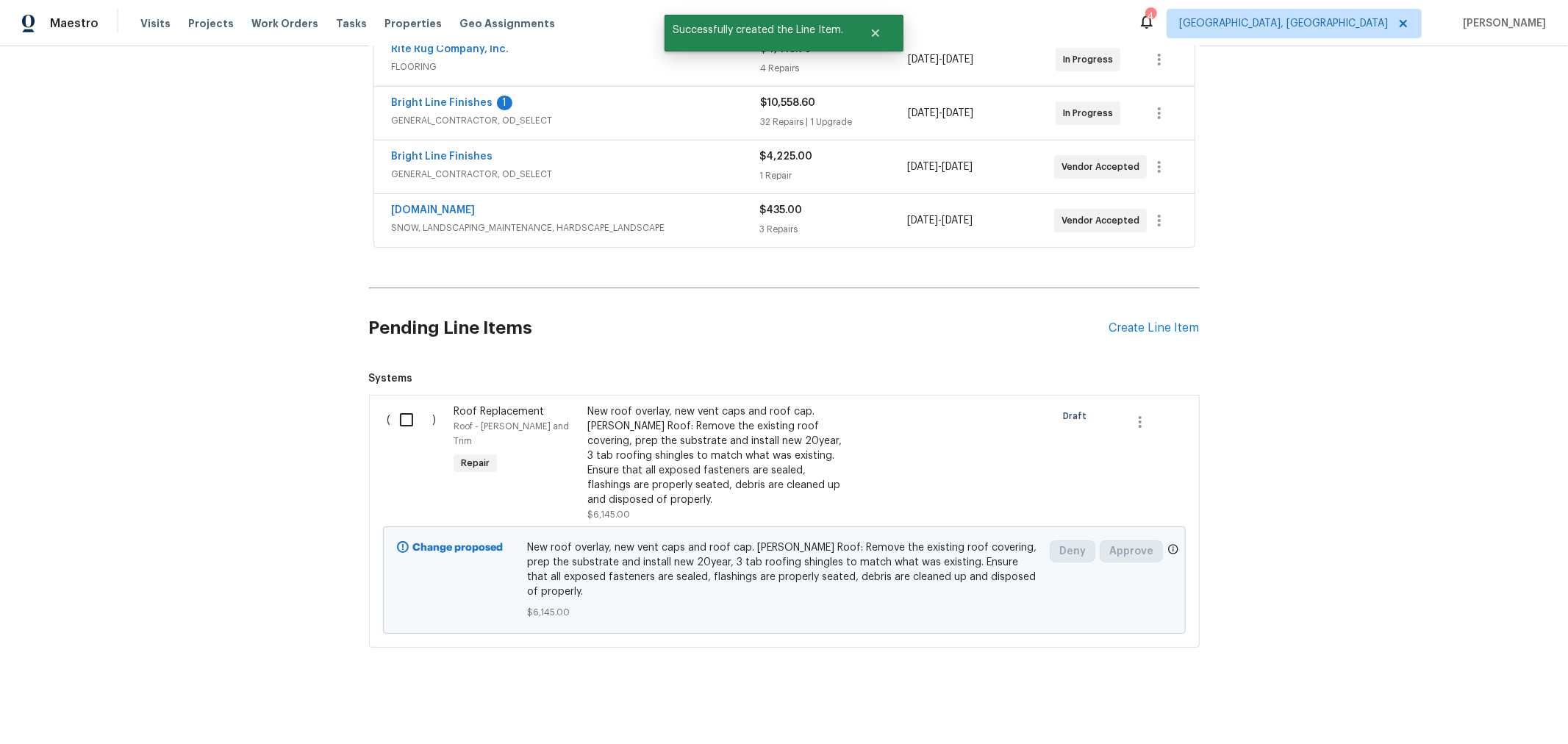
scroll to position [359, 0]
click at [394, 406] on input "checkbox" at bounding box center [412, 416] width 42 height 31
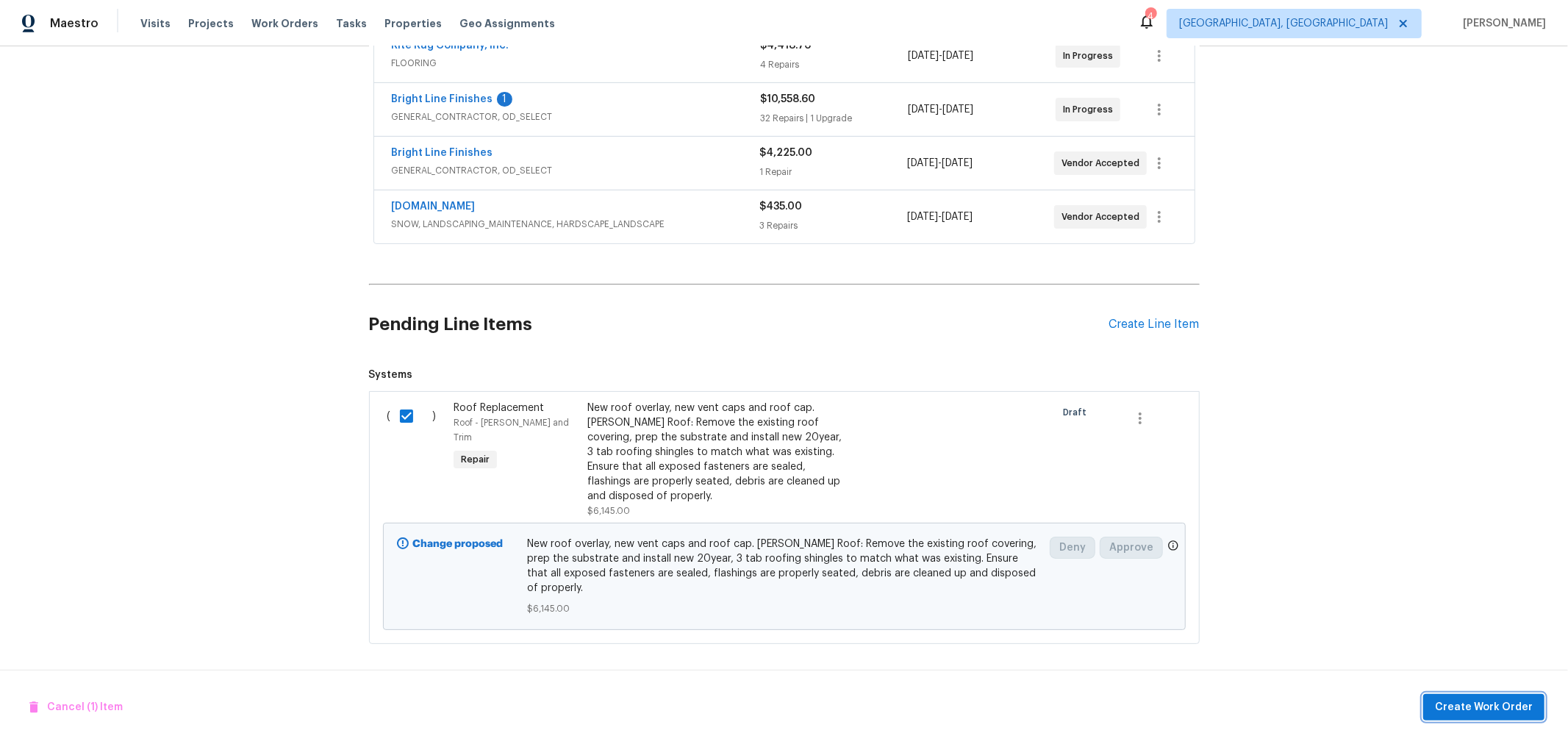
click at [1456, 694] on button "Create Work Order" at bounding box center [1483, 707] width 121 height 27
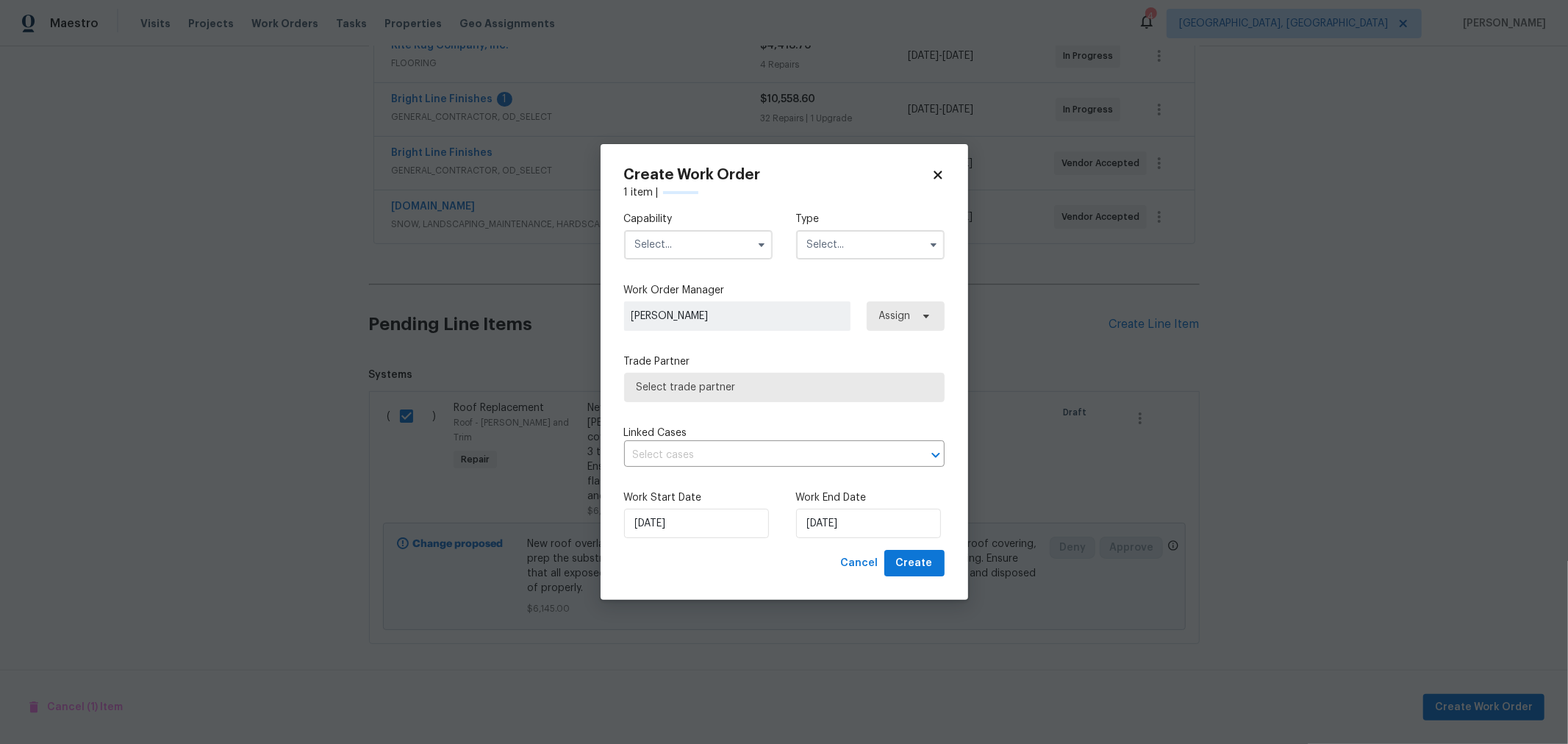
checkbox input "false"
click at [706, 243] on input "text" at bounding box center [698, 244] width 148 height 29
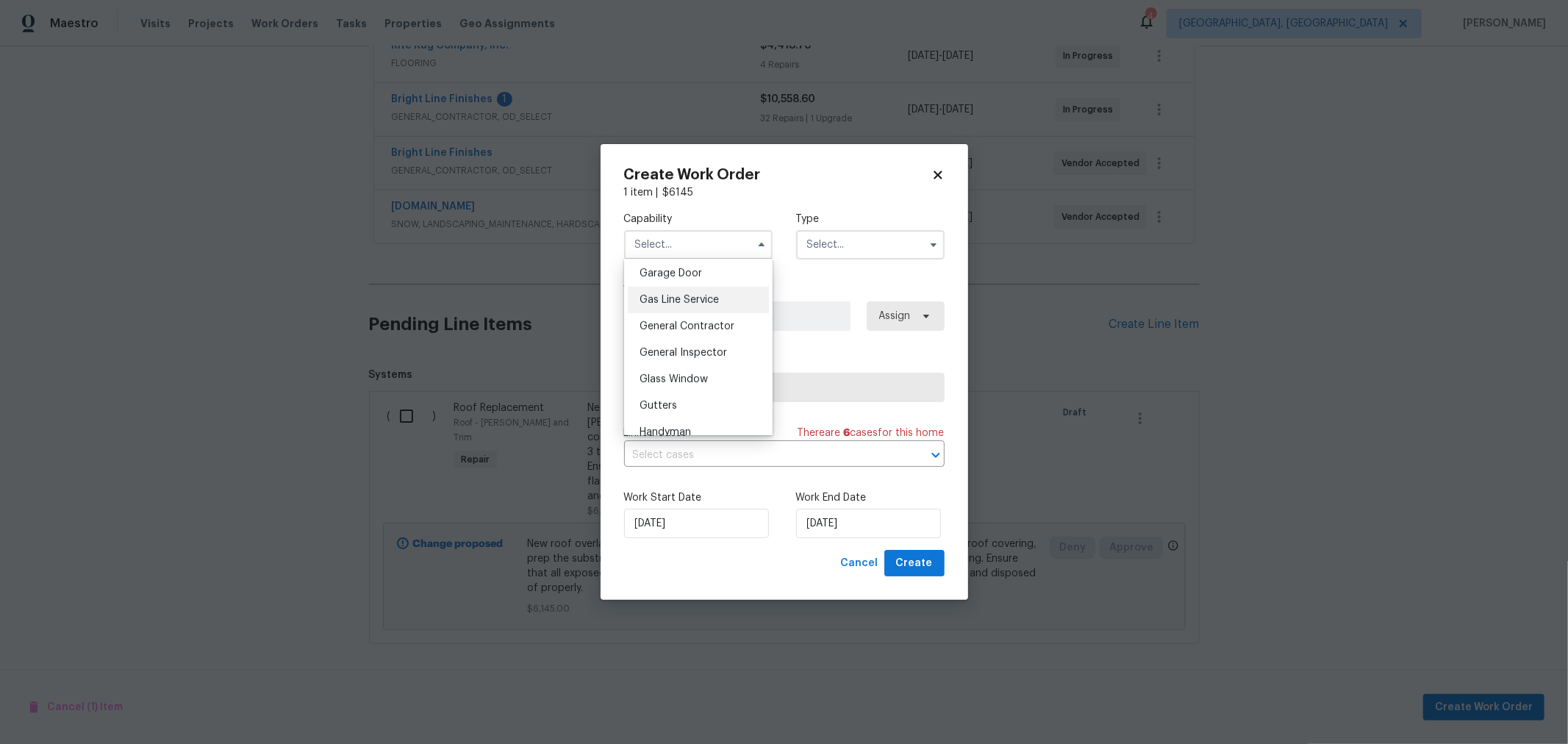
scroll to position [652, 0]
click at [706, 332] on span "General Contractor" at bounding box center [687, 326] width 95 height 10
type input "General Contractor"
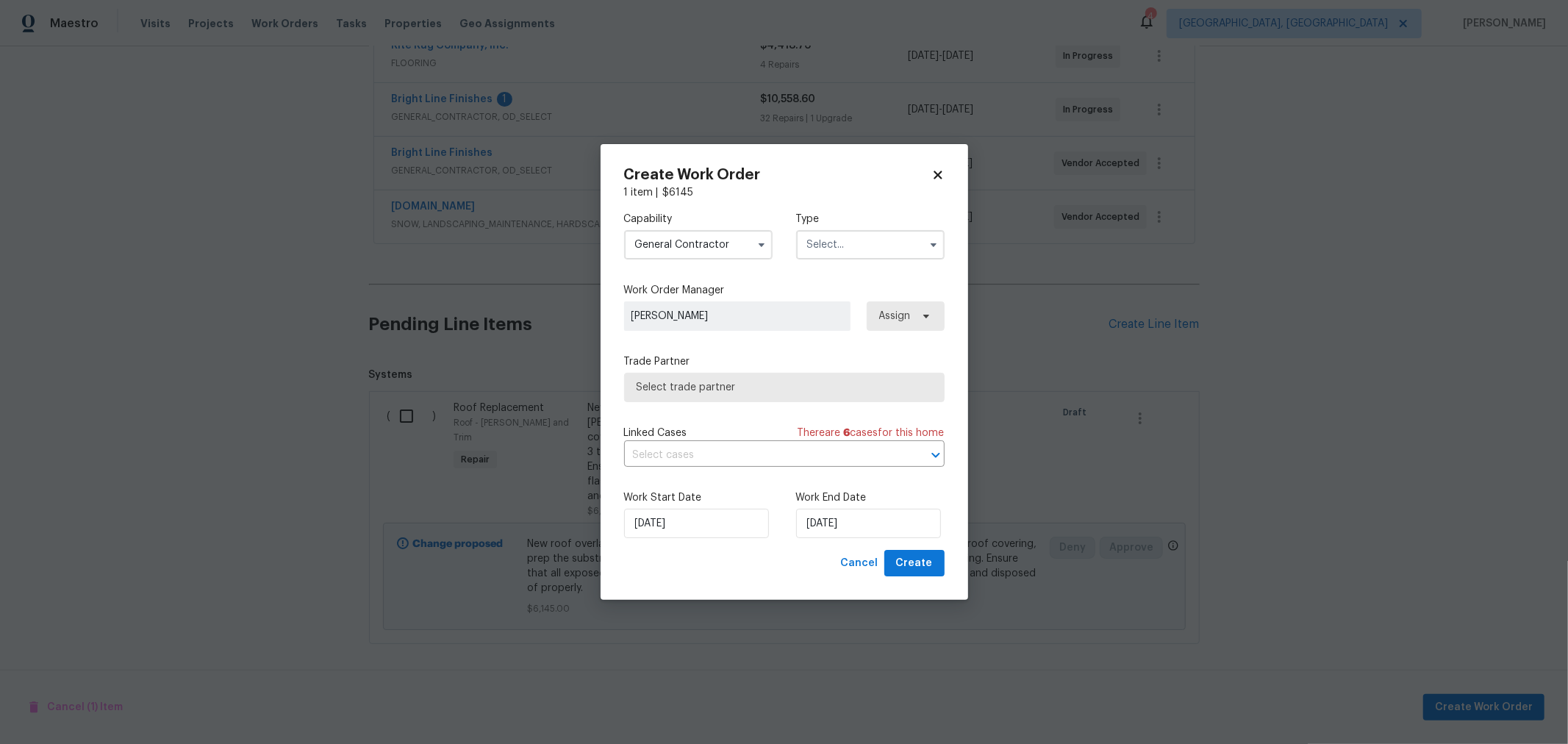
click at [884, 253] on input "text" at bounding box center [870, 244] width 148 height 29
click at [844, 392] on div "Renovation" at bounding box center [870, 401] width 141 height 27
type input "Renovation"
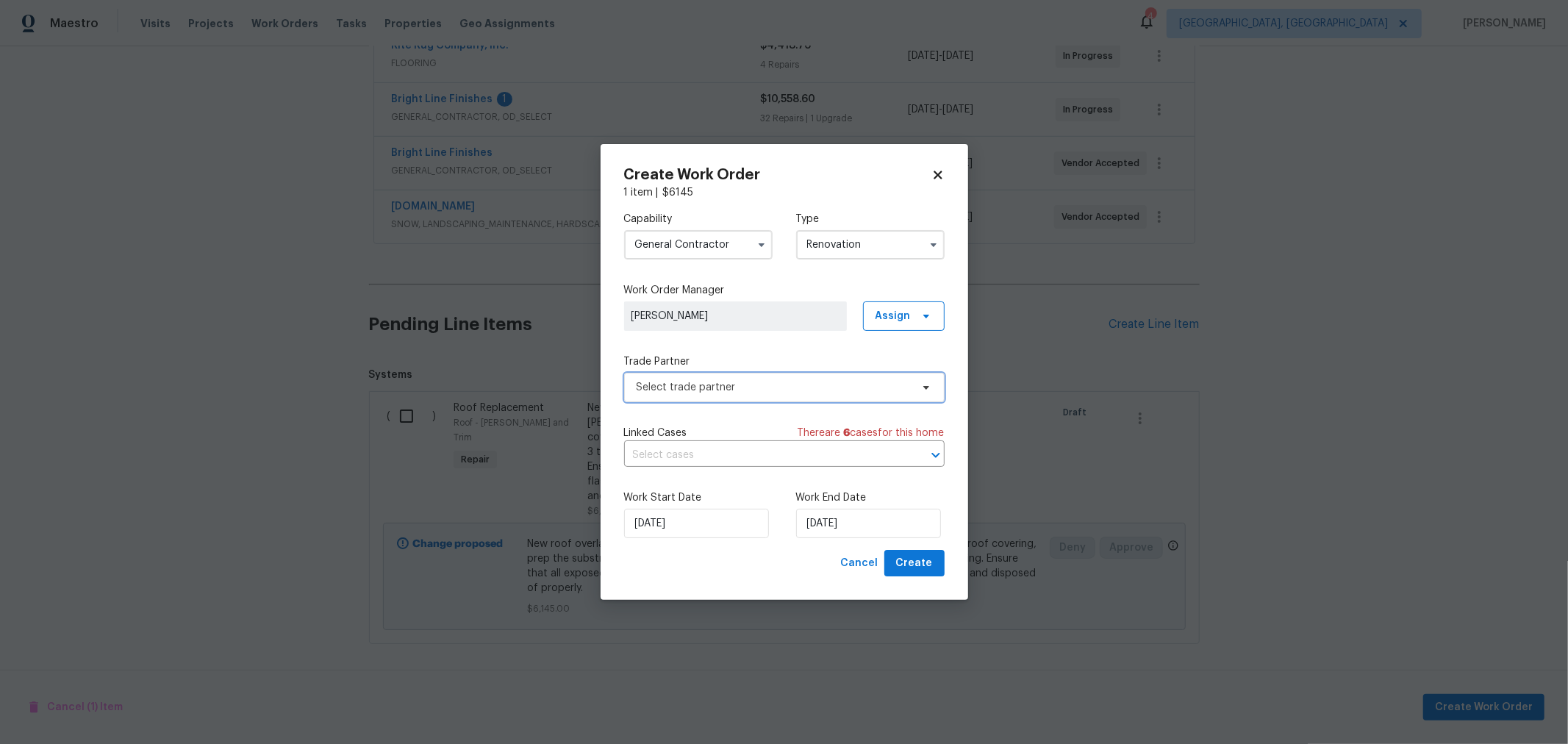
click at [713, 389] on span "Select trade partner" at bounding box center [773, 387] width 274 height 15
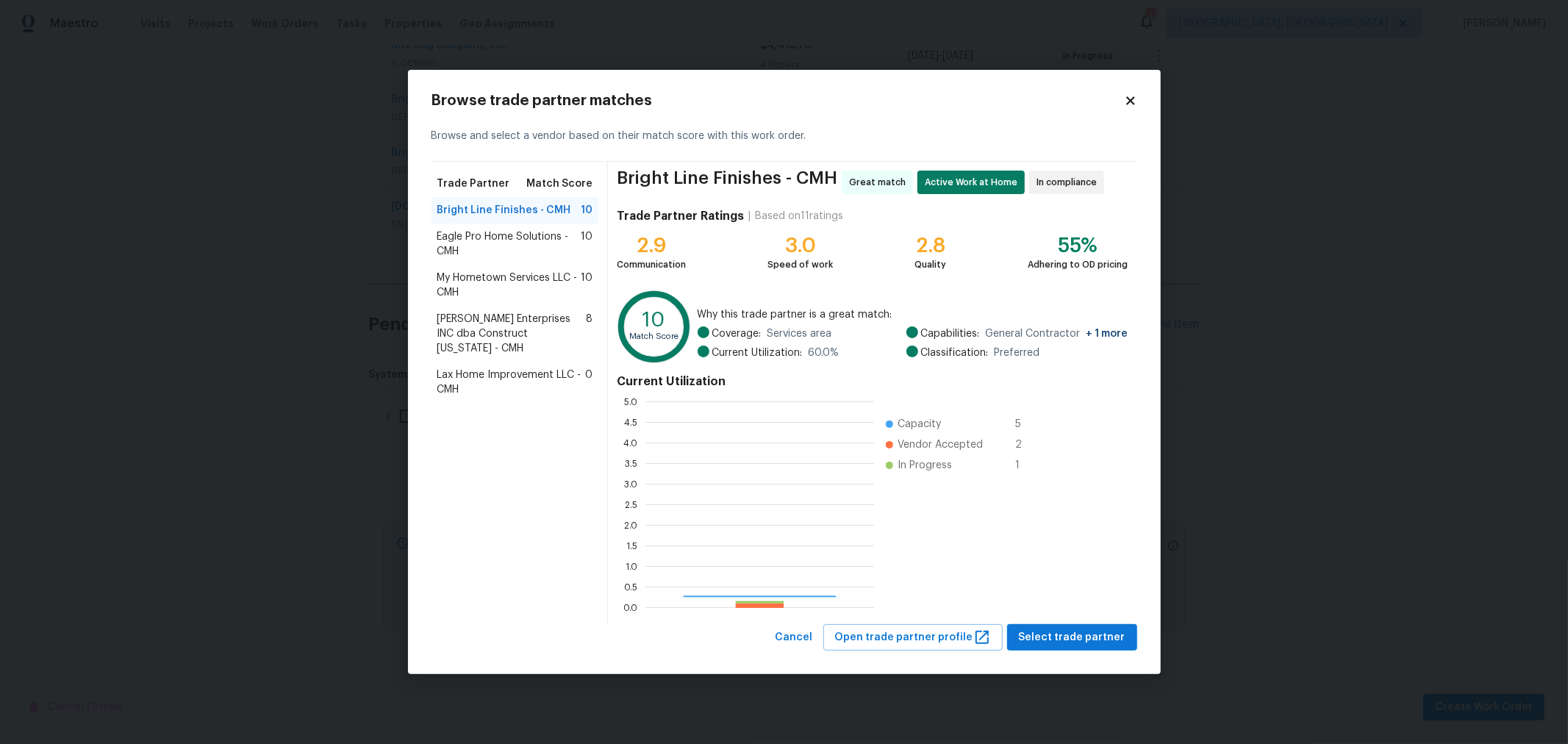
scroll to position [193, 216]
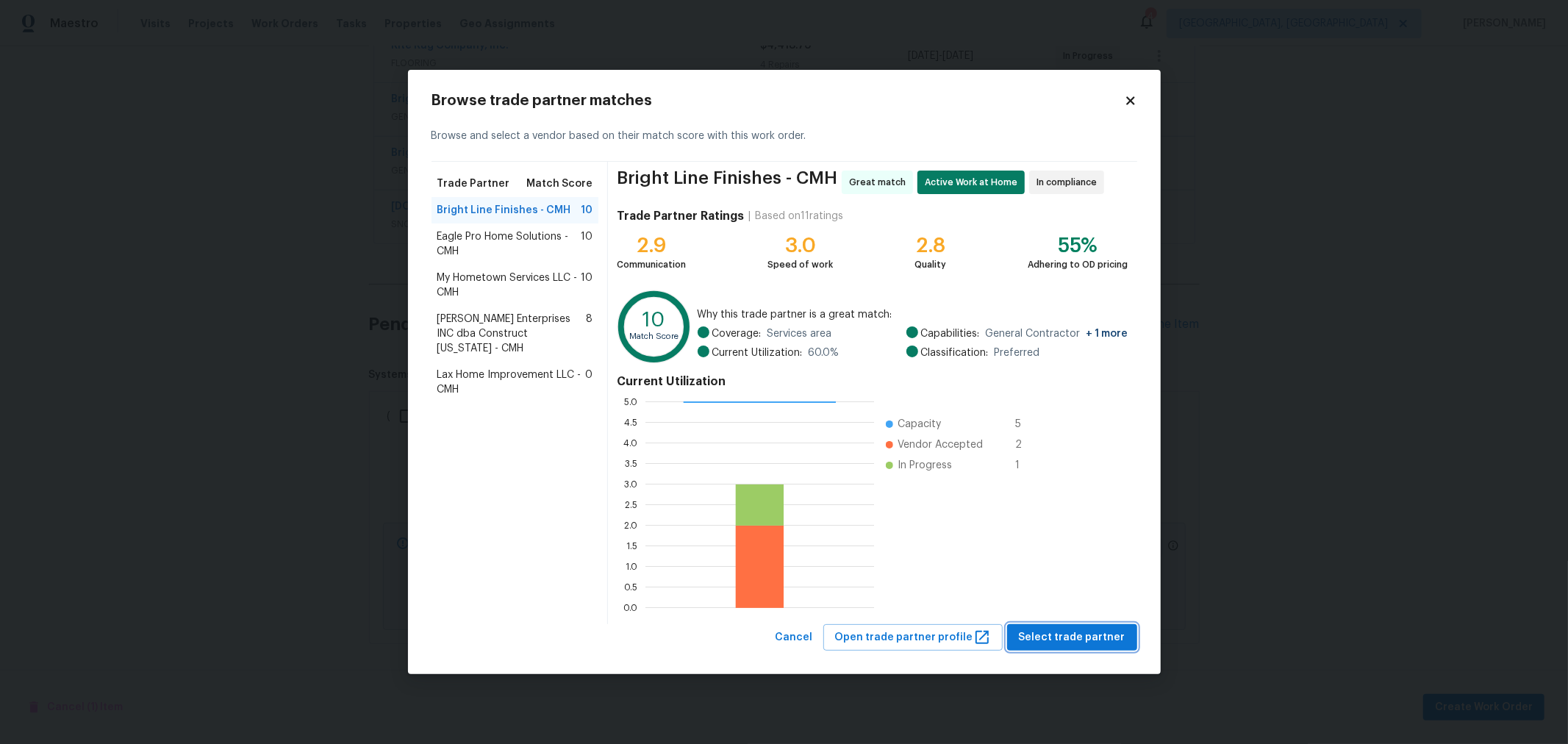
click at [1088, 637] on span "Select trade partner" at bounding box center [1072, 638] width 107 height 18
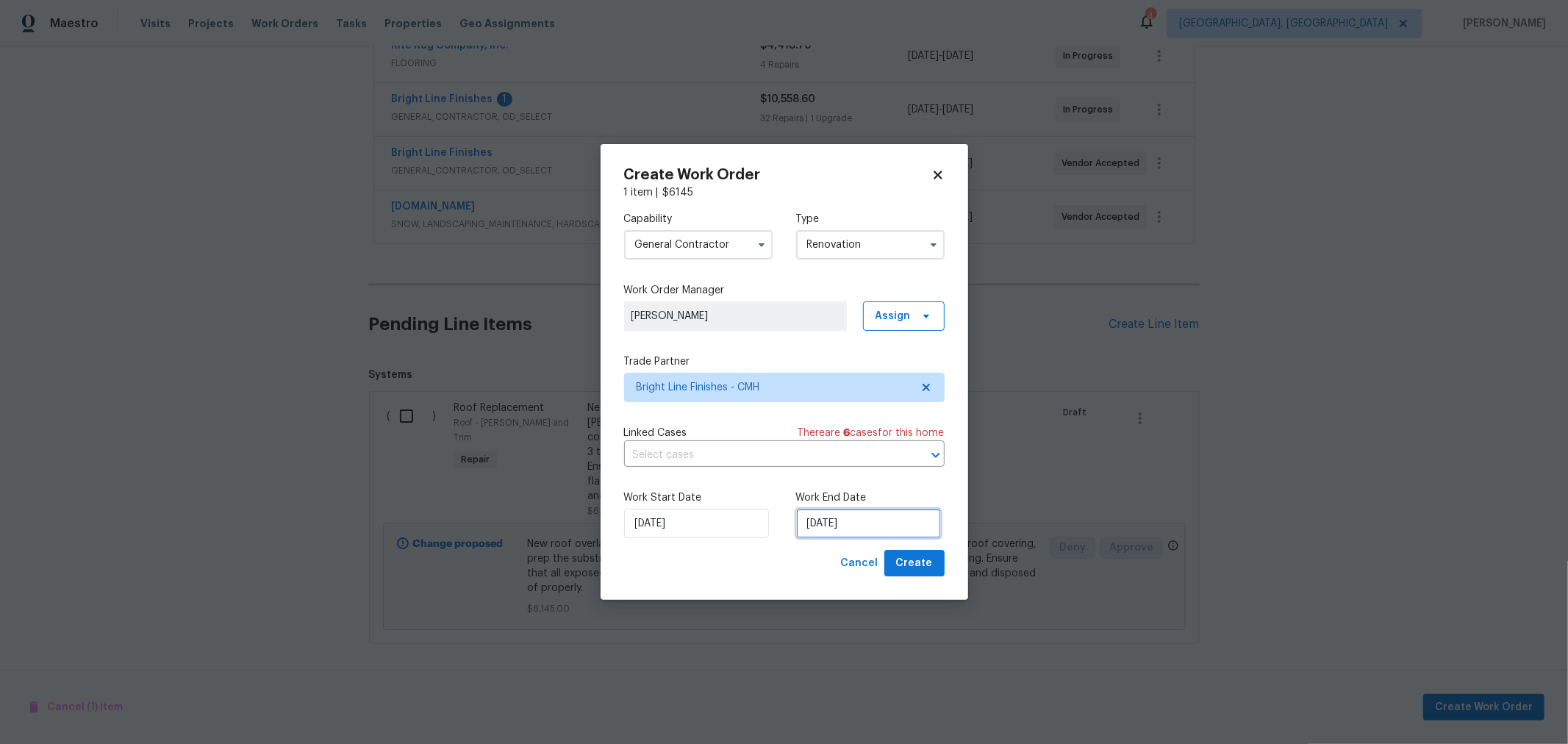
click at [842, 524] on input "[DATE]" at bounding box center [868, 523] width 145 height 29
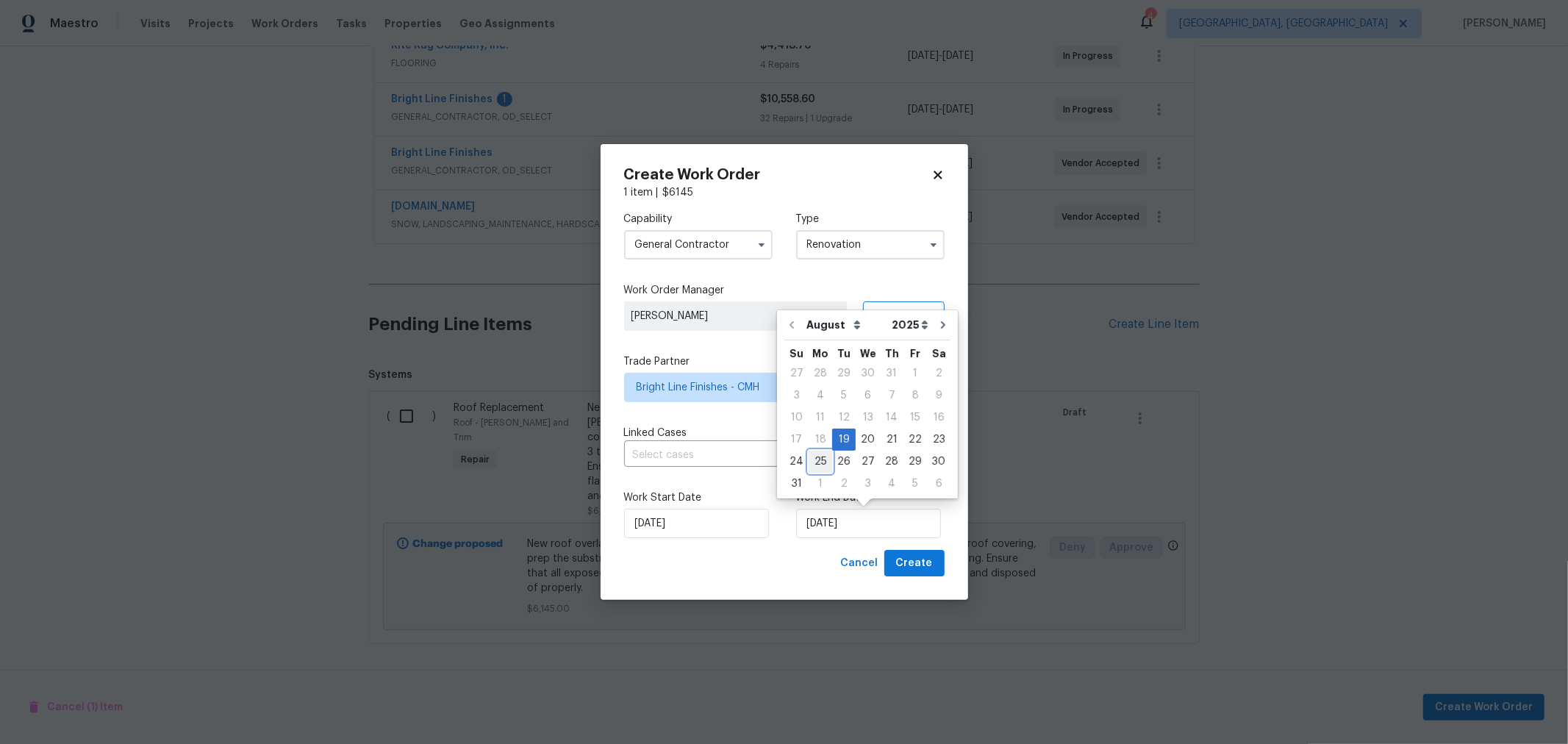
click at [813, 464] on div "25" at bounding box center [820, 461] width 24 height 21
type input "8/25/2025"
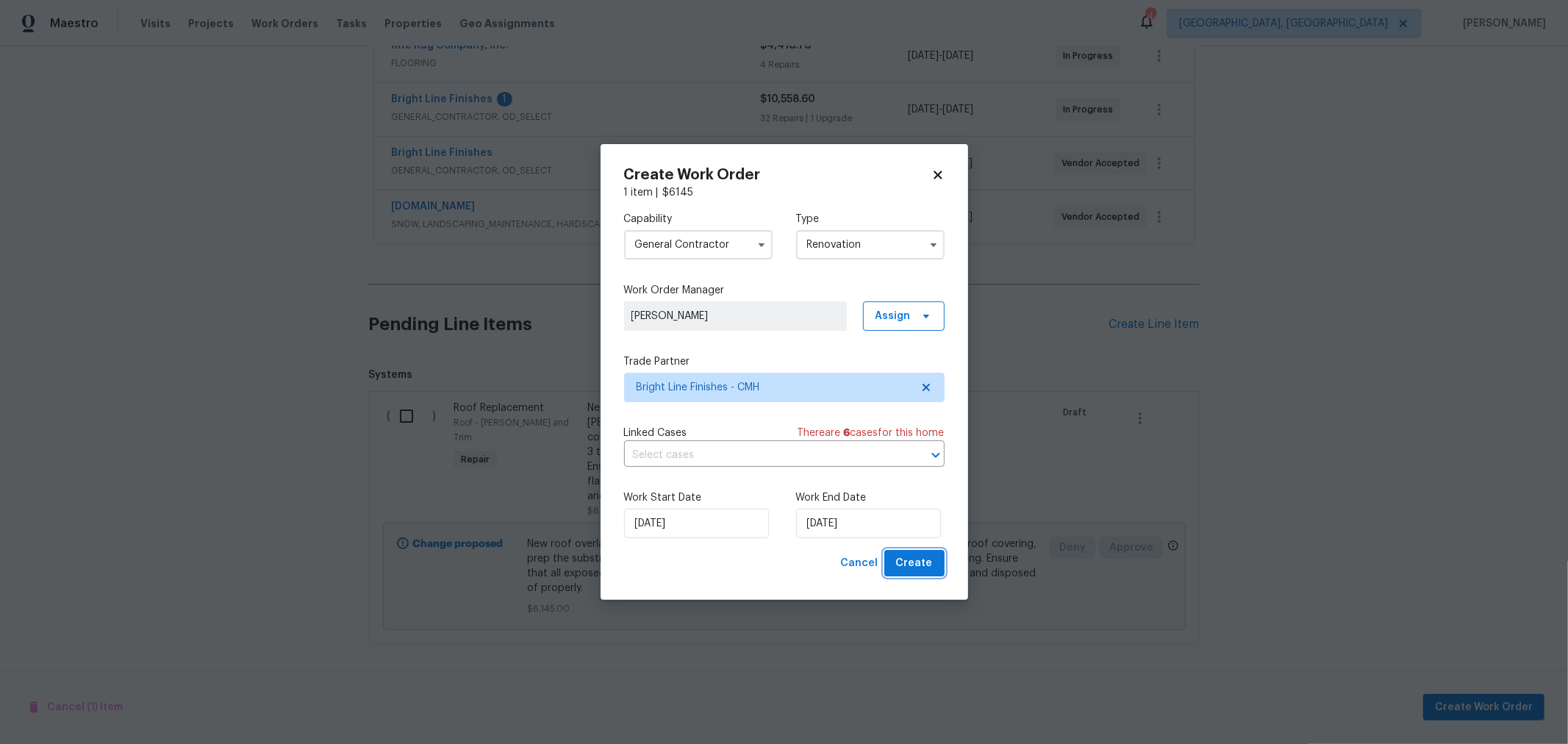
click at [916, 560] on span "Create" at bounding box center [914, 564] width 37 height 18
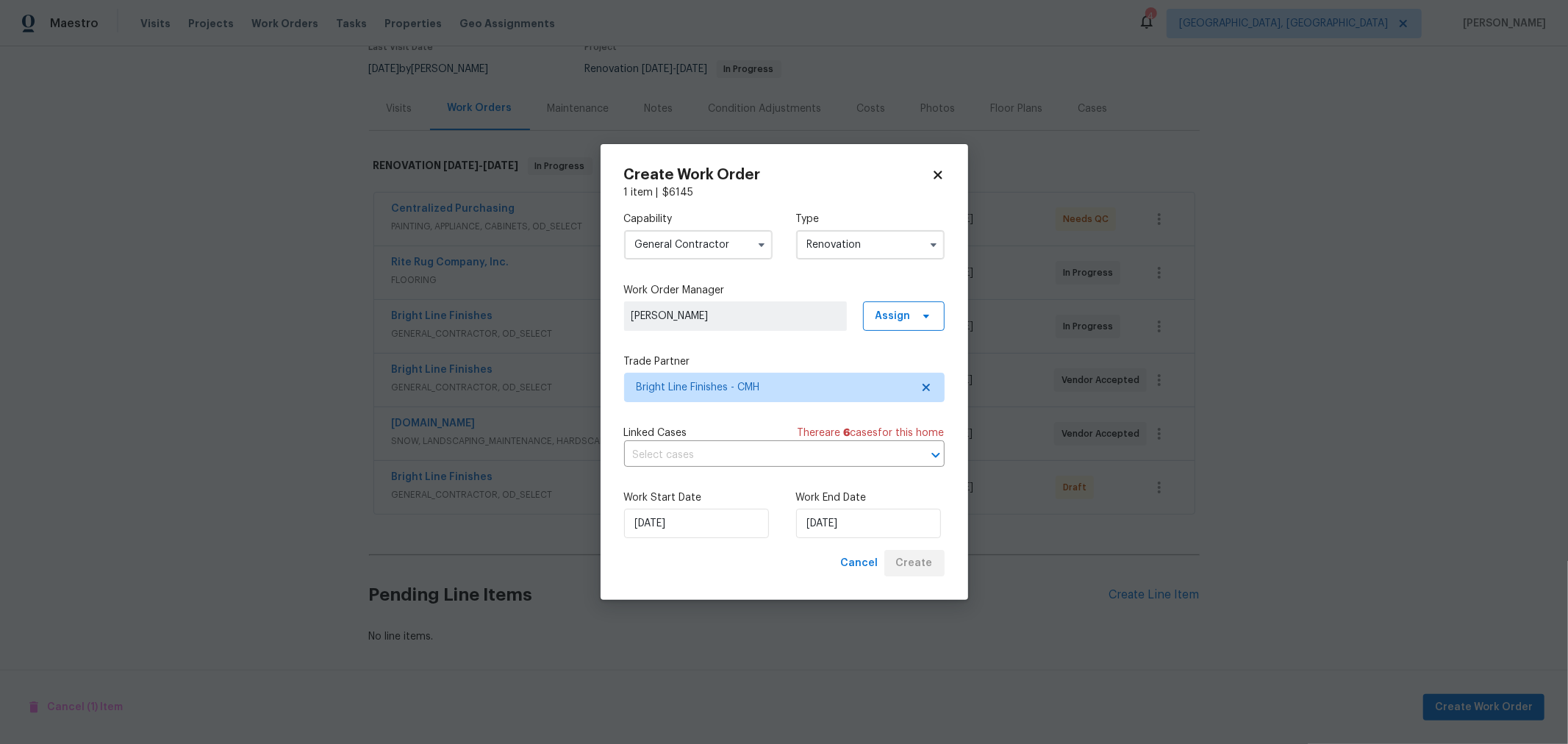
scroll to position [143, 0]
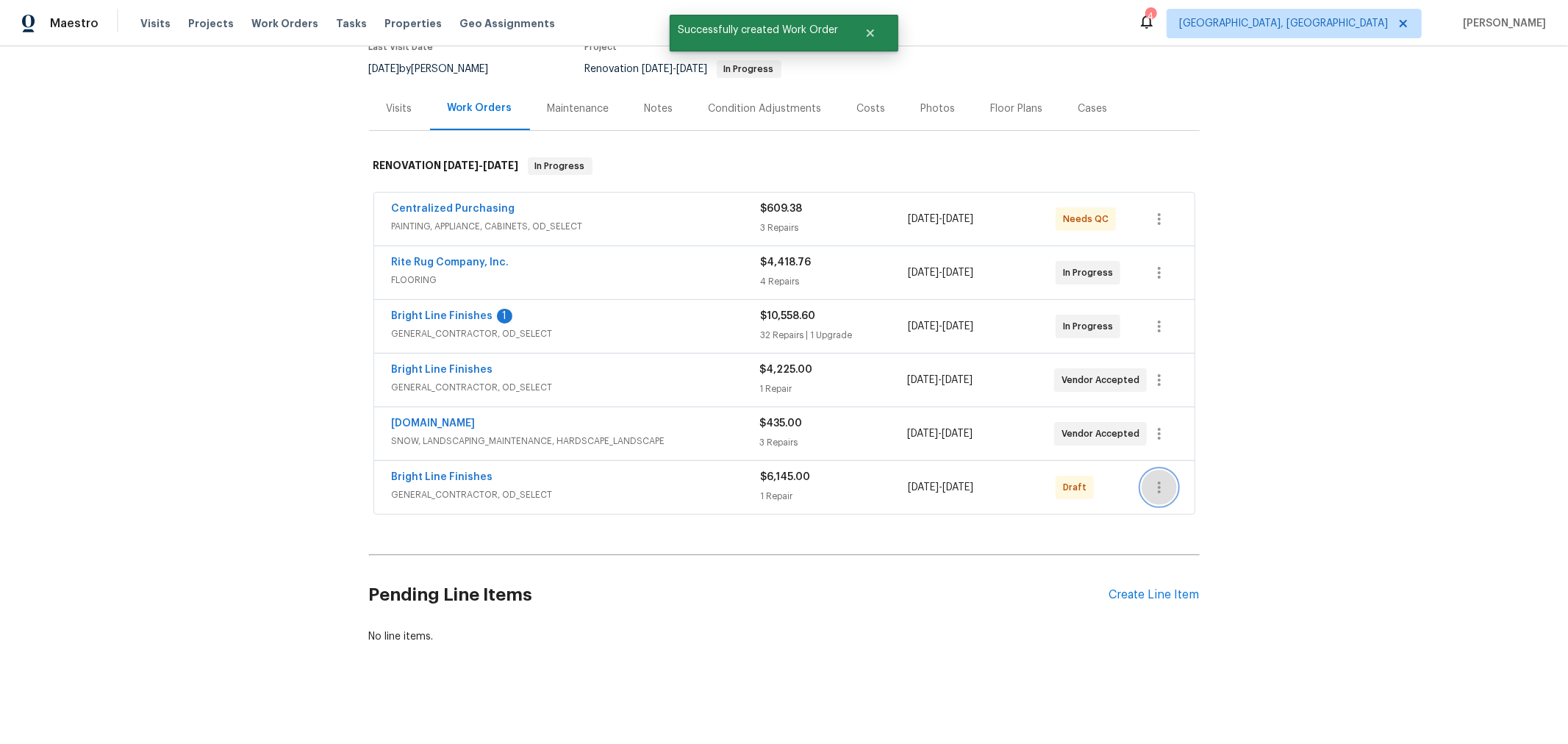
click at [1160, 480] on icon "button" at bounding box center [1159, 487] width 18 height 18
click at [1172, 498] on li "Confirm and Send to Vendor" at bounding box center [1217, 501] width 164 height 24
click at [1275, 299] on div at bounding box center [784, 372] width 1568 height 744
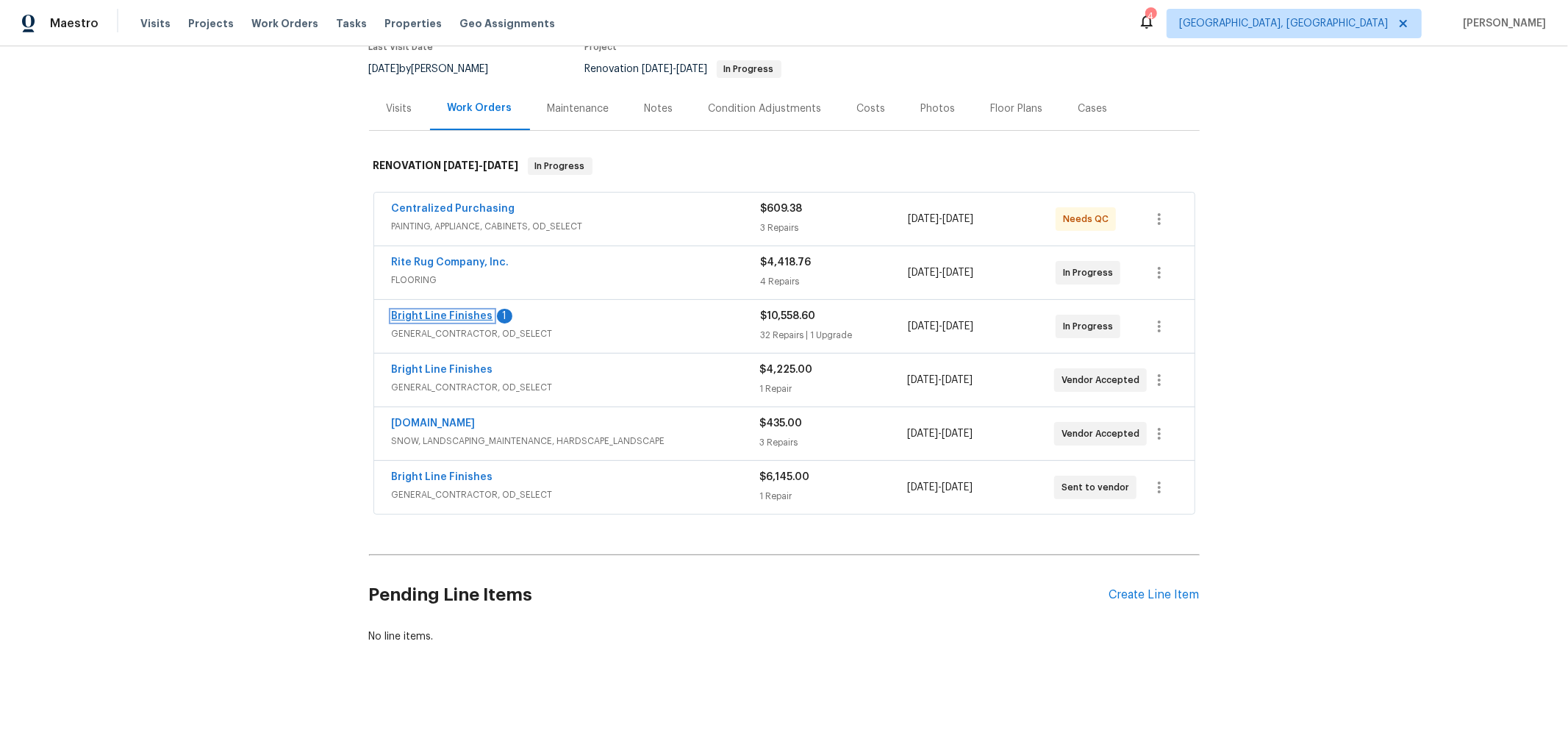
click at [438, 311] on link "Bright Line Finishes" at bounding box center [442, 315] width 102 height 10
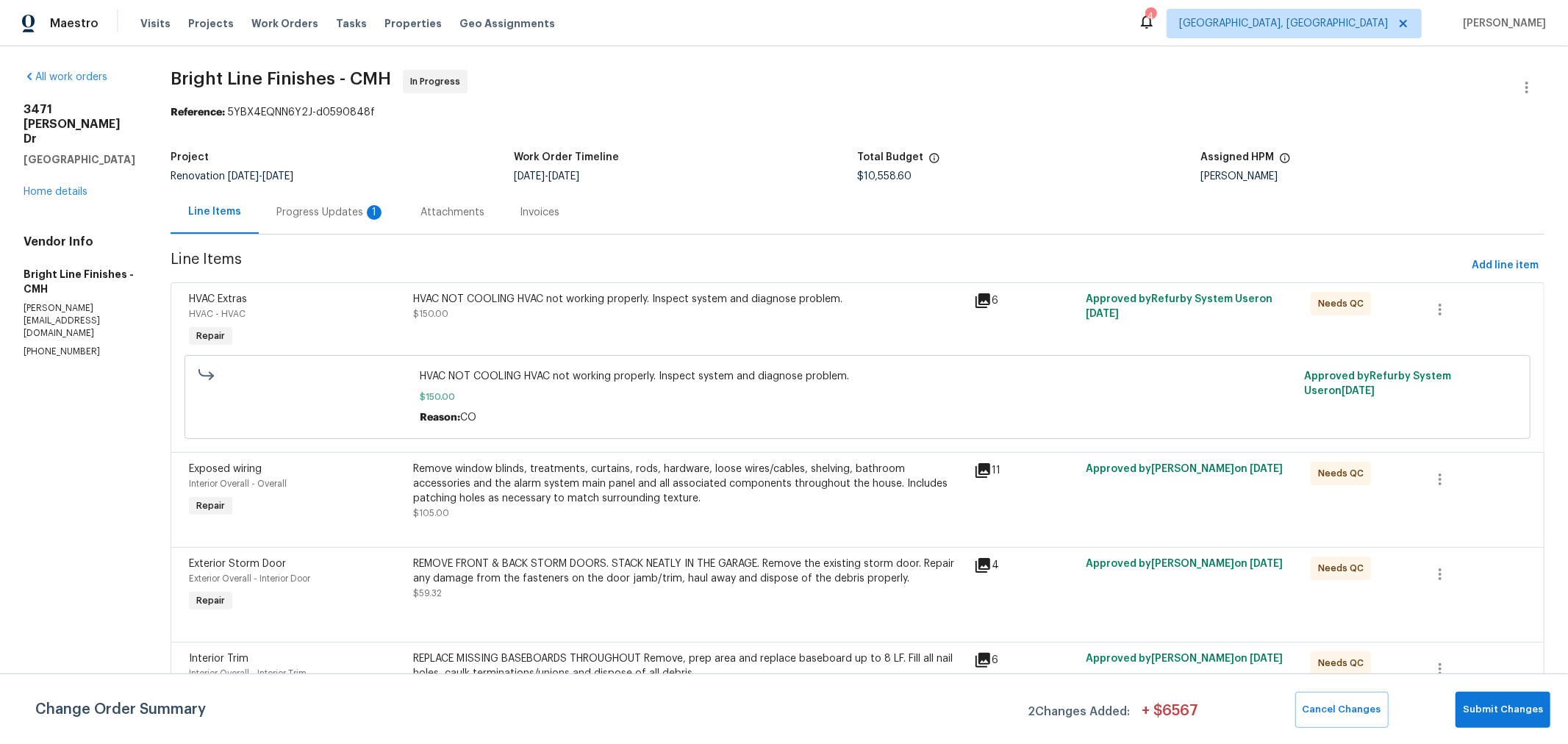
click at [343, 213] on div "Progress Updates 1" at bounding box center [331, 212] width 108 height 15
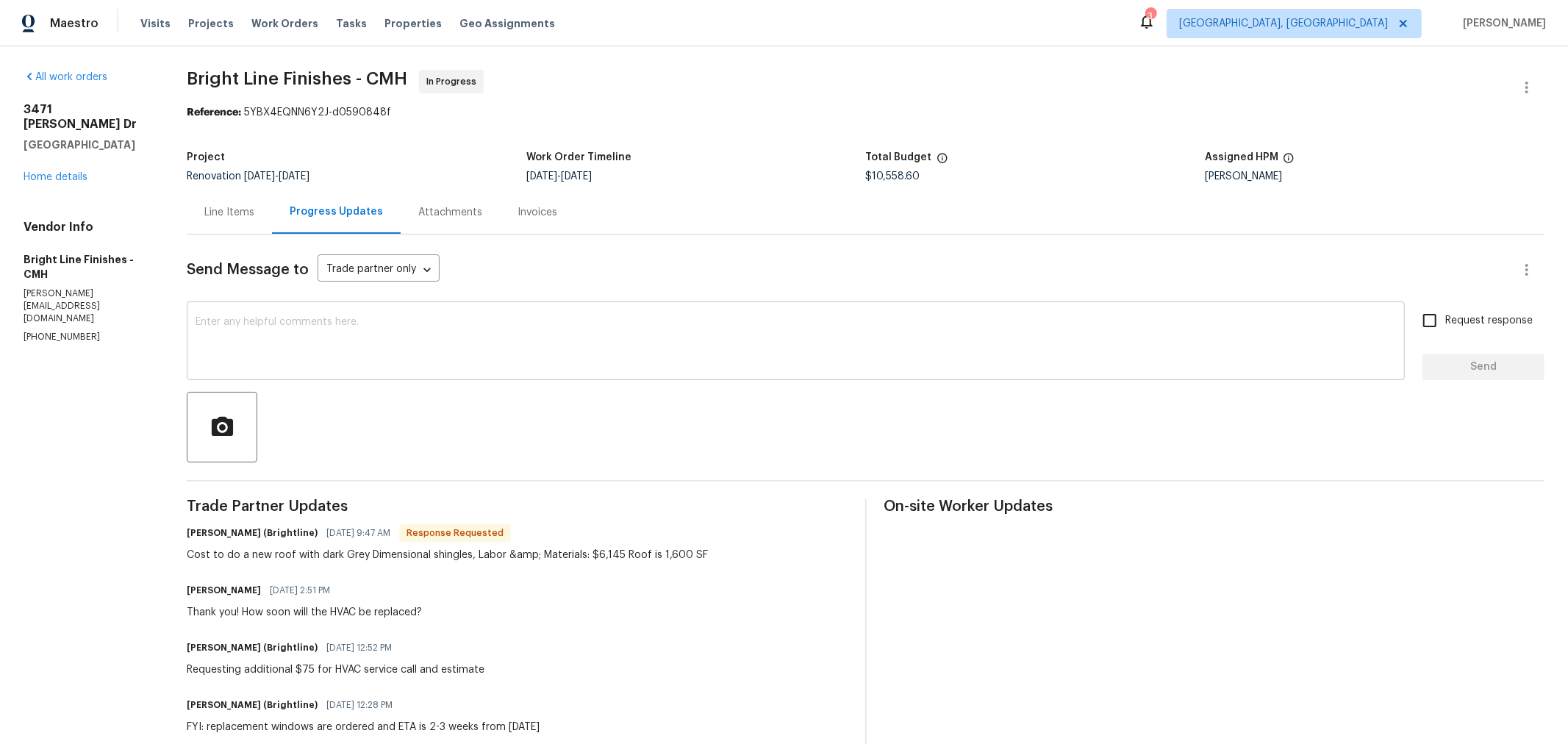
click at [383, 331] on textarea at bounding box center [796, 342] width 1201 height 51
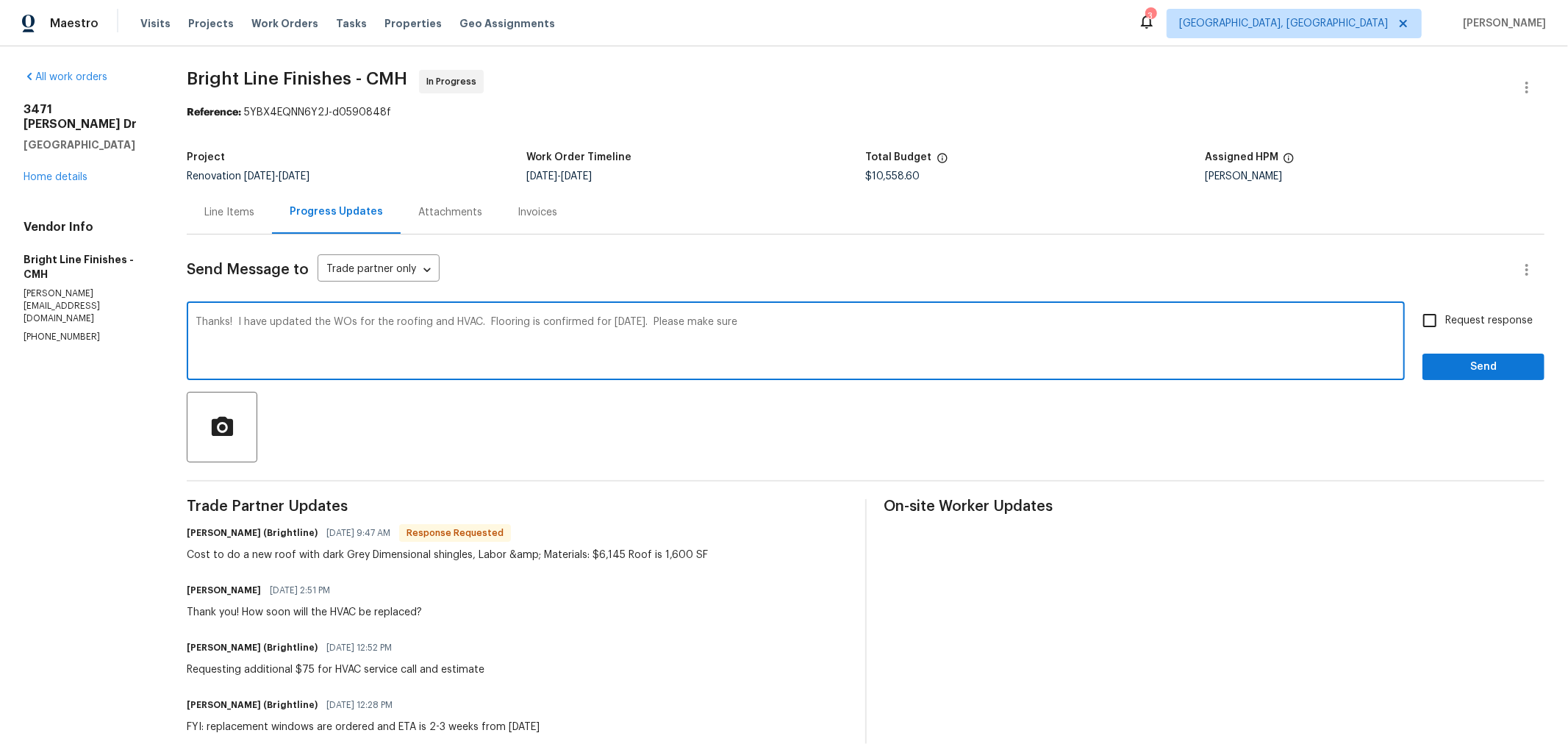
click at [537, 319] on textarea "Thanks! I have updated the WOs for the roofing and HVAC. Flooring is confirmed …" at bounding box center [796, 342] width 1201 height 51
click at [822, 322] on textarea "Thanks! I have updated the WOs for the roofing and HVAC. Flooring/cleaning is c…" at bounding box center [796, 342] width 1201 height 51
type textarea "Thanks! I have updated the WOs for the roofing and HVAC. Flooring/cleaning is c…"
click at [1445, 327] on span "Request response" at bounding box center [1489, 321] width 88 height 15
click at [1445, 327] on input "Request response" at bounding box center [1430, 320] width 31 height 31
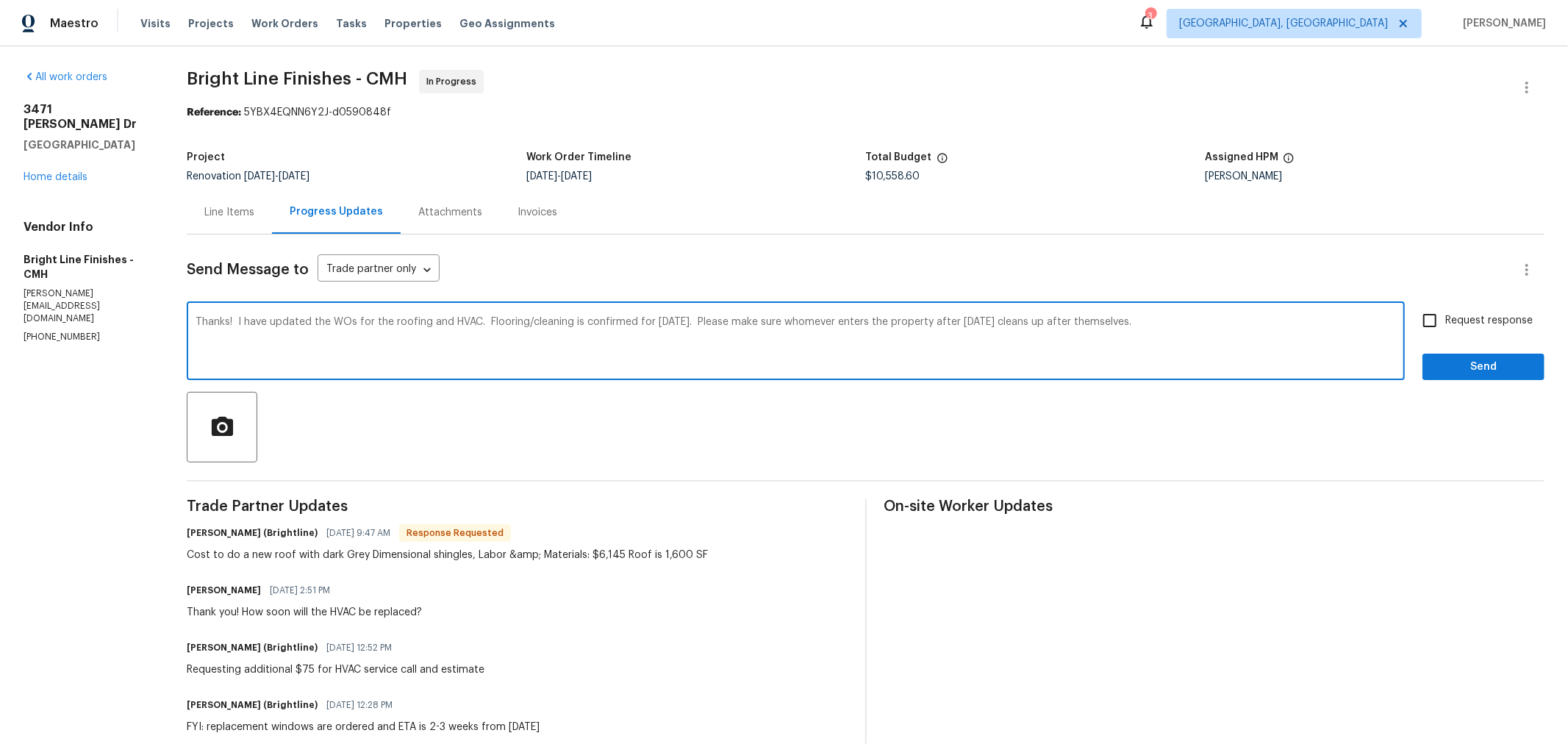
checkbox input "true"
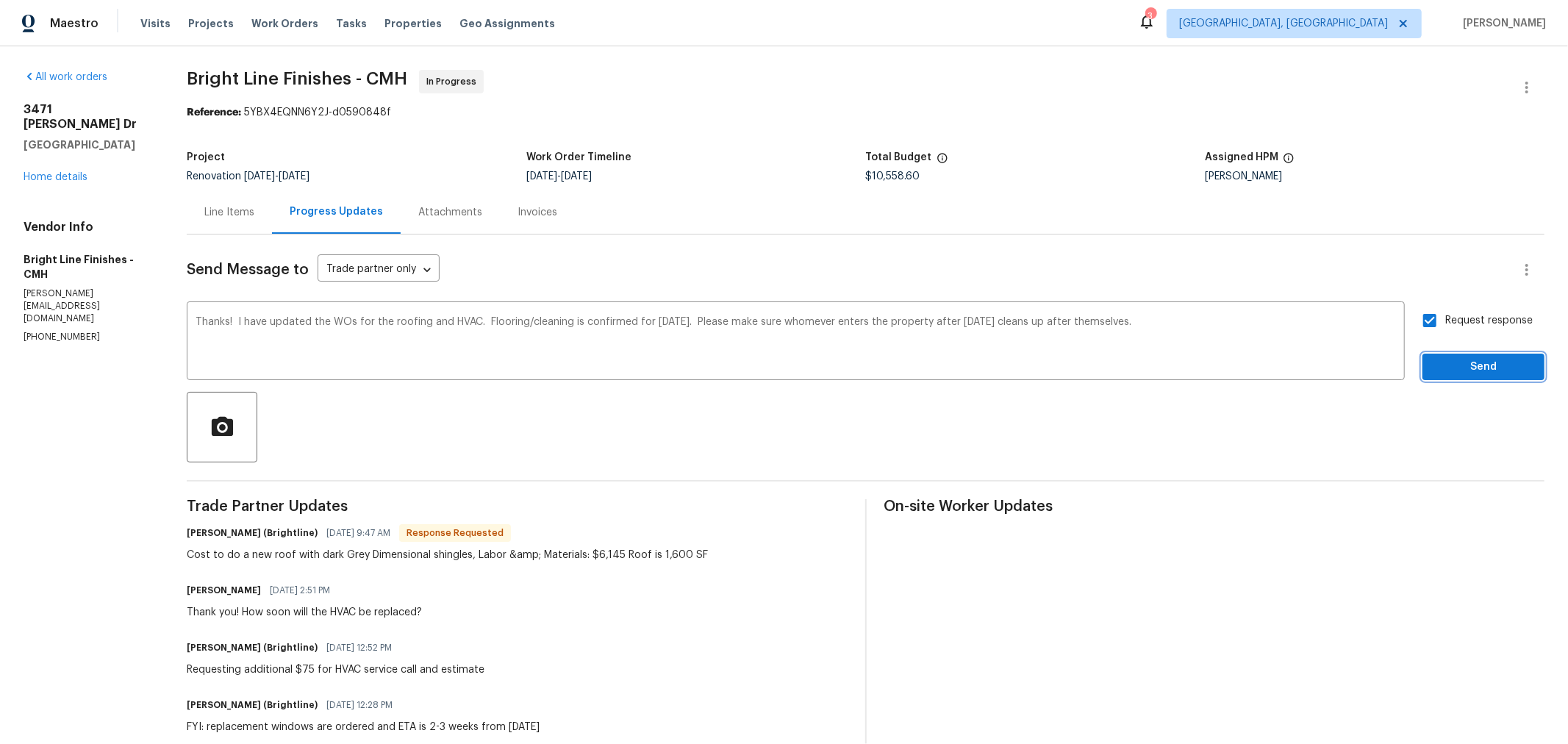
click at [1450, 361] on span "Send" at bounding box center [1483, 367] width 99 height 18
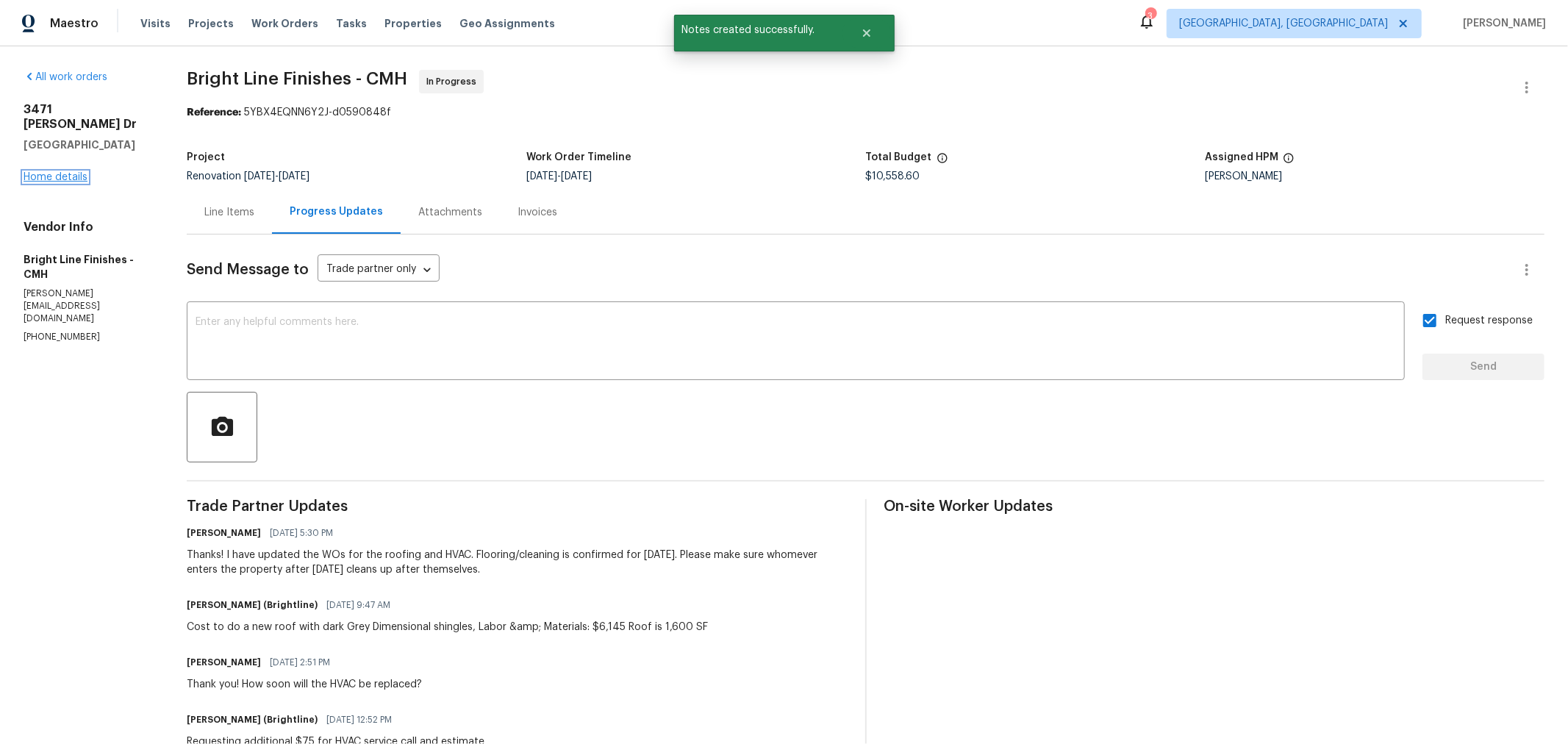
click at [66, 172] on link "Home details" at bounding box center [56, 176] width 64 height 10
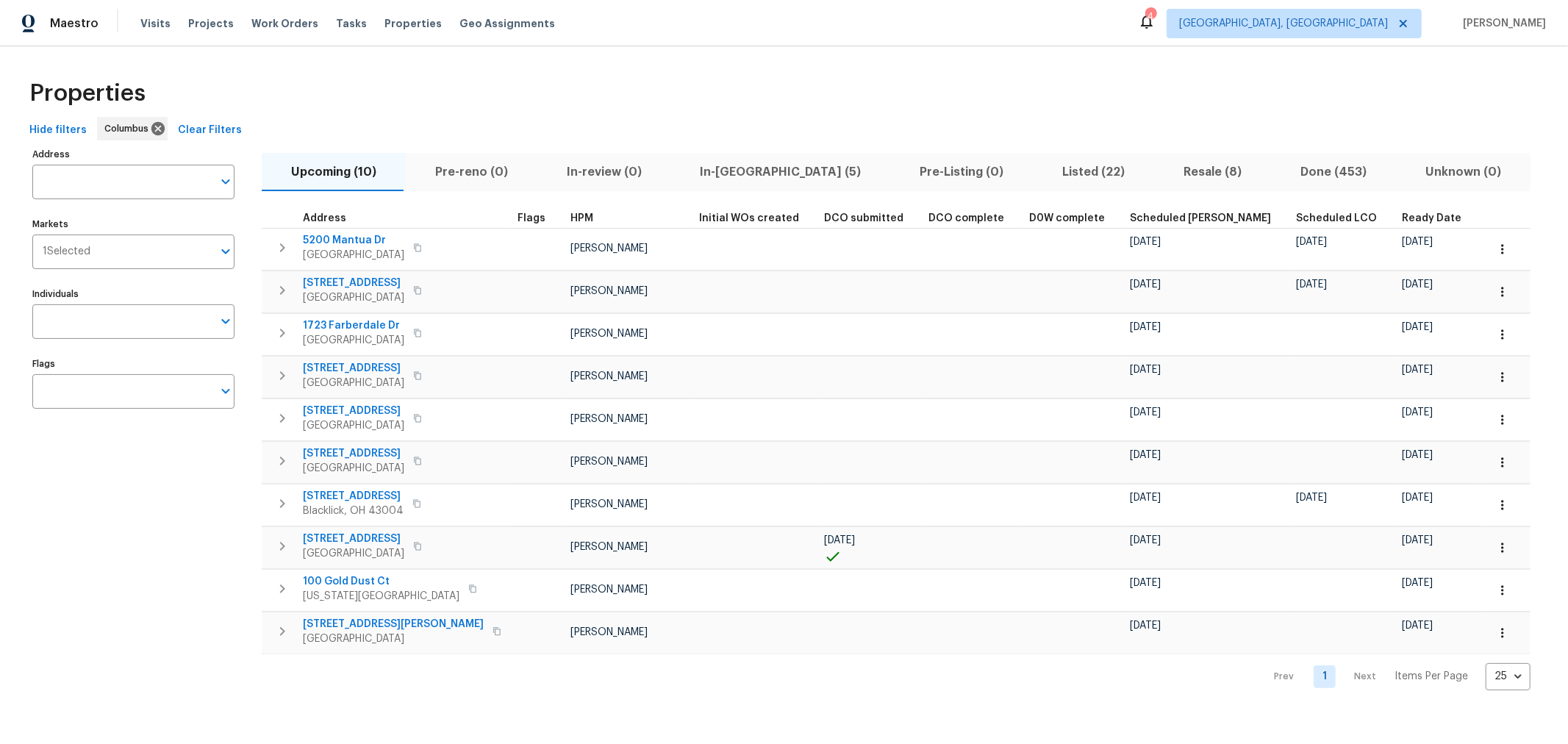
click at [732, 170] on span "In-[GEOGRAPHIC_DATA] (5)" at bounding box center [781, 172] width 202 height 21
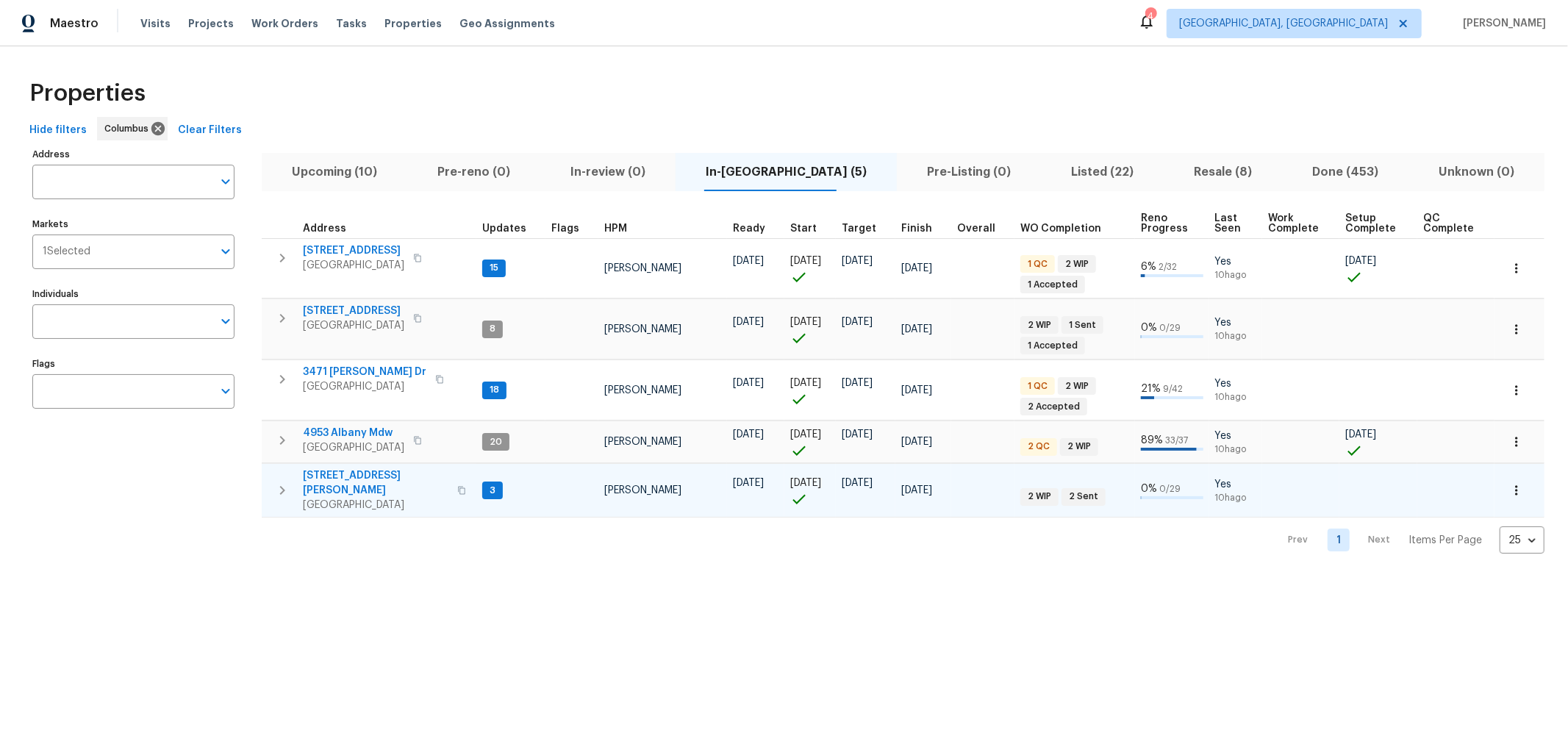
click at [280, 484] on icon "button" at bounding box center [282, 490] width 18 height 18
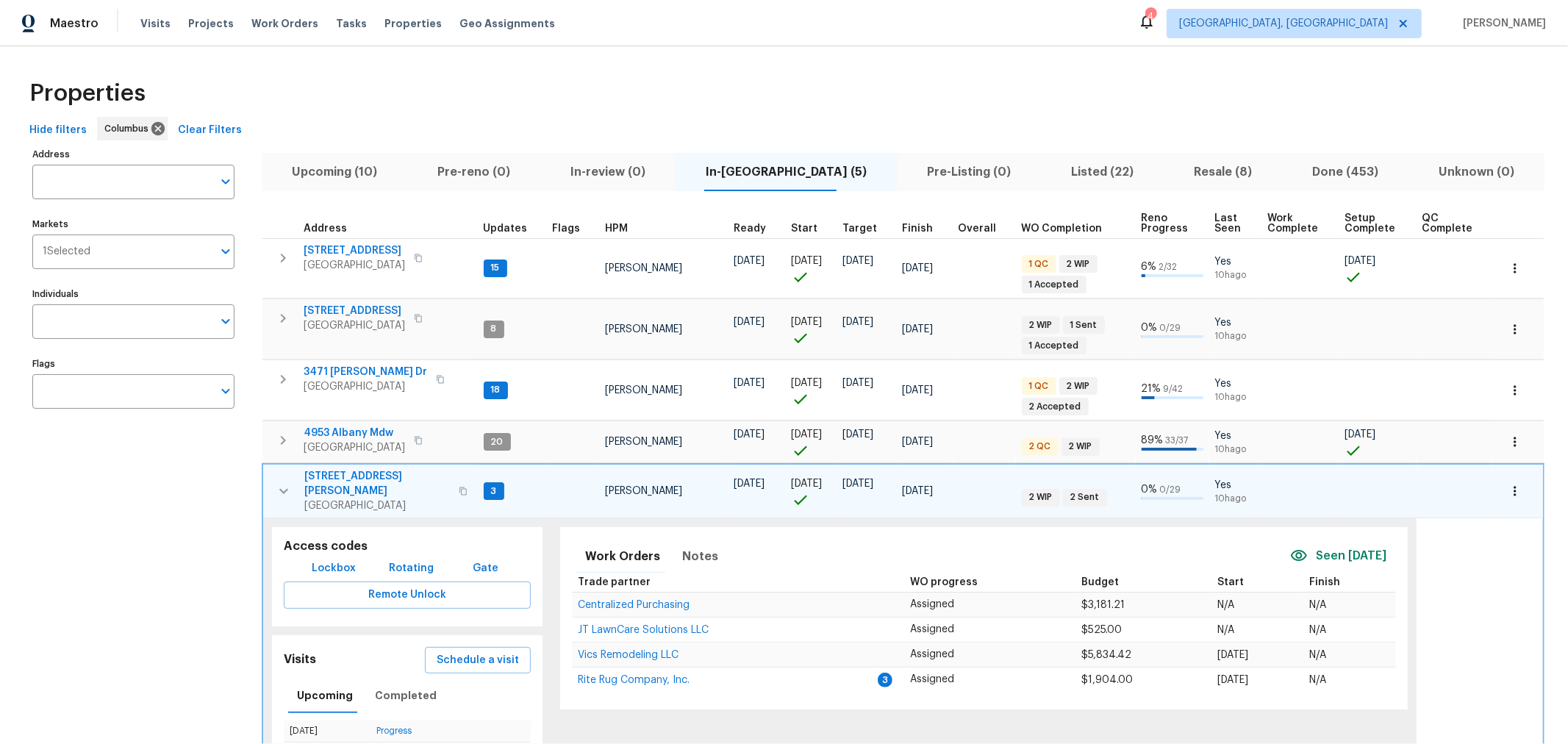
click at [459, 487] on icon "button" at bounding box center [464, 491] width 9 height 9
click at [278, 482] on icon "button" at bounding box center [283, 490] width 18 height 18
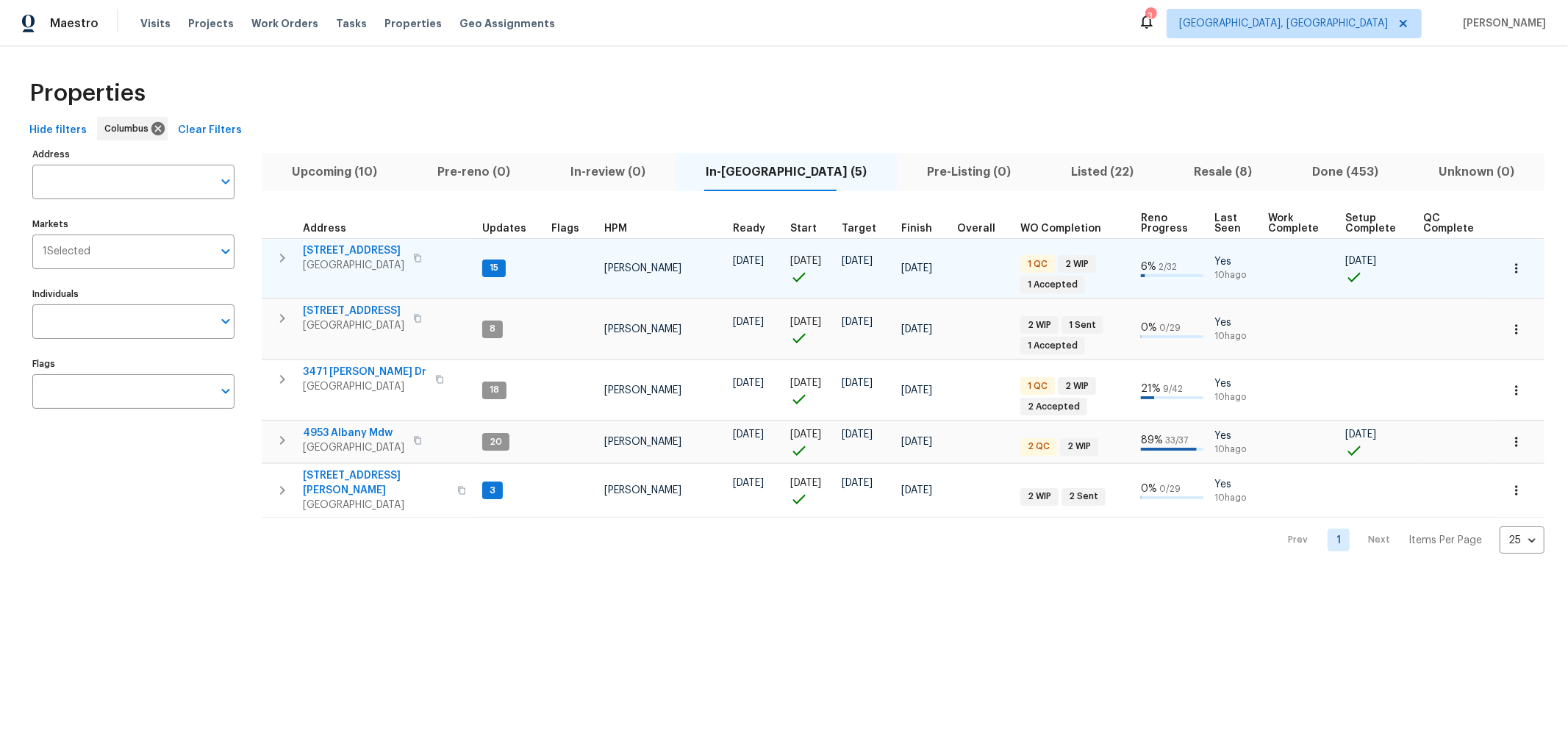
drag, startPoint x: 283, startPoint y: 255, endPoint x: 295, endPoint y: 259, distance: 12.6
click at [283, 256] on icon "button" at bounding box center [283, 258] width 5 height 9
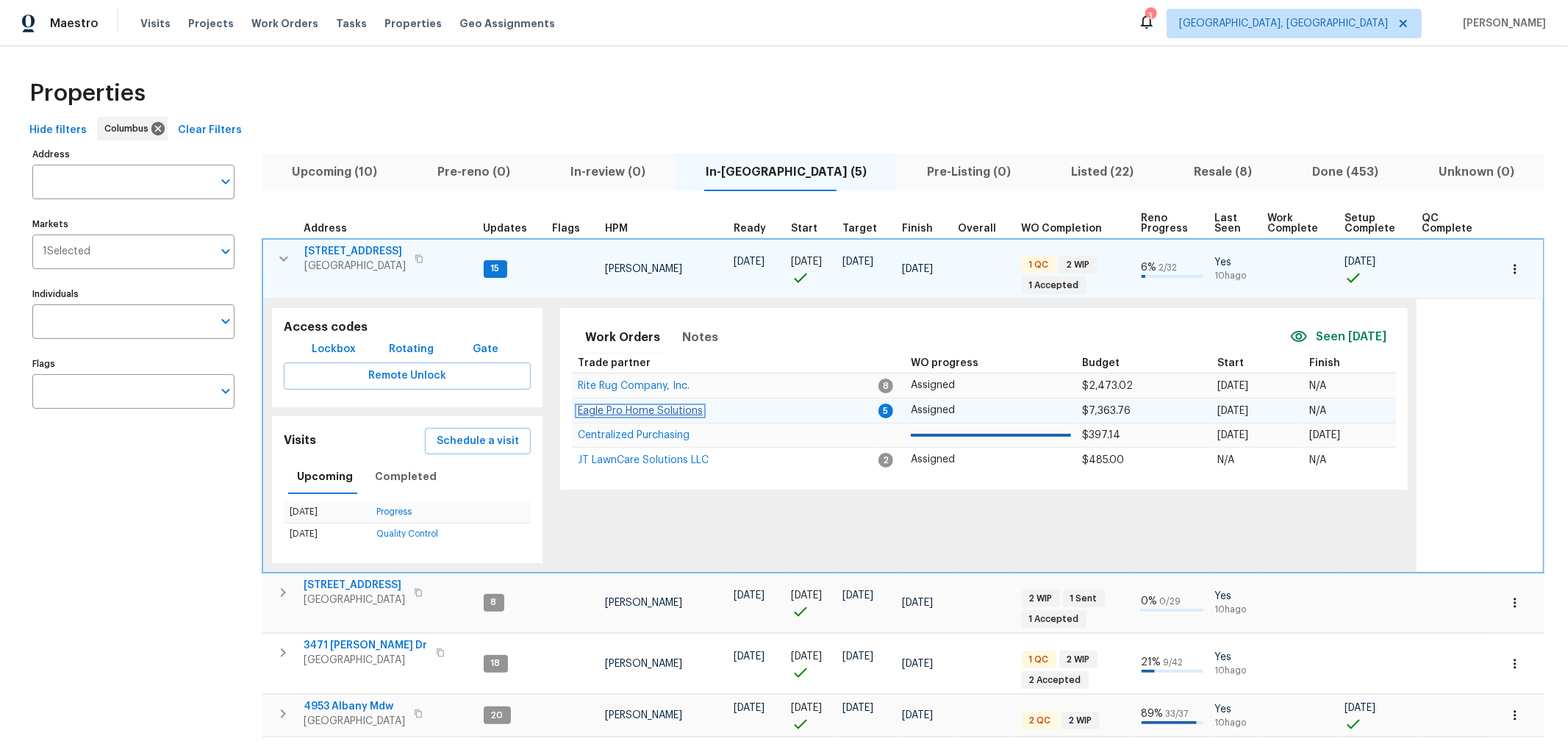
click at [630, 410] on span "Eagle Pro Home Solutions" at bounding box center [640, 410] width 125 height 10
click at [283, 251] on icon "button" at bounding box center [283, 258] width 18 height 18
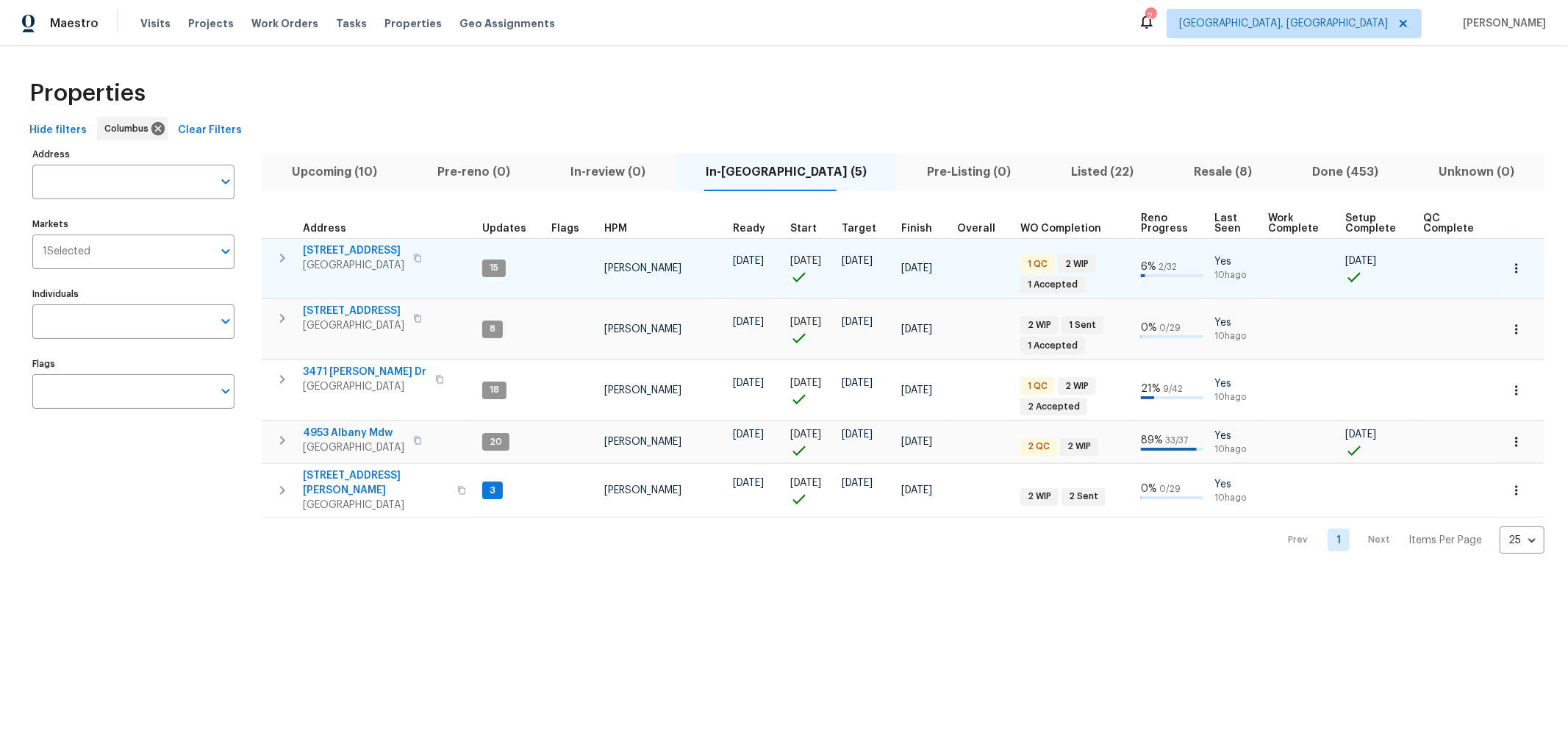
click at [282, 486] on icon "button" at bounding box center [283, 490] width 5 height 9
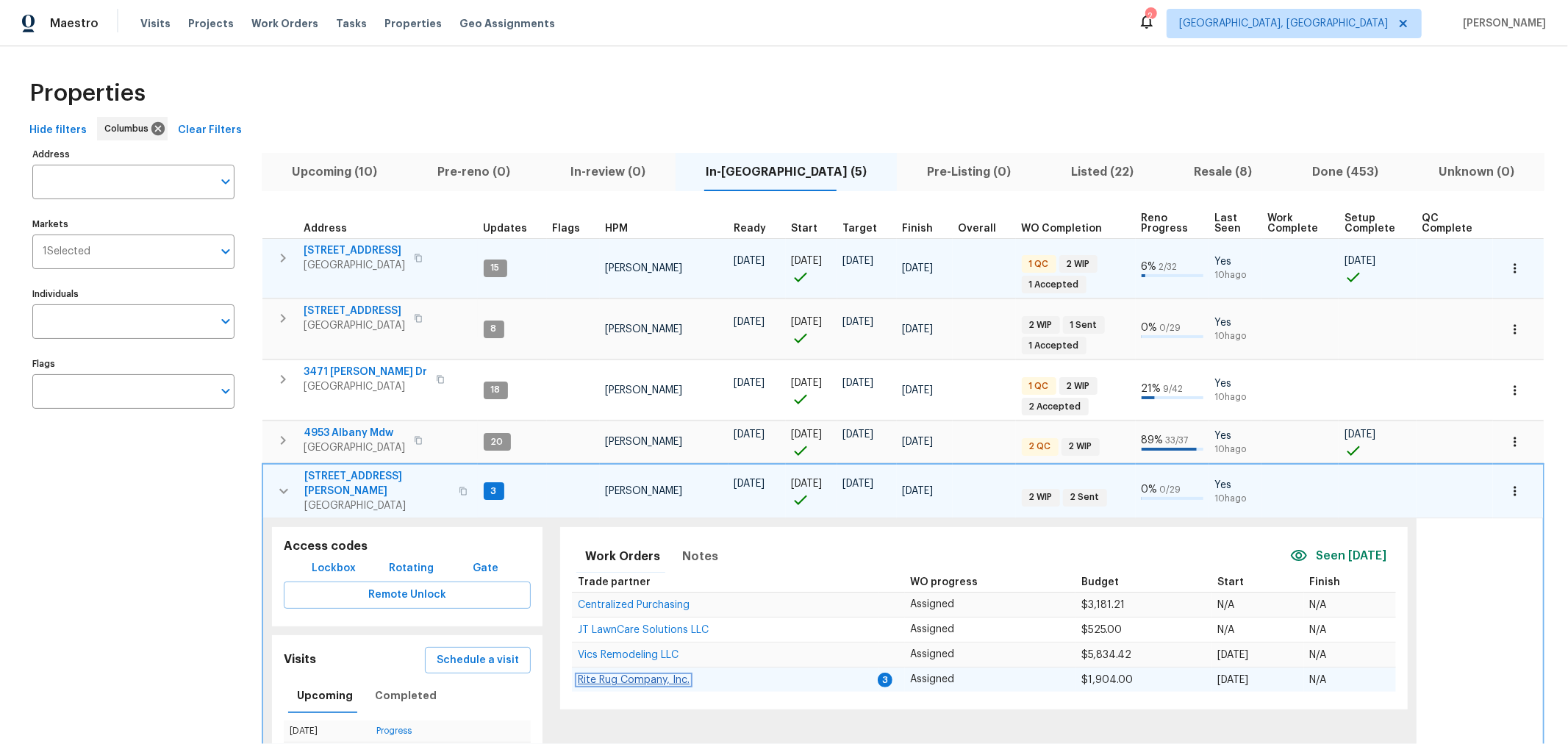
click at [659, 674] on span "Rite Rug Company, Inc." at bounding box center [633, 679] width 112 height 10
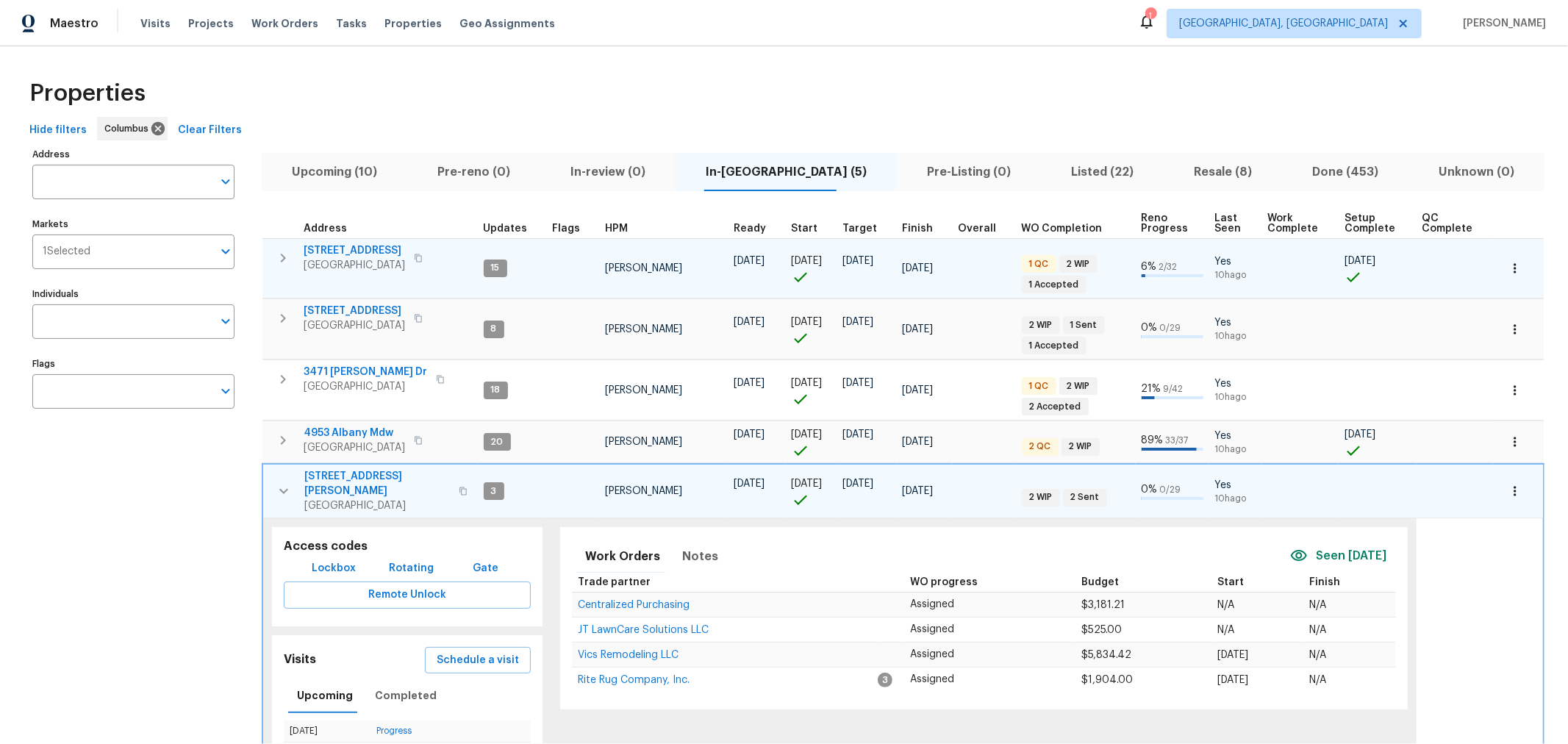
click at [359, 169] on span "Upcoming (10)" at bounding box center [334, 172] width 128 height 21
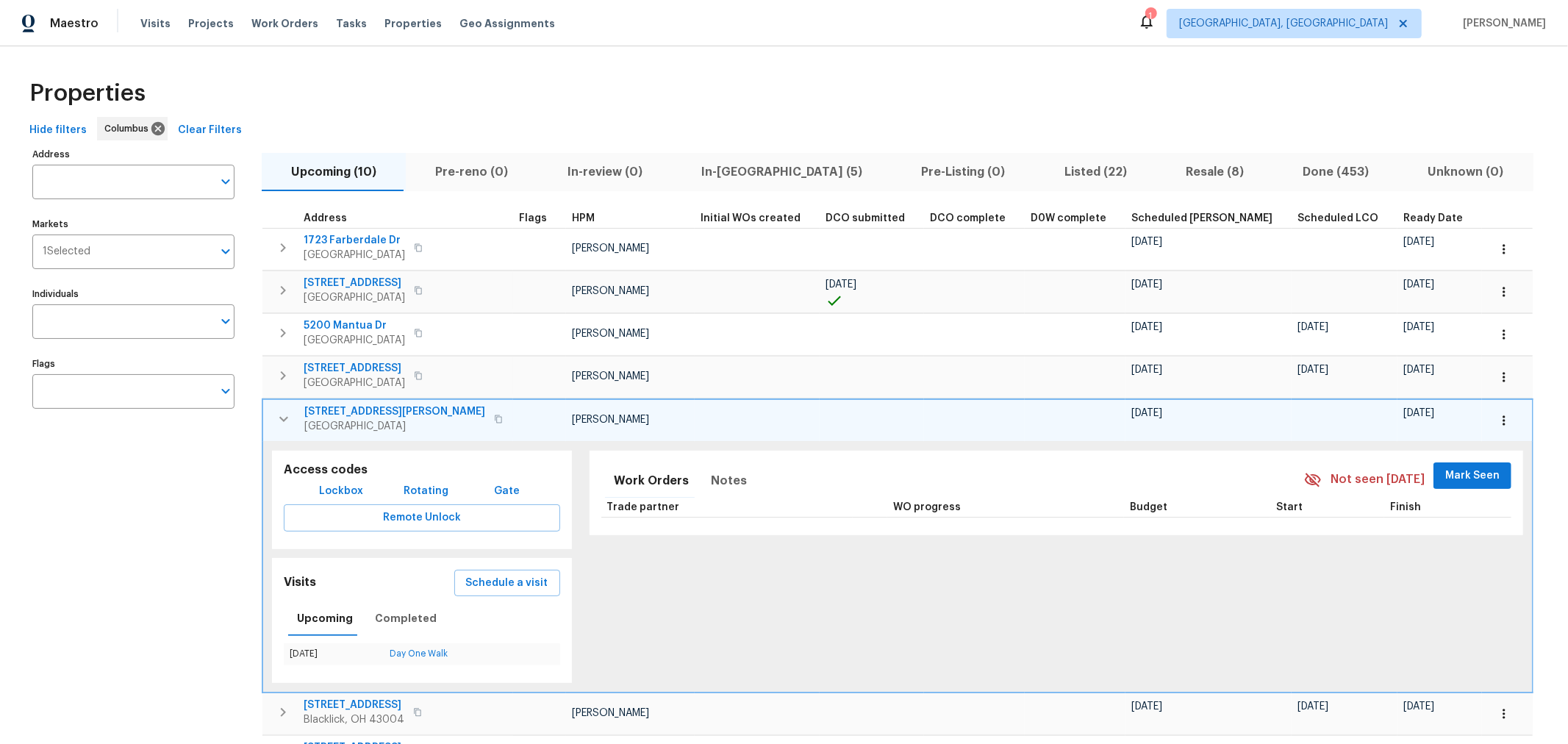
click at [1444, 332] on div "Address Address Markets 1 Selected Markets Individuals Individuals Flags Flags …" at bounding box center [784, 543] width 1521 height 797
click at [278, 416] on icon "button" at bounding box center [283, 419] width 18 height 18
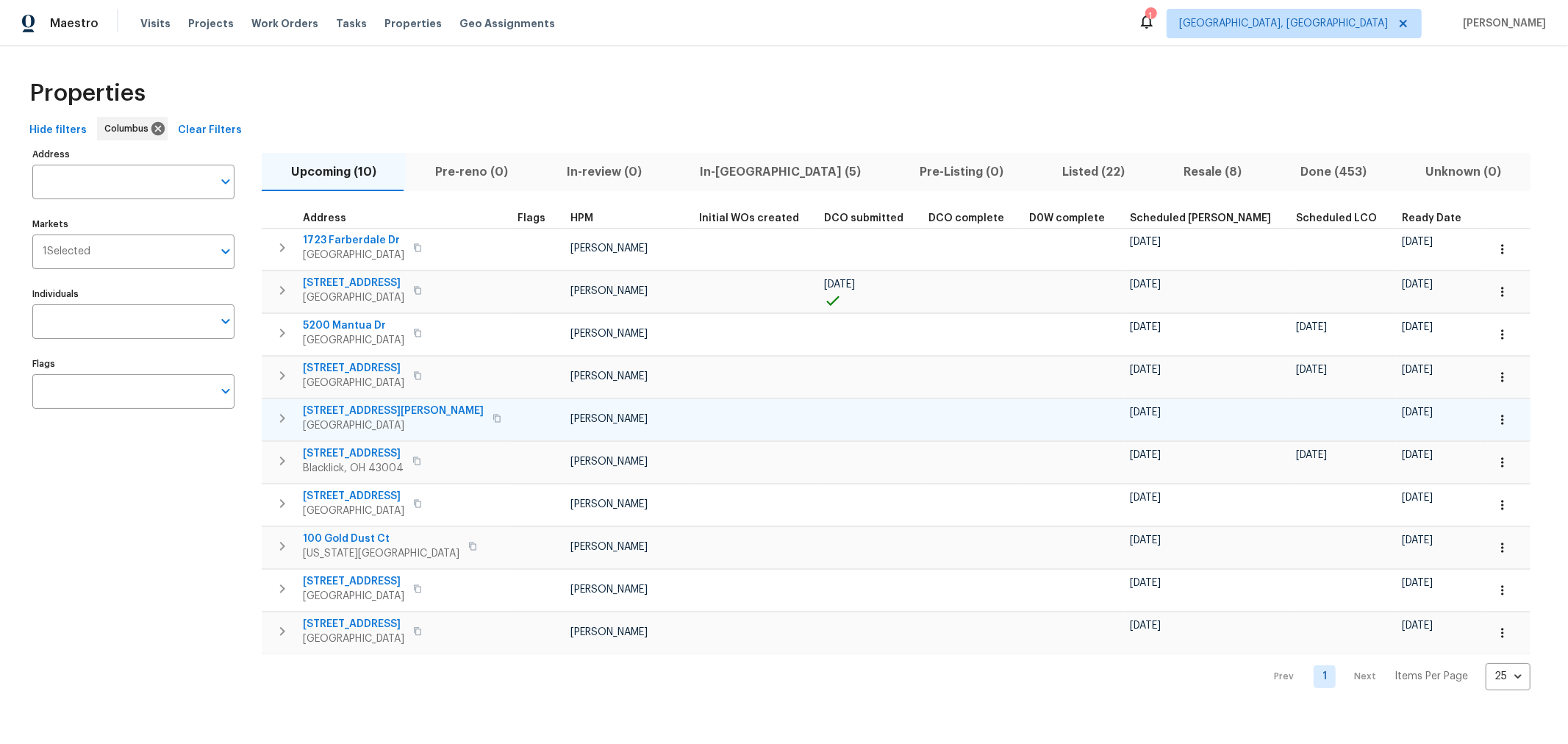
click at [1402, 213] on span "Ready Date" at bounding box center [1431, 218] width 60 height 10
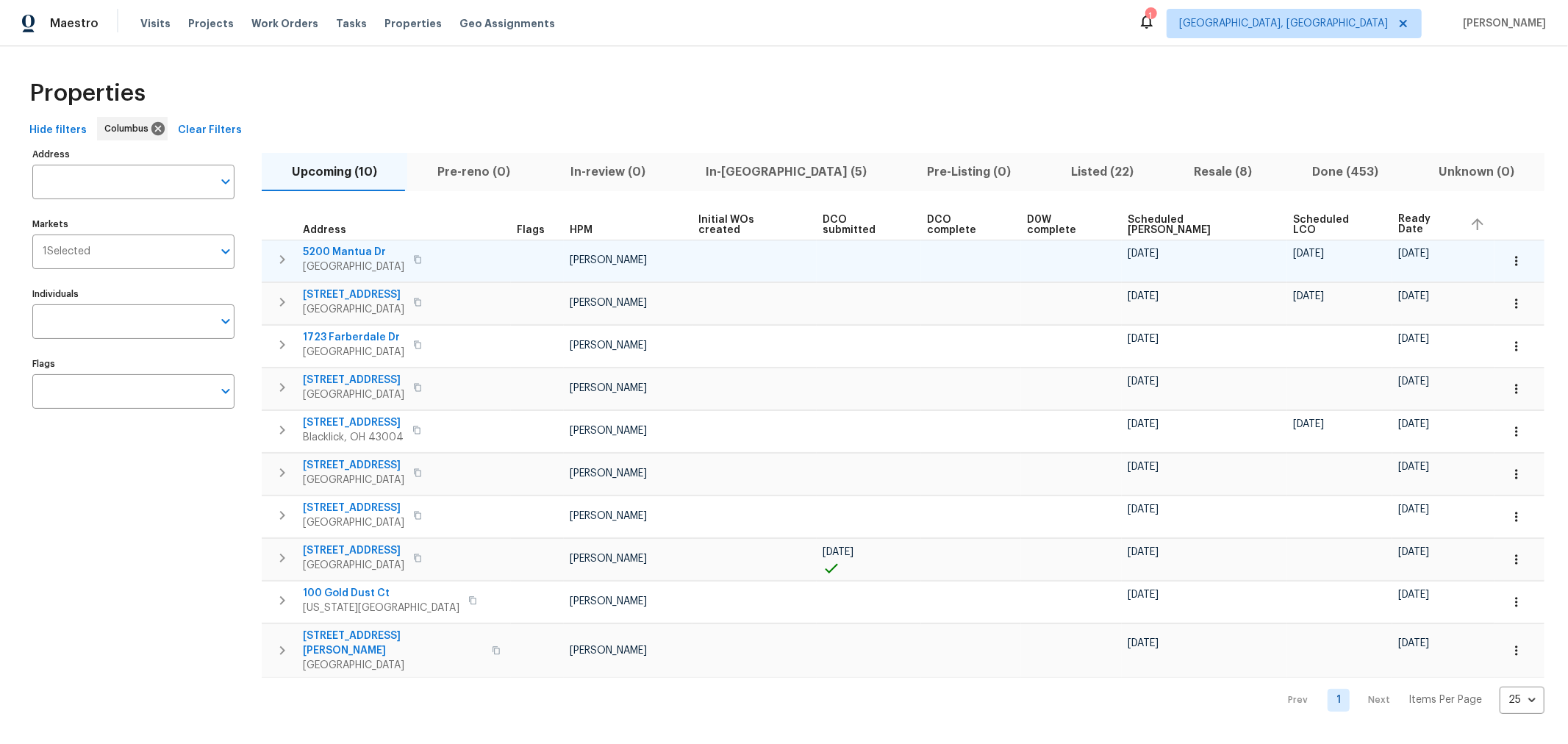
click at [288, 256] on icon "button" at bounding box center [282, 259] width 18 height 18
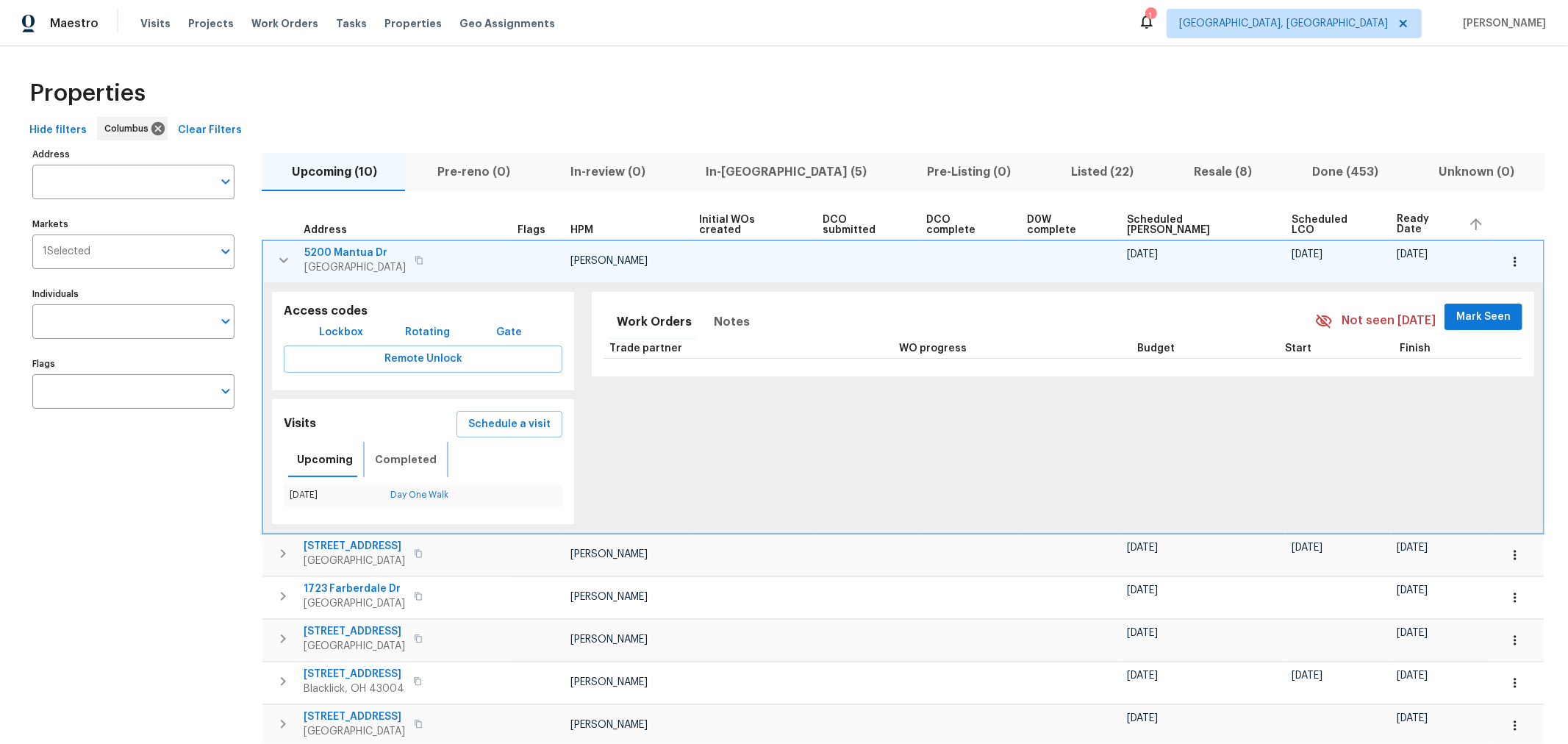
click at [386, 451] on span "Completed" at bounding box center [406, 460] width 62 height 18
click at [439, 497] on link "In-Person Walkthrough" at bounding box center [412, 495] width 92 height 9
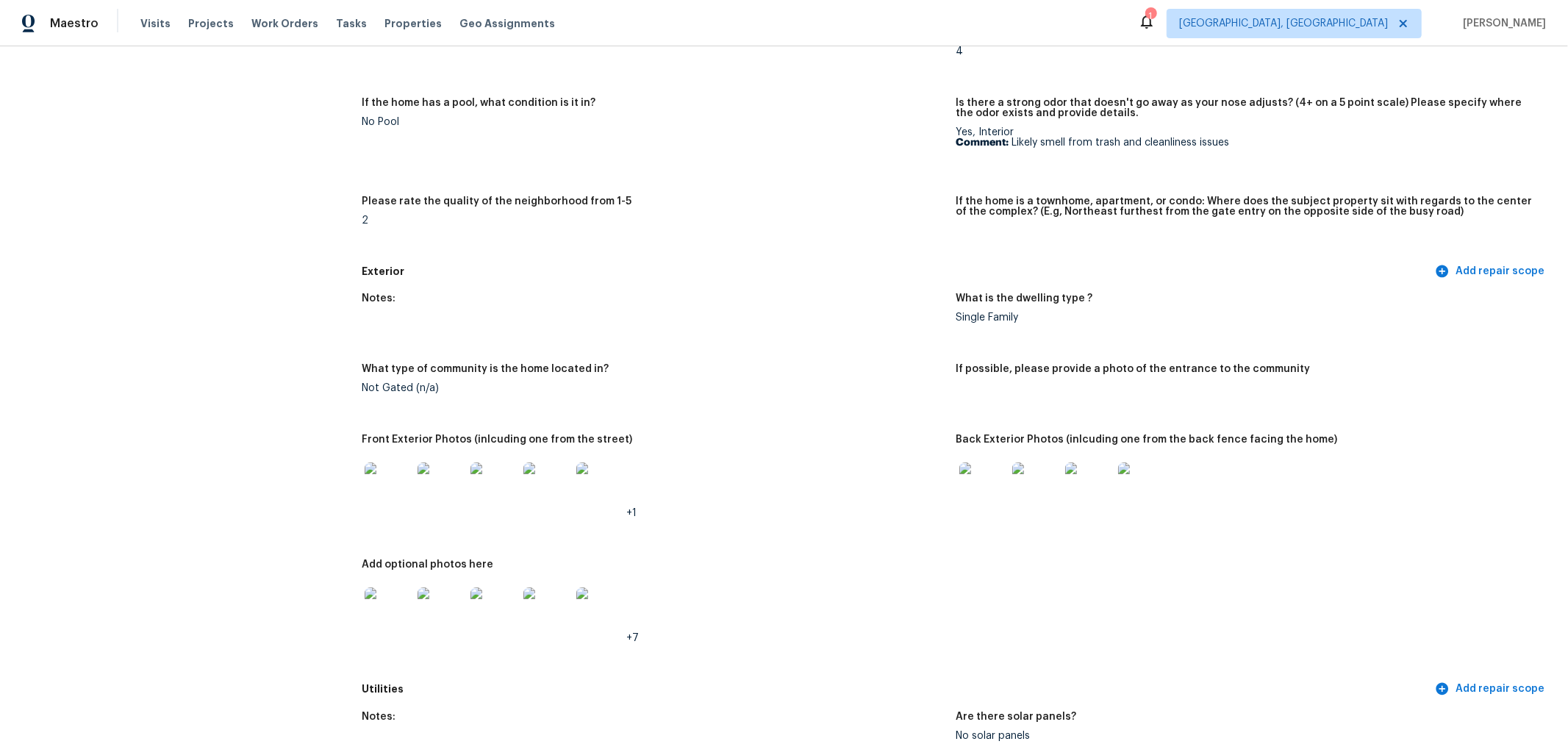
scroll to position [326, 0]
click at [1025, 483] on img at bounding box center [1036, 485] width 47 height 47
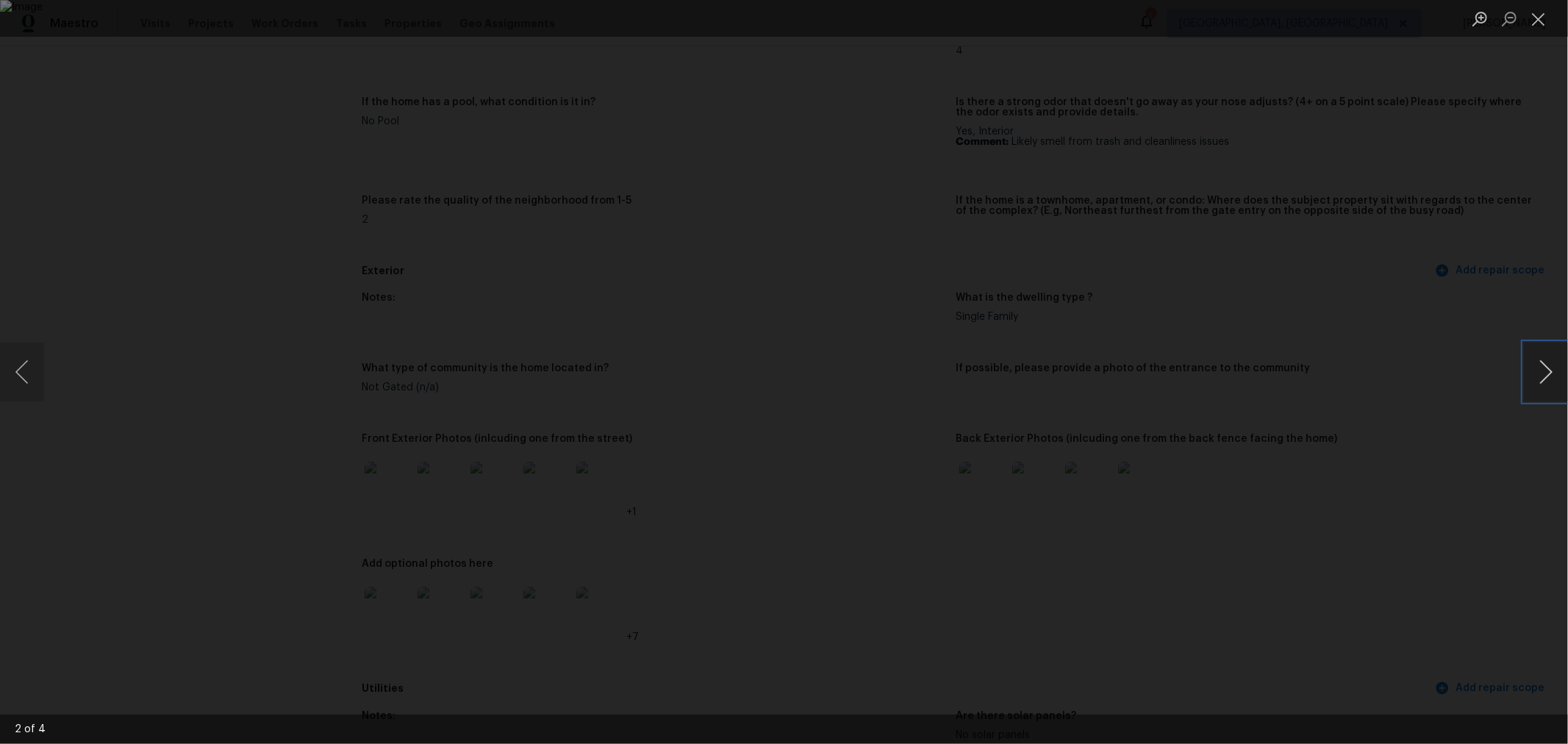
click at [1533, 359] on button "Next image" at bounding box center [1546, 371] width 44 height 59
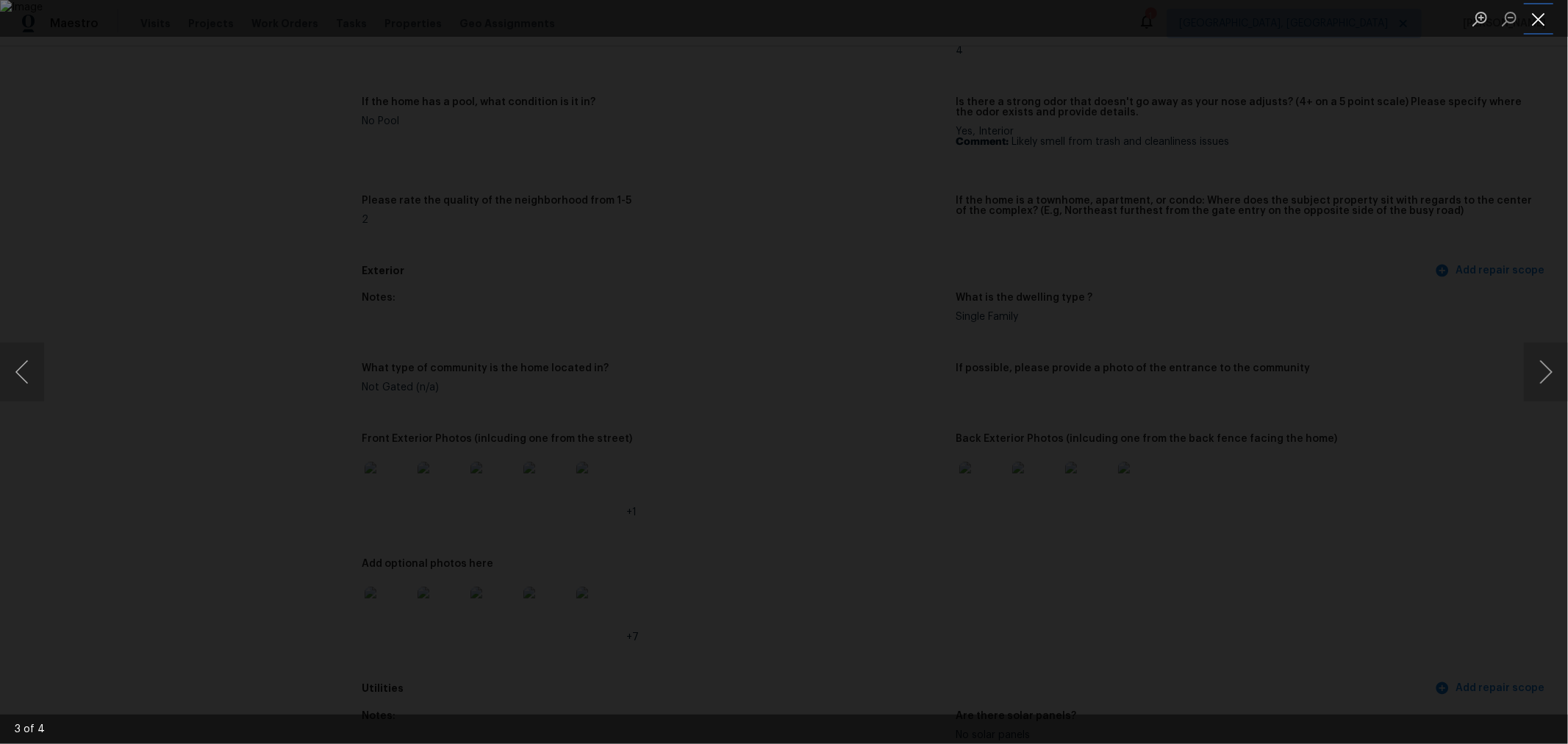
click at [1530, 28] on button "Close lightbox" at bounding box center [1538, 19] width 29 height 26
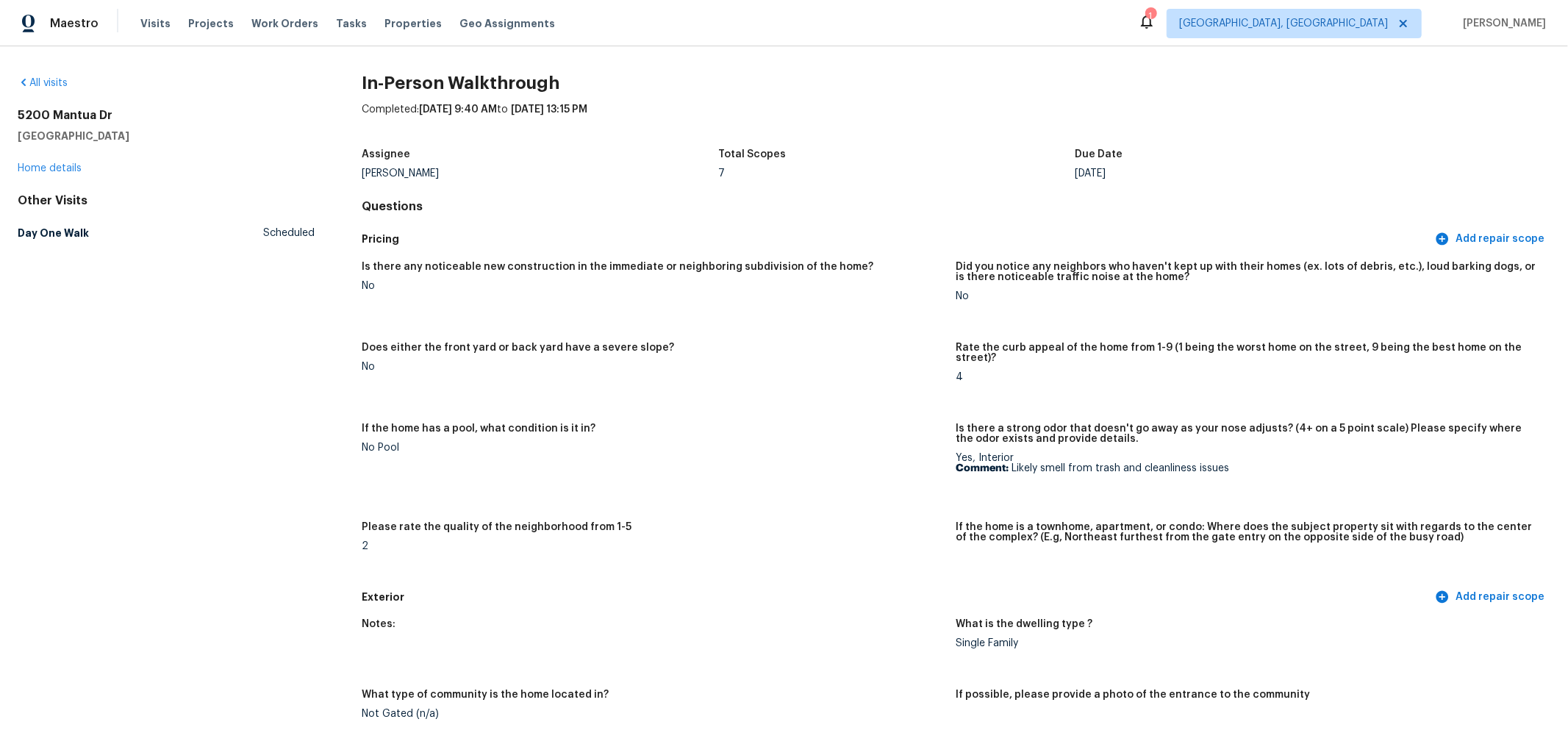
scroll to position [0, 0]
click at [75, 167] on link "Home details" at bounding box center [50, 168] width 64 height 10
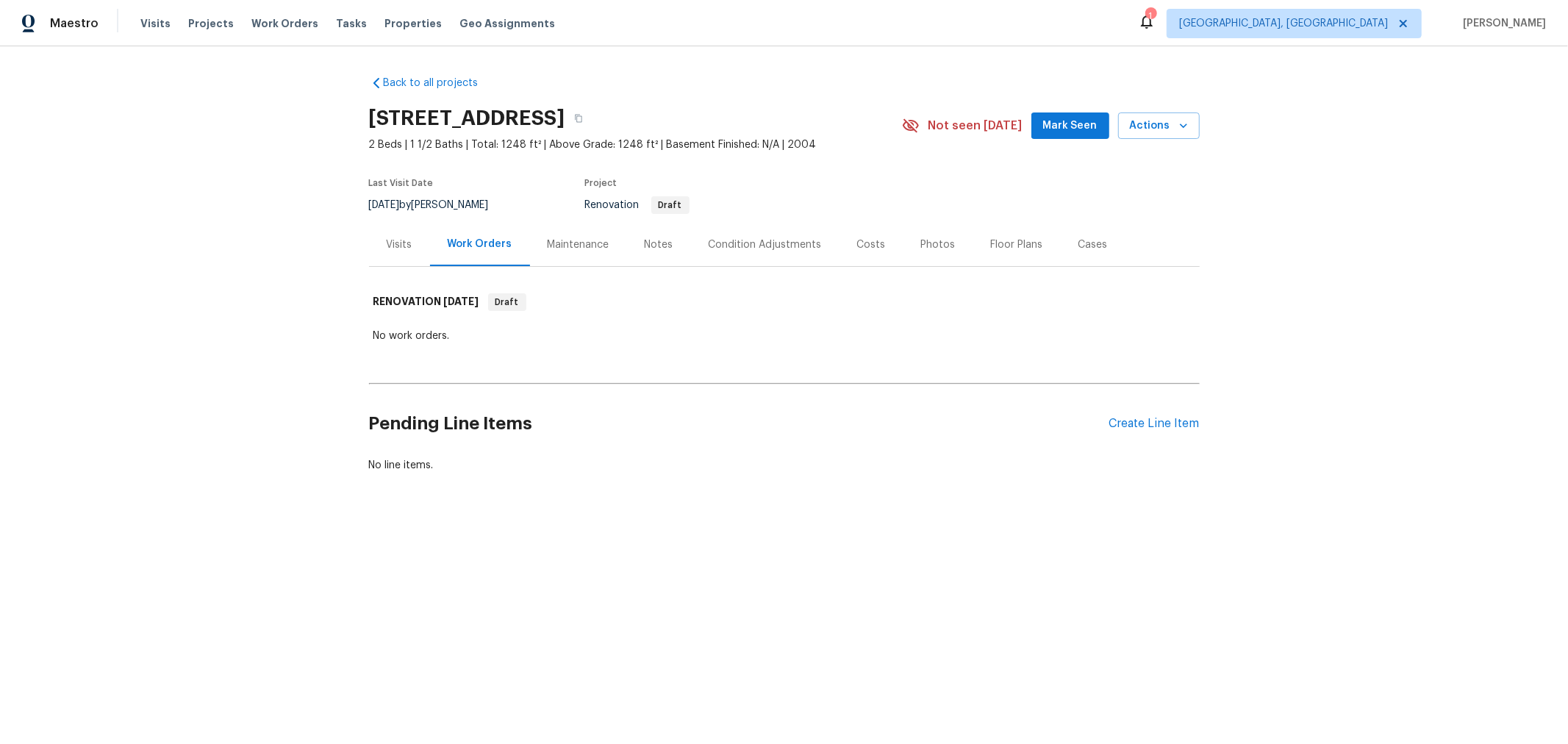
click at [797, 248] on div "Condition Adjustments" at bounding box center [765, 244] width 113 height 15
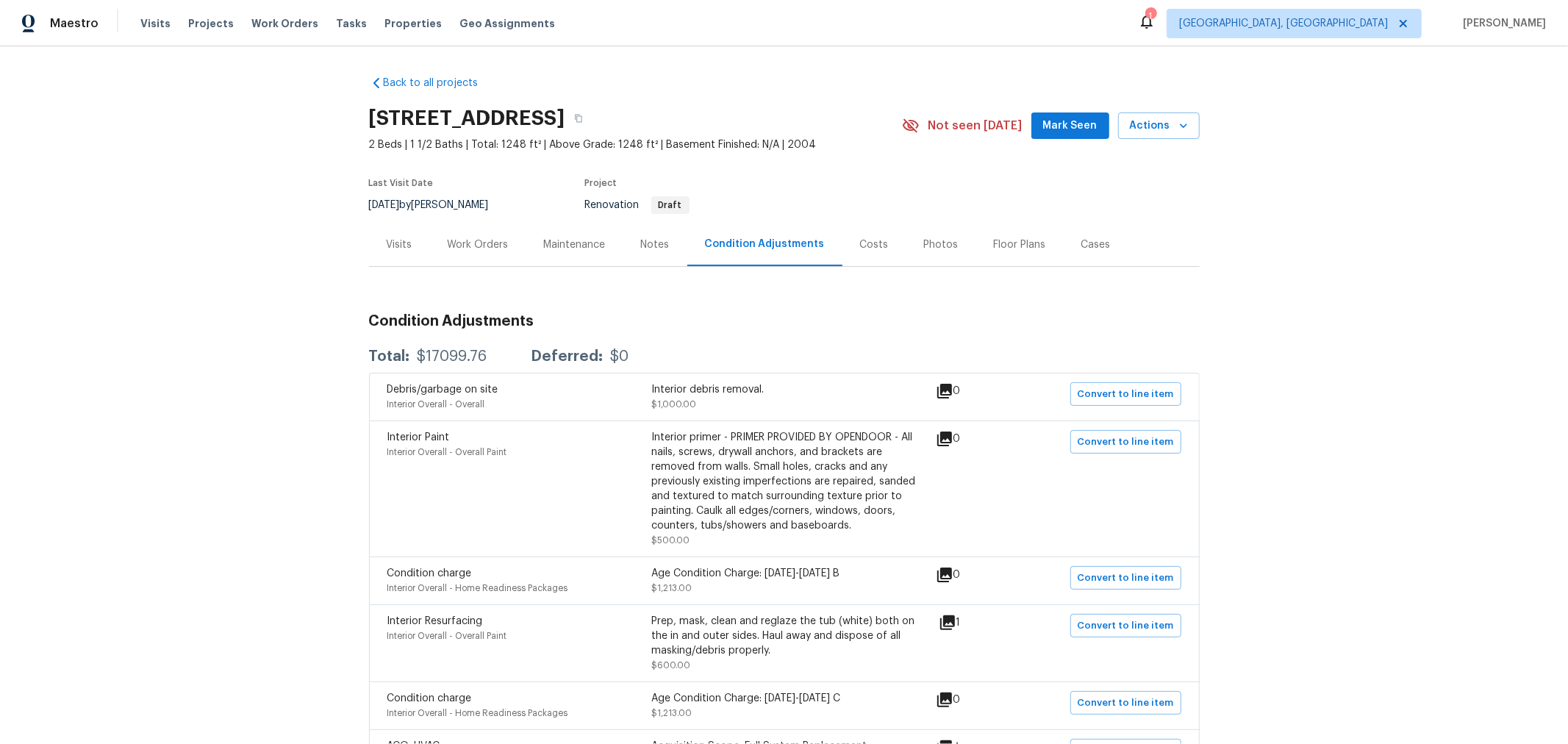
click at [658, 239] on div "Notes" at bounding box center [655, 244] width 29 height 15
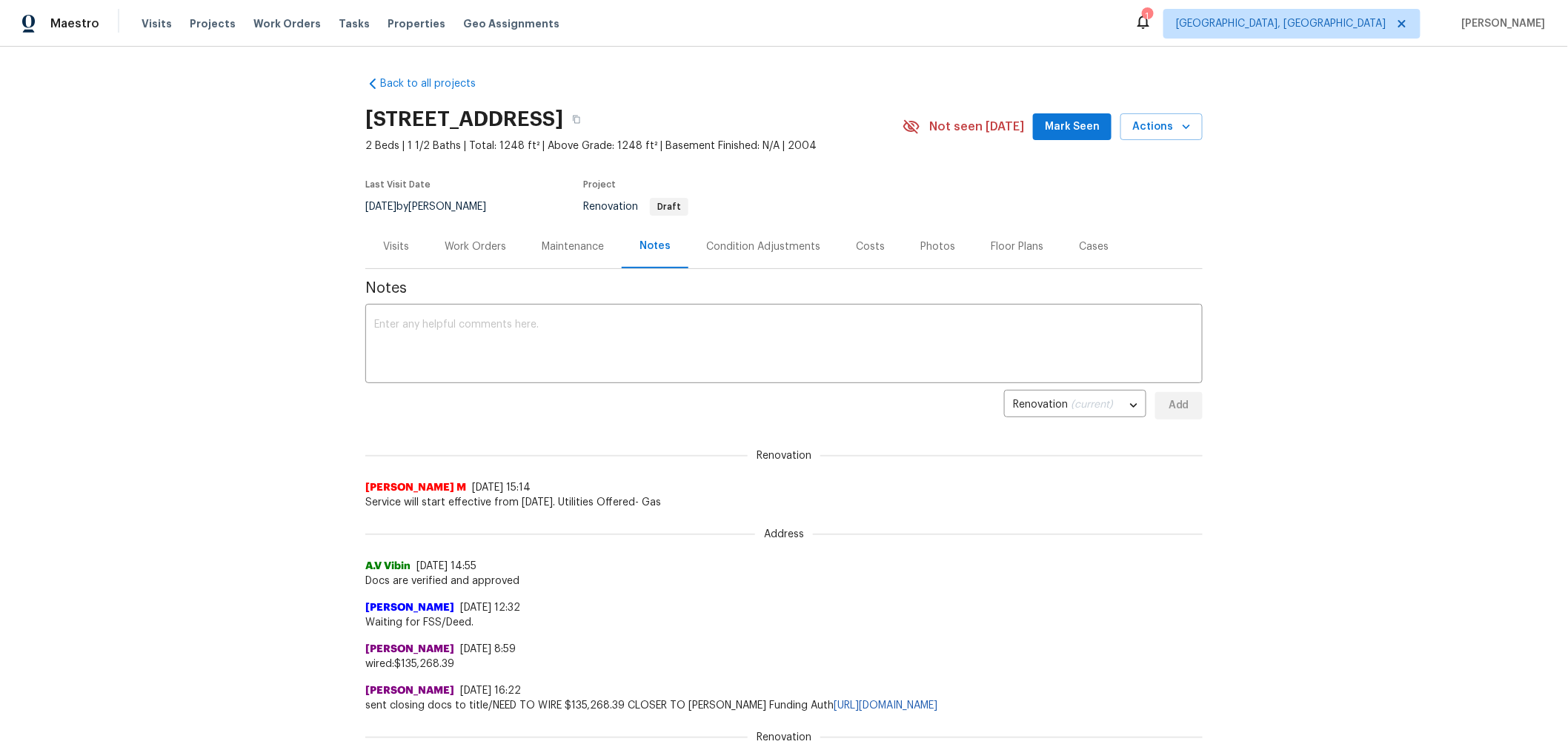
click at [390, 246] on div "Visits" at bounding box center [397, 246] width 26 height 15
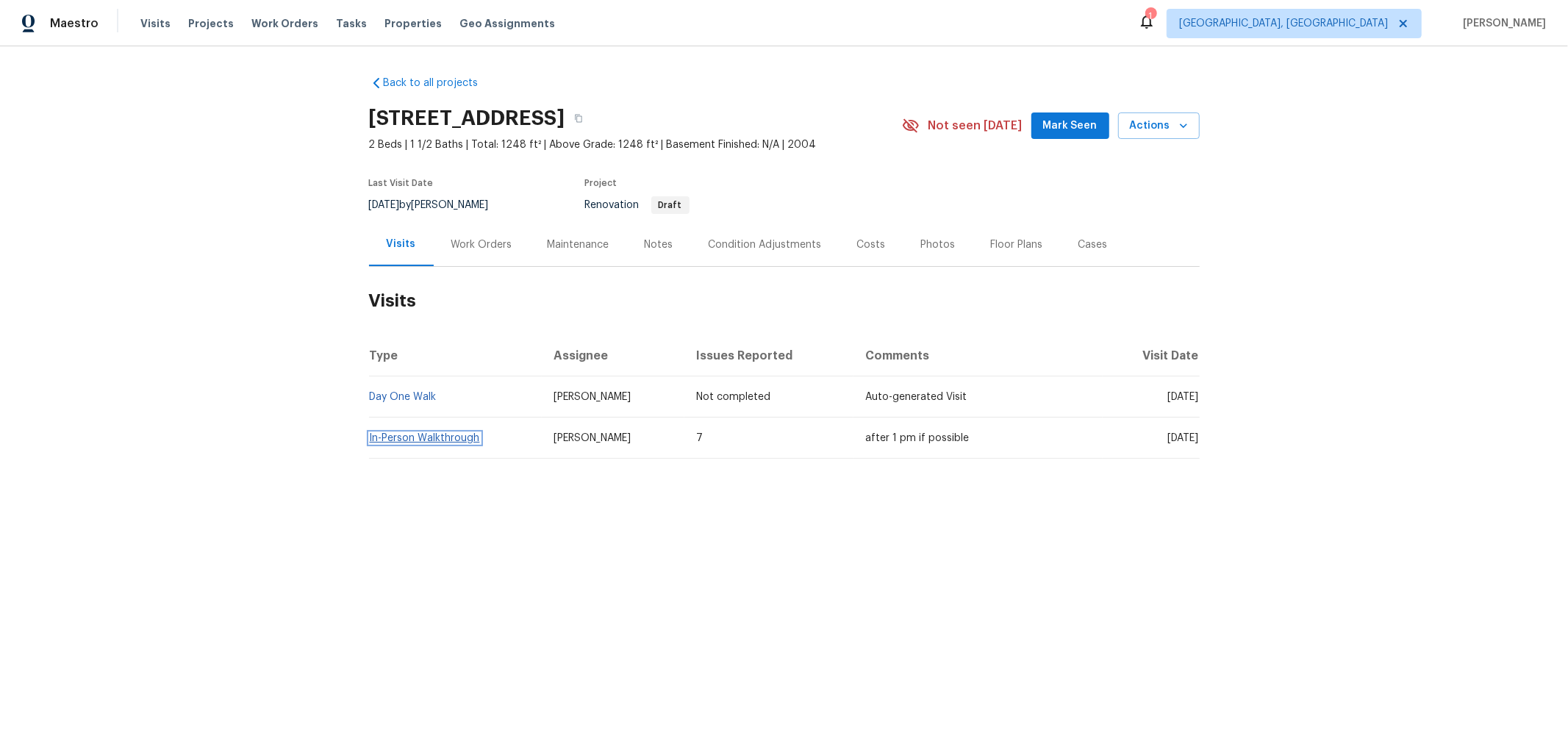
click at [411, 436] on link "In-Person Walkthrough" at bounding box center [425, 438] width 110 height 10
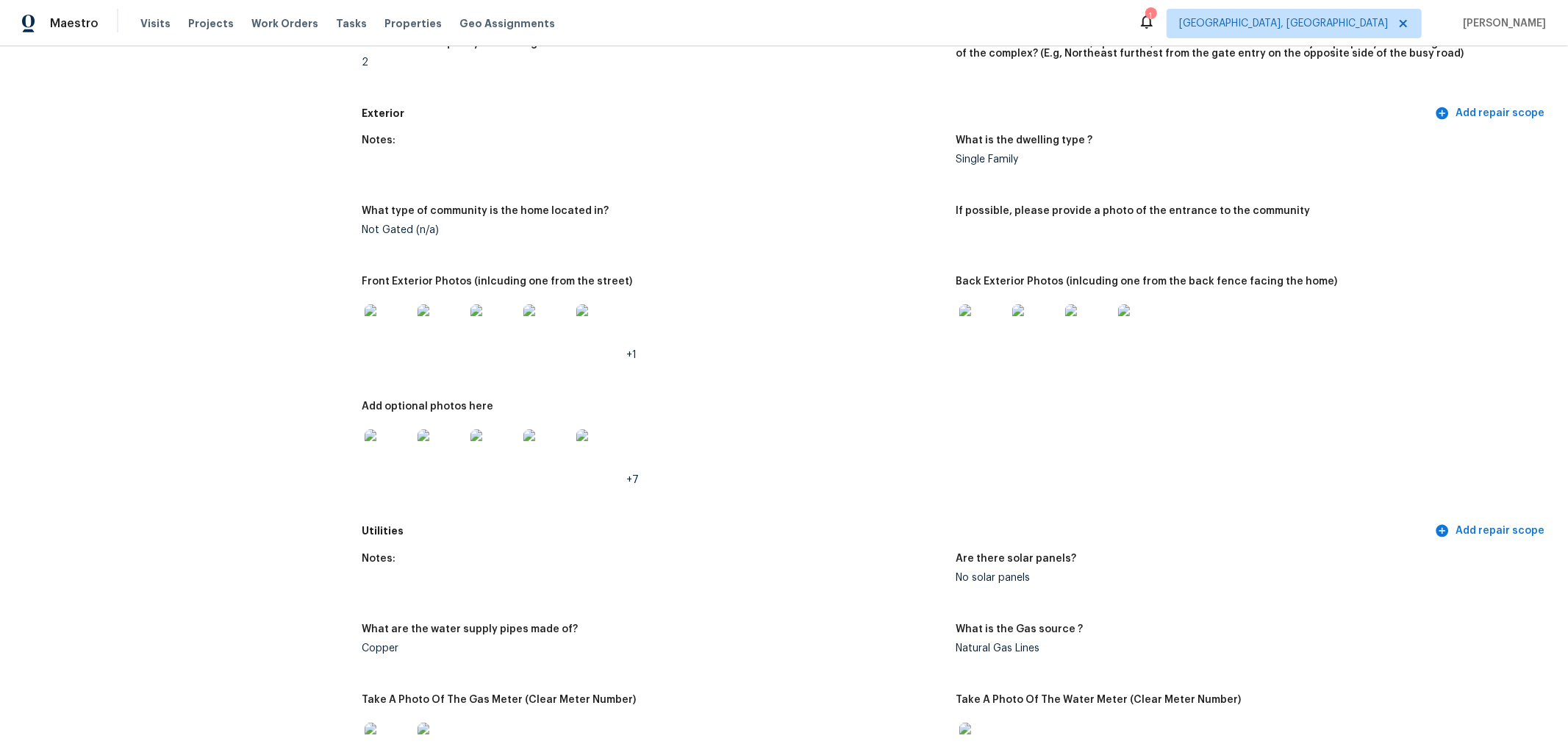
click at [384, 330] on img at bounding box center [388, 328] width 47 height 47
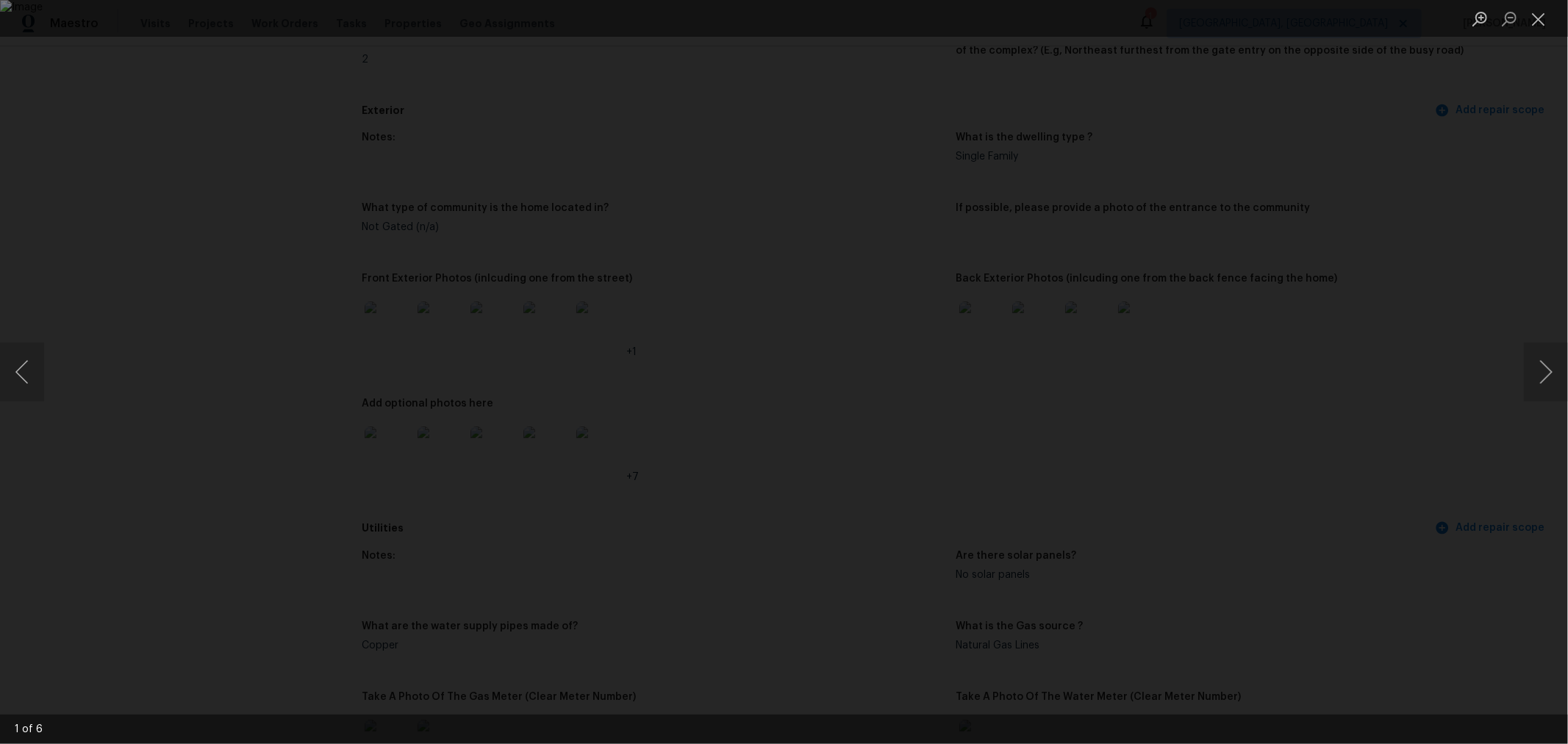
scroll to position [487, 0]
click at [1538, 366] on button "Next image" at bounding box center [1546, 371] width 44 height 59
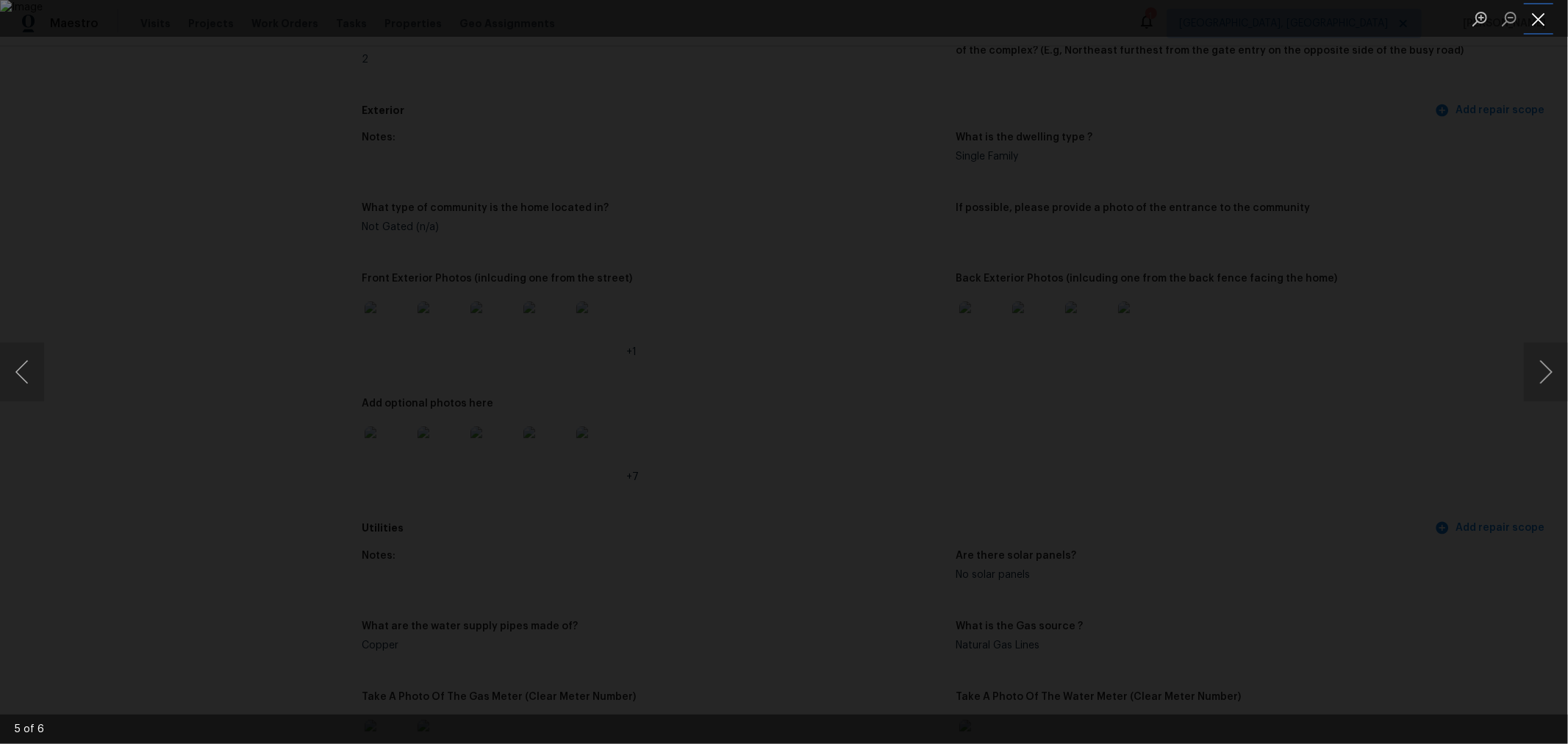
click at [1531, 18] on button "Close lightbox" at bounding box center [1538, 19] width 29 height 26
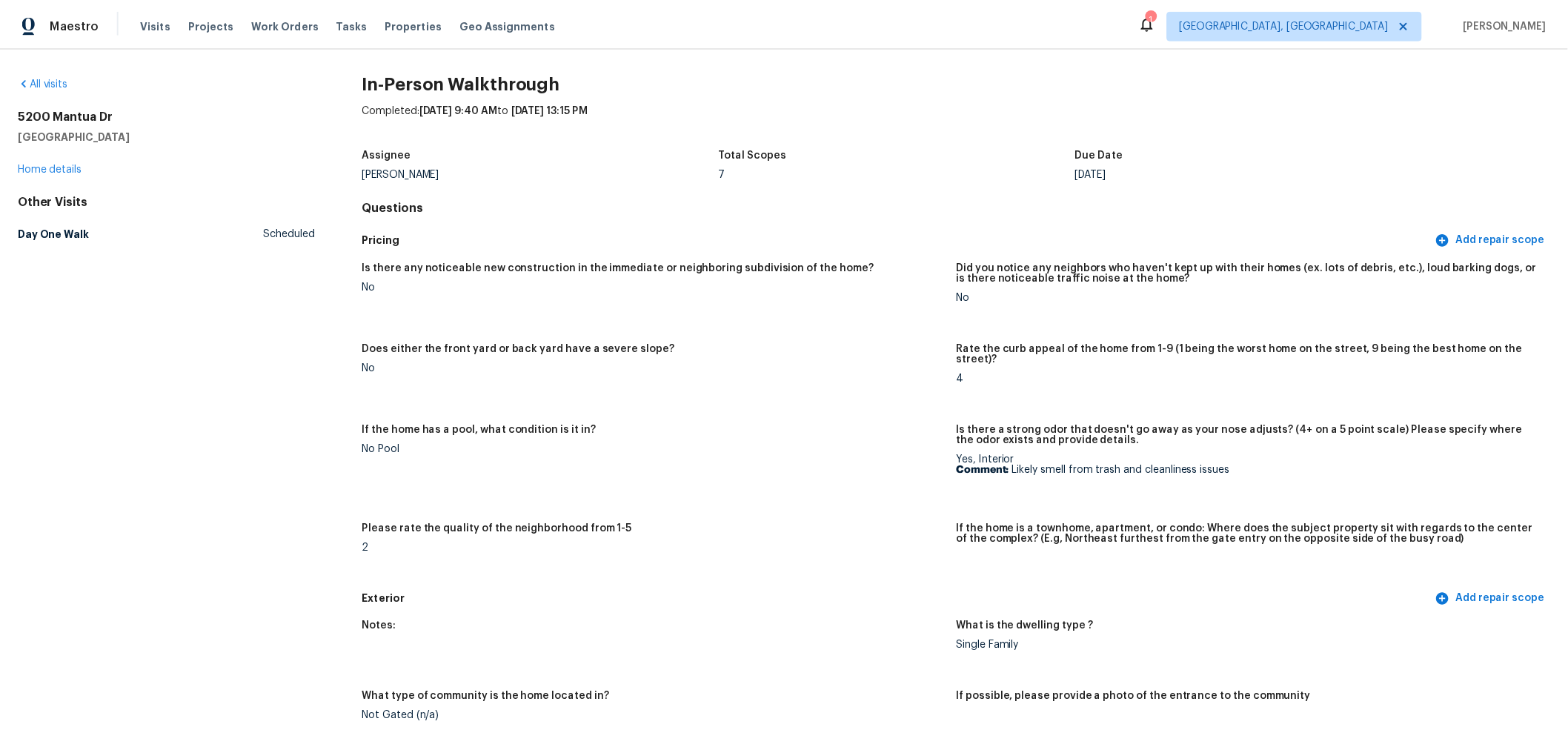
scroll to position [0, 0]
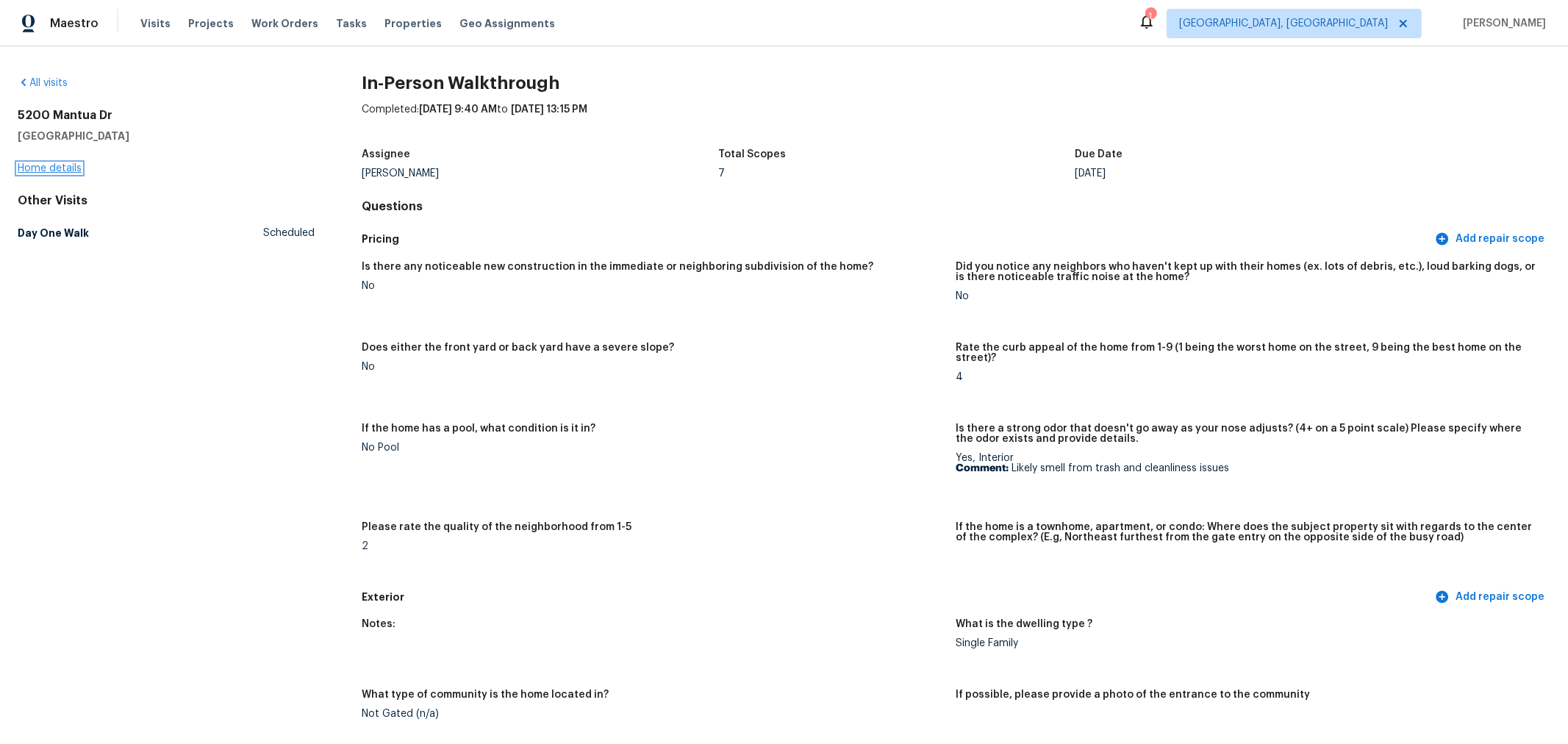
click at [52, 167] on link "Home details" at bounding box center [50, 168] width 64 height 10
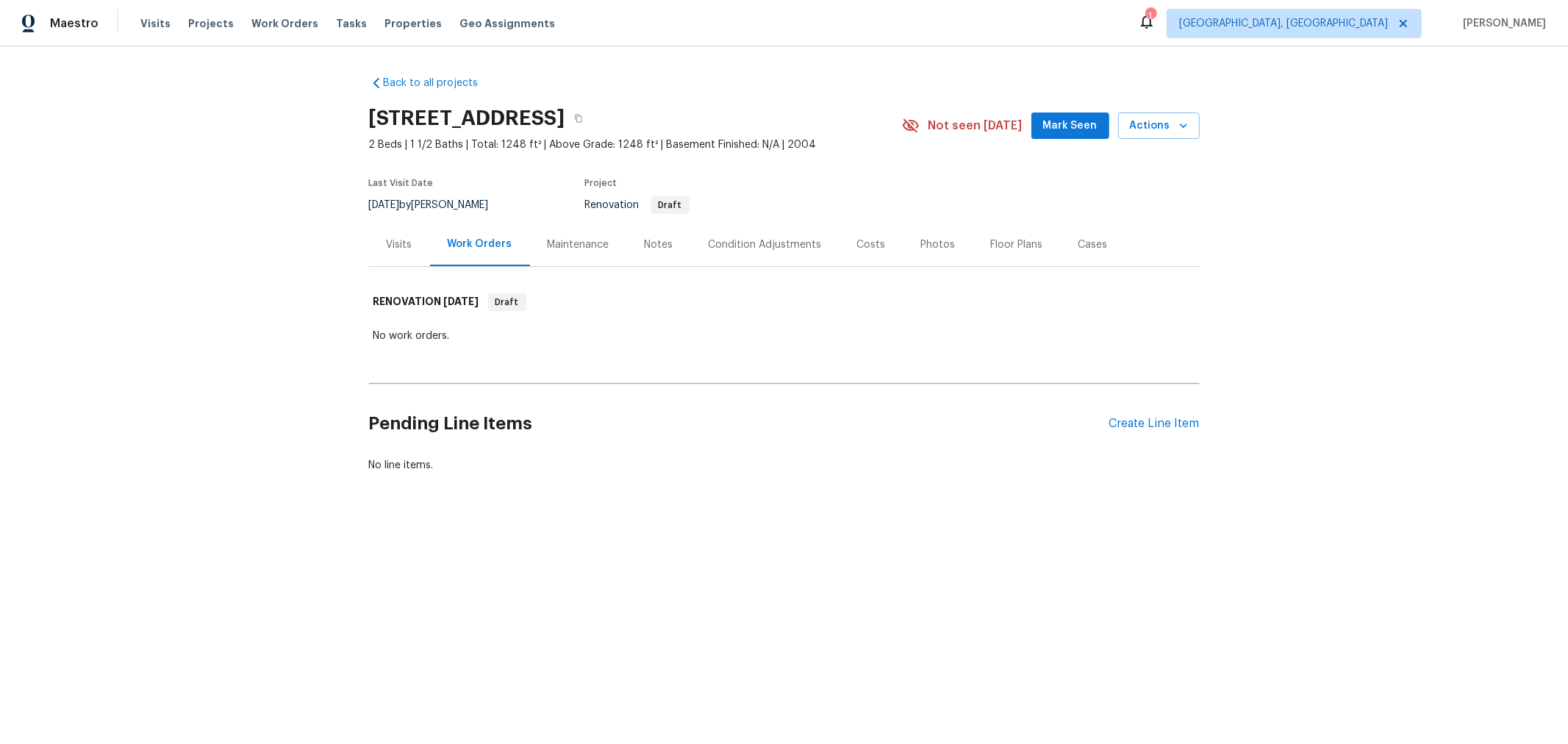
click at [645, 251] on div "Notes" at bounding box center [659, 244] width 29 height 15
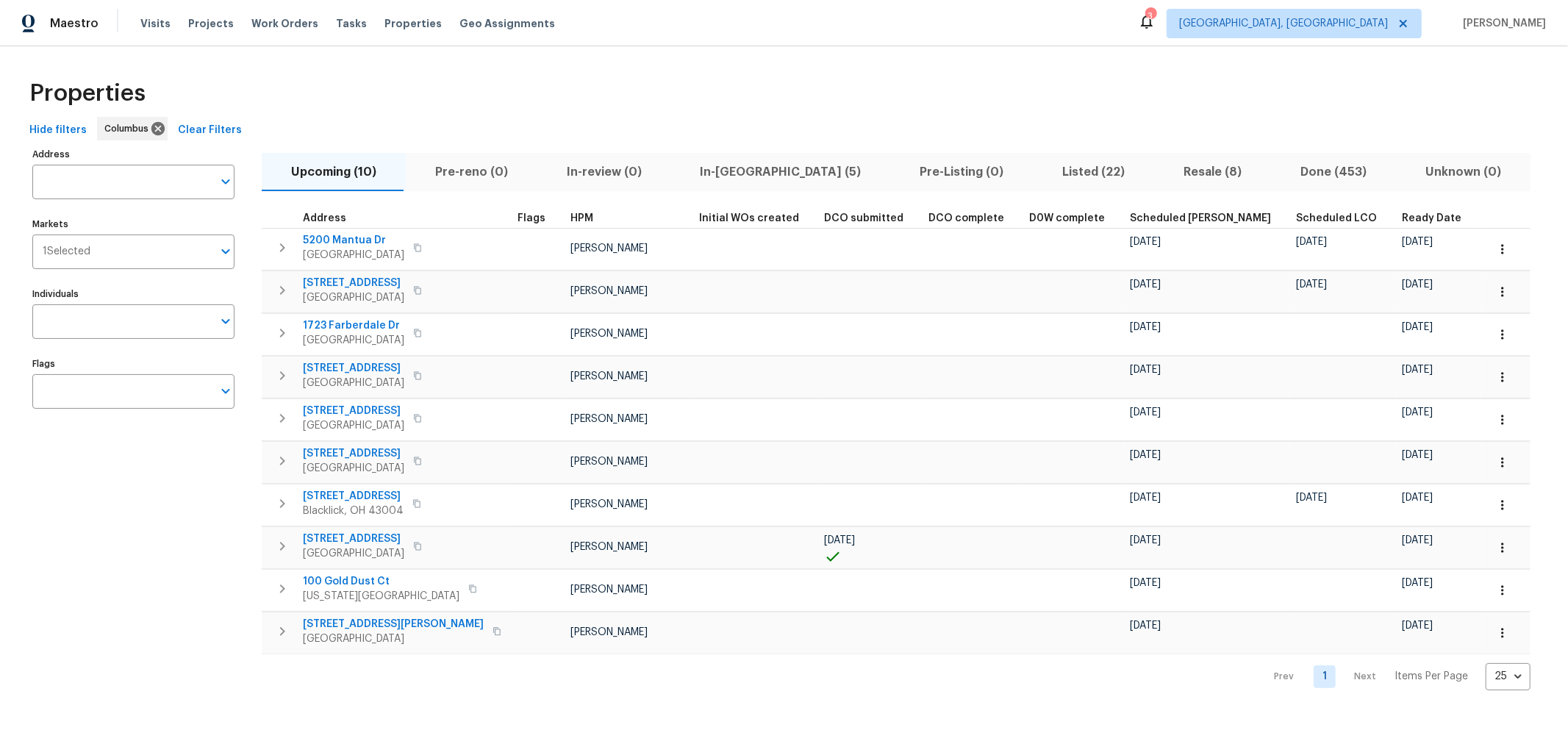
click at [721, 170] on span "In-[GEOGRAPHIC_DATA] (5)" at bounding box center [781, 172] width 202 height 21
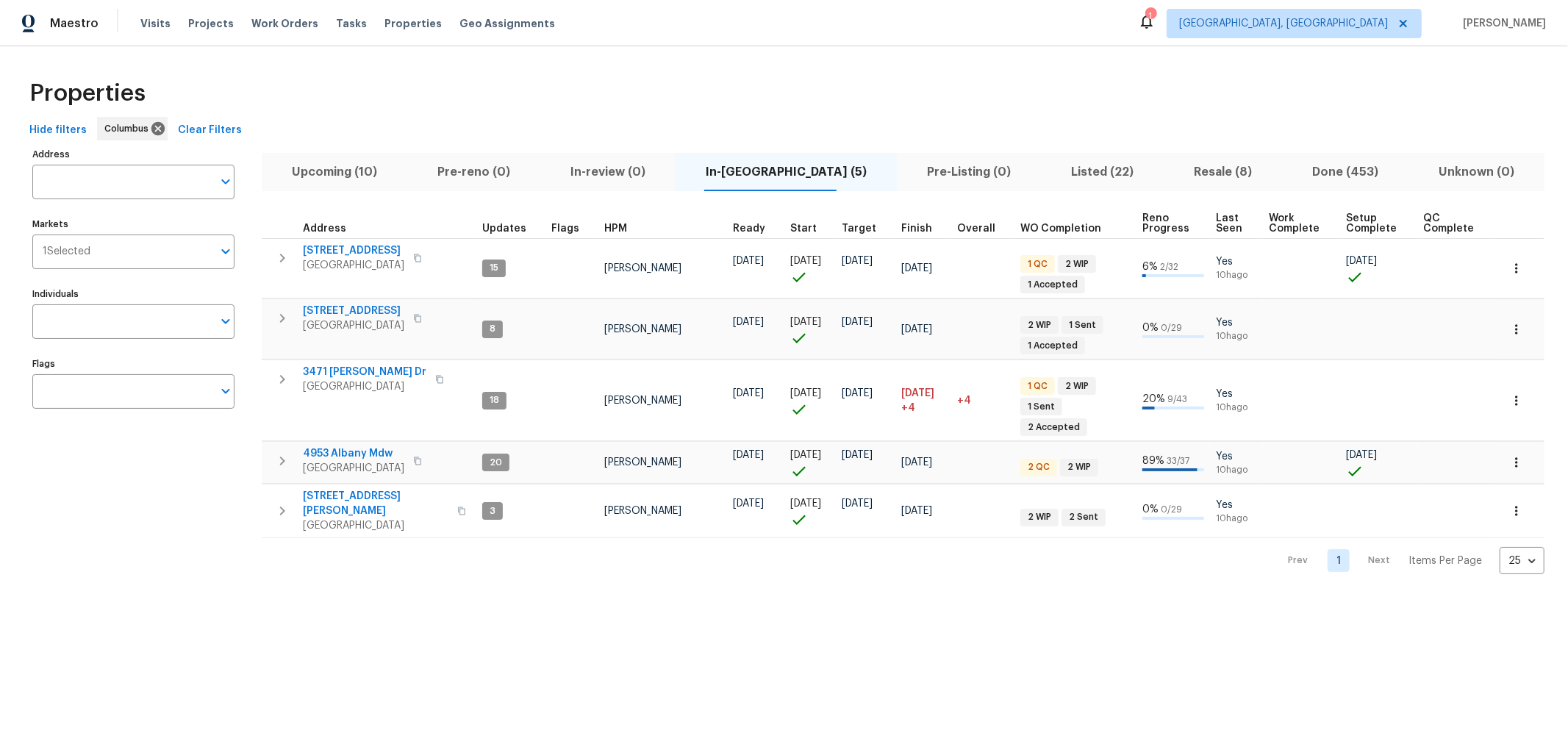
click at [144, 524] on div "Address Address Markets 1 Selected Markets Individuals Individuals Flags Flags" at bounding box center [142, 360] width 221 height 431
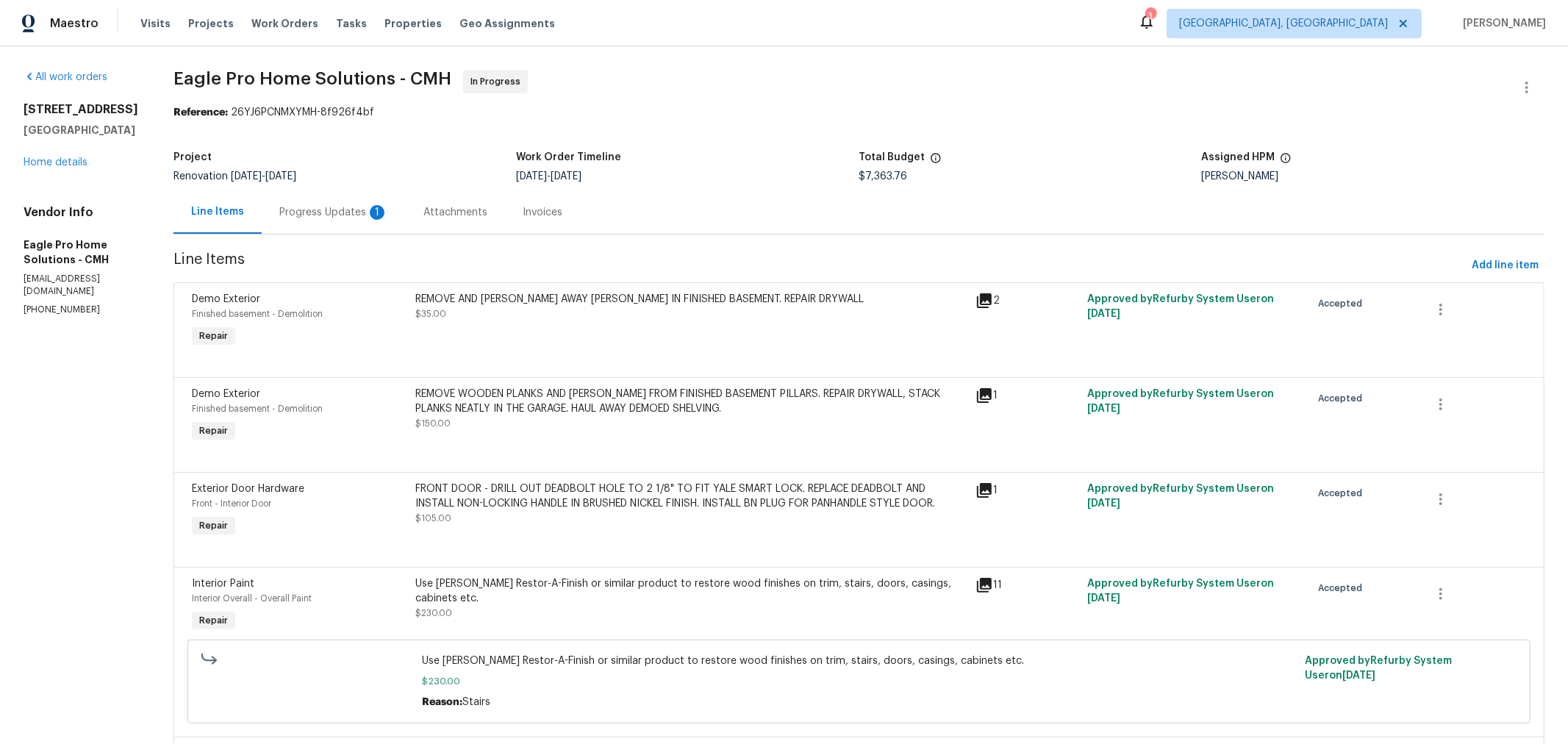
click at [388, 214] on div "Progress Updates 1" at bounding box center [334, 212] width 108 height 15
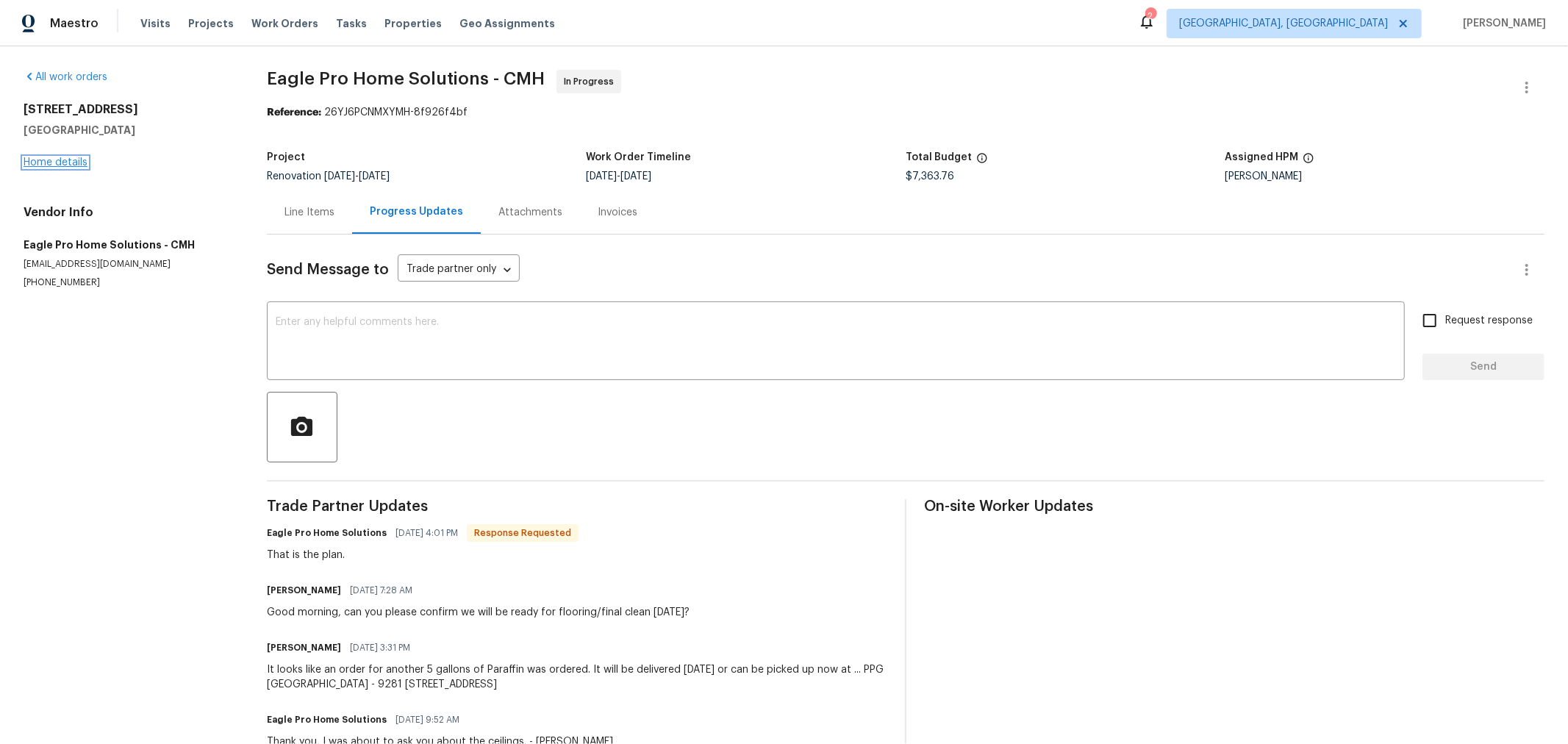
click at [76, 164] on link "Home details" at bounding box center [56, 162] width 64 height 10
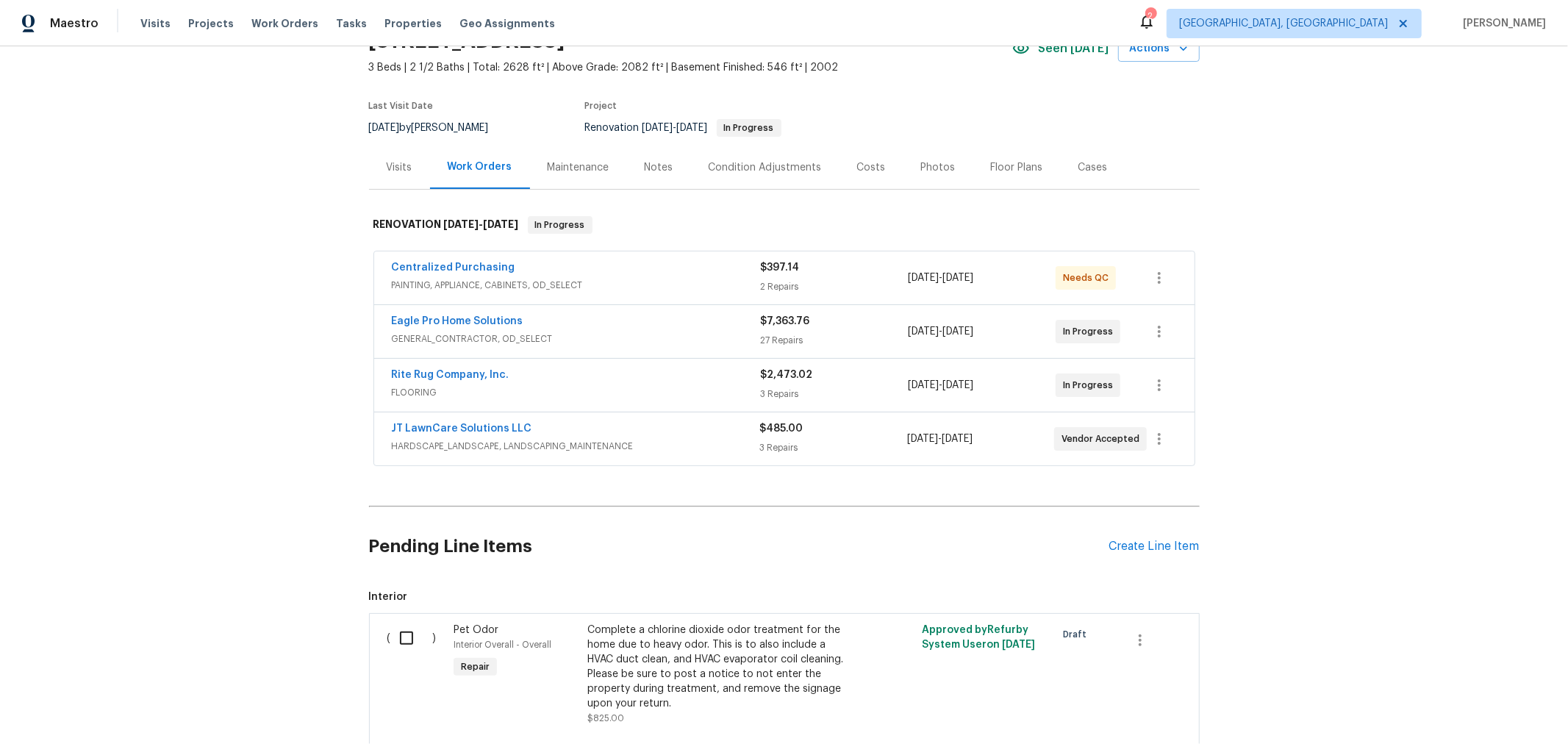
scroll to position [78, 0]
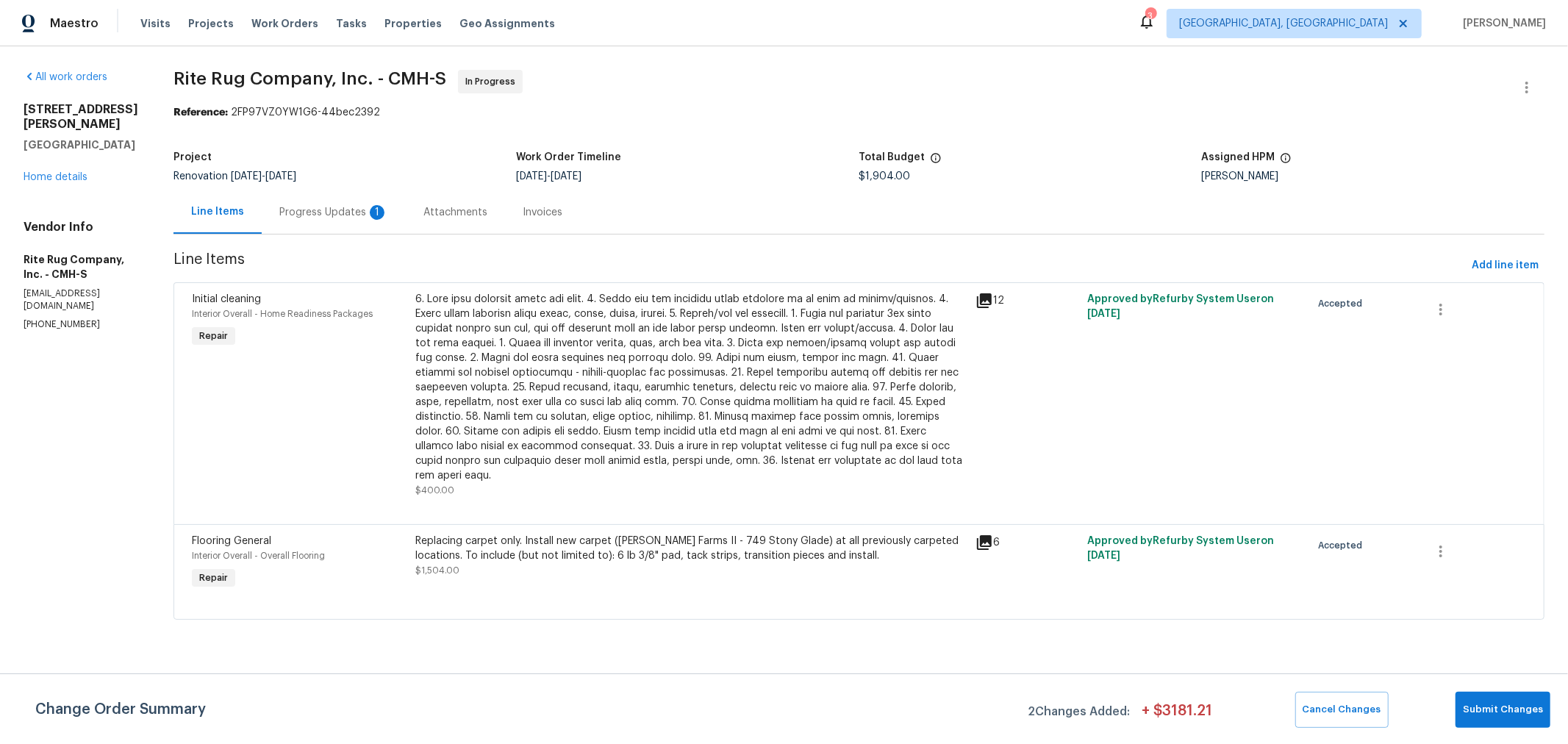
click at [377, 213] on div "Progress Updates 1" at bounding box center [334, 212] width 108 height 15
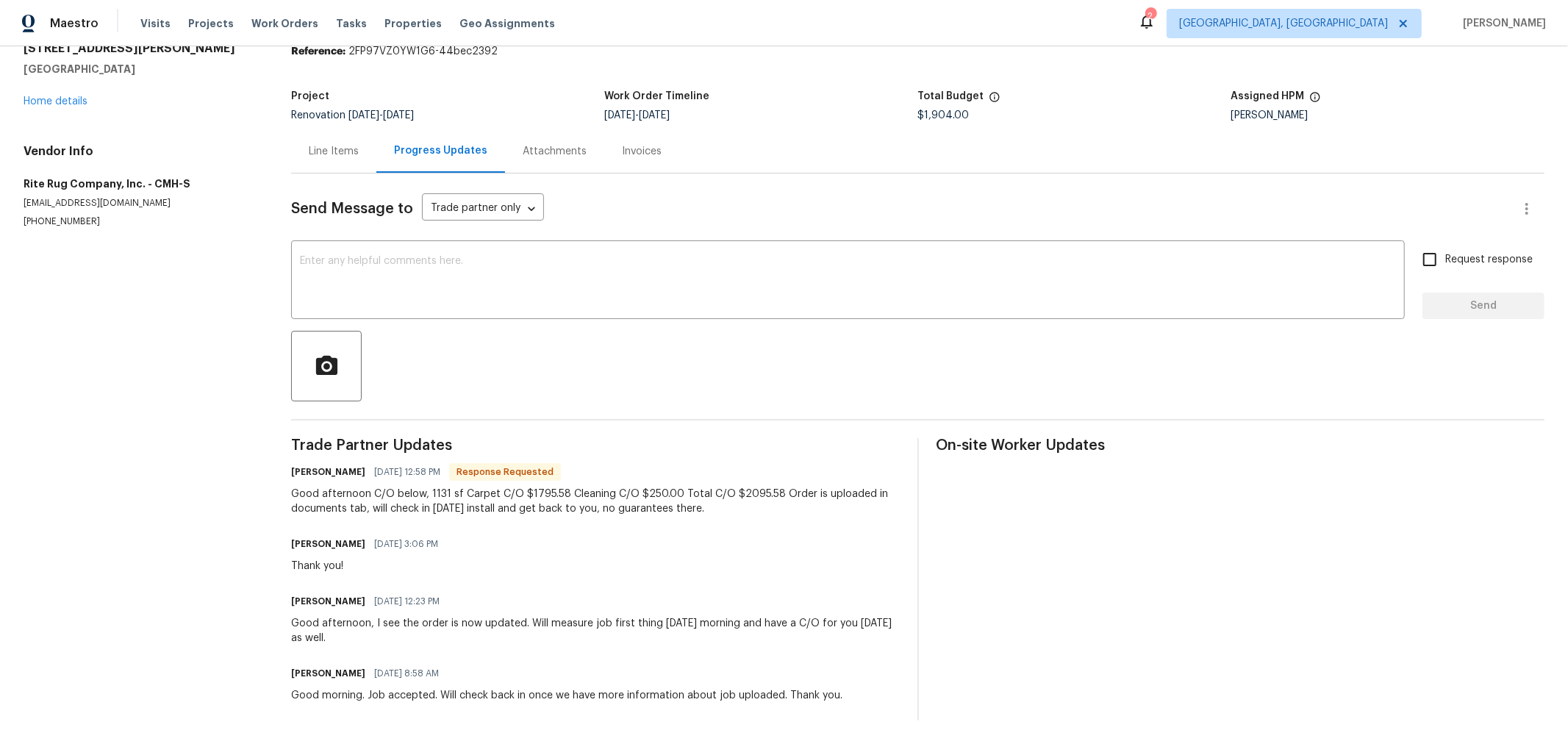
scroll to position [73, 0]
click at [341, 150] on div "Line Items" at bounding box center [334, 150] width 86 height 44
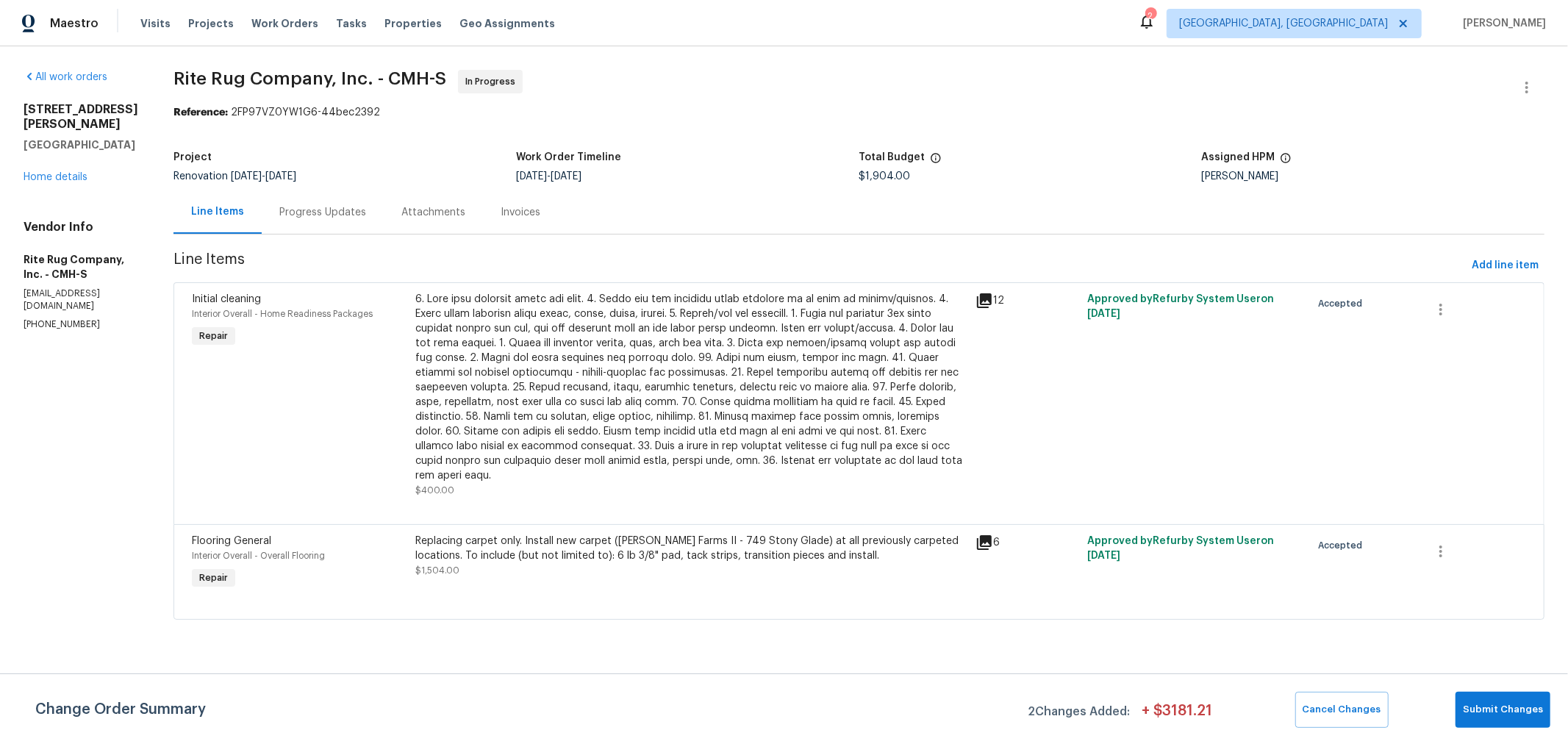
click at [567, 548] on div "Replacing carpet only. Install new carpet ([PERSON_NAME] Farms II - 749 Stony G…" at bounding box center [691, 548] width 551 height 29
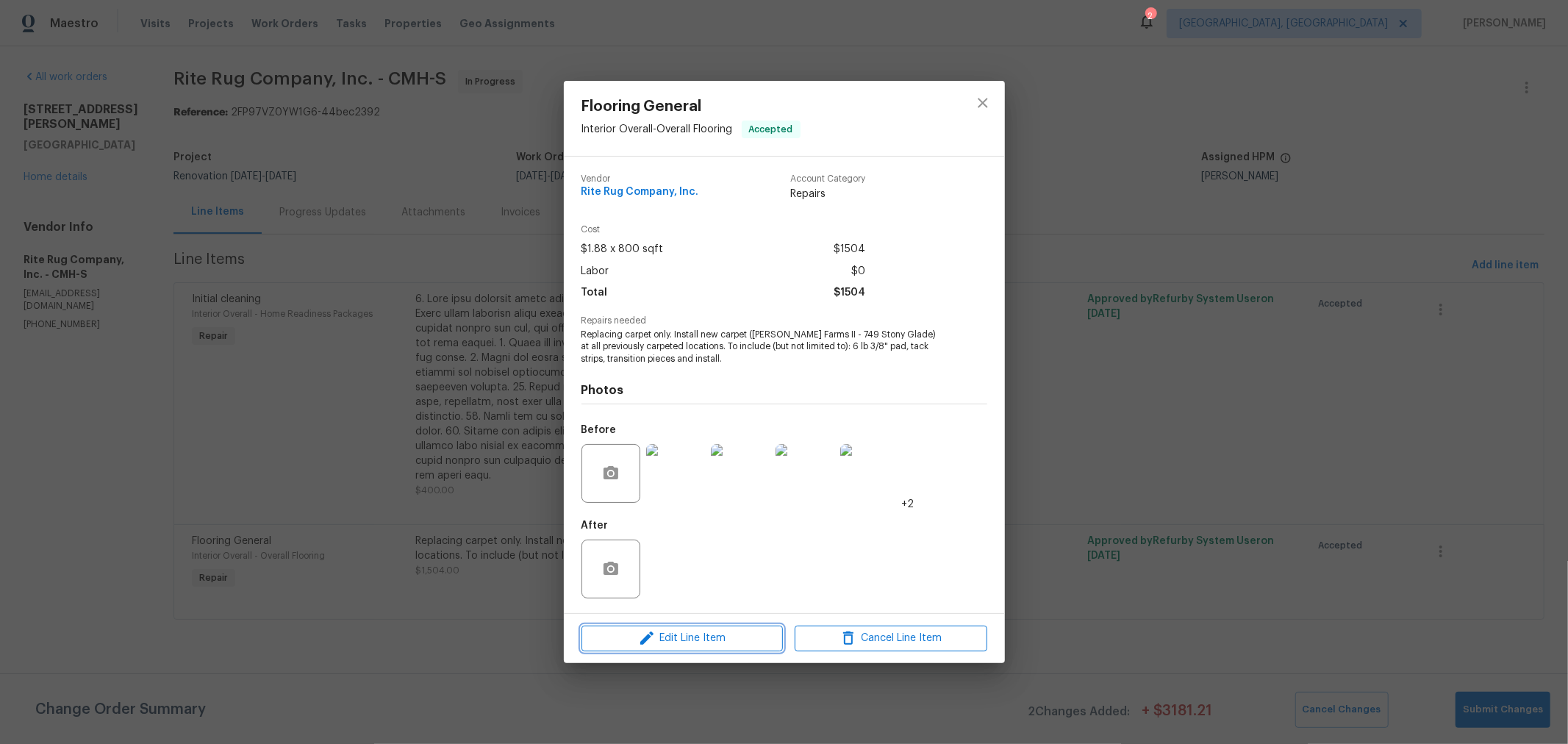
click at [690, 645] on span "Edit Line Item" at bounding box center [682, 639] width 192 height 18
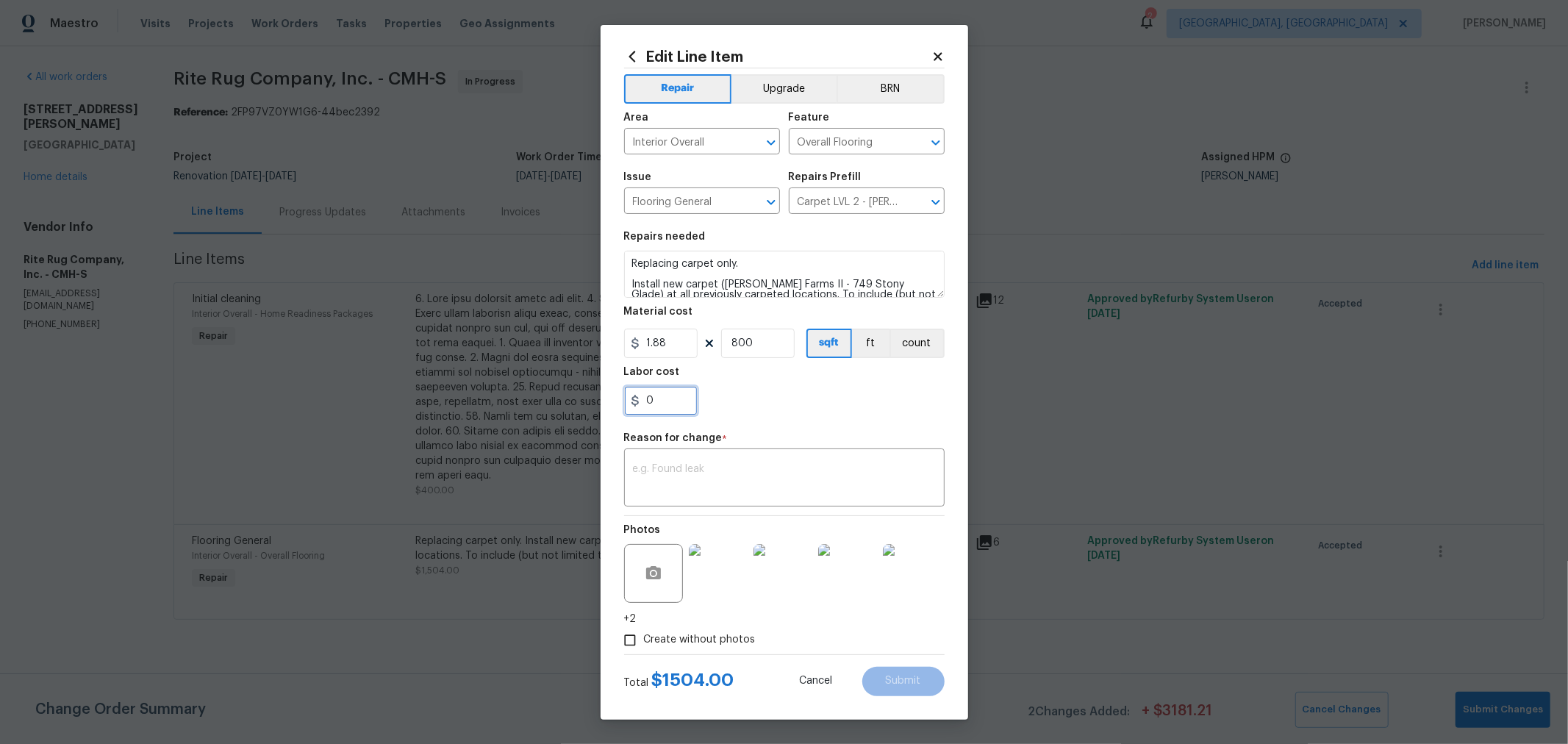
drag, startPoint x: 668, startPoint y: 399, endPoint x: 621, endPoint y: 399, distance: 47.0
click at [622, 399] on div "Edit Line Item Repair Upgrade BRN Area Interior Overall ​ Feature Overall Floor…" at bounding box center [784, 372] width 367 height 694
type input "191.58"
click at [770, 458] on div "x ​" at bounding box center [784, 479] width 321 height 54
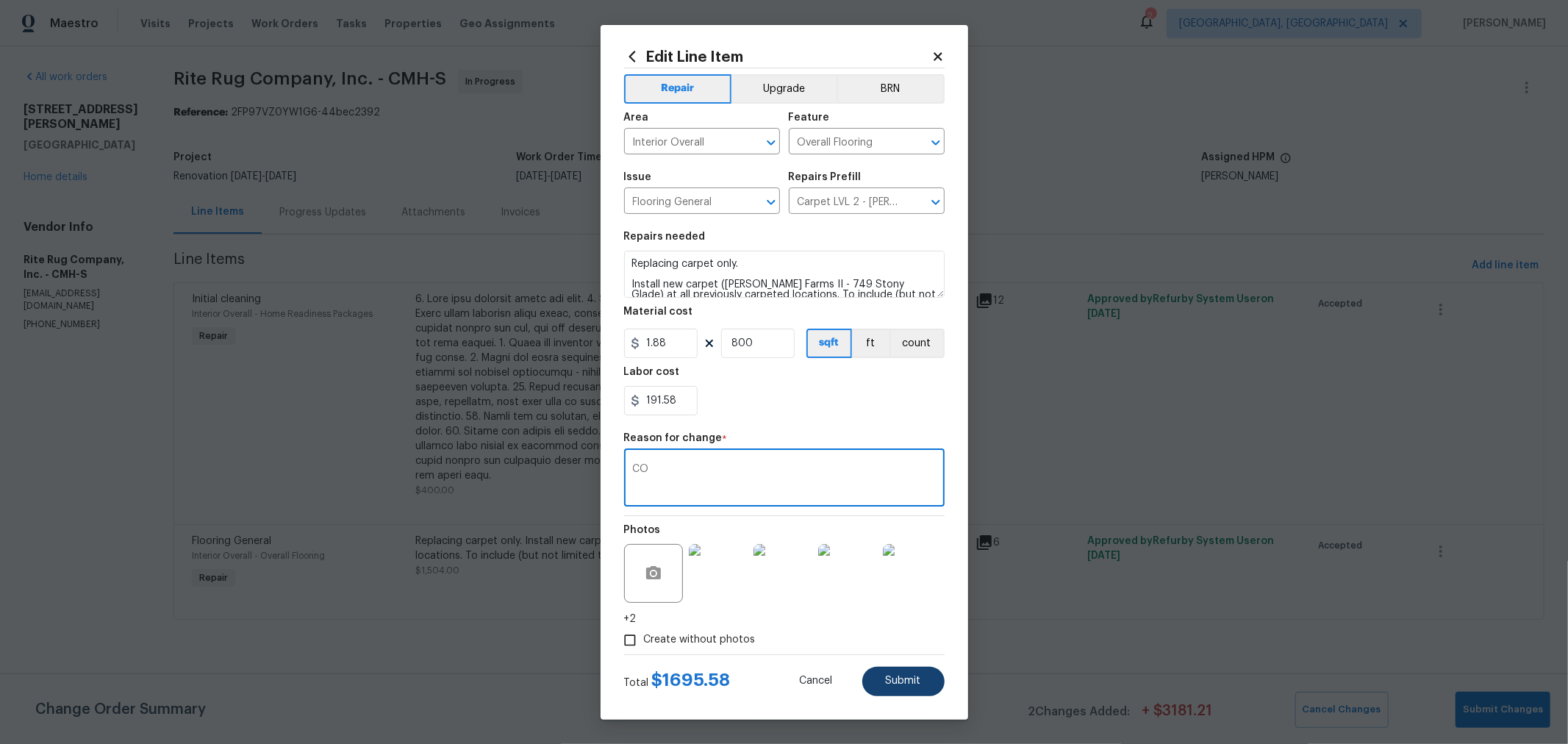
type textarea "CO"
click at [897, 671] on button "Submit" at bounding box center [904, 681] width 82 height 29
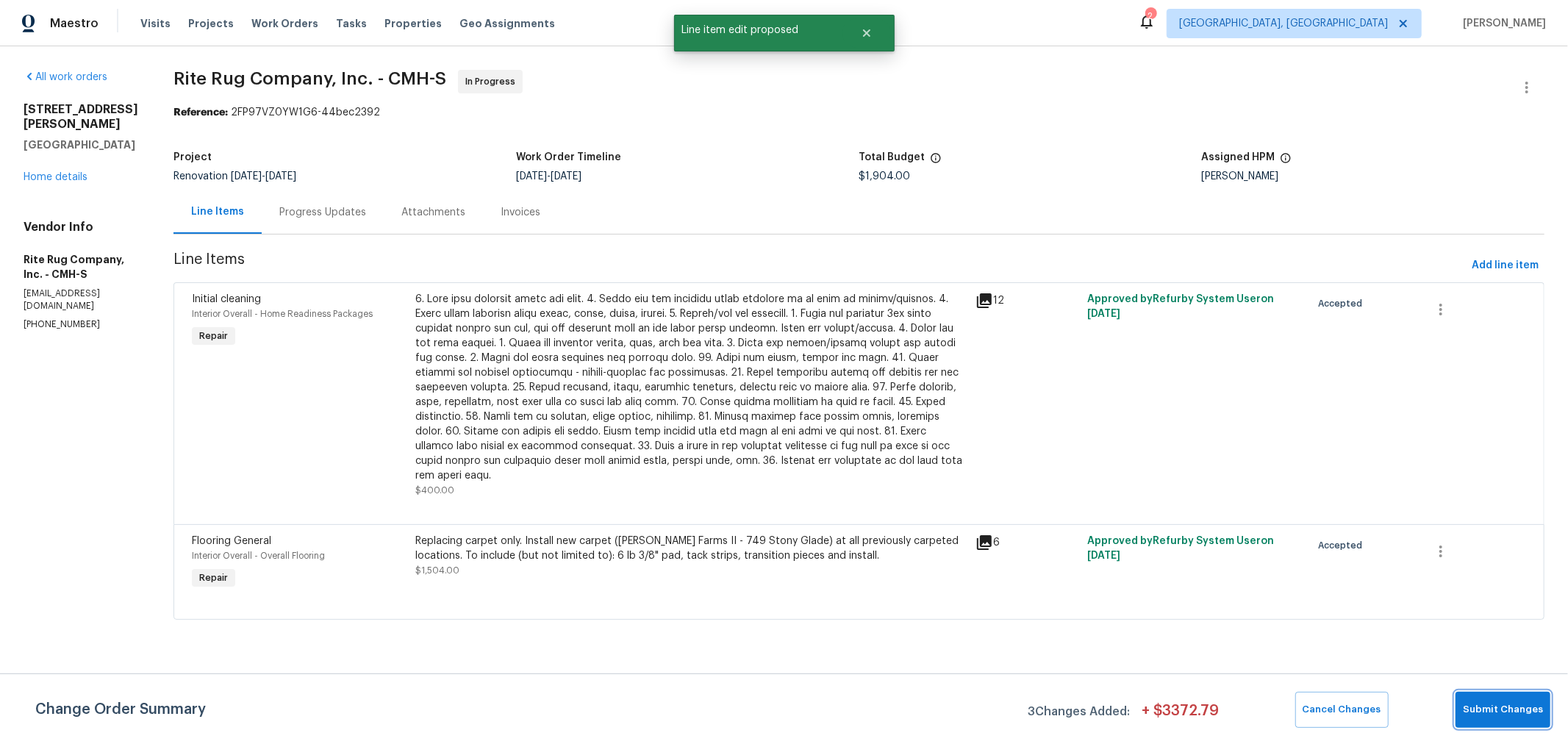
click at [1483, 697] on button "Submit Changes" at bounding box center [1502, 710] width 95 height 36
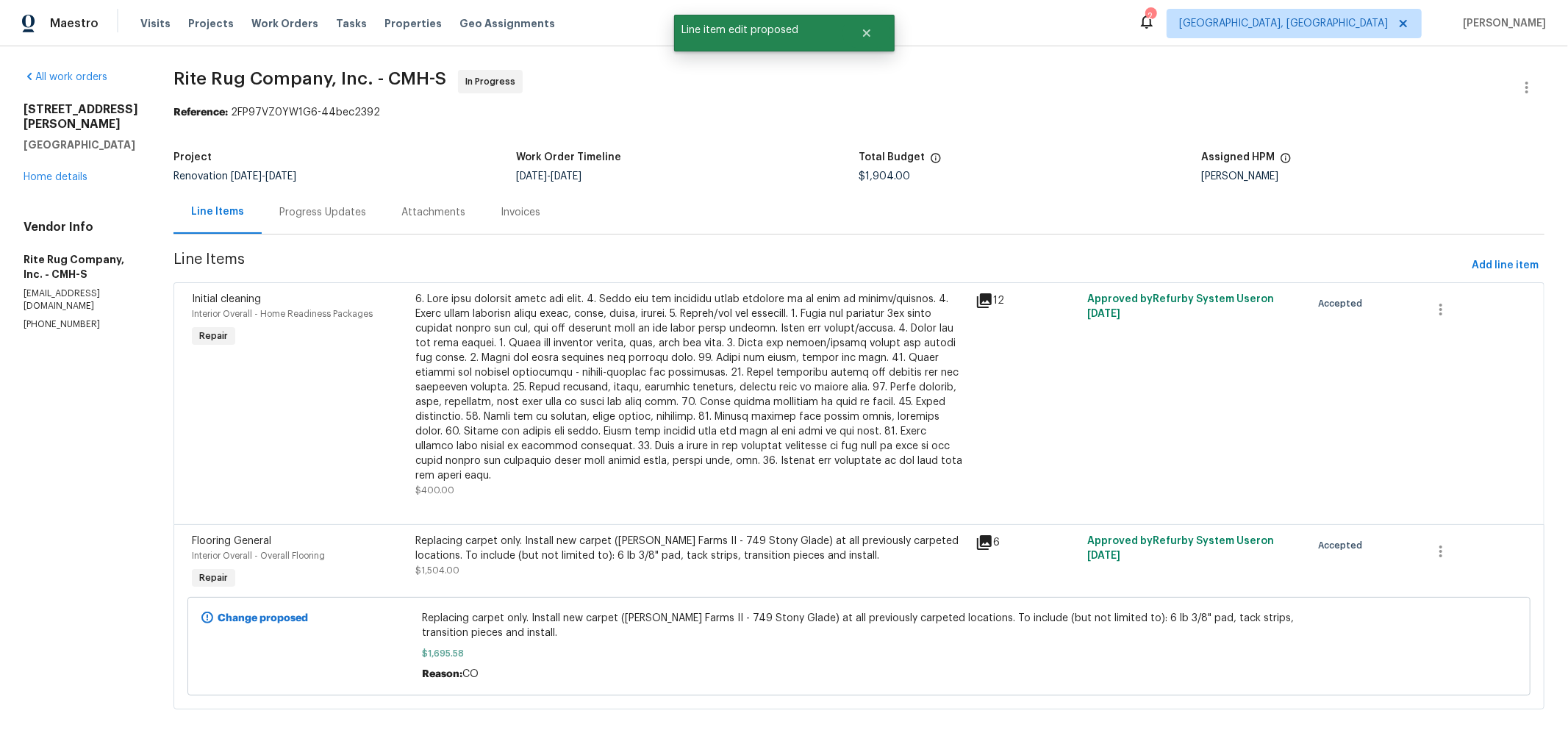
click at [354, 214] on div "Progress Updates" at bounding box center [323, 212] width 87 height 15
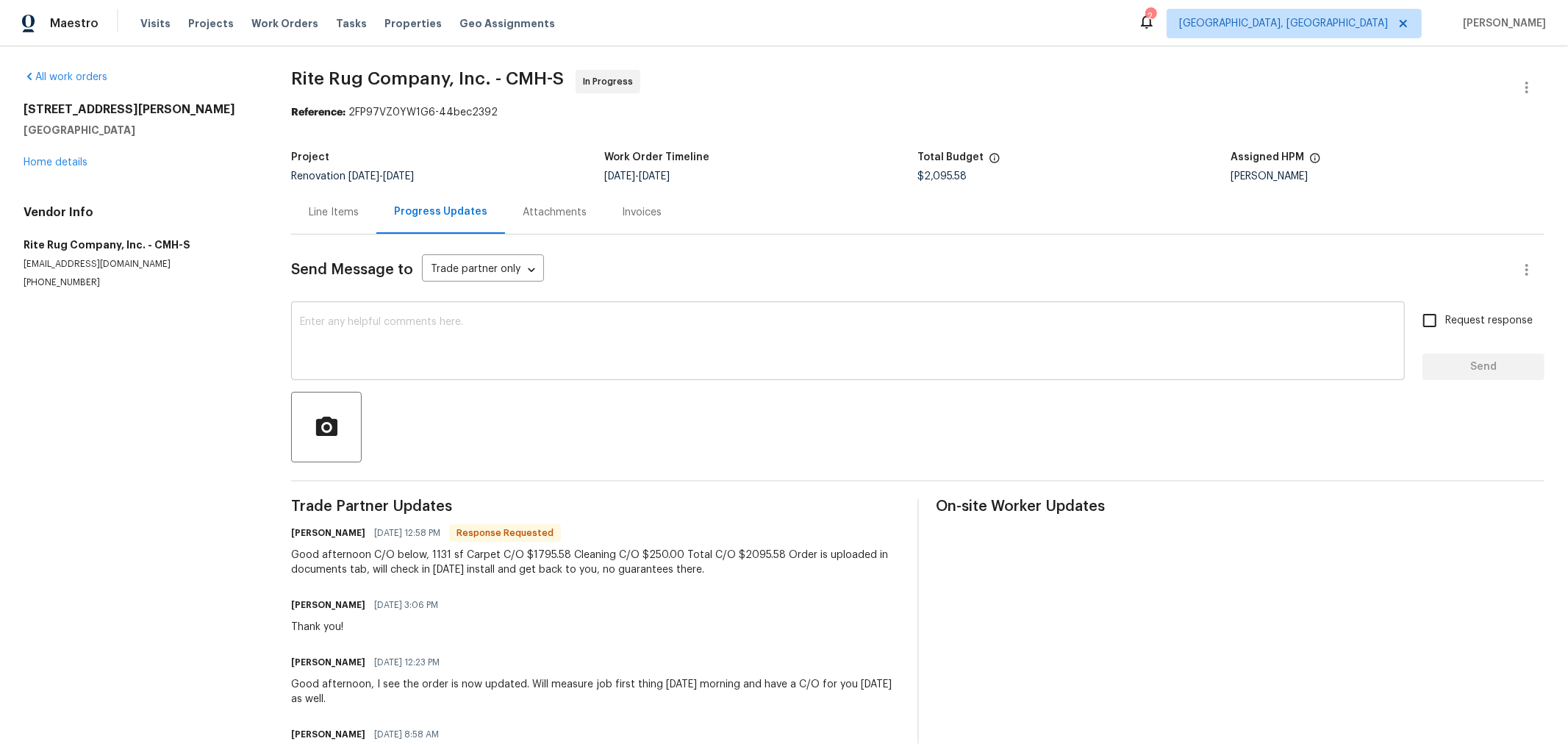
click at [594, 354] on textarea at bounding box center [848, 342] width 1096 height 51
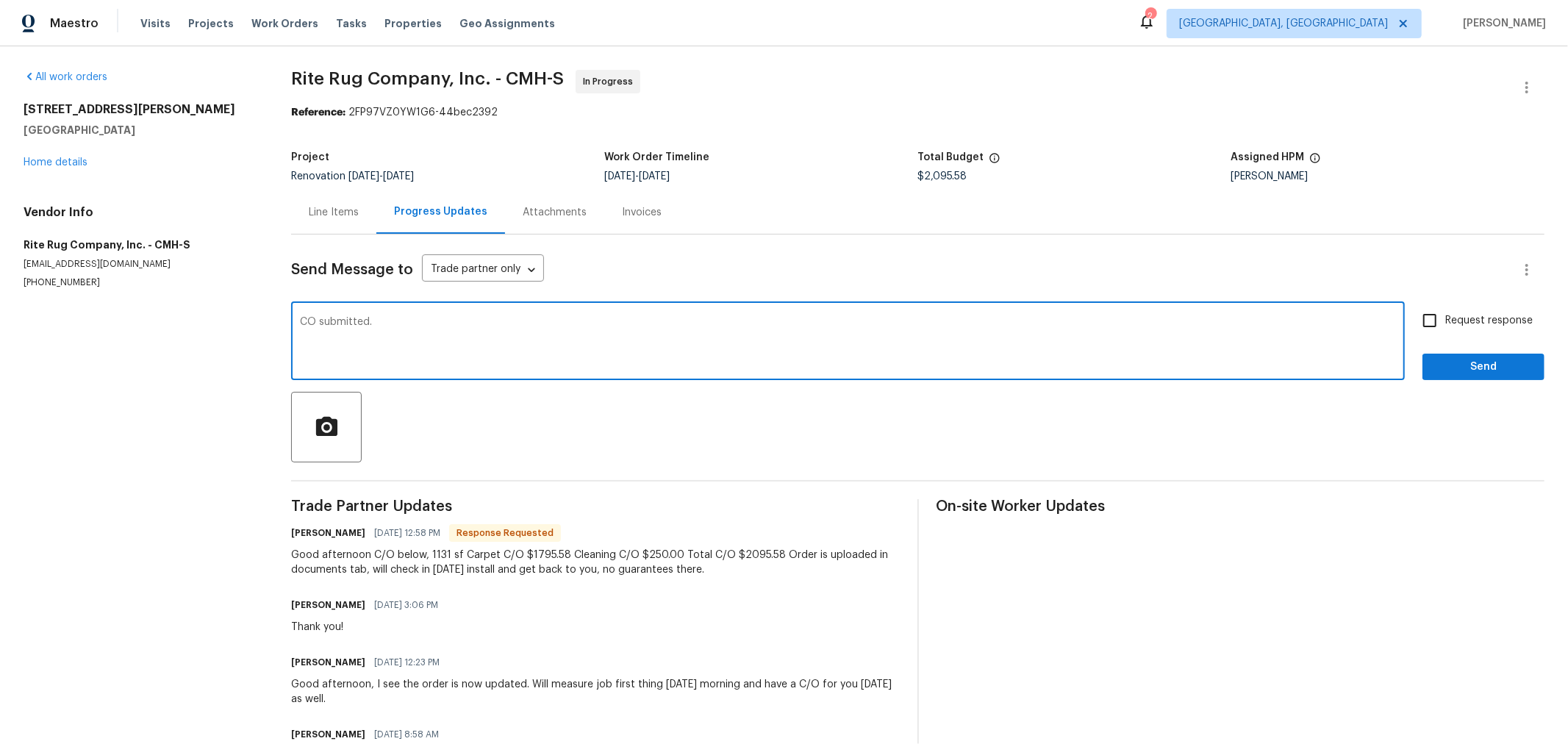
type textarea "CO submitted."
click at [1446, 327] on span "Request response" at bounding box center [1489, 321] width 88 height 15
click at [1445, 327] on input "Request response" at bounding box center [1430, 320] width 31 height 31
checkbox input "true"
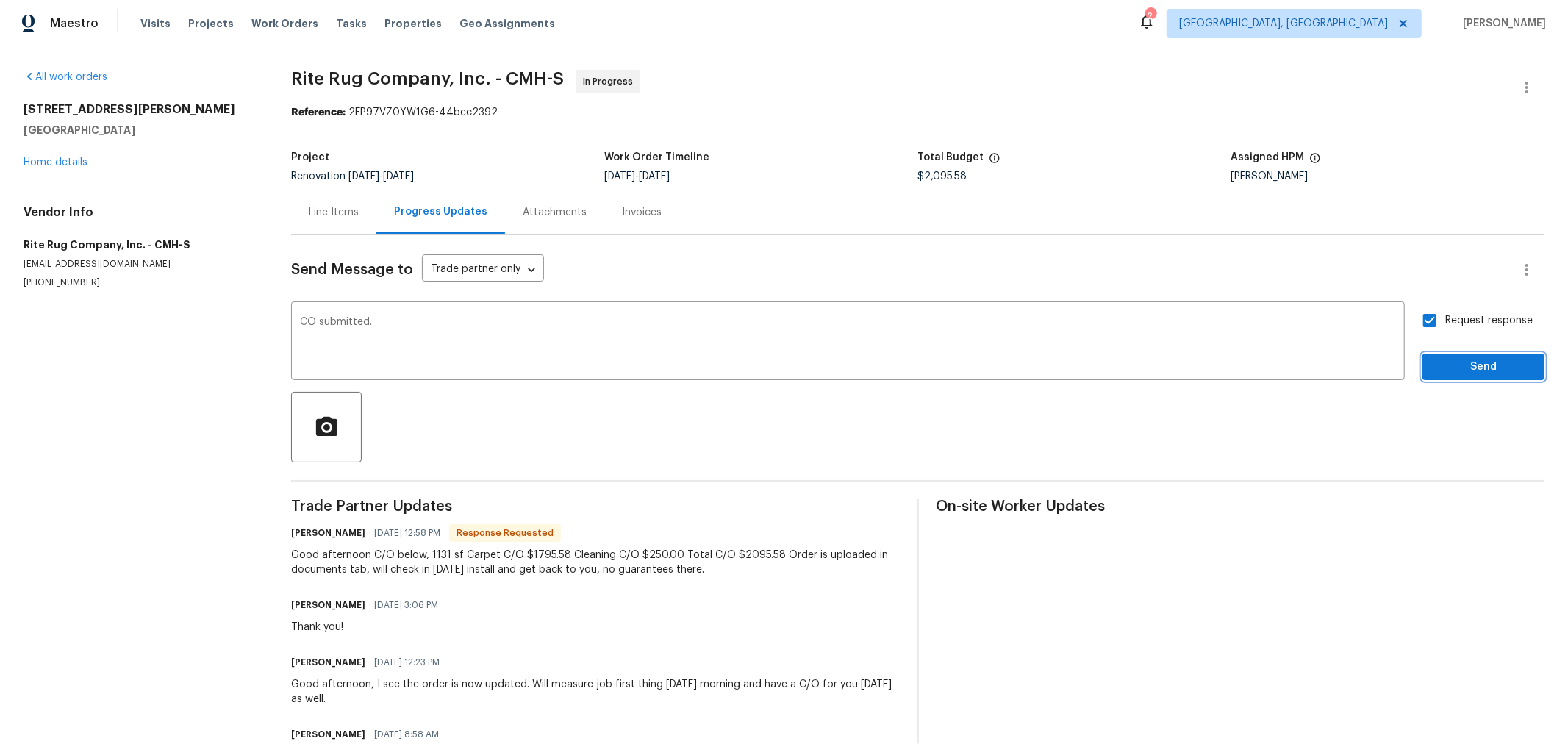
click at [1446, 364] on span "Send" at bounding box center [1483, 367] width 99 height 18
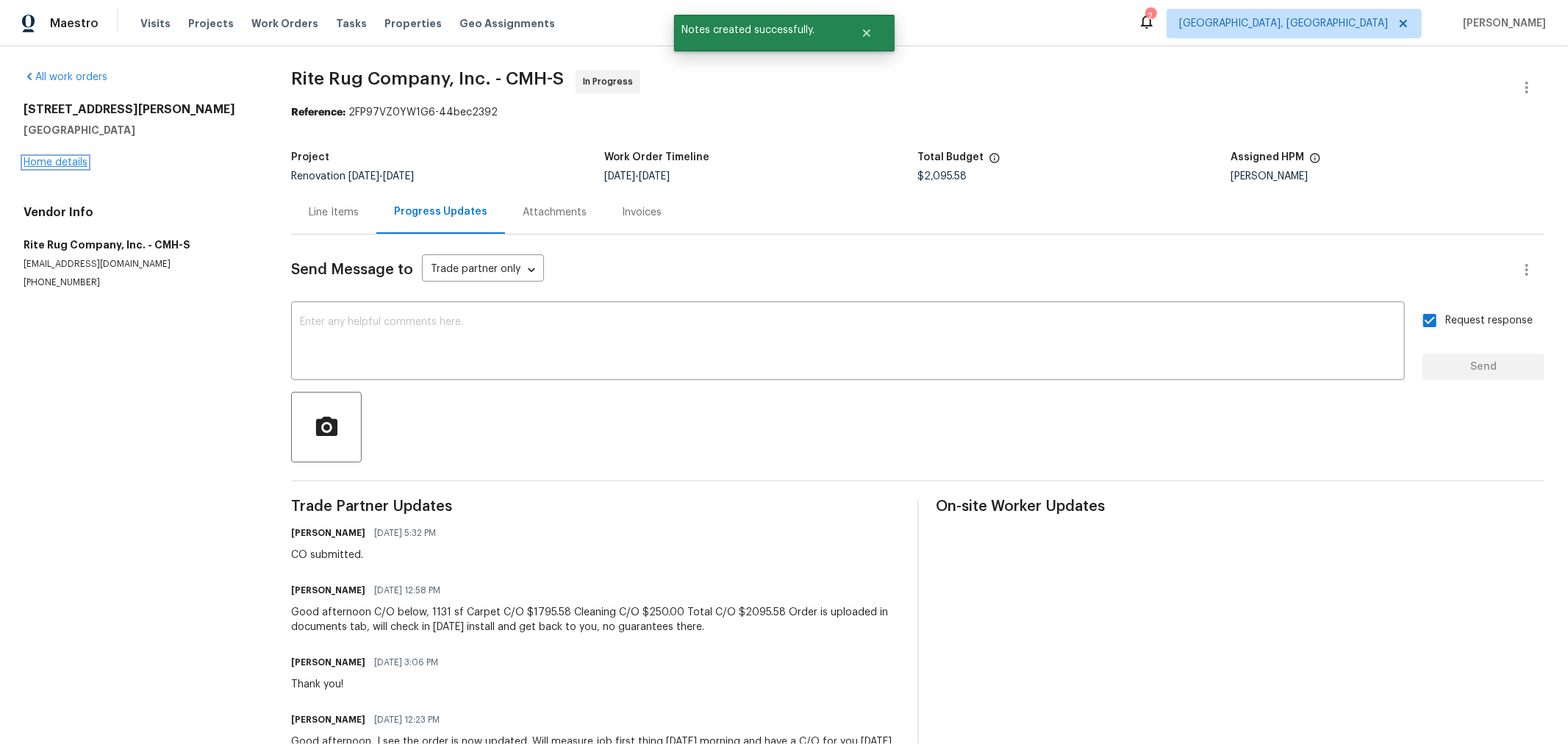
click at [56, 159] on link "Home details" at bounding box center [56, 162] width 64 height 10
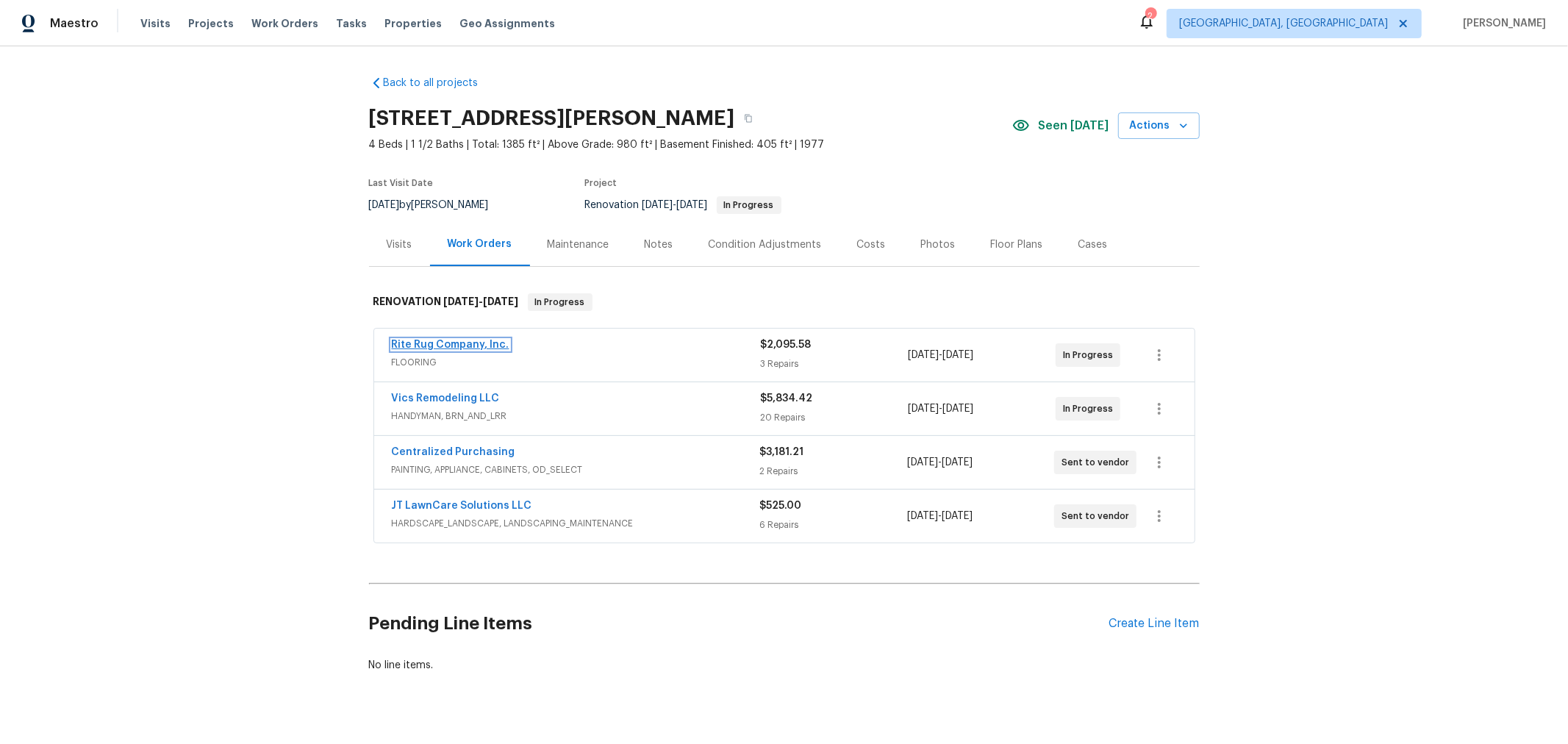
click at [438, 344] on link "Rite Rug Company, Inc." at bounding box center [451, 345] width 118 height 10
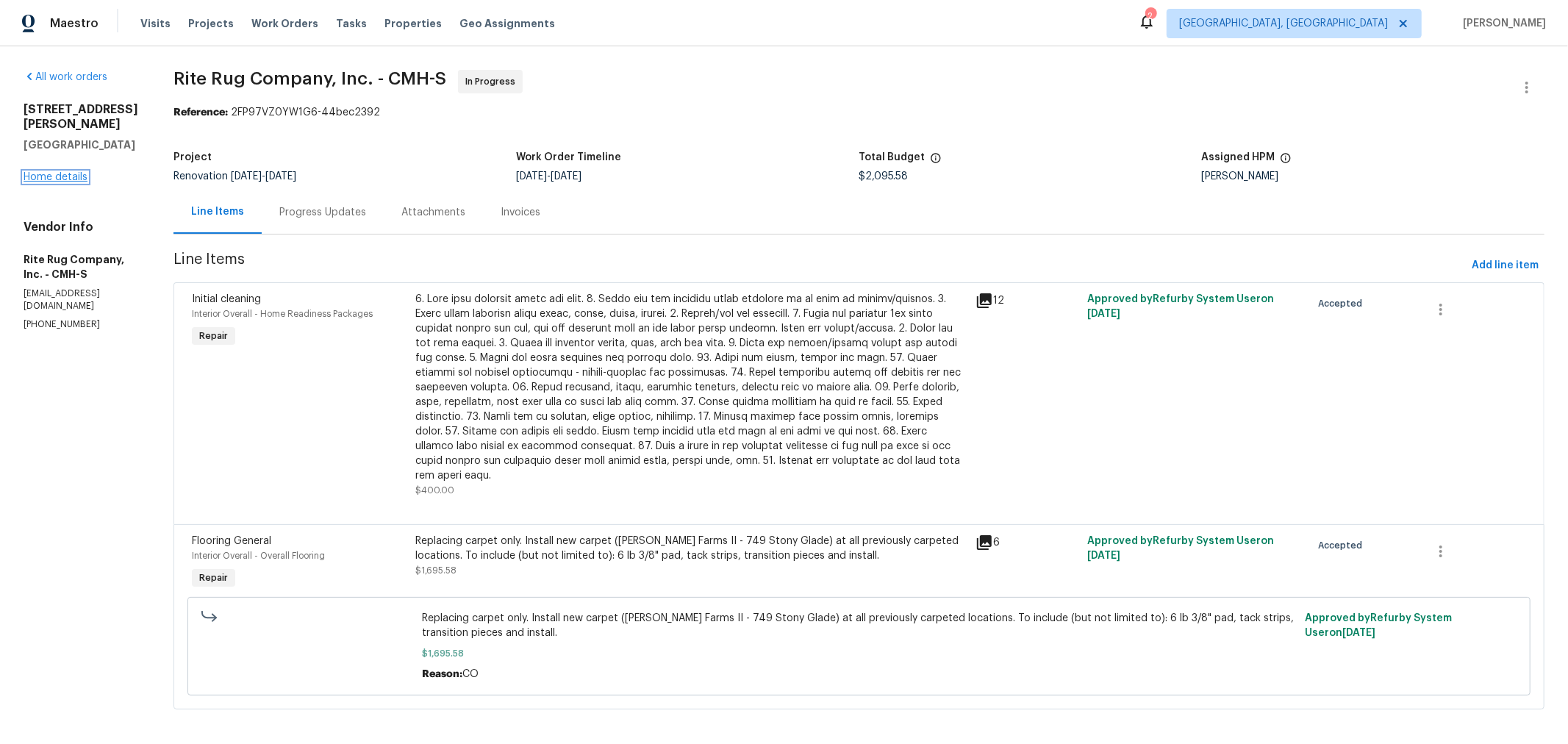
click at [63, 172] on link "Home details" at bounding box center [56, 176] width 64 height 10
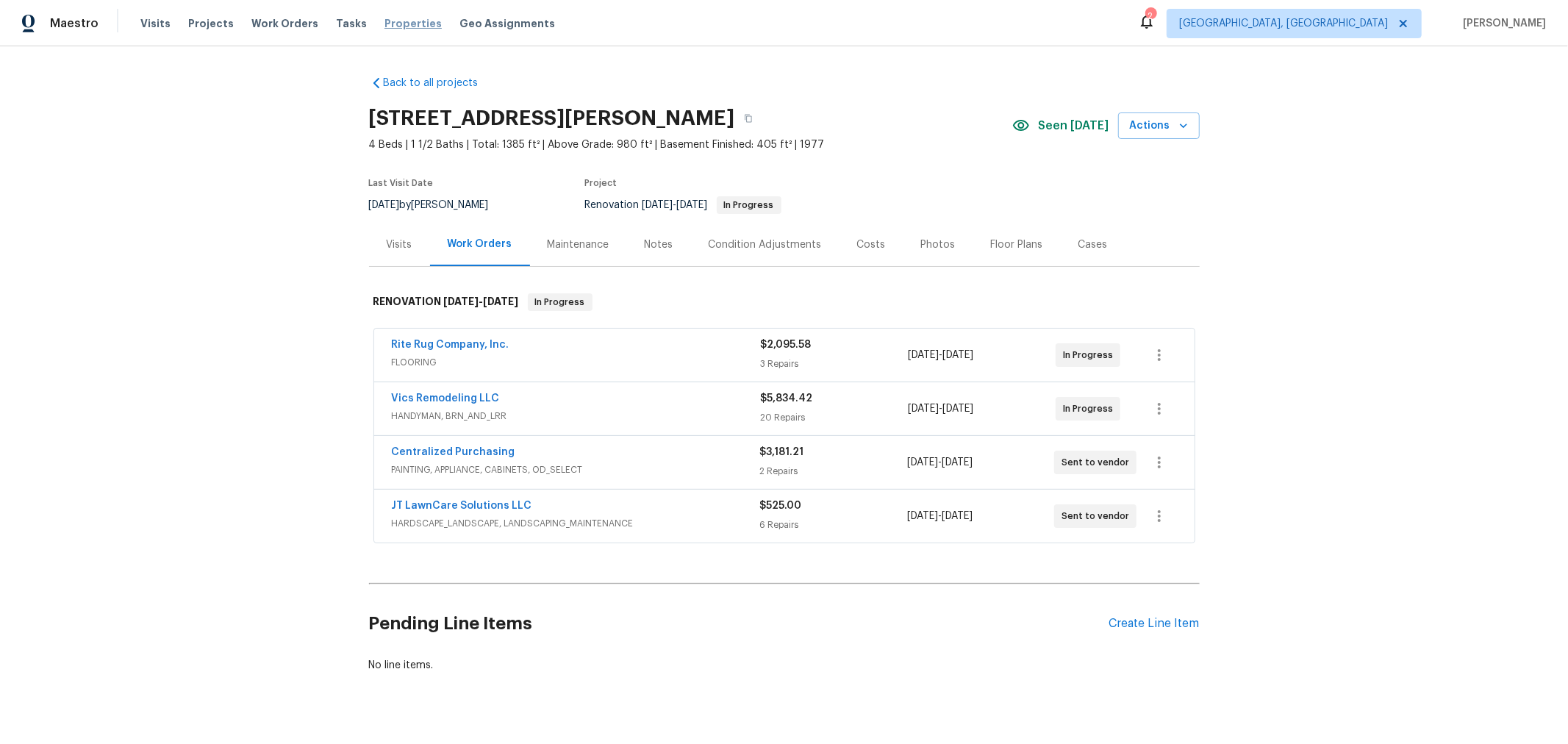
click at [384, 24] on span "Properties" at bounding box center [412, 23] width 57 height 15
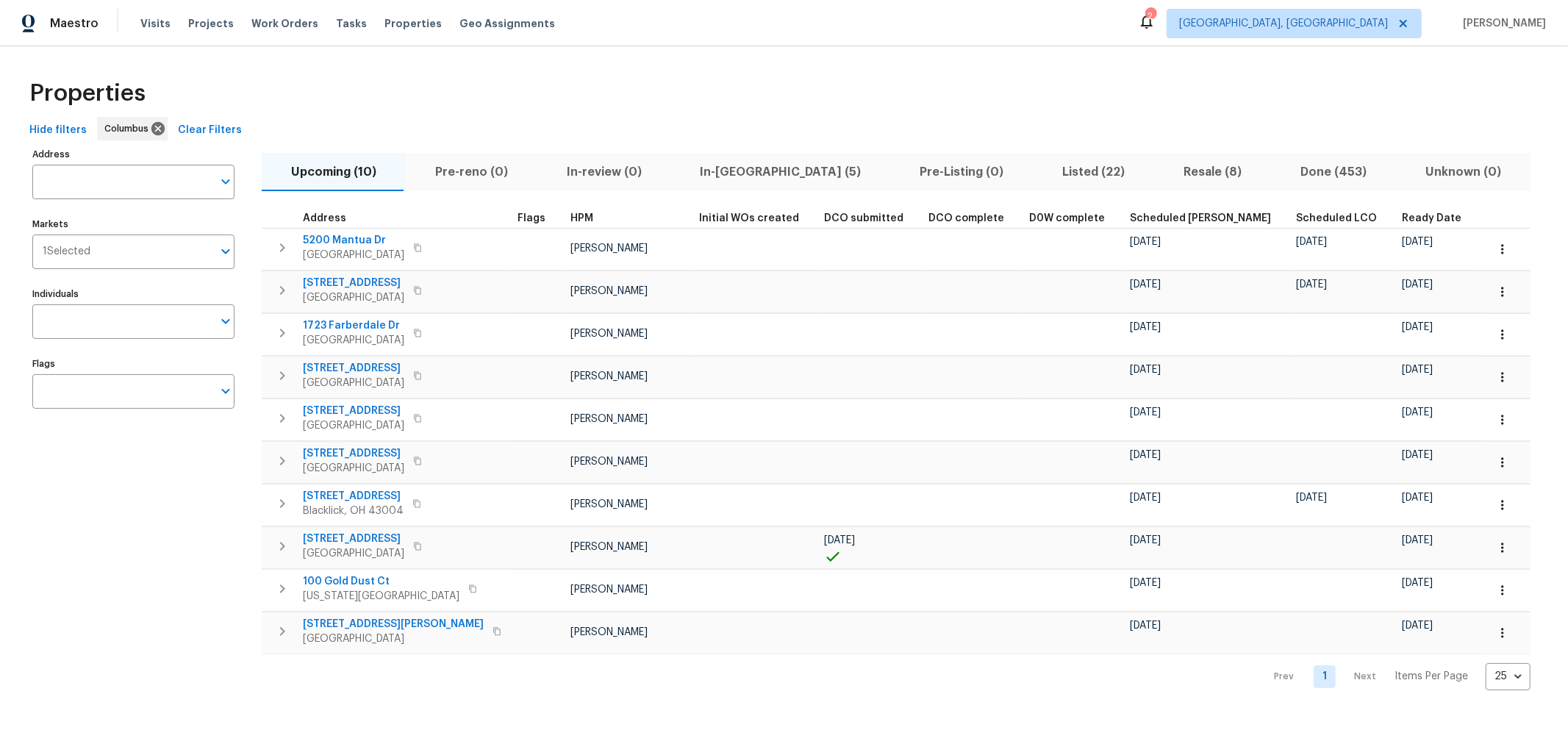
click at [1415, 264] on div "Address Address Markets 1 Selected Markets Individuals Individuals Flags Flags …" at bounding box center [784, 417] width 1521 height 546
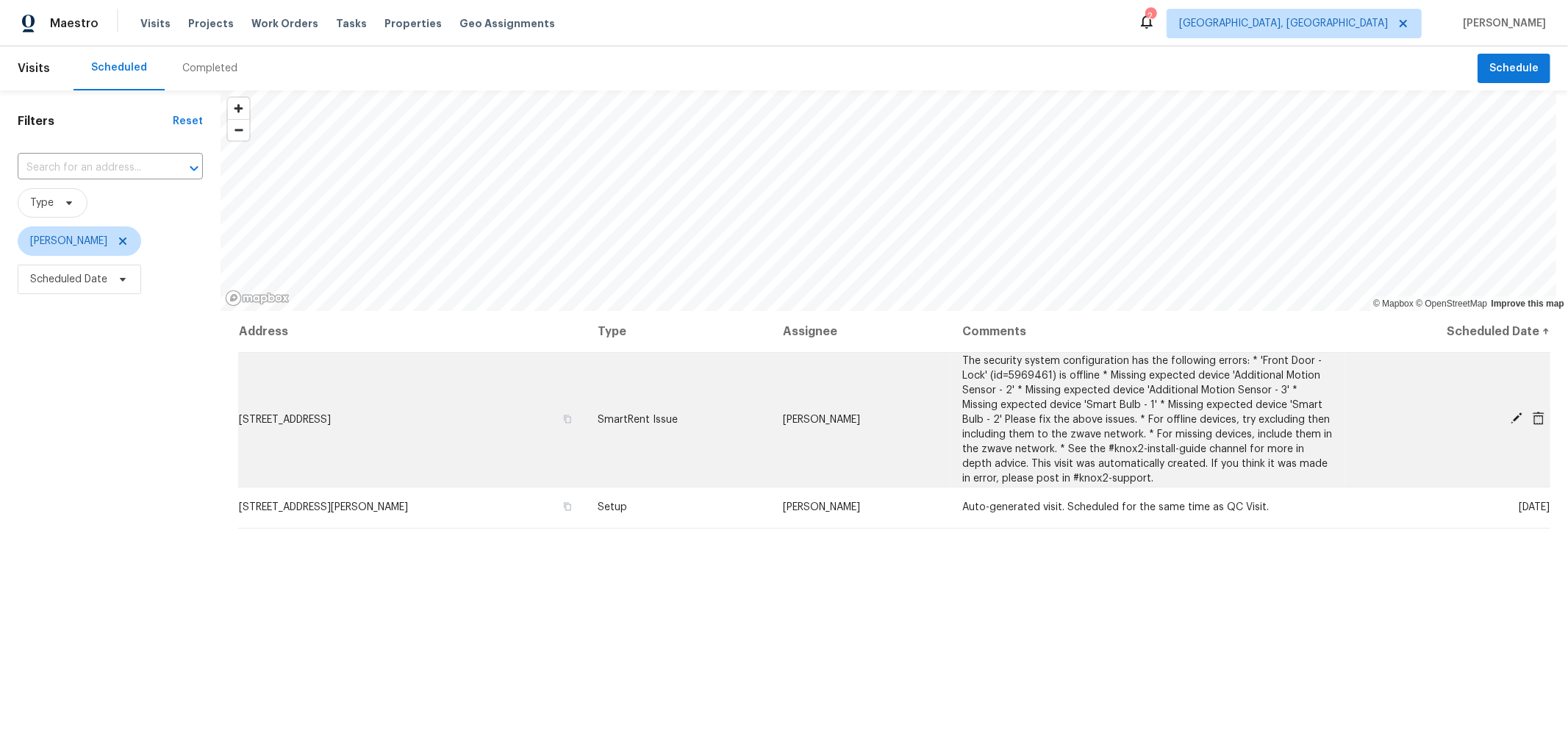
click at [1511, 414] on icon at bounding box center [1516, 418] width 11 height 11
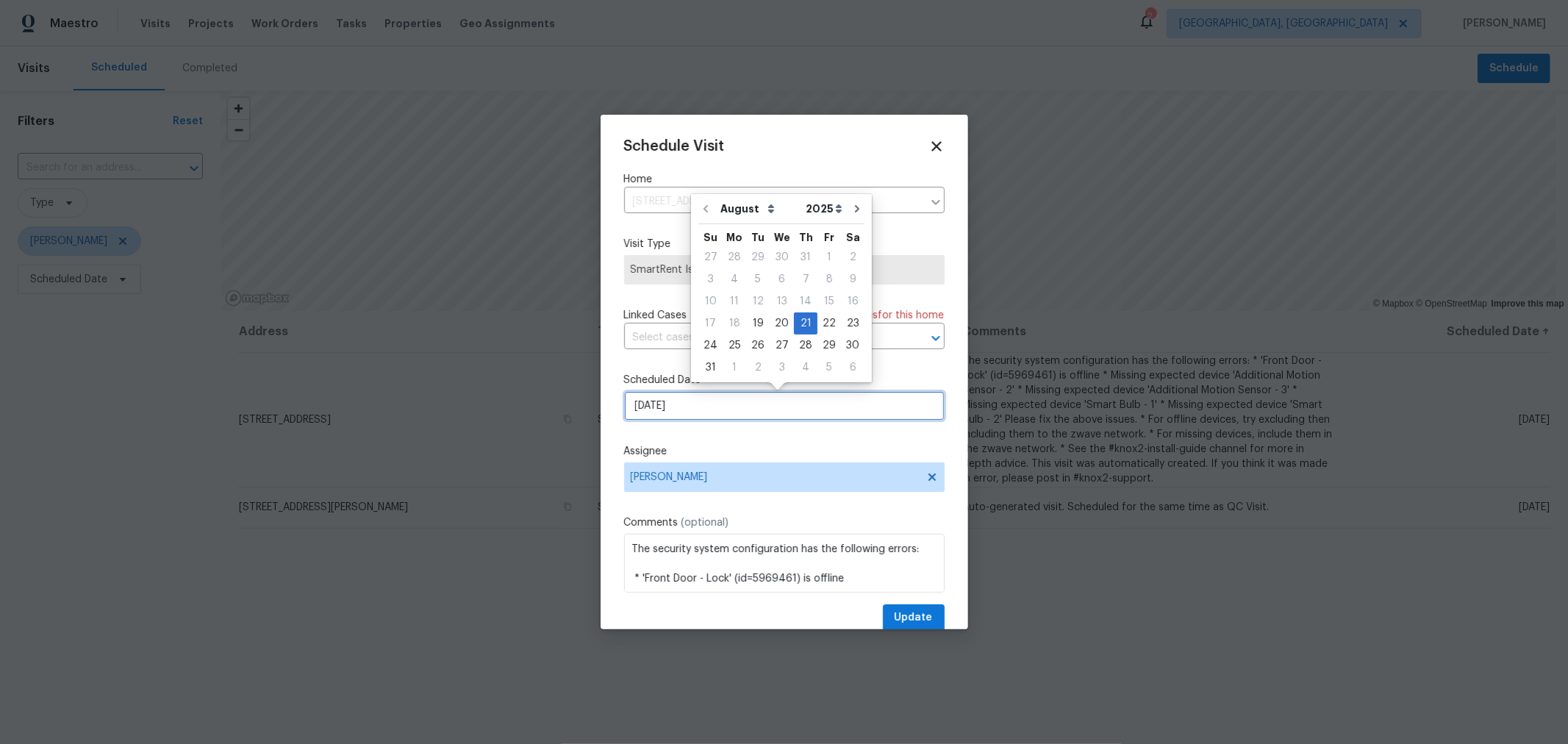
click at [737, 412] on input "[DATE]" at bounding box center [784, 406] width 321 height 29
click at [771, 325] on div "20" at bounding box center [782, 323] width 24 height 21
type input "8/20/2025"
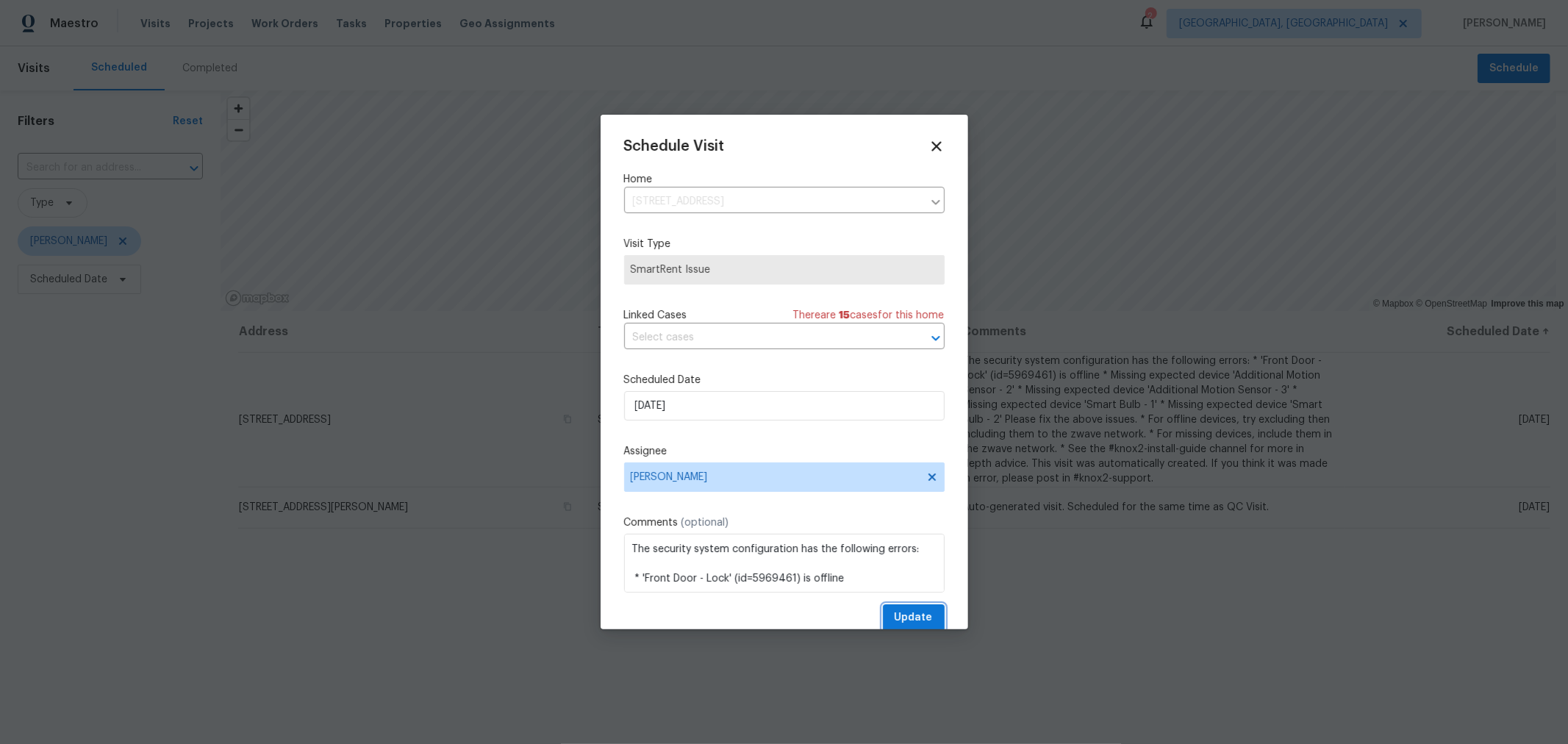
click at [910, 620] on span "Update" at bounding box center [913, 618] width 38 height 18
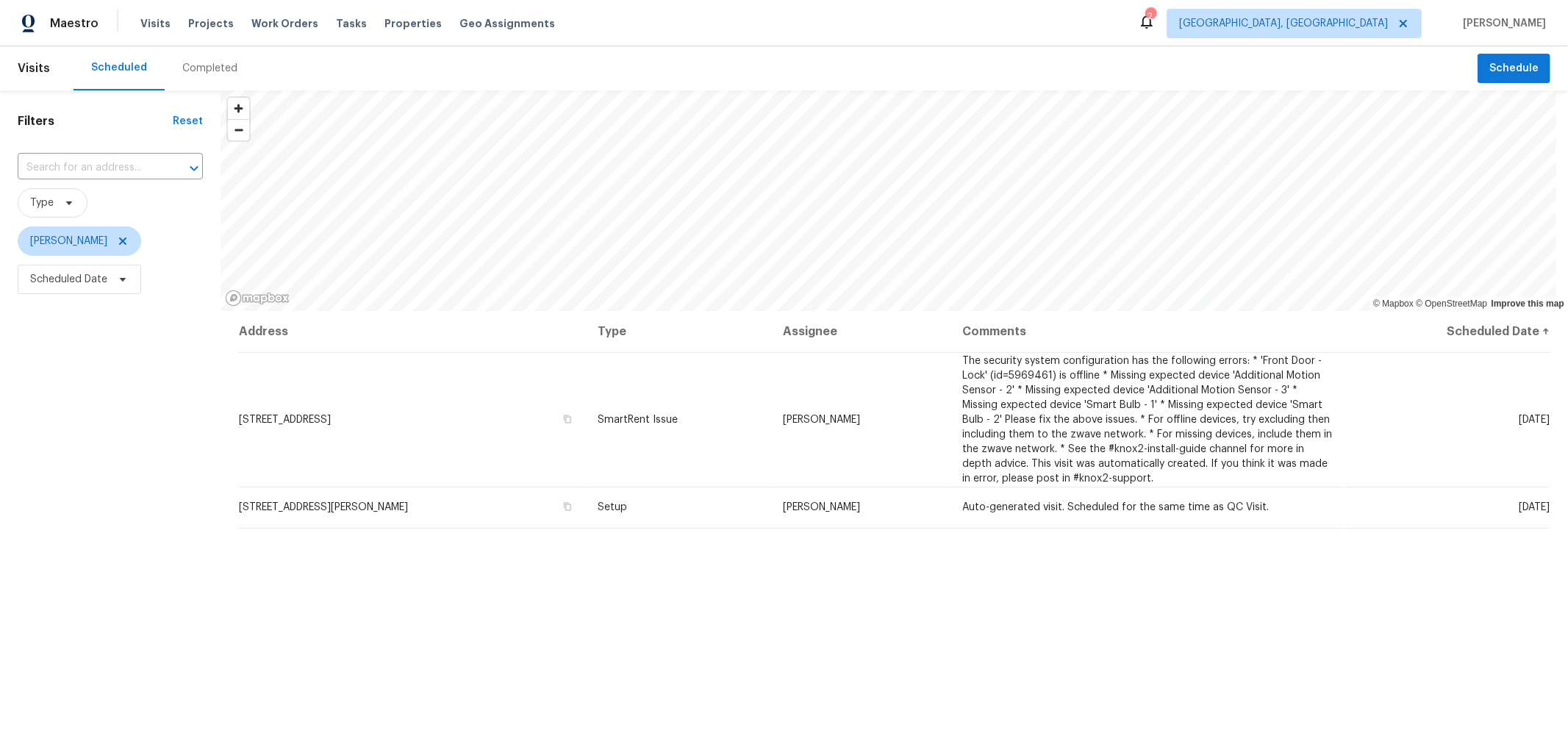
click at [479, 584] on div "Address Type Assignee Comments Scheduled Date ↑ 1813 Worthington Run Dr # A, Co…" at bounding box center [894, 609] width 1347 height 596
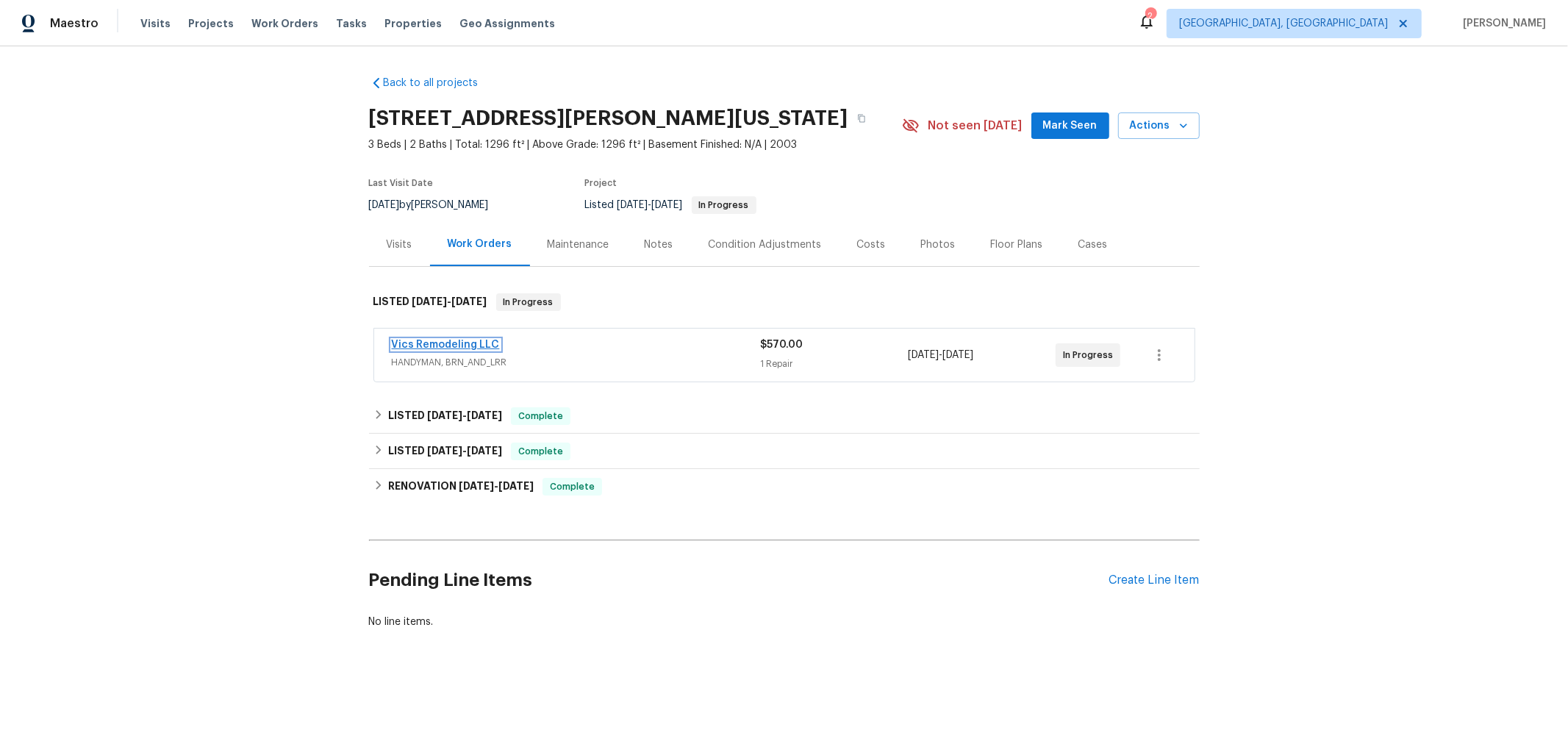
click at [467, 341] on link "Vics Remodeling LLC" at bounding box center [445, 345] width 108 height 10
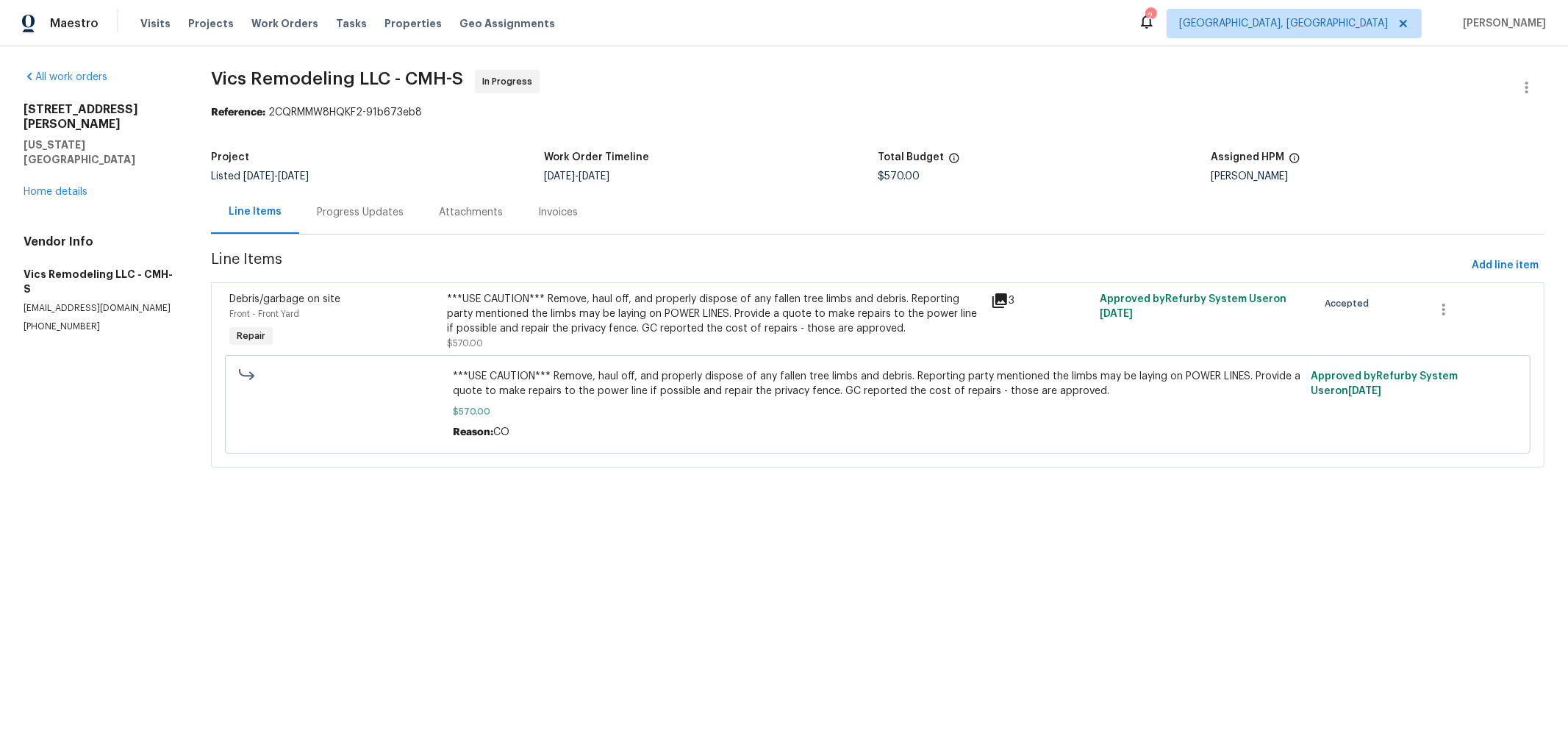
click at [358, 214] on div "Progress Updates" at bounding box center [360, 212] width 87 height 15
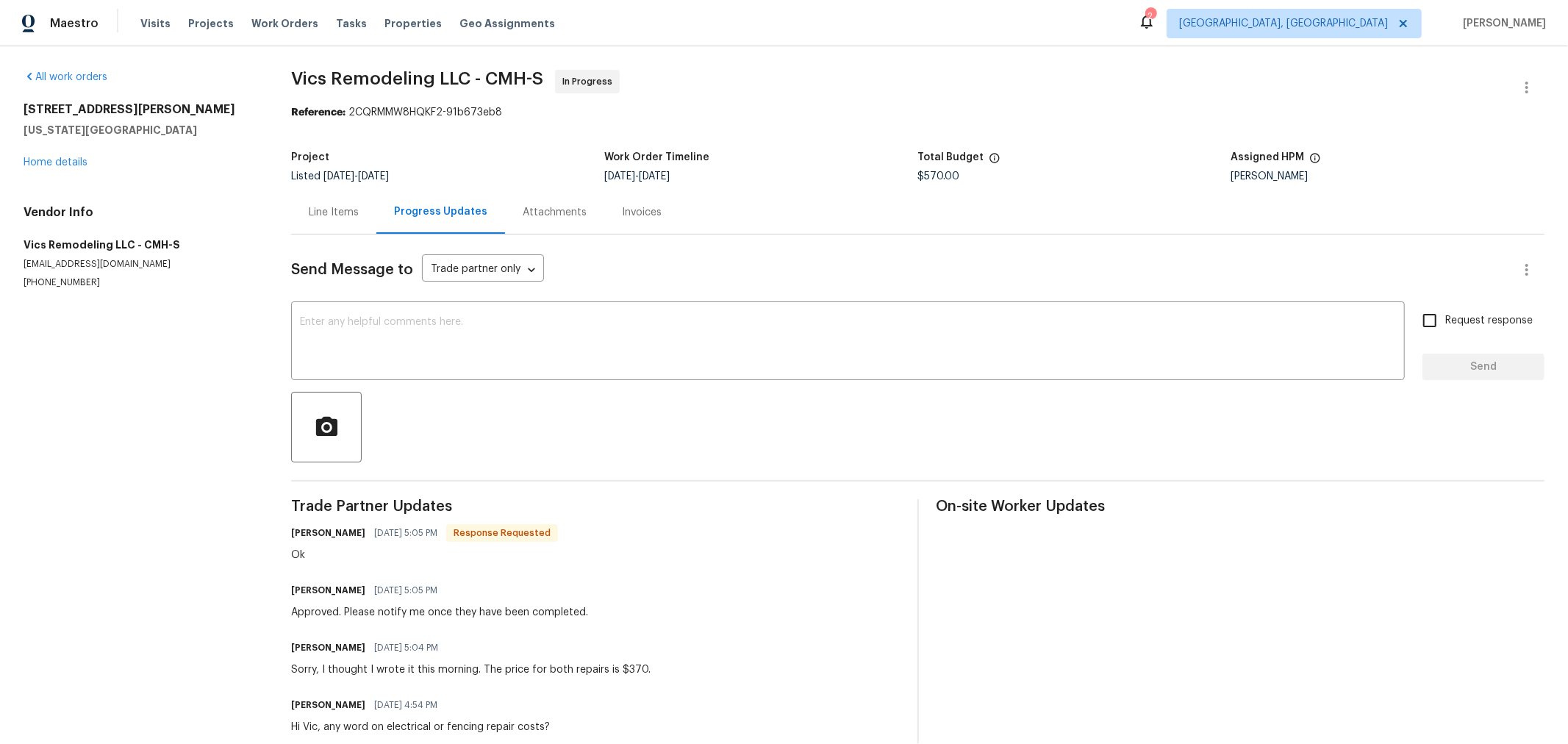
click at [352, 209] on div "Line Items" at bounding box center [333, 212] width 50 height 15
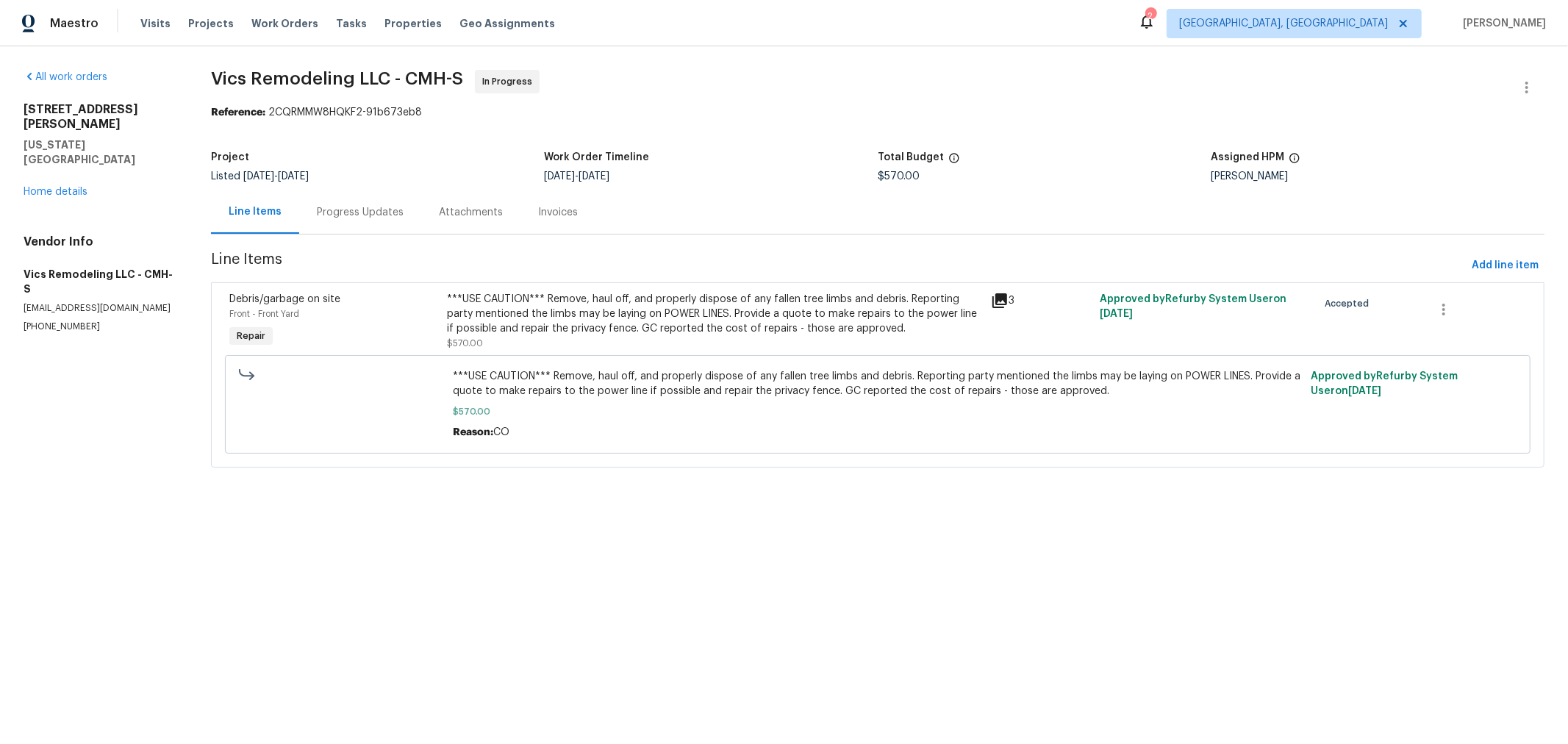
click at [84, 170] on div "All work orders [STREET_ADDRESS][PERSON_NAME][US_STATE] Home details Vendor Inf…" at bounding box center [99, 201] width 152 height 264
click at [68, 186] on link "Home details" at bounding box center [56, 191] width 64 height 10
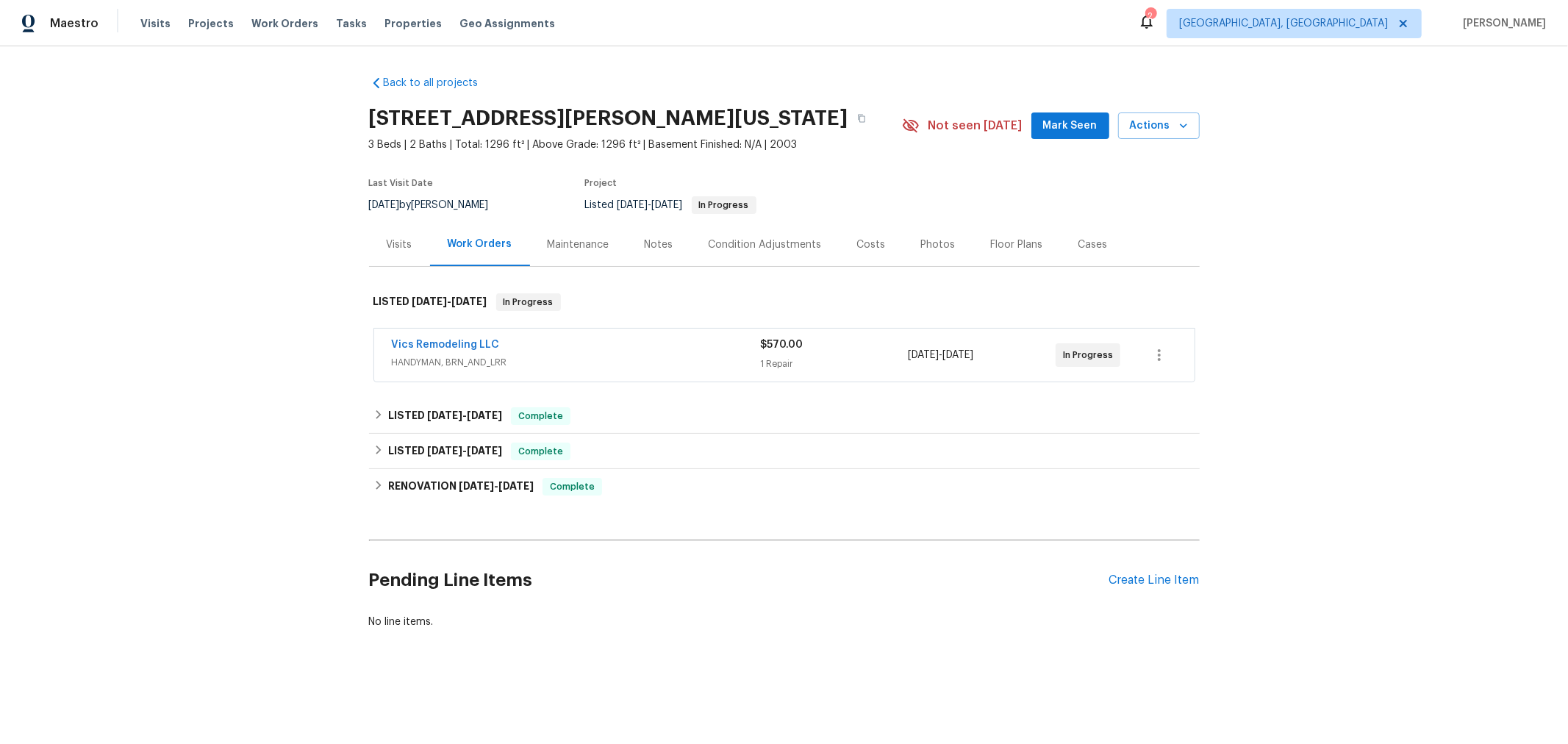
click at [1311, 277] on div "Back to all projects [STREET_ADDRESS][PERSON_NAME][US_STATE] 3 Beds | 2 Baths |…" at bounding box center [784, 388] width 1568 height 683
click at [1043, 123] on button "Mark Seen" at bounding box center [1070, 126] width 78 height 27
